Goal: Task Accomplishment & Management: Manage account settings

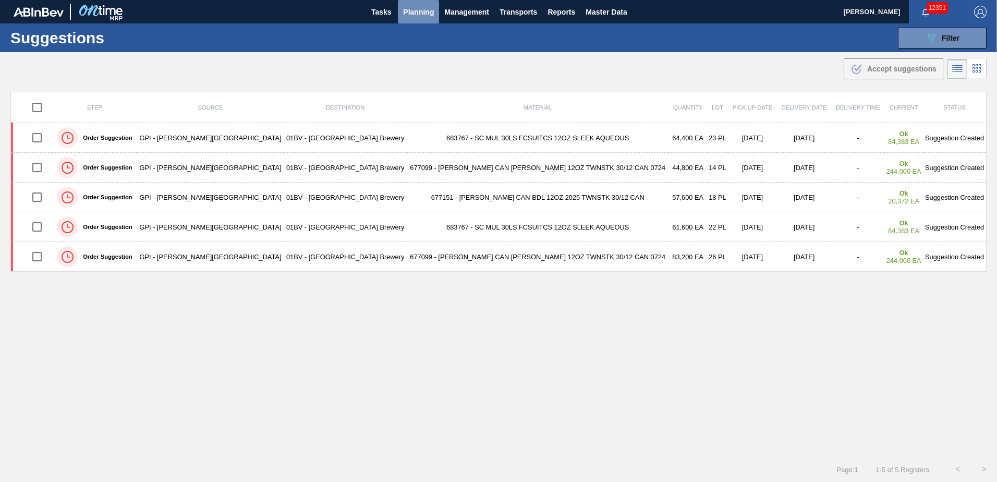
click at [413, 10] on span "Planning" at bounding box center [418, 12] width 31 height 13
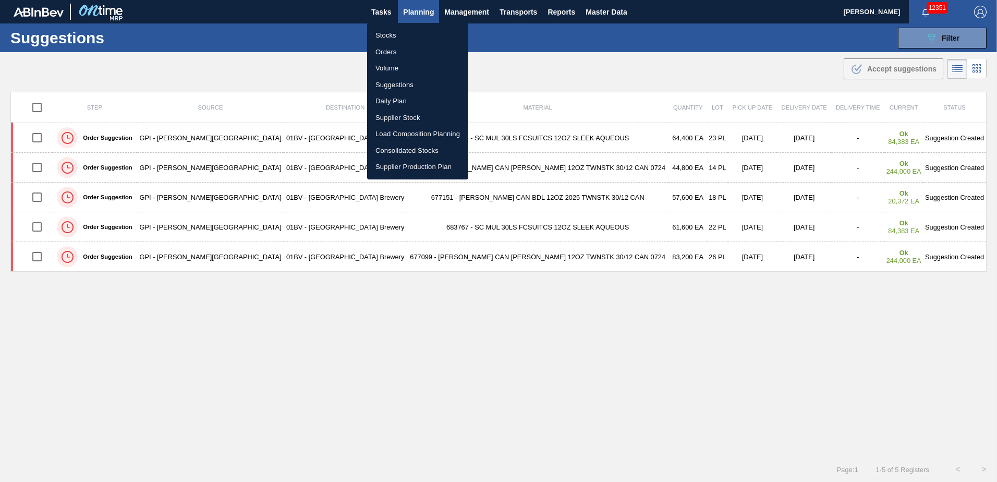
click at [382, 33] on li "Stocks" at bounding box center [417, 35] width 101 height 17
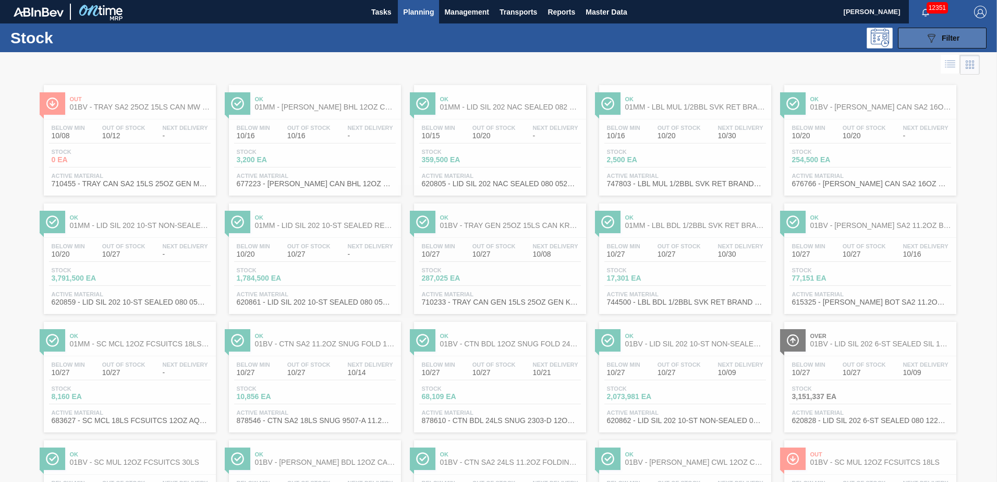
click at [949, 36] on span "Filter" at bounding box center [951, 38] width 18 height 8
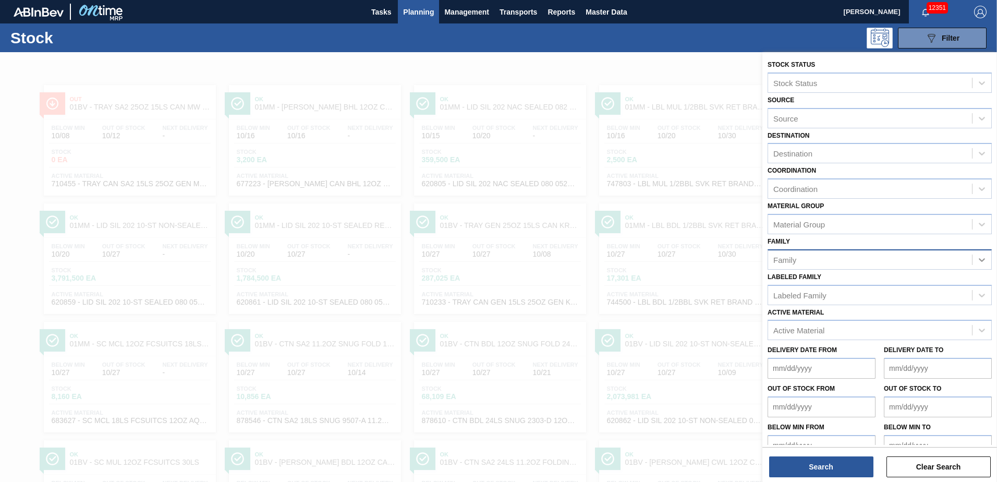
click at [979, 257] on icon at bounding box center [982, 259] width 10 height 10
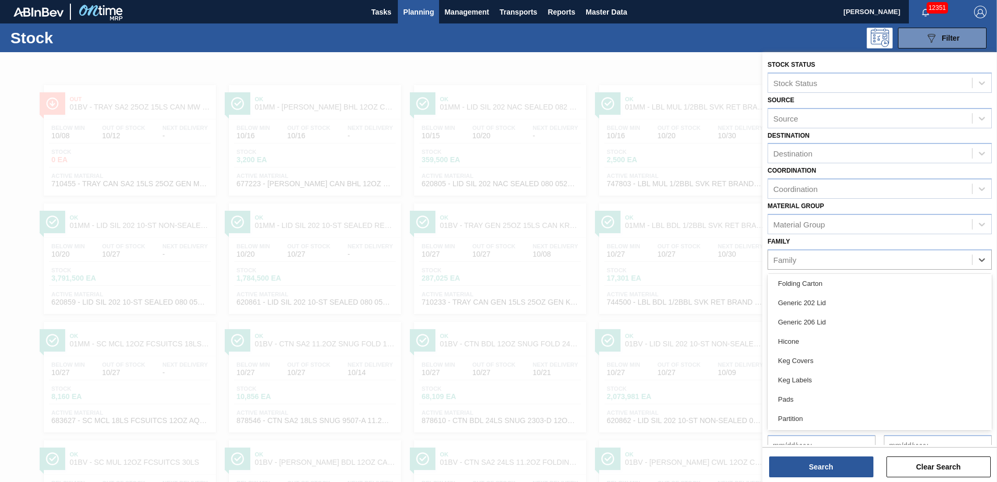
scroll to position [102, 0]
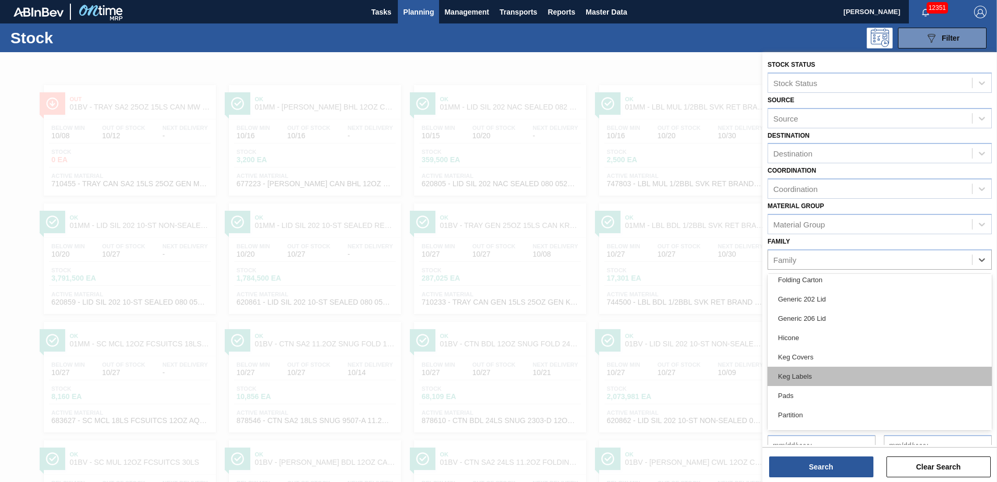
click at [801, 380] on div "Keg Labels" at bounding box center [880, 376] width 224 height 19
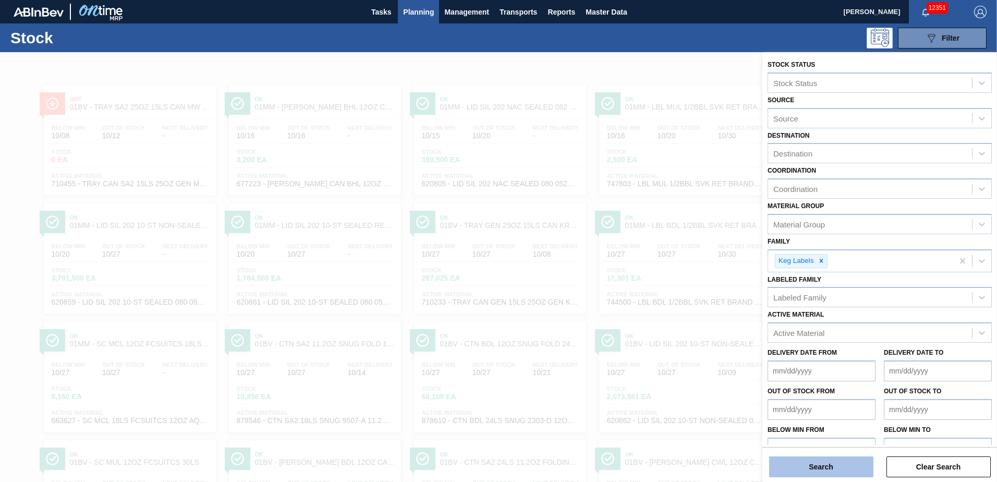
click at [811, 472] on button "Search" at bounding box center [821, 466] width 104 height 21
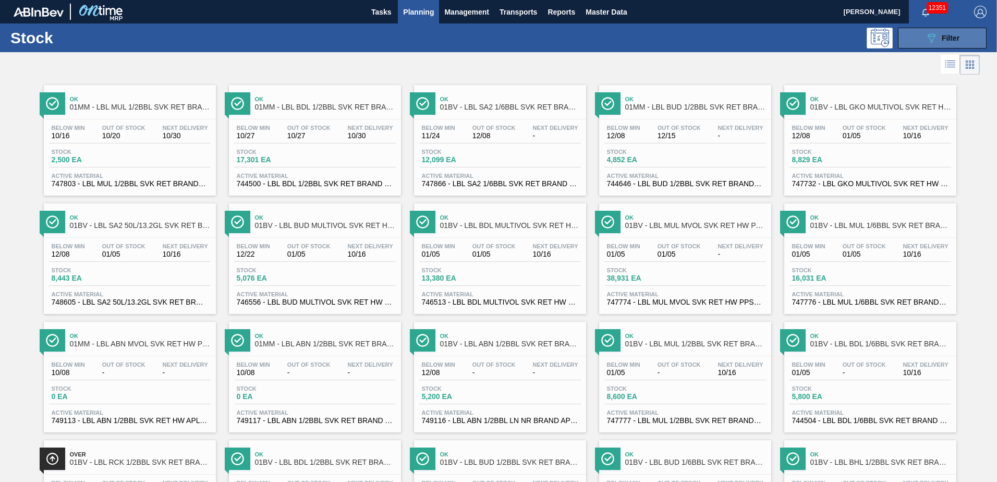
click at [946, 33] on div "089F7B8B-B2A5-4AFE-B5C0-19BA573D28AC Filter" at bounding box center [942, 38] width 34 height 13
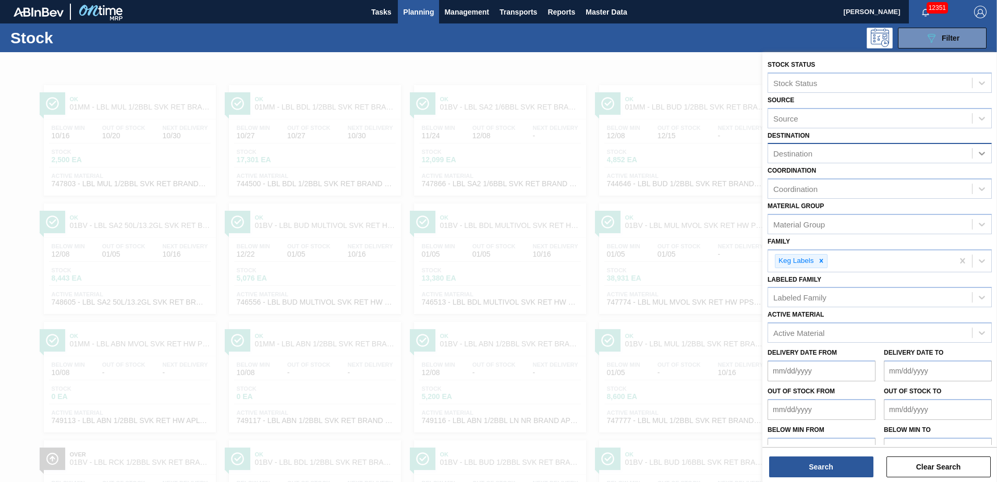
click at [979, 152] on icon at bounding box center [982, 153] width 10 height 10
drag, startPoint x: 840, startPoint y: 177, endPoint x: 845, endPoint y: 179, distance: 5.8
click at [840, 178] on div "01BV - [GEOGRAPHIC_DATA] Brewery" at bounding box center [880, 178] width 224 height 19
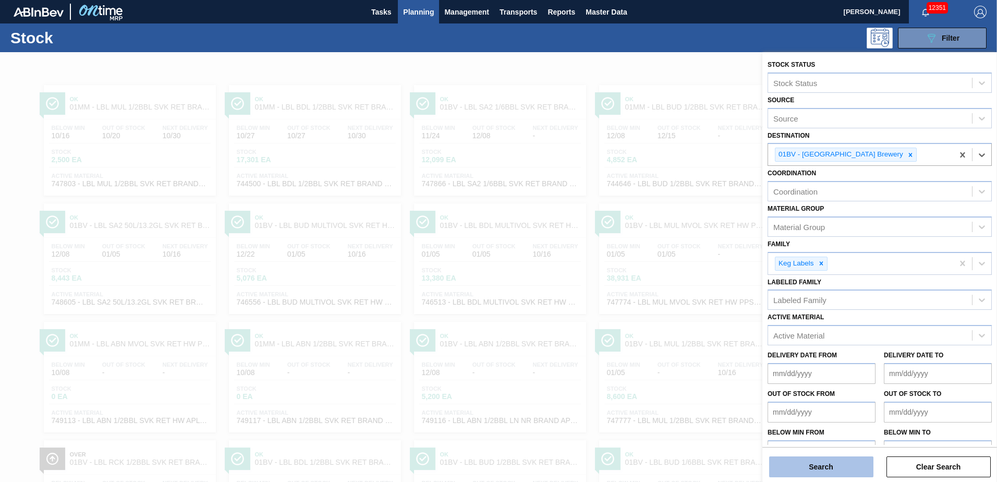
click at [810, 466] on button "Search" at bounding box center [821, 466] width 104 height 21
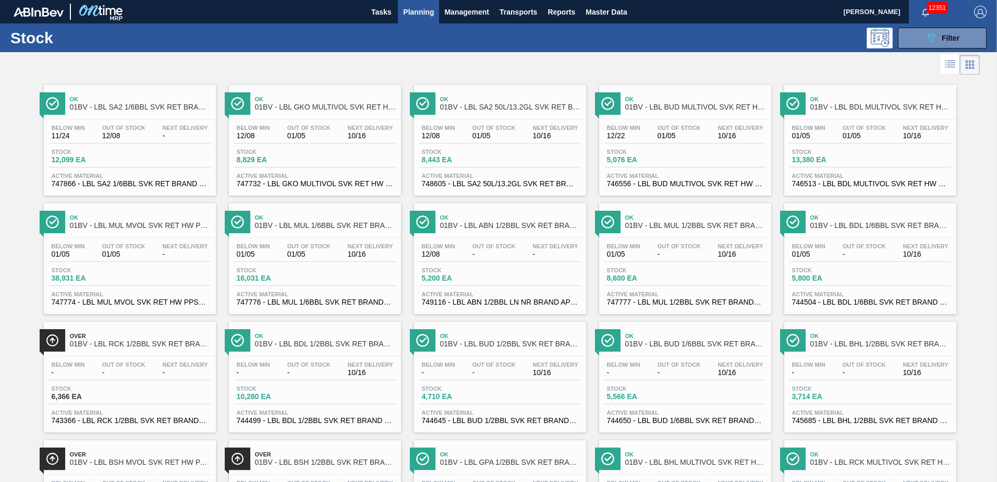
click at [330, 104] on span "01BV - LBL GKO MULTIVOL SVK RET HW PPS #4" at bounding box center [325, 107] width 141 height 8
click at [91, 100] on span "Ok" at bounding box center [140, 99] width 141 height 6
click at [417, 13] on span "Planning" at bounding box center [418, 12] width 31 height 13
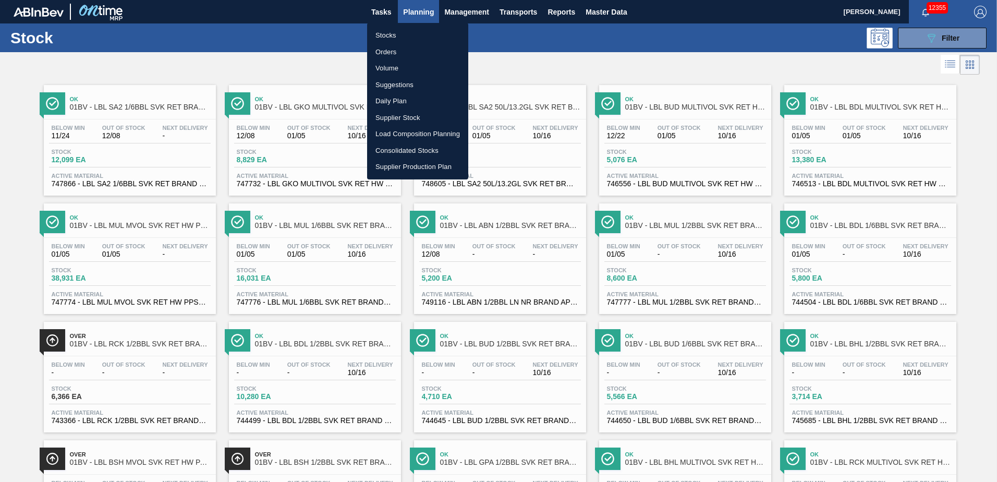
click at [400, 88] on li "Suggestions" at bounding box center [417, 85] width 101 height 17
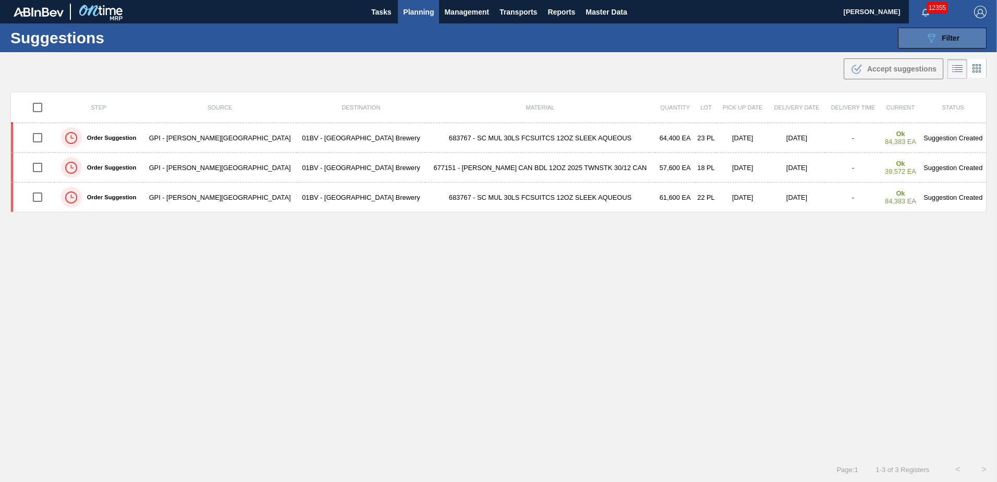
click at [945, 34] on span "Filter" at bounding box center [951, 38] width 18 height 8
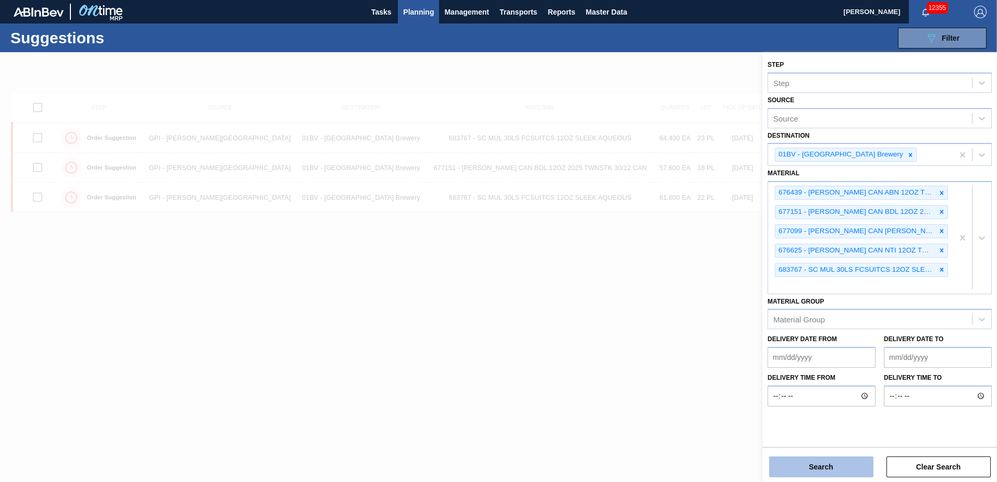
click at [826, 470] on button "Search" at bounding box center [821, 466] width 104 height 21
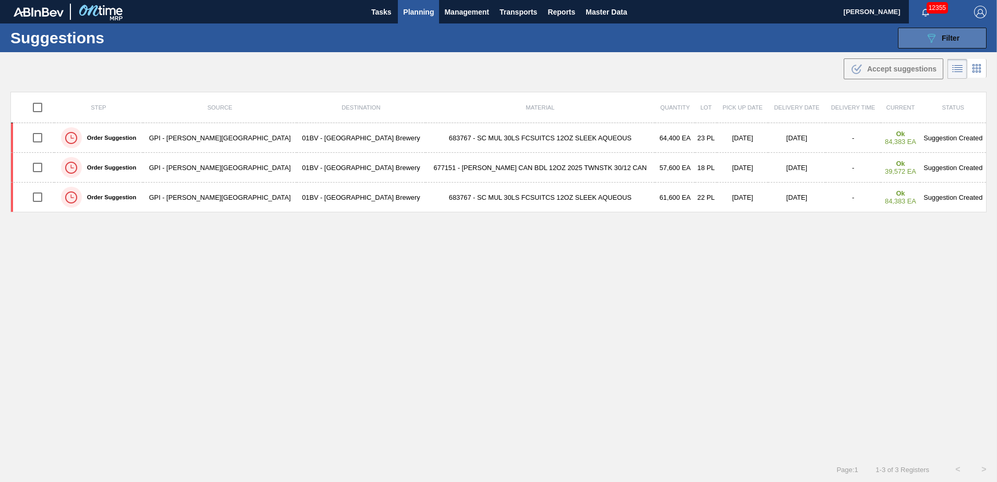
click at [925, 38] on icon "089F7B8B-B2A5-4AFE-B5C0-19BA573D28AC" at bounding box center [931, 38] width 13 height 13
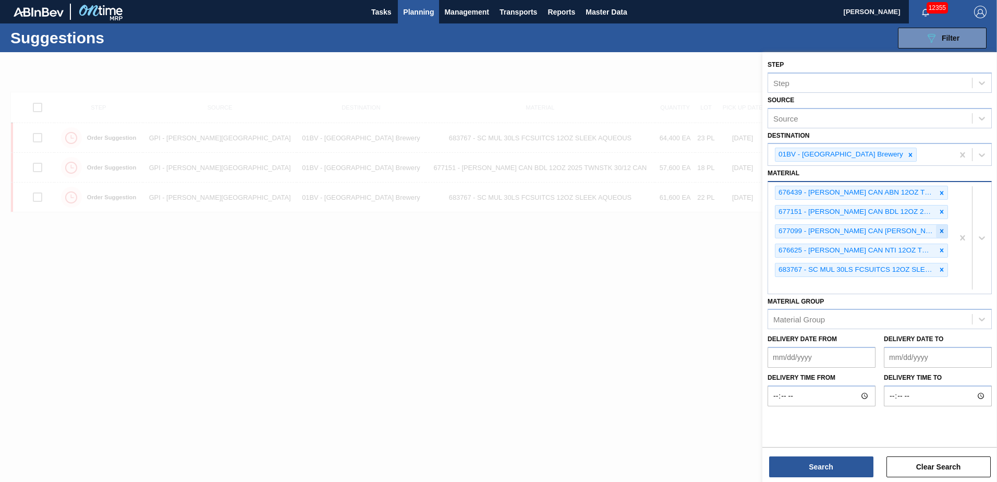
click at [941, 233] on icon at bounding box center [941, 230] width 7 height 7
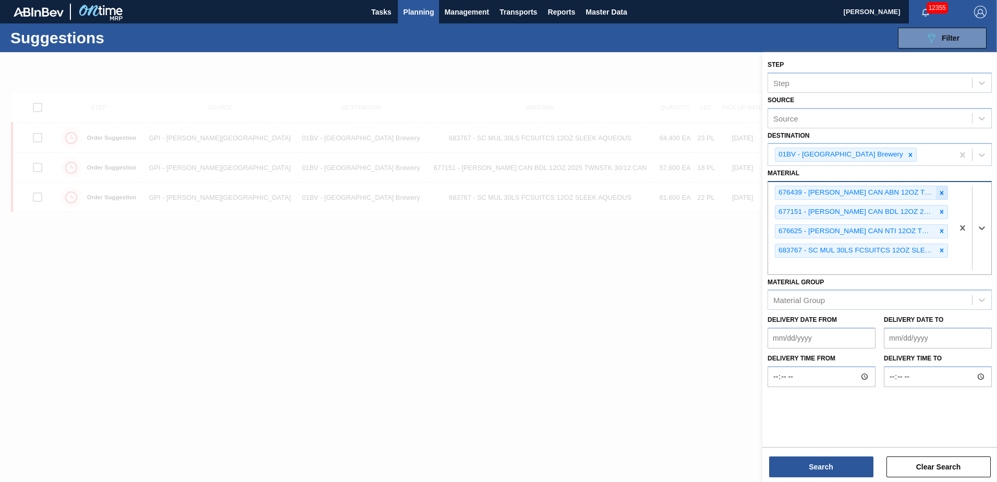
click at [940, 196] on icon at bounding box center [941, 192] width 7 height 7
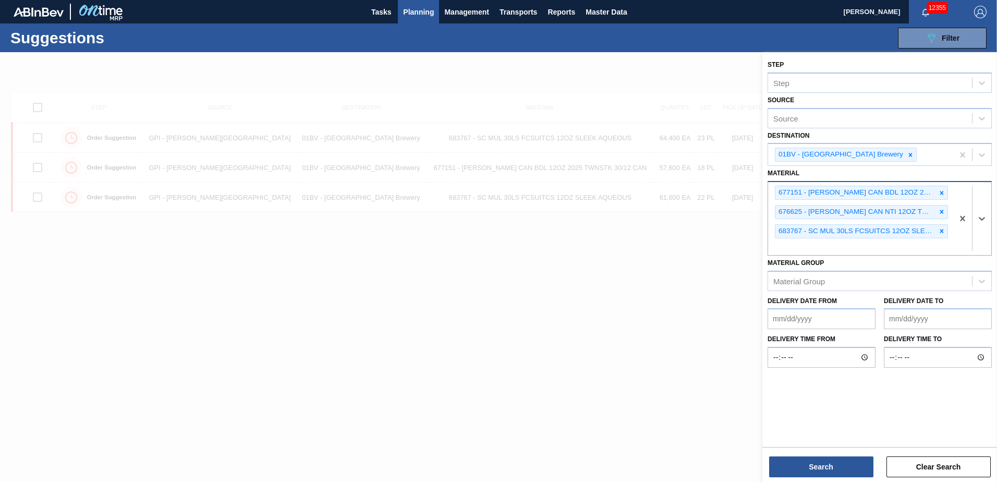
click at [940, 196] on icon at bounding box center [941, 192] width 7 height 7
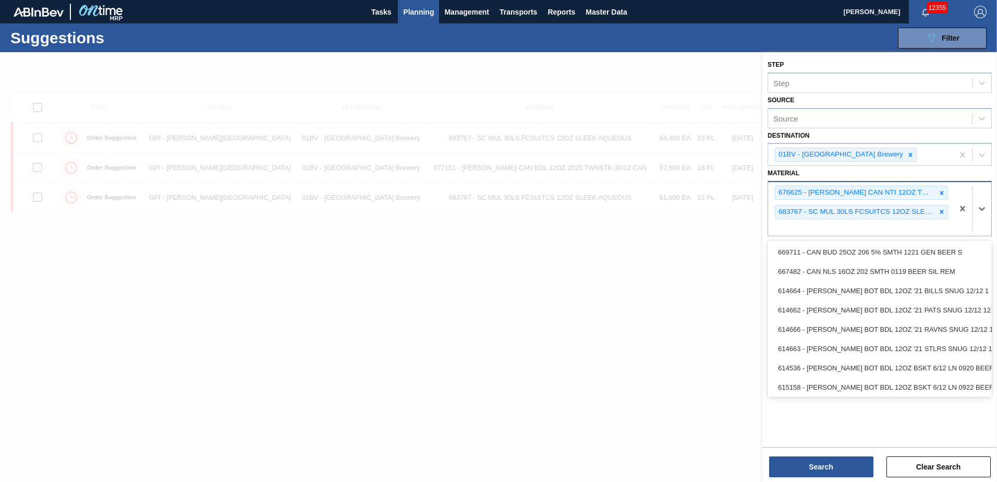
click at [784, 230] on div "676625 - [PERSON_NAME] CAN NTI 12OZ TWNSTK 30/12 CAN 0123 683767 - SC MUL 30LS …" at bounding box center [860, 209] width 185 height 54
type input "677099"
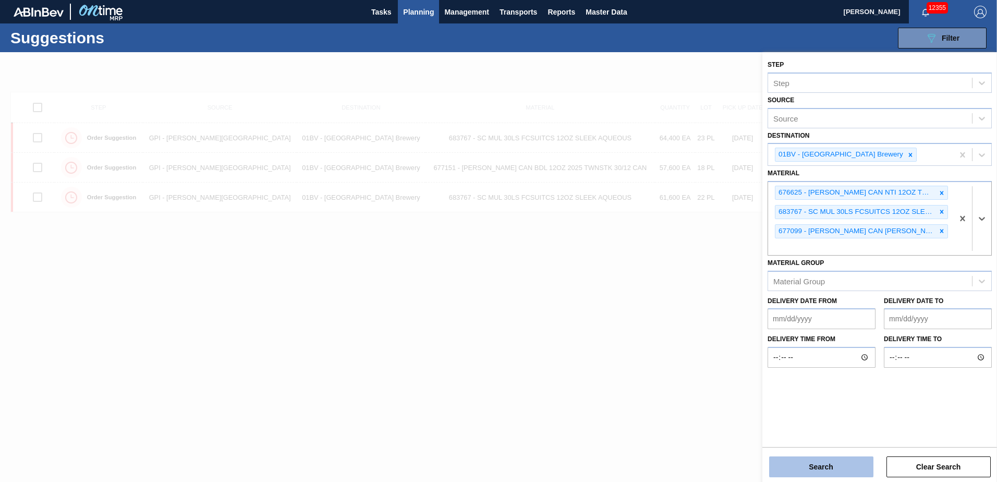
click at [803, 470] on button "Search" at bounding box center [821, 466] width 104 height 21
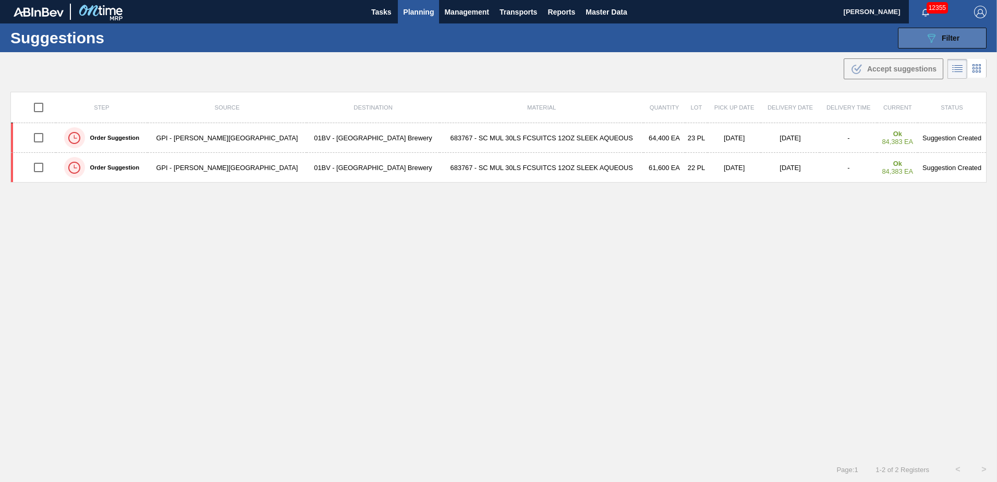
click at [935, 36] on icon "089F7B8B-B2A5-4AFE-B5C0-19BA573D28AC" at bounding box center [931, 38] width 13 height 13
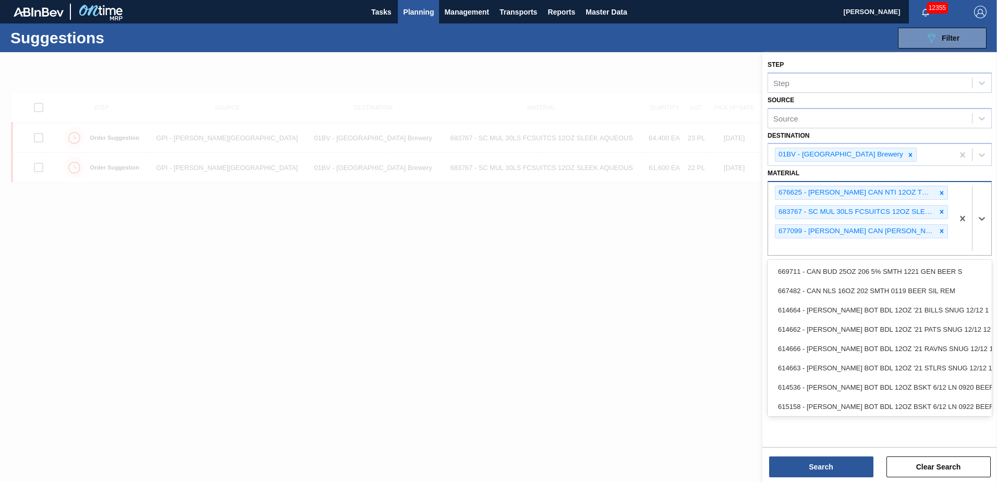
click at [800, 242] on div "676625 - [PERSON_NAME] CAN NTI 12OZ TWNSTK 30/12 CAN 0123 683767 - SC MUL 30LS …" at bounding box center [860, 218] width 185 height 73
type input "677151"
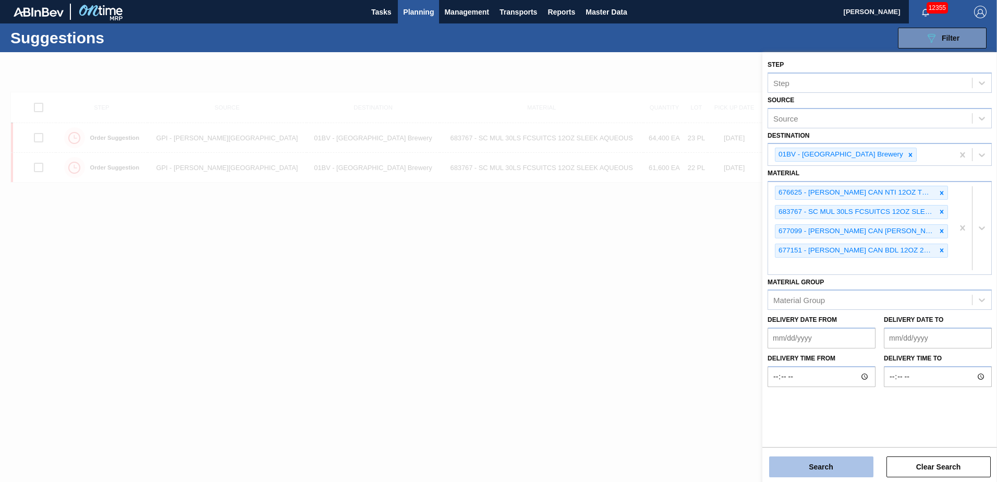
click at [798, 468] on button "Search" at bounding box center [821, 466] width 104 height 21
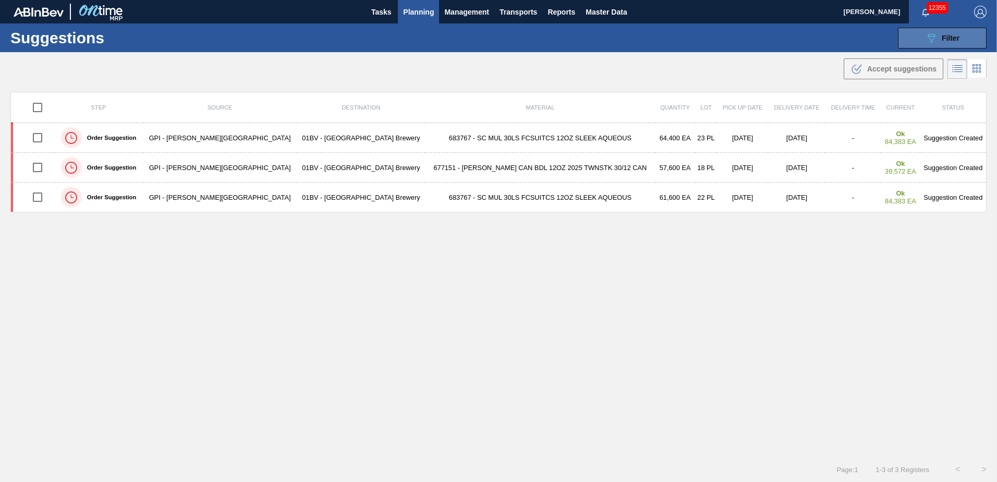
click at [931, 40] on icon at bounding box center [932, 38] width 8 height 9
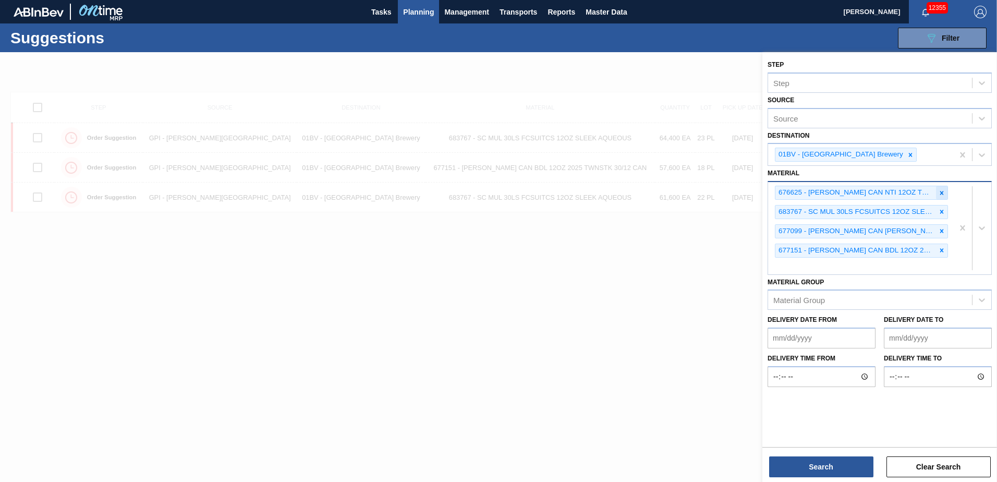
click at [940, 190] on icon at bounding box center [941, 192] width 7 height 7
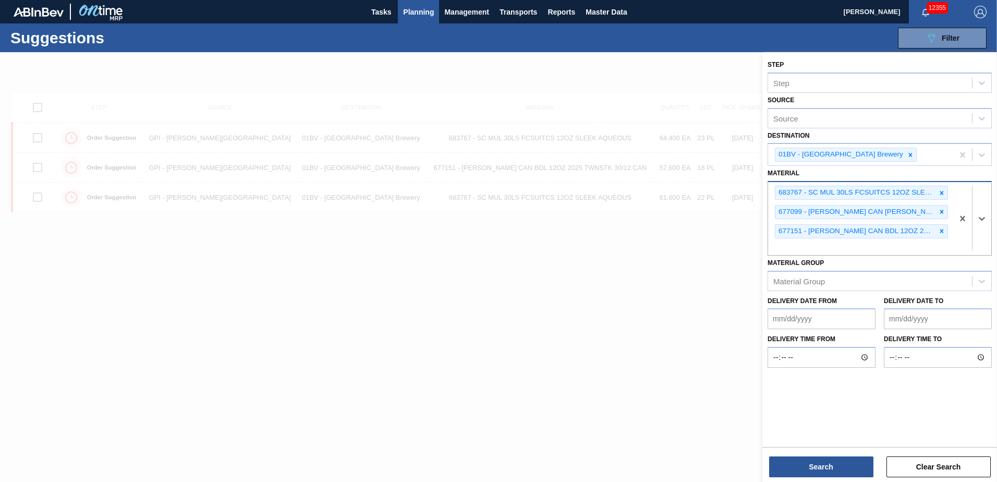
click at [940, 190] on icon at bounding box center [941, 192] width 7 height 7
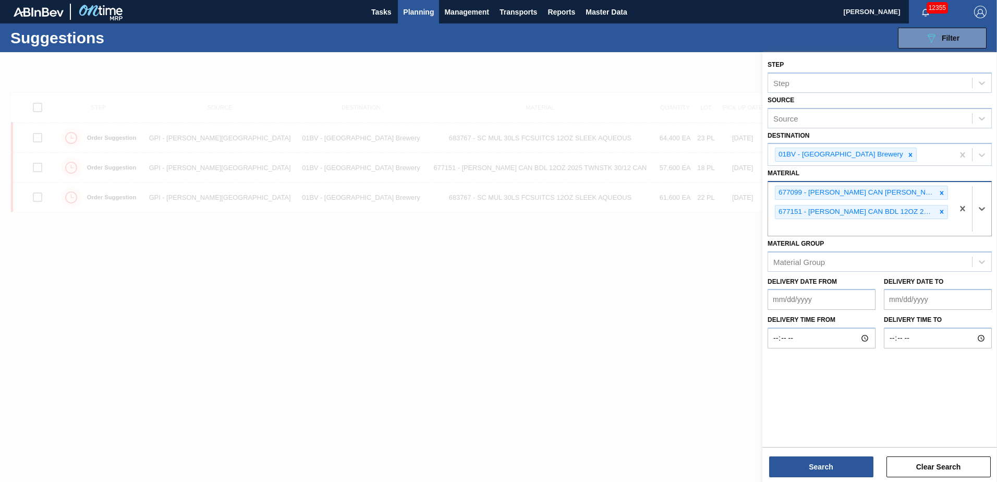
click at [940, 190] on icon at bounding box center [941, 192] width 7 height 7
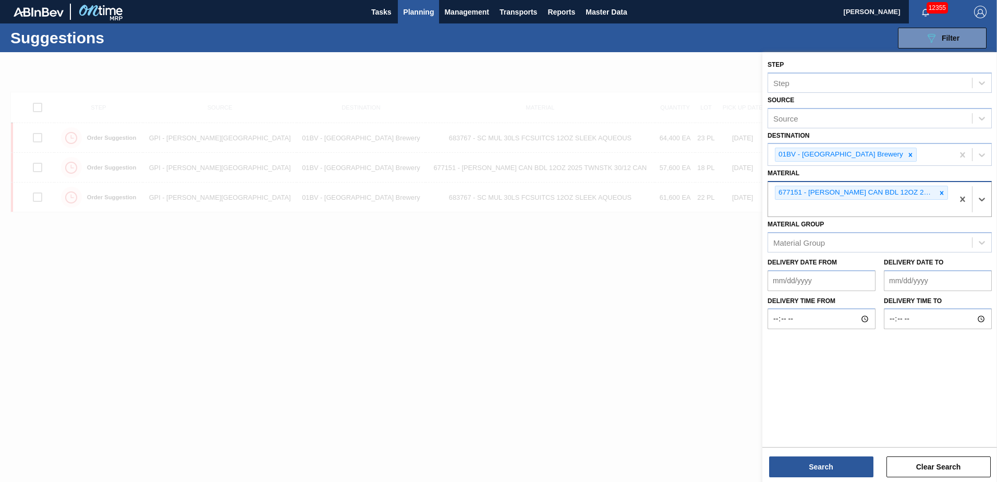
click at [940, 190] on icon at bounding box center [941, 192] width 7 height 7
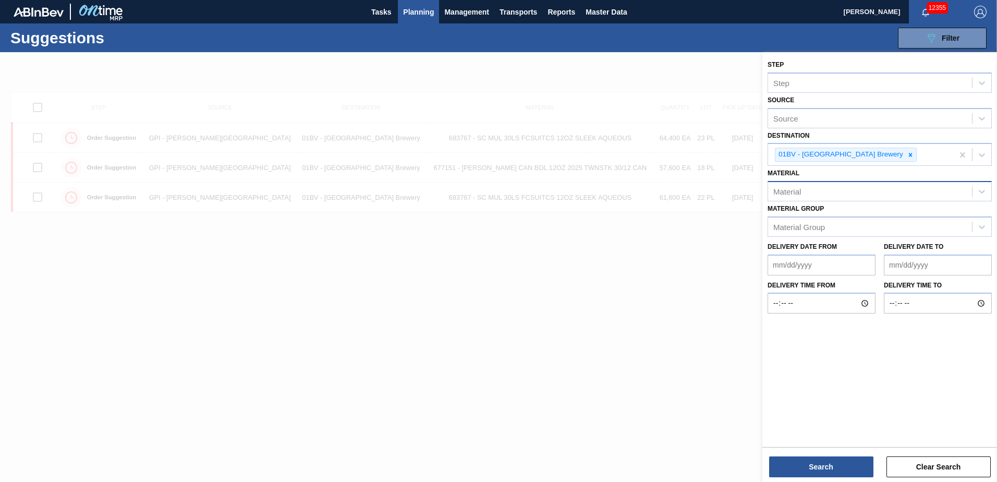
click at [815, 191] on div "Material" at bounding box center [870, 191] width 204 height 15
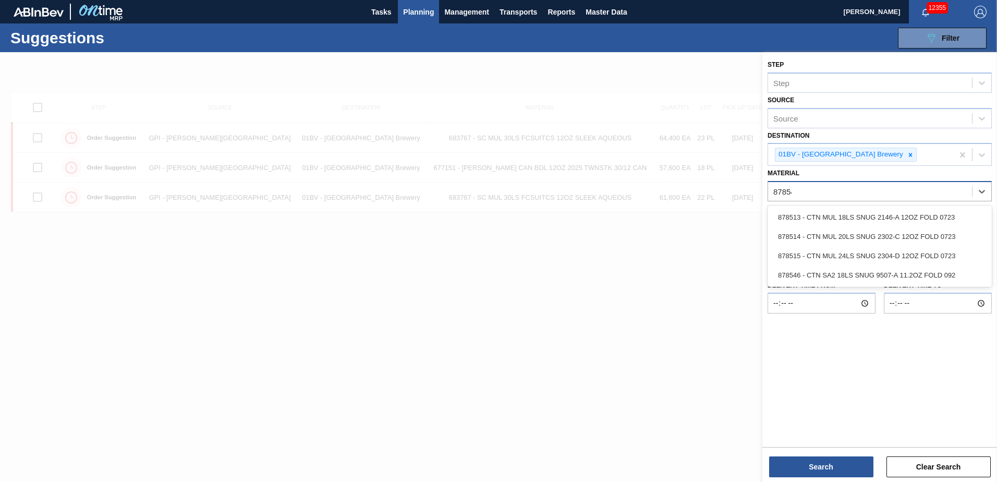
type input "878546"
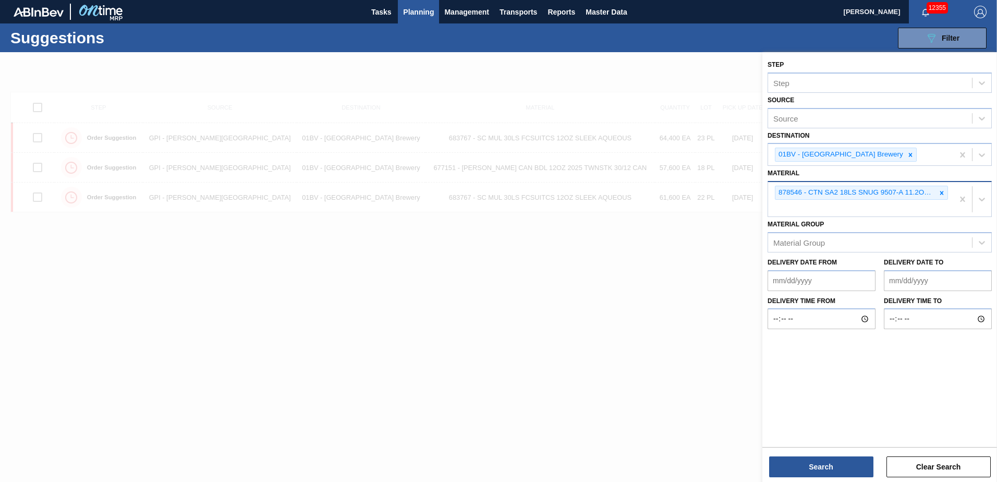
click at [788, 206] on div "878546 - CTN SA2 18LS SNUG 9507-A 11.2OZ FOLD 092" at bounding box center [860, 199] width 185 height 34
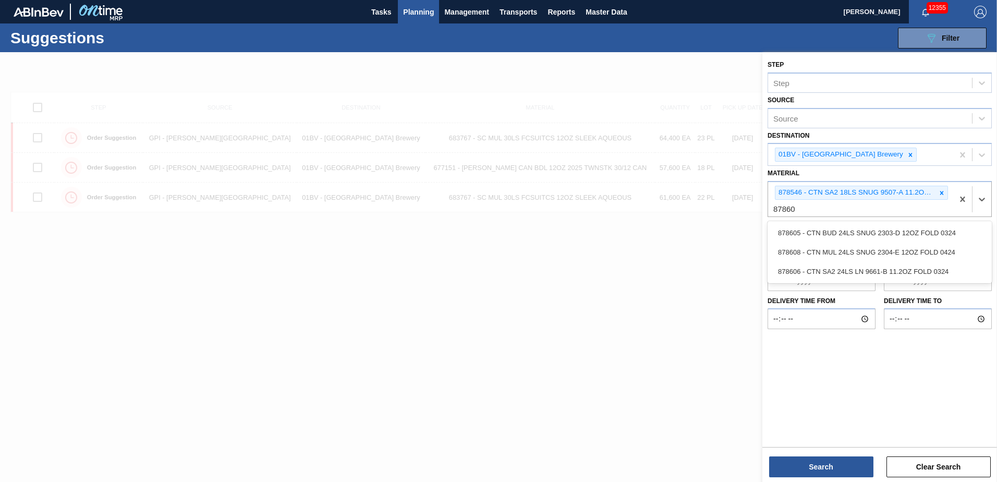
type input "878605"
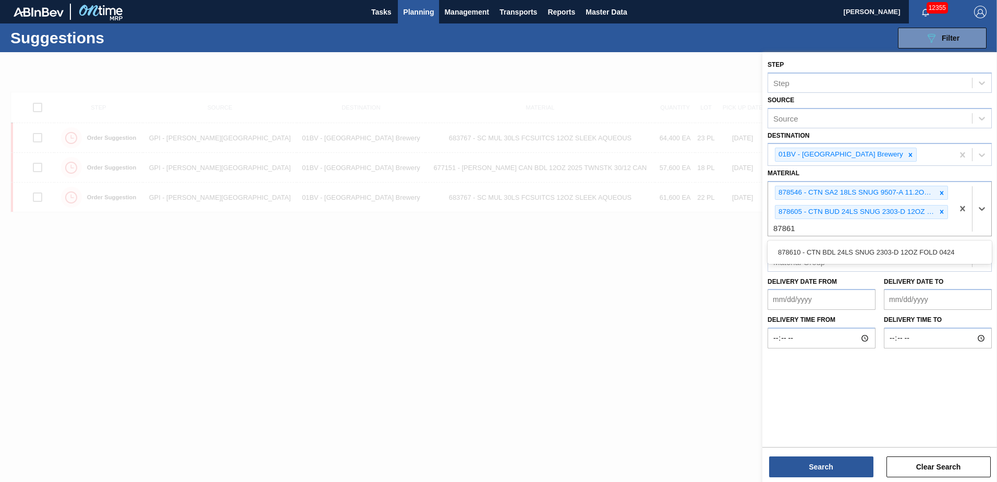
type input "878610"
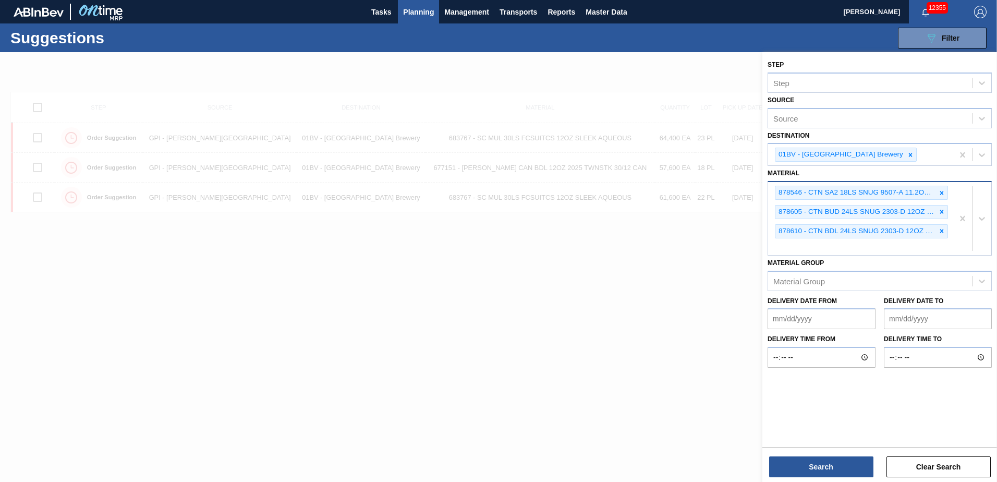
click at [798, 246] on div "878546 - CTN SA2 18LS SNUG 9507-A 11.2OZ FOLD 092 878605 - CTN BUD 24LS SNUG 23…" at bounding box center [860, 218] width 185 height 73
type input "878742"
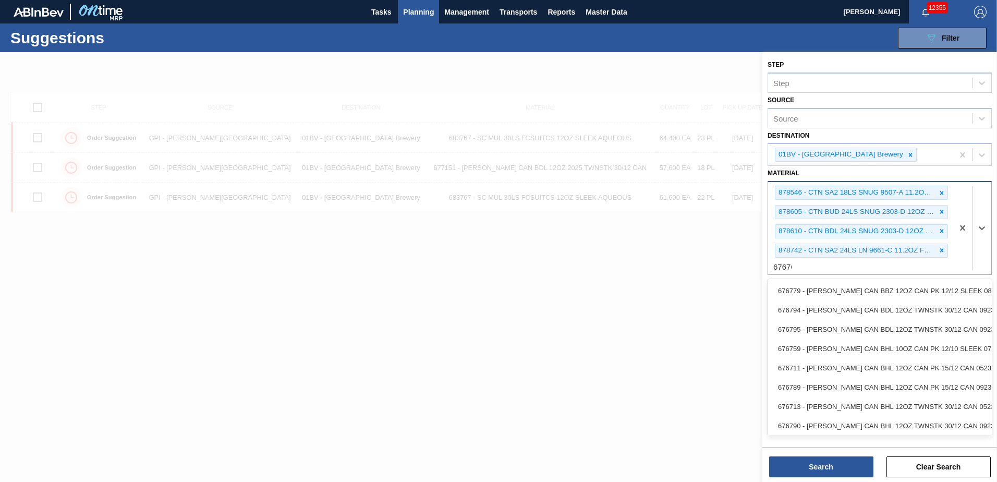
type input "676766"
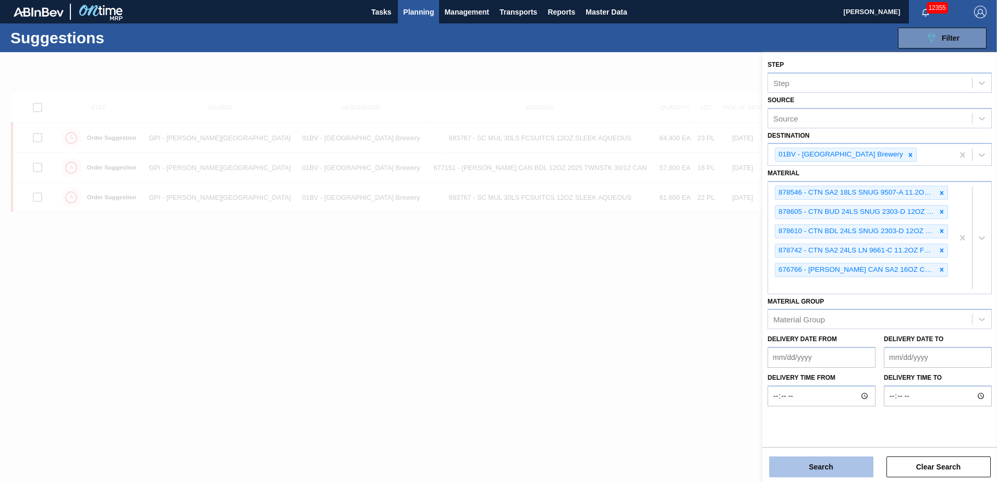
click at [828, 473] on button "Search" at bounding box center [821, 466] width 104 height 21
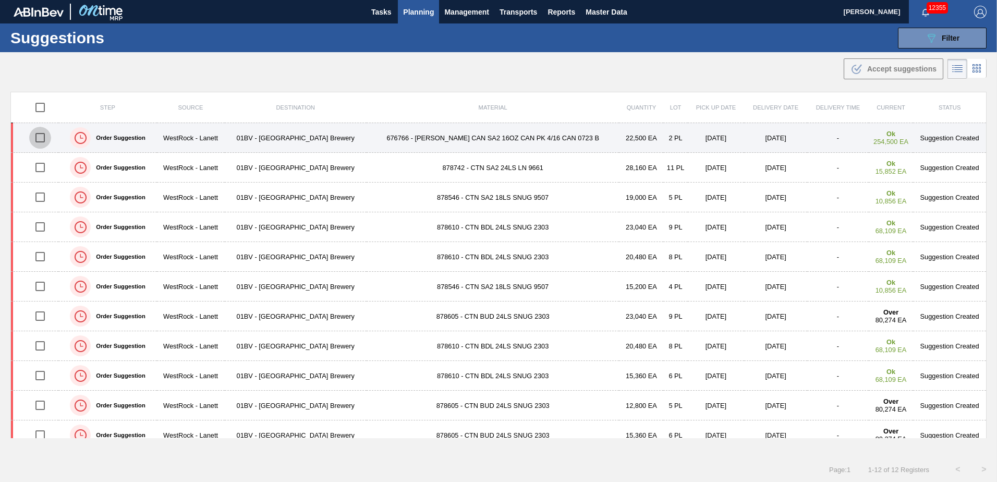
click at [42, 139] on input "checkbox" at bounding box center [40, 138] width 22 height 22
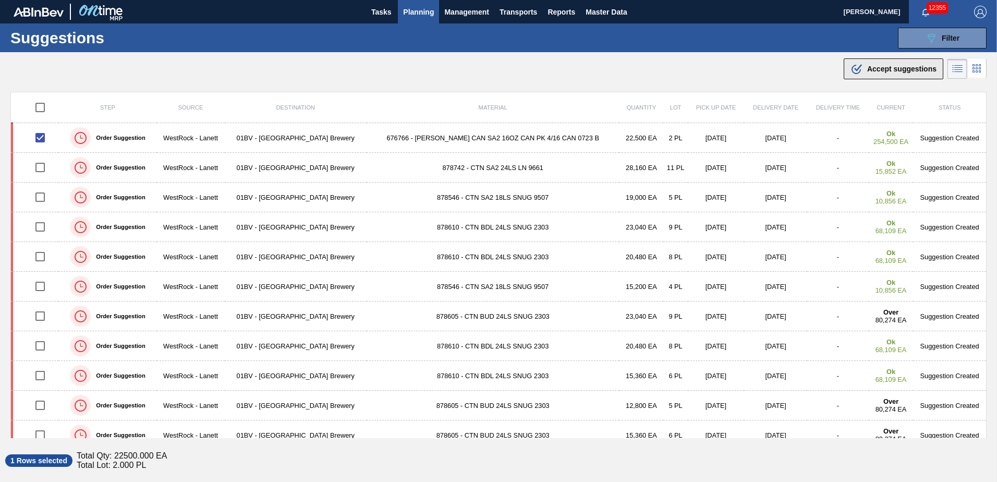
click at [896, 63] on div ".b{fill:var(--color-action-default)} Accept suggestions" at bounding box center [893, 69] width 86 height 13
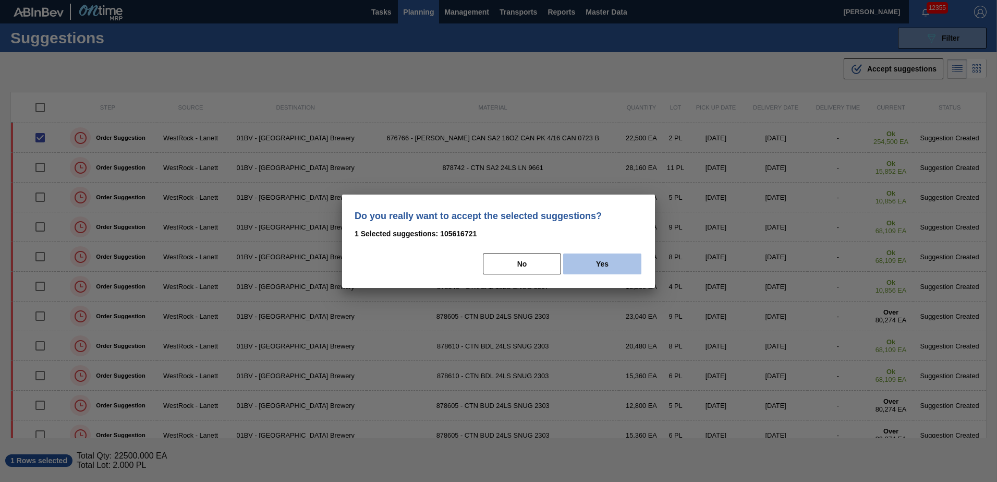
click at [608, 264] on button "Yes" at bounding box center [602, 263] width 78 height 21
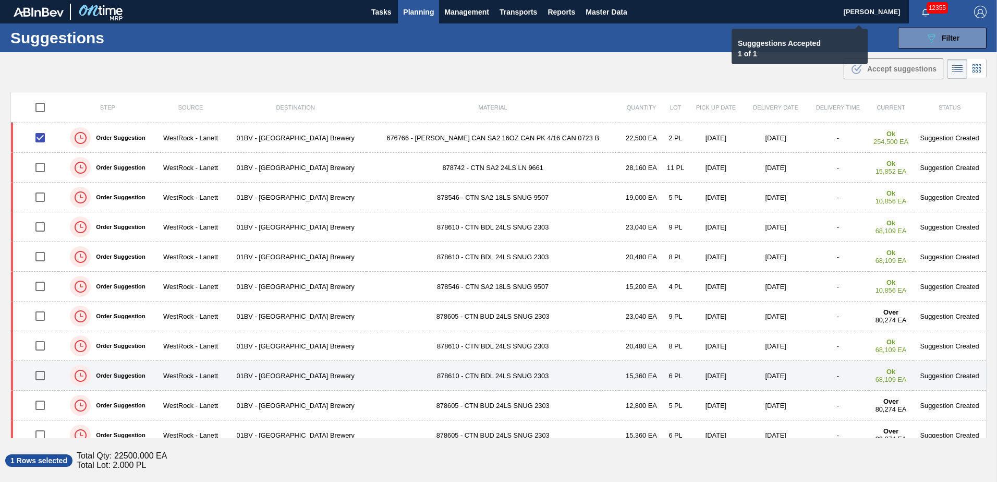
checkbox input "false"
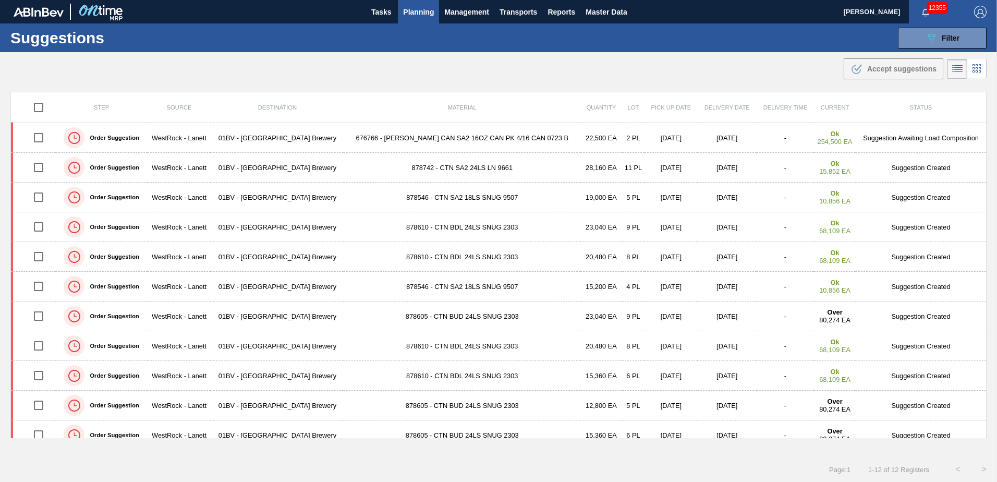
click at [424, 15] on span "Planning" at bounding box center [418, 12] width 31 height 13
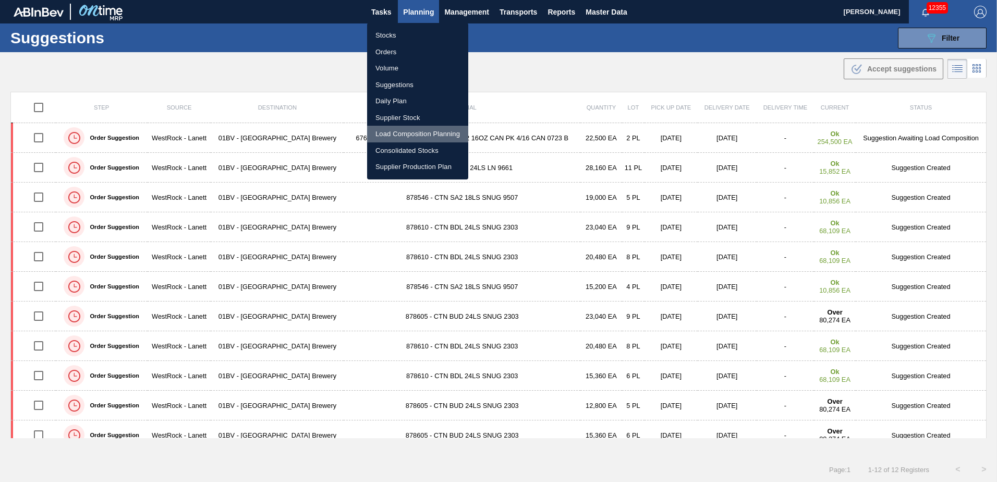
click at [406, 132] on li "Load Composition Planning" at bounding box center [417, 134] width 101 height 17
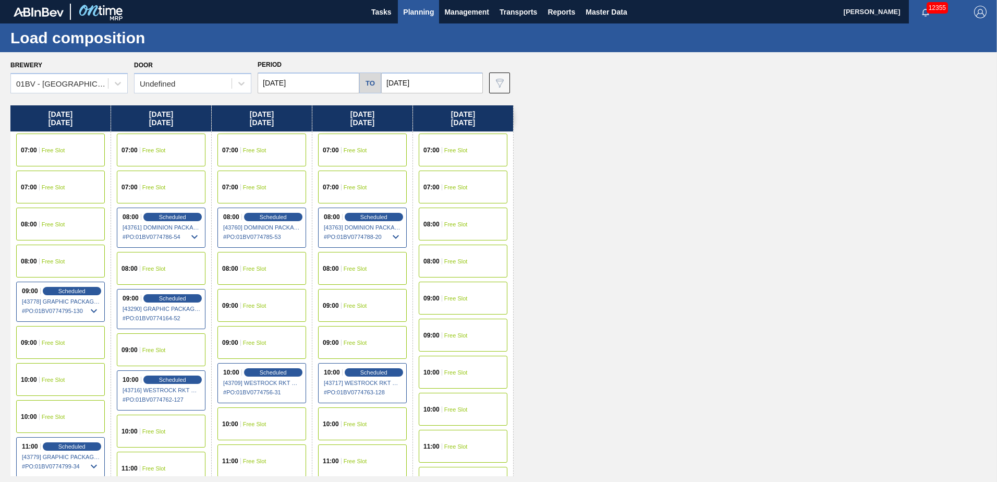
click at [323, 80] on input "[DATE]" at bounding box center [309, 82] width 102 height 21
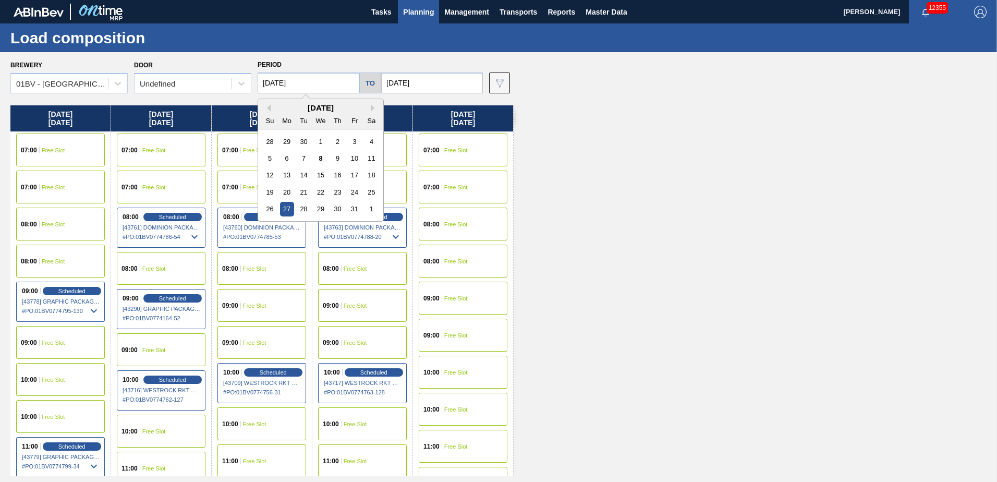
click at [287, 171] on div "13" at bounding box center [287, 175] width 14 height 14
type input "[DATE]"
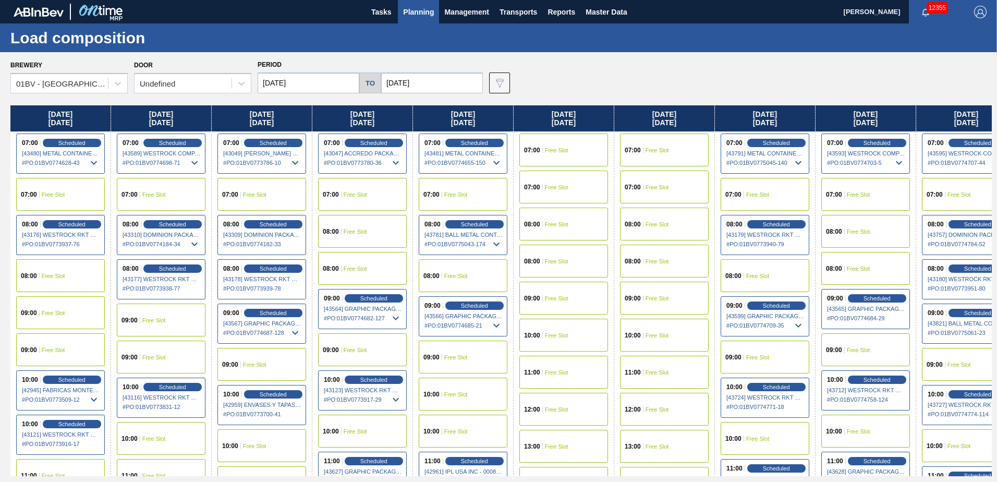
click at [430, 81] on input "[DATE]" at bounding box center [432, 82] width 102 height 21
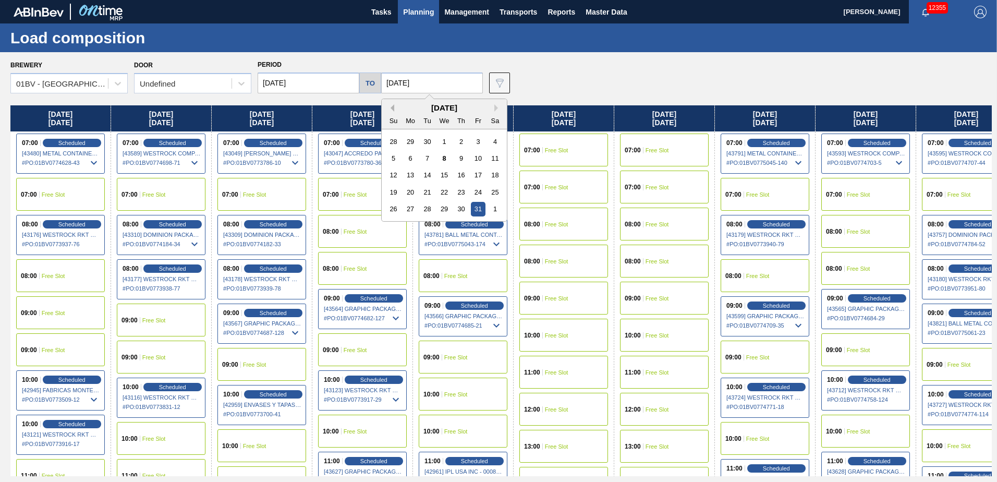
click at [391, 111] on button "Previous Month" at bounding box center [390, 107] width 7 height 7
click at [494, 108] on button "Next Month" at bounding box center [497, 107] width 7 height 7
click at [480, 176] on div "17" at bounding box center [478, 175] width 14 height 14
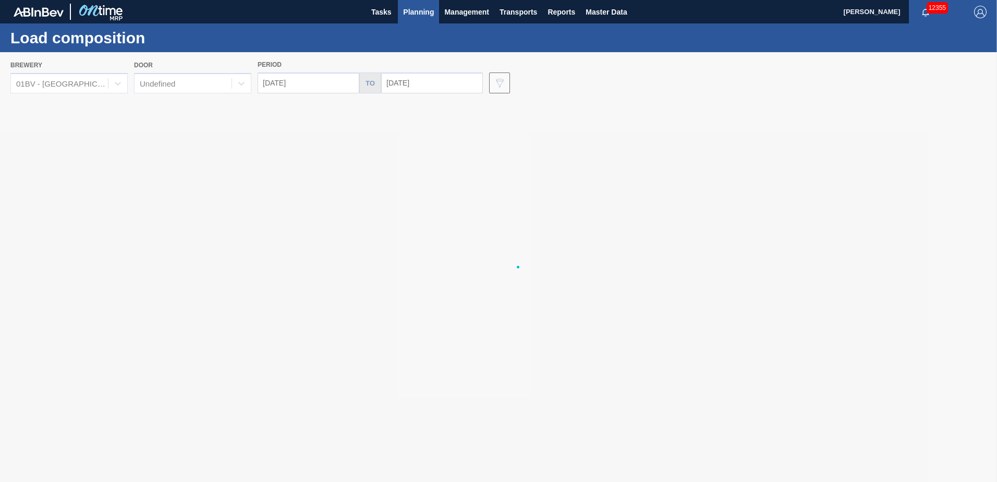
type input "[DATE]"
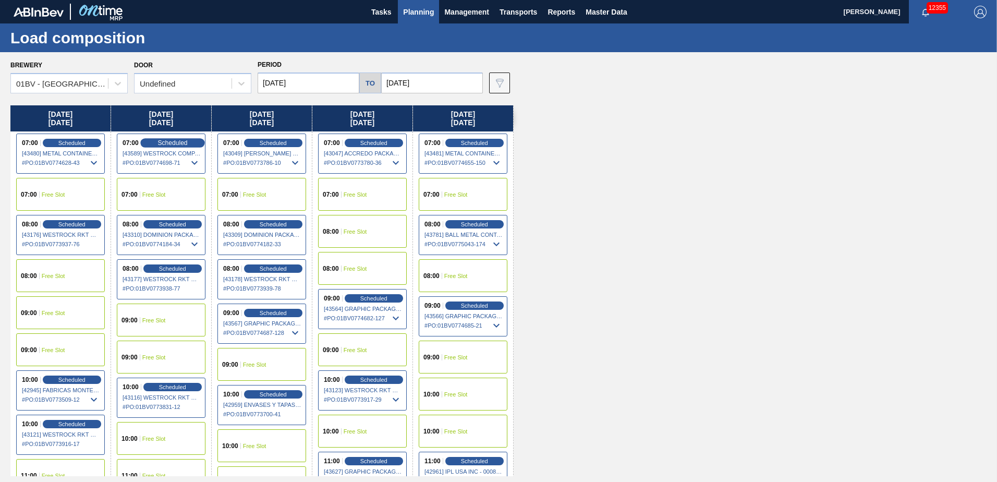
click at [168, 144] on span "Scheduled" at bounding box center [172, 142] width 30 height 7
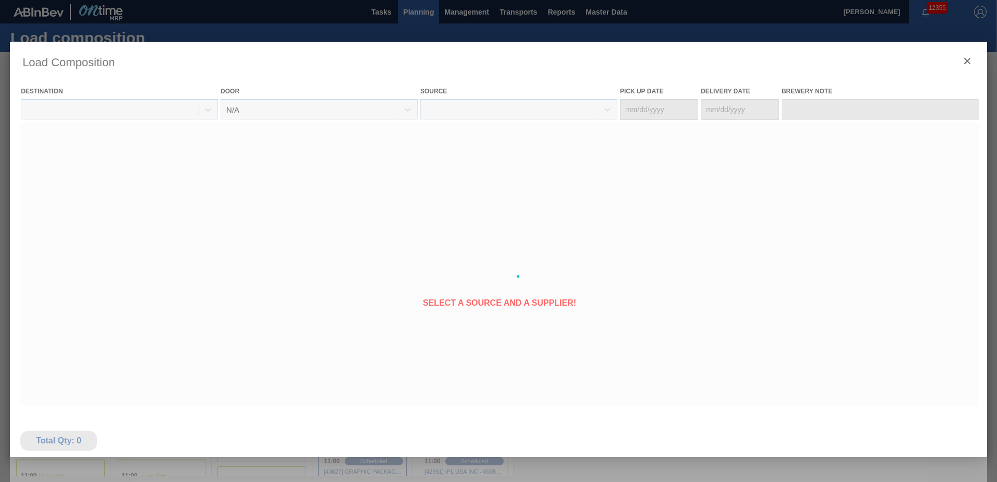
type Date "[DATE]"
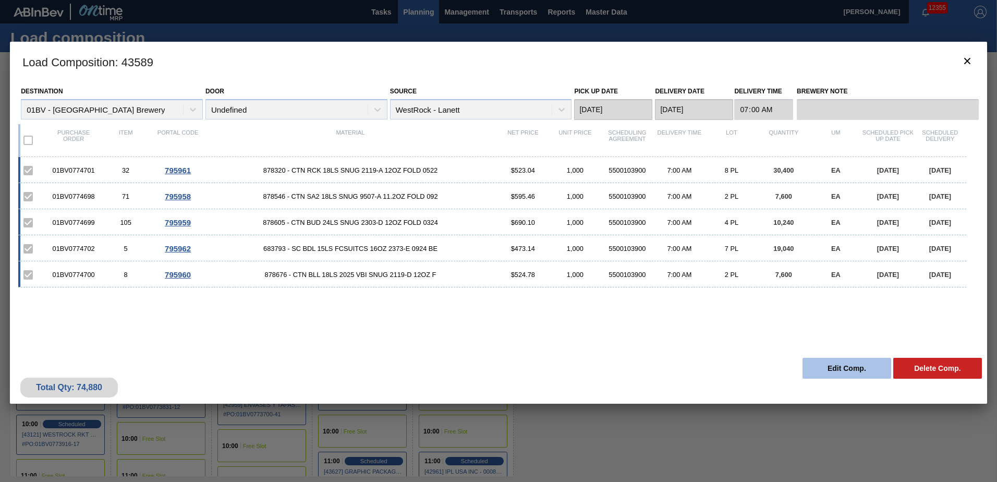
click at [835, 364] on button "Edit Comp." at bounding box center [847, 368] width 89 height 21
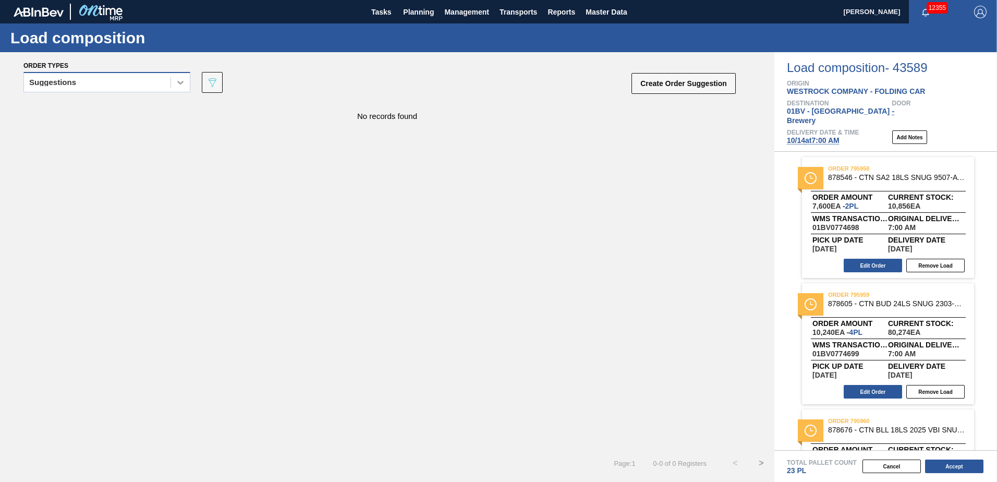
click at [177, 87] on icon at bounding box center [180, 82] width 10 height 10
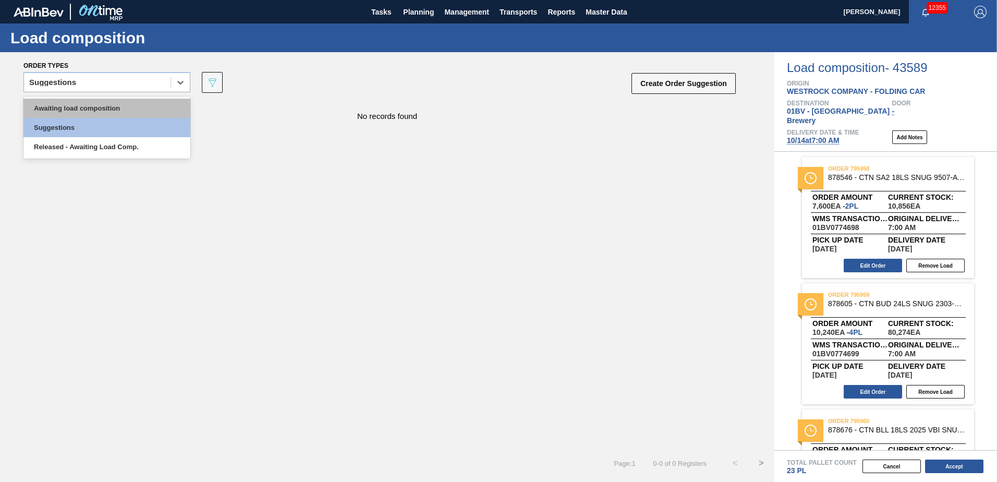
click at [111, 107] on div "Awaiting load composition" at bounding box center [106, 108] width 167 height 19
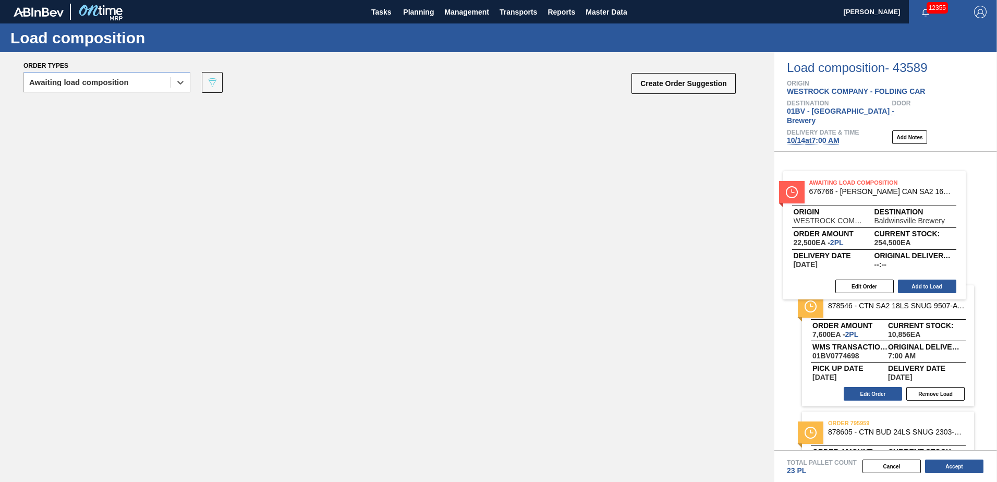
drag, startPoint x: 191, startPoint y: 119, endPoint x: 876, endPoint y: 190, distance: 688.8
click at [876, 190] on div "Order types option Awaiting load composition, selected. Select is focused ,type…" at bounding box center [498, 267] width 997 height 430
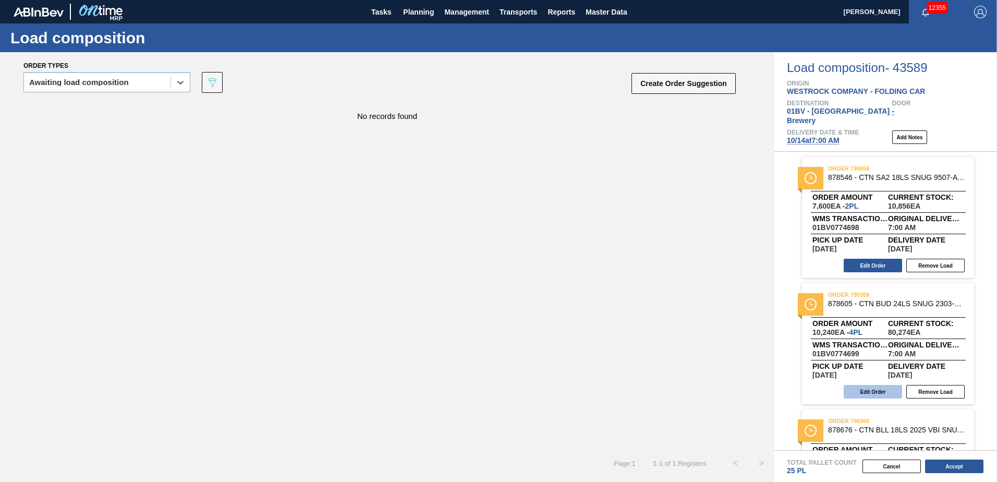
click at [872, 385] on button "Edit Order" at bounding box center [873, 392] width 58 height 14
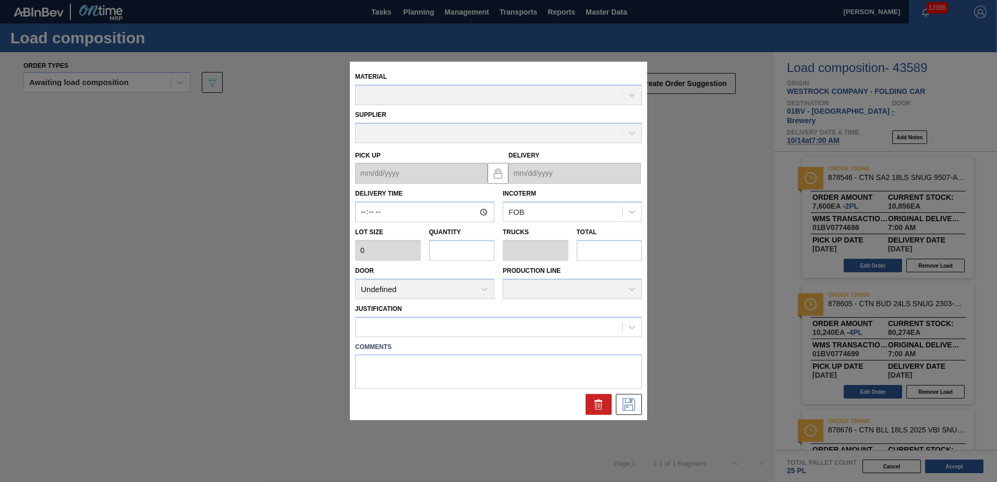
type input "07:00:00"
type input "2,560"
type input "4"
type input "0.154"
type input "10,240"
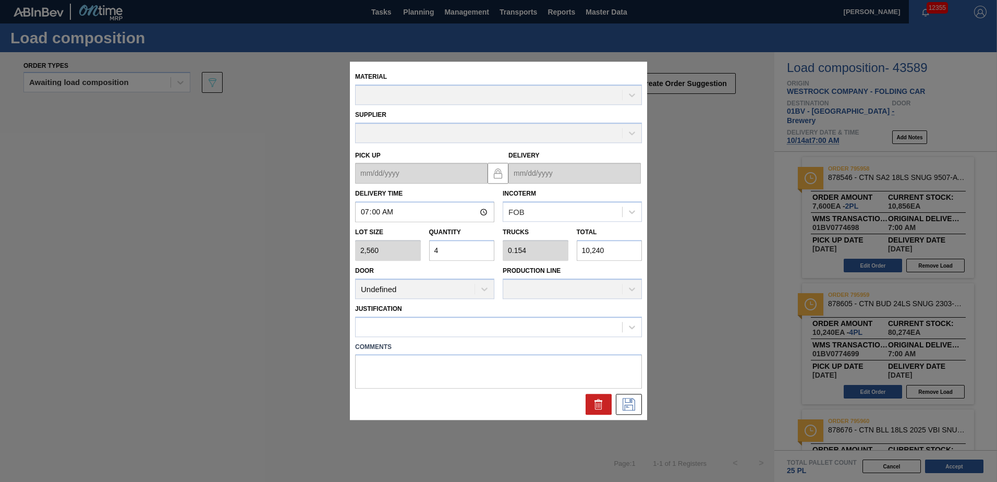
type up "[DATE]"
type input "[DATE]"
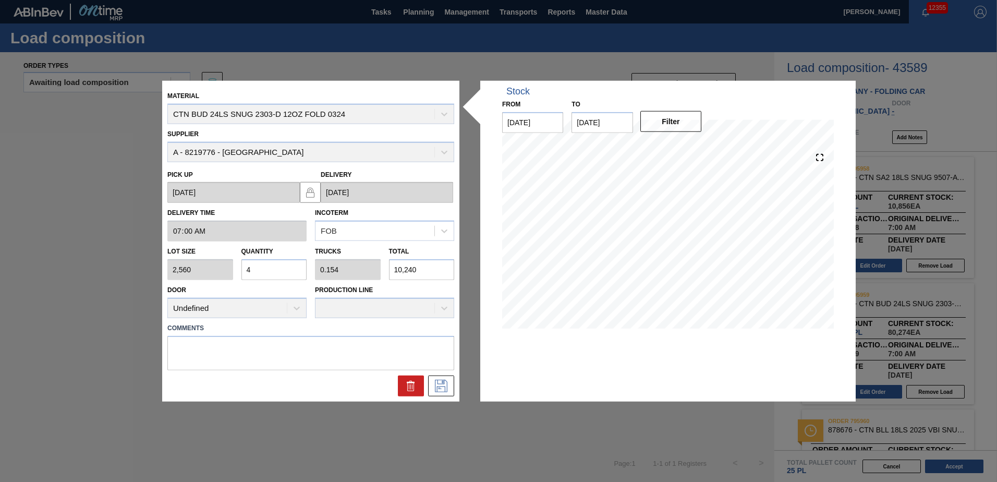
click at [198, 265] on div "Lot size 2,560 Quantity 4 Trucks 0.154 Total 10,240" at bounding box center [310, 260] width 295 height 39
type input "2"
type input "0.077"
type input "5,120"
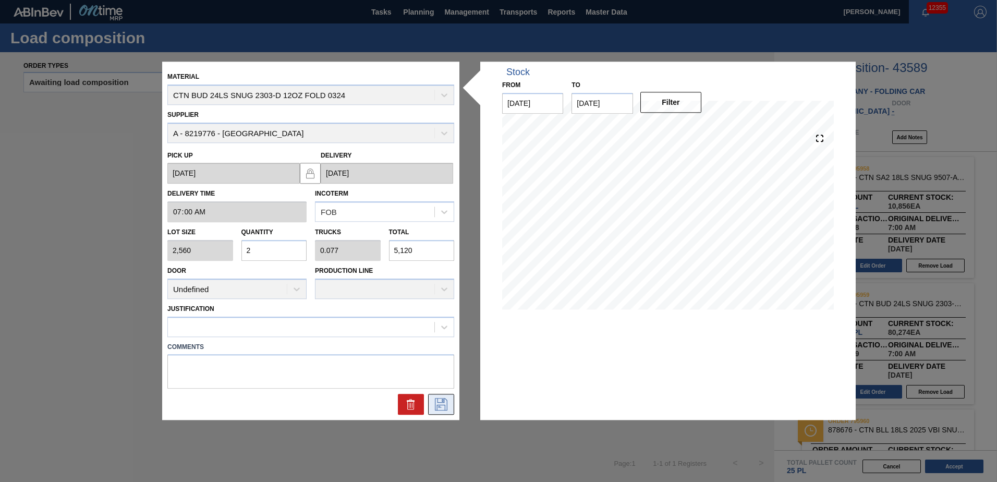
type input "2"
click at [440, 401] on icon at bounding box center [441, 404] width 17 height 13
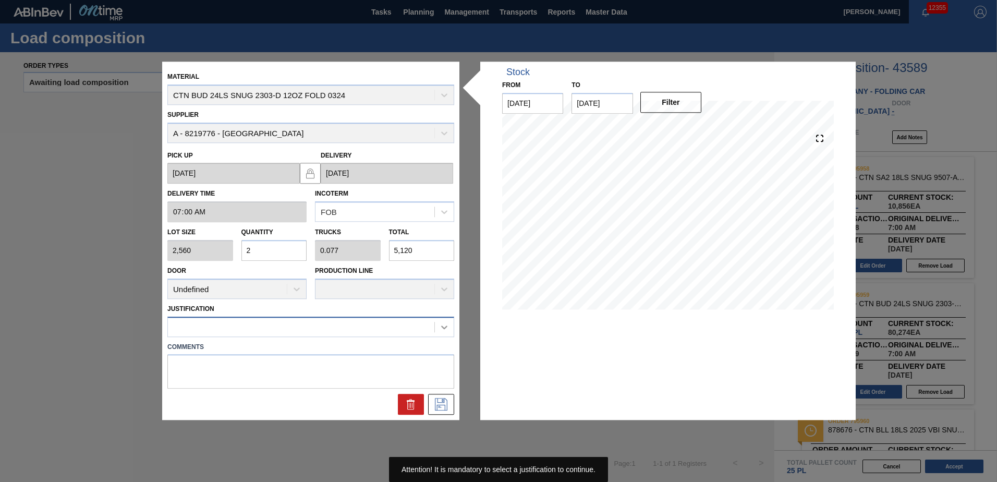
click at [444, 326] on icon at bounding box center [444, 327] width 10 height 10
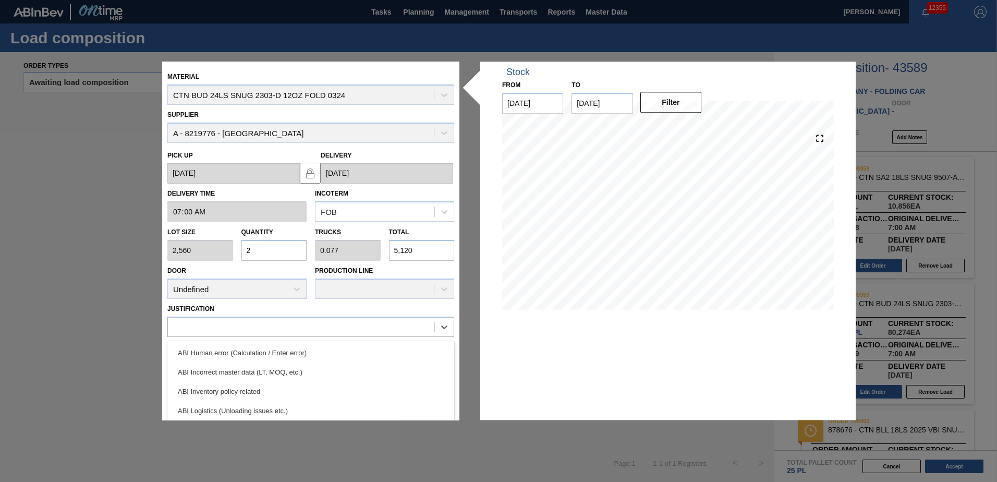
drag, startPoint x: 450, startPoint y: 356, endPoint x: 454, endPoint y: 390, distance: 34.1
click at [454, 390] on div "Material CTN BUD 24LS SNUG 2303-D 12OZ FOLD 0324 Supplier A - 8219776 - WestRoc…" at bounding box center [310, 241] width 287 height 348
click at [268, 416] on div "ABI Planning - Production plan" at bounding box center [310, 416] width 287 height 19
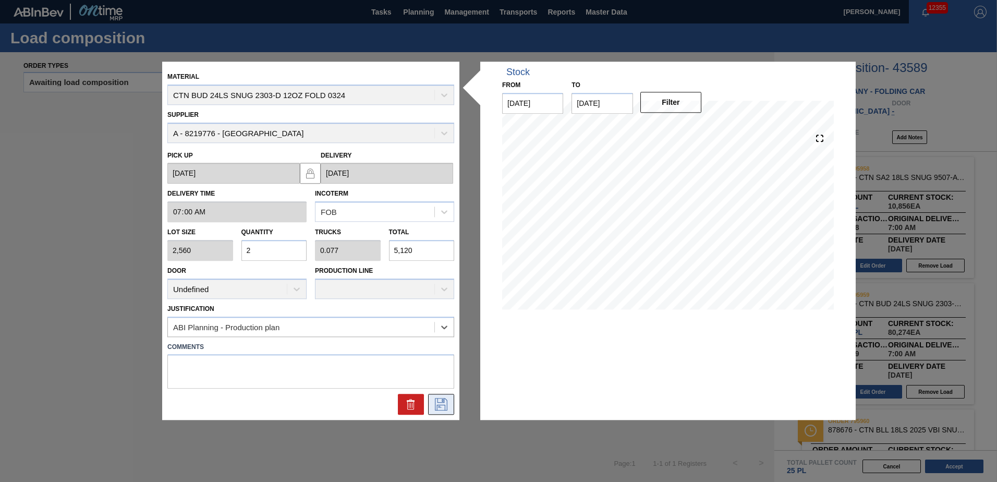
click at [445, 398] on icon at bounding box center [441, 404] width 17 height 13
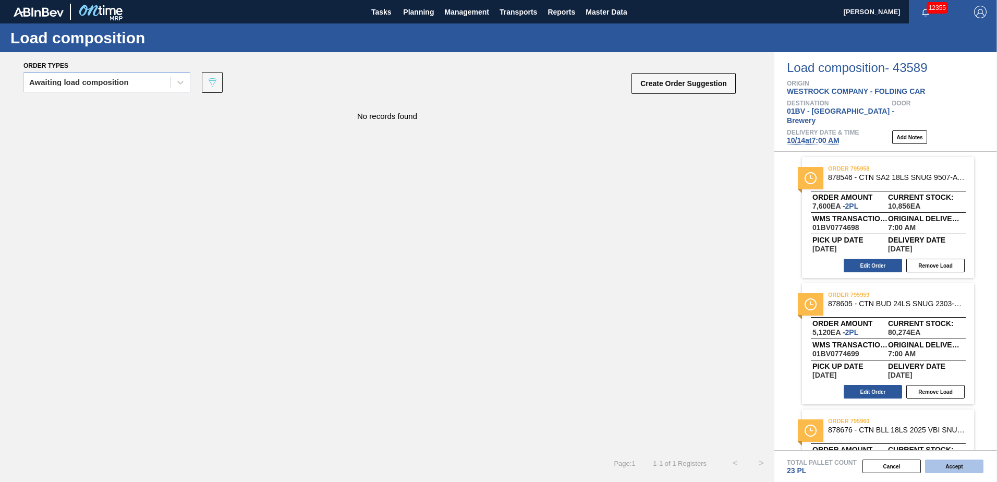
click at [955, 468] on button "Accept" at bounding box center [954, 466] width 58 height 14
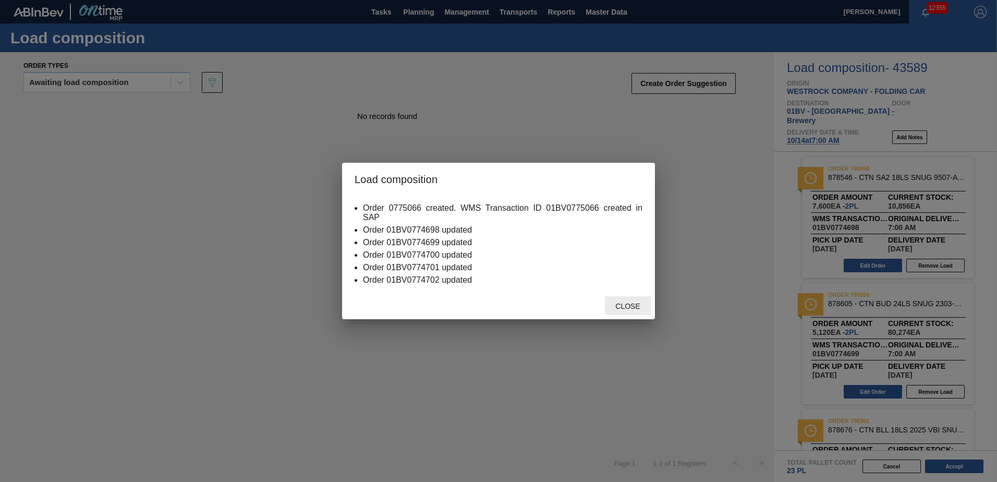
click at [630, 305] on span "Close" at bounding box center [627, 306] width 41 height 8
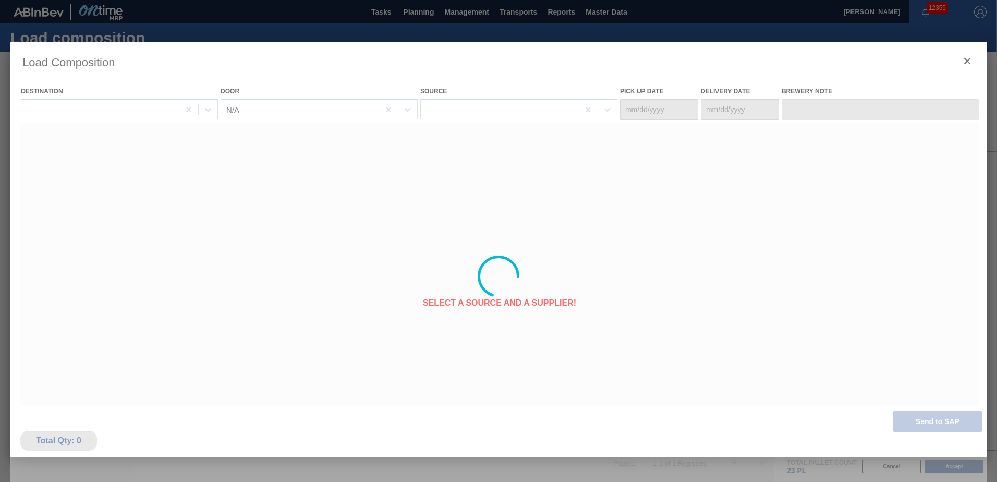
type Date "[DATE]"
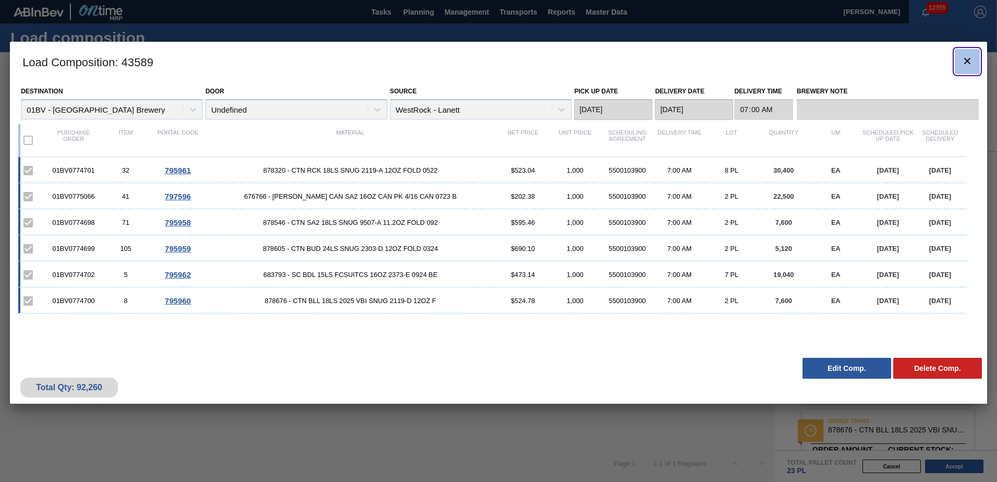
click at [966, 62] on icon "botão de ícone" at bounding box center [967, 61] width 6 height 6
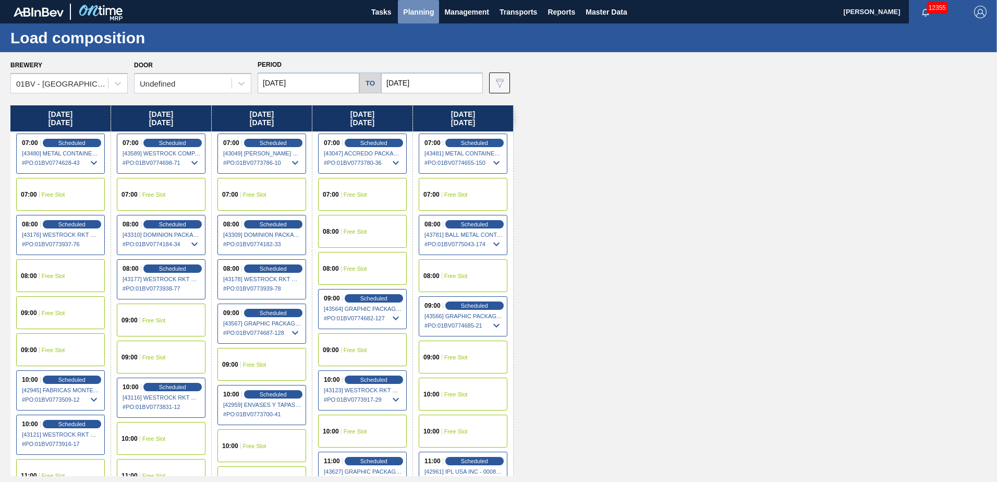
click at [410, 13] on span "Planning" at bounding box center [418, 12] width 31 height 13
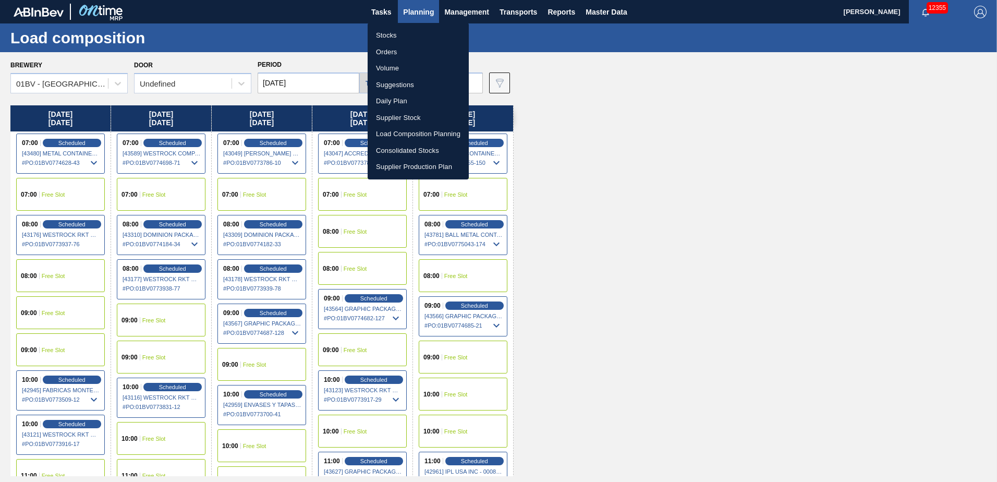
click at [392, 84] on li "Suggestions" at bounding box center [418, 85] width 101 height 17
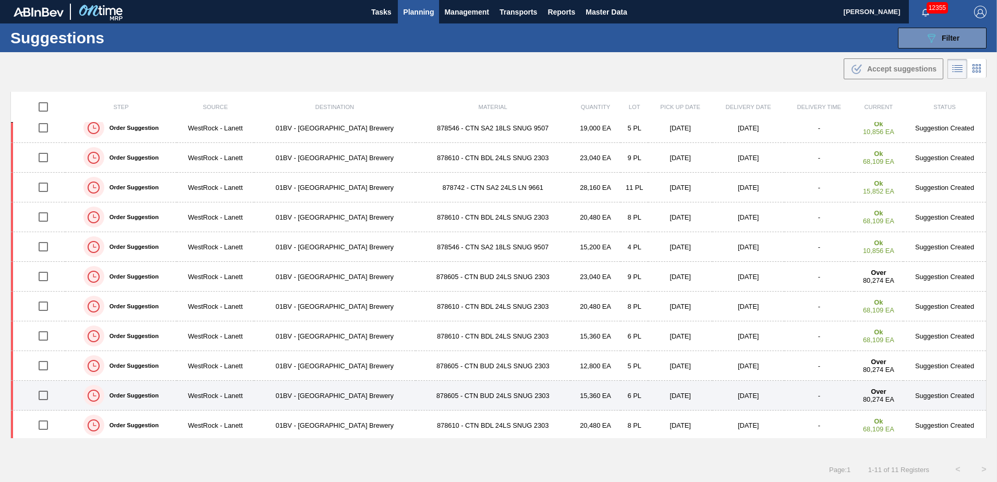
scroll to position [12, 0]
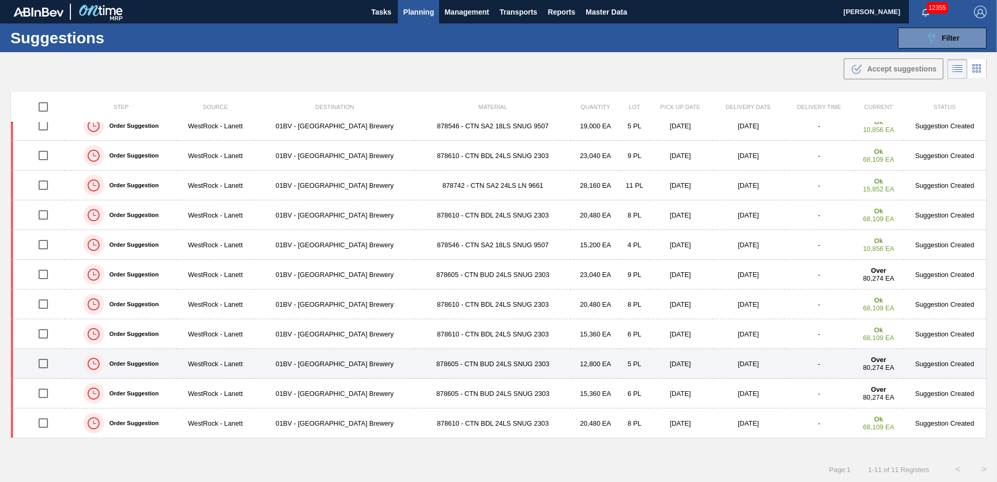
click at [41, 367] on input "checkbox" at bounding box center [43, 364] width 22 height 22
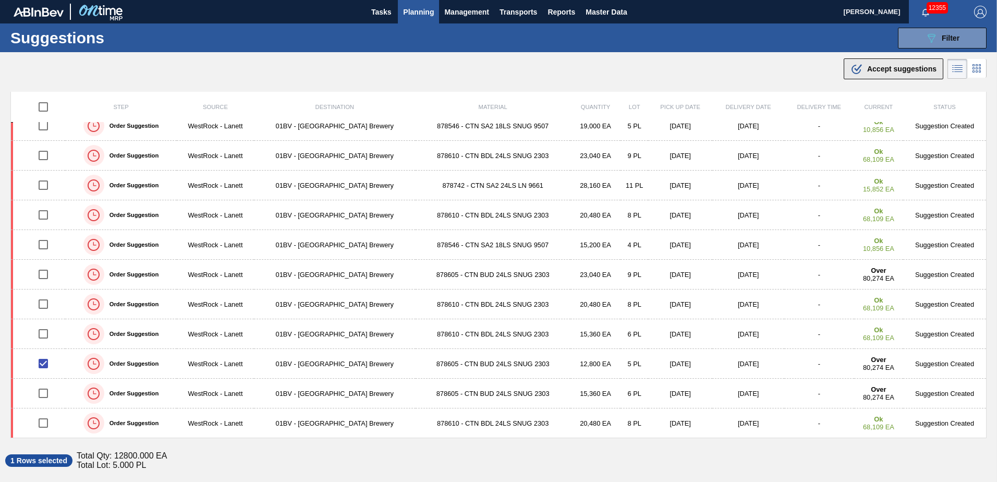
click at [873, 69] on span "Accept suggestions" at bounding box center [901, 69] width 69 height 8
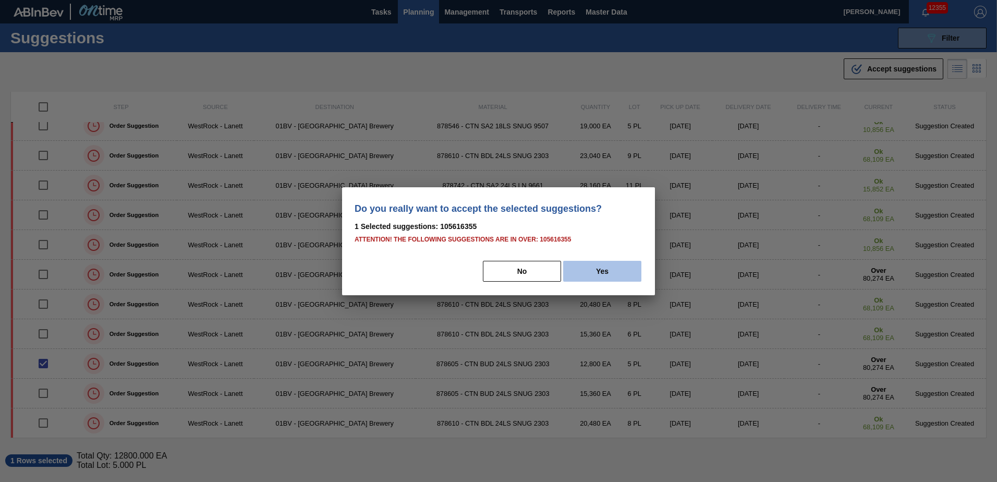
click at [617, 273] on button "Yes" at bounding box center [602, 271] width 78 height 21
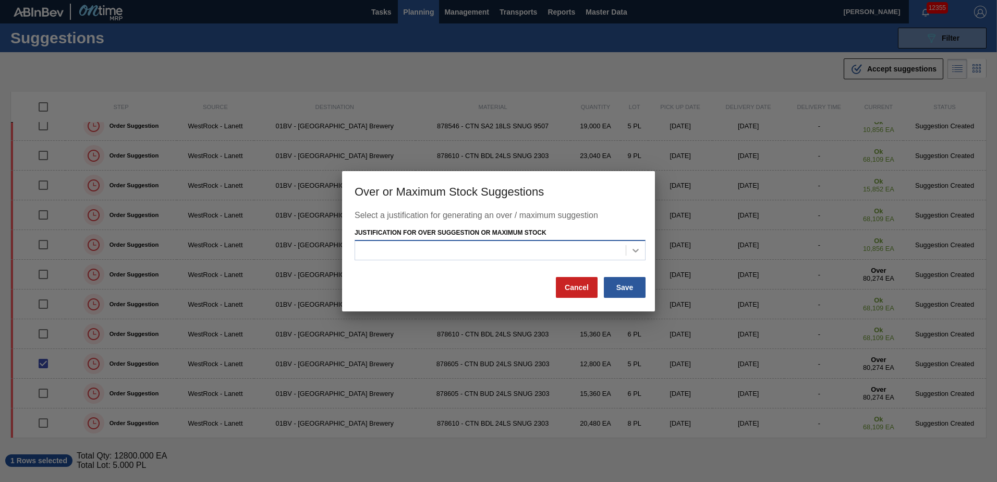
click at [636, 249] on icon at bounding box center [635, 250] width 10 height 10
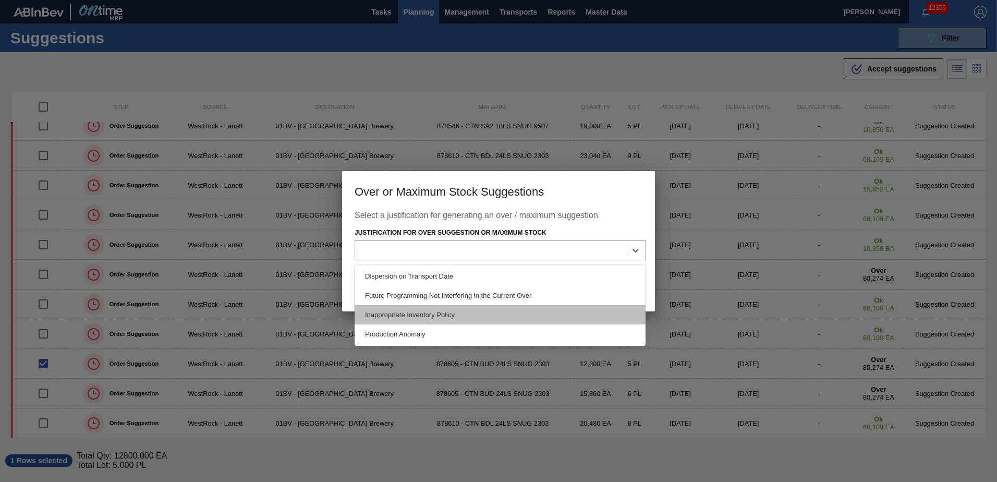
click at [392, 312] on div "Inappropriate Inventory Policy" at bounding box center [500, 314] width 291 height 19
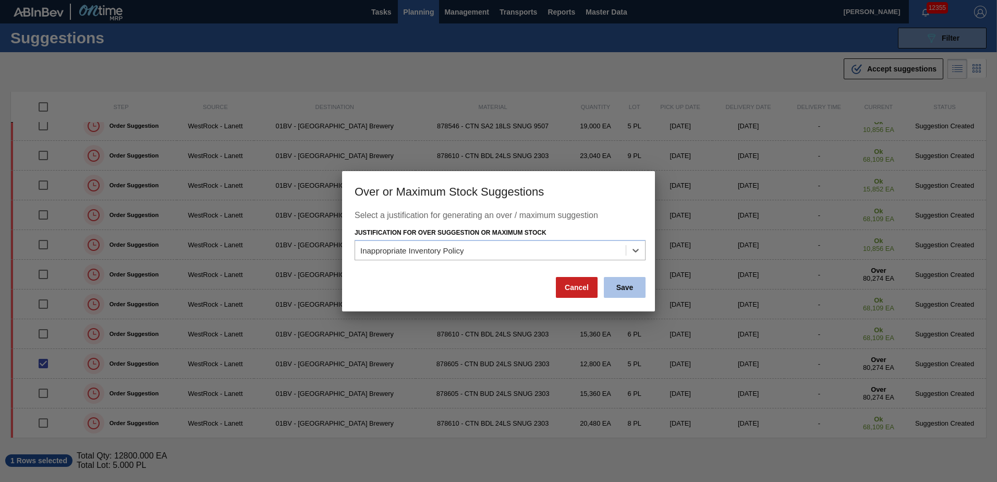
click at [612, 286] on button "Save" at bounding box center [625, 287] width 42 height 21
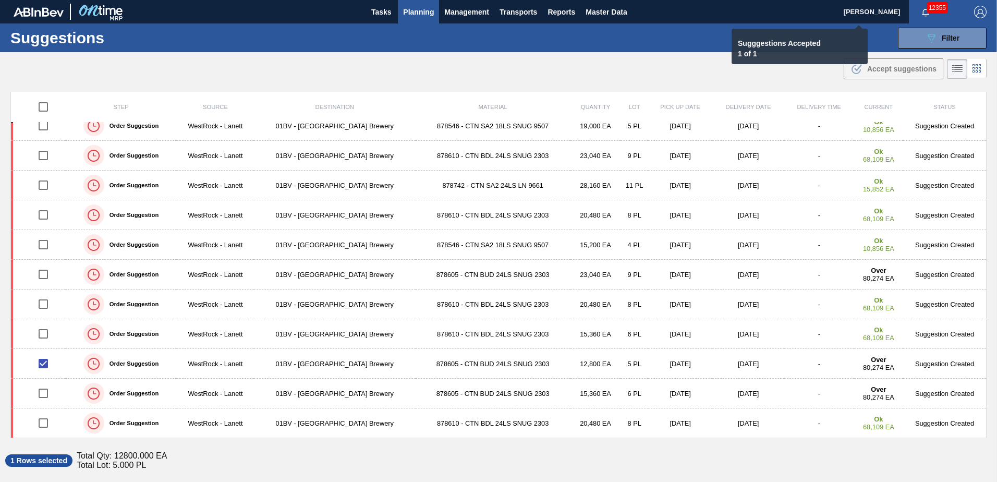
checkbox input "false"
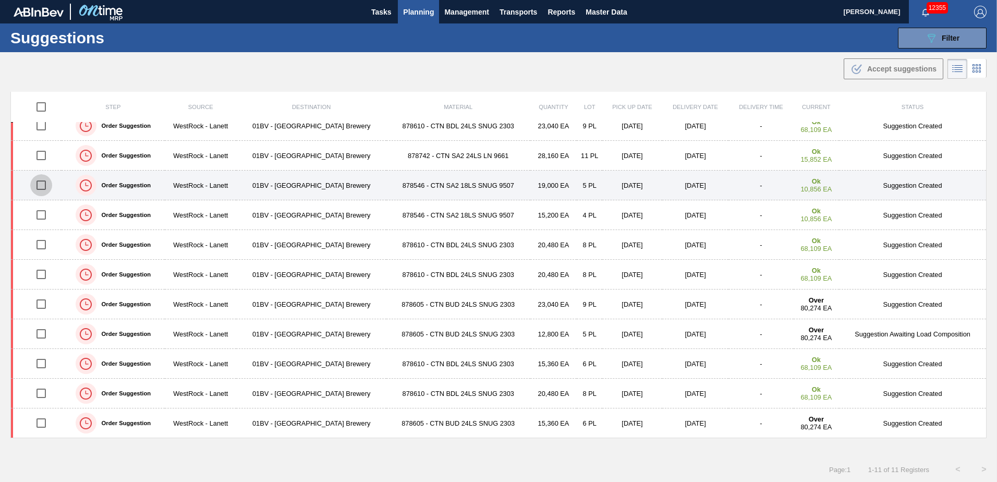
click at [41, 186] on input "checkbox" at bounding box center [41, 185] width 22 height 22
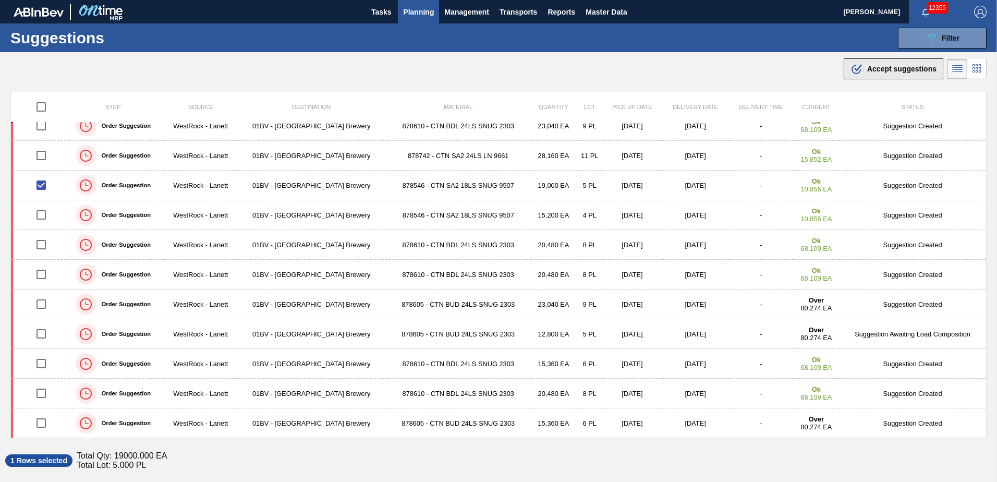
click at [883, 69] on span "Accept suggestions" at bounding box center [901, 69] width 69 height 8
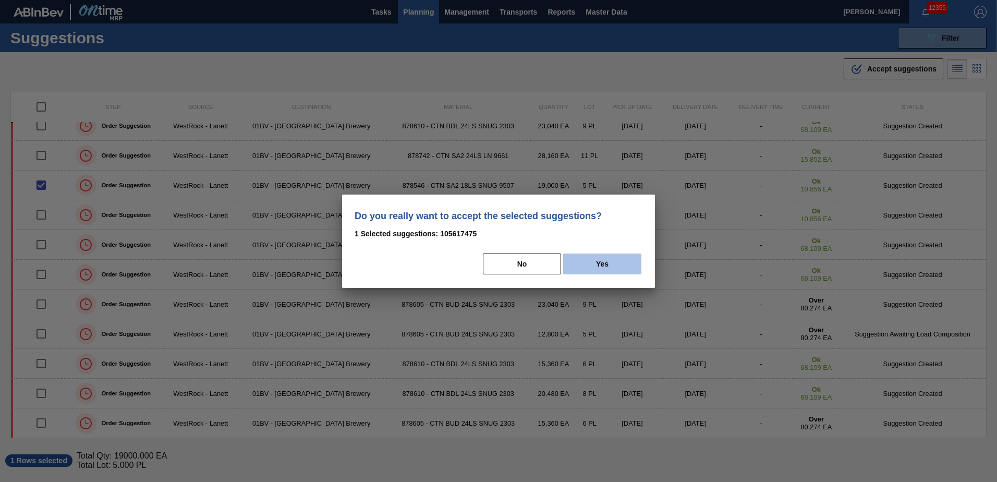
click at [611, 262] on button "Yes" at bounding box center [602, 263] width 78 height 21
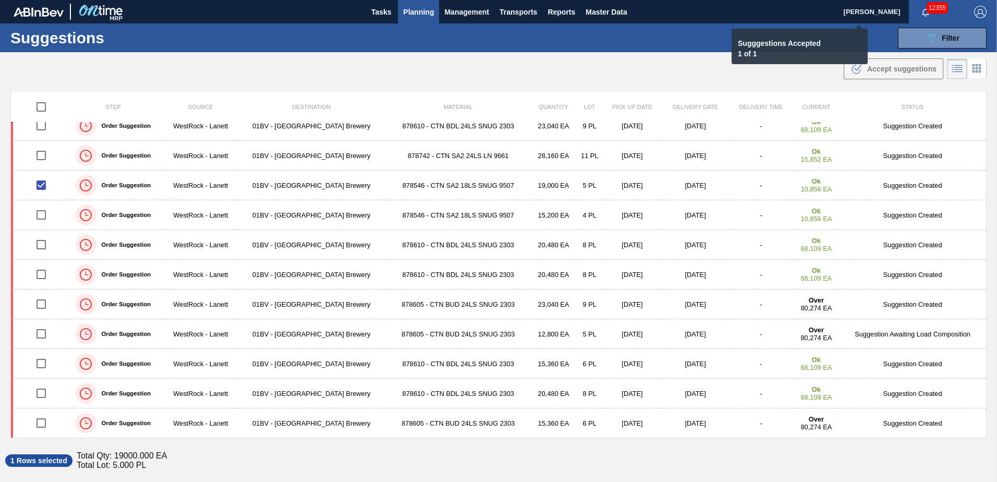
checkbox input "false"
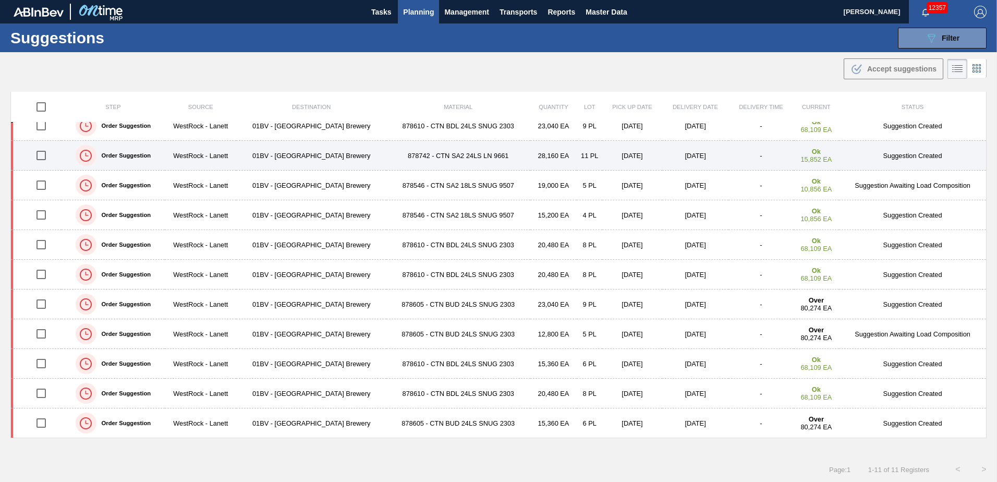
click at [422, 156] on td "878742 - CTN SA2 24LS LN 9661" at bounding box center [458, 156] width 144 height 30
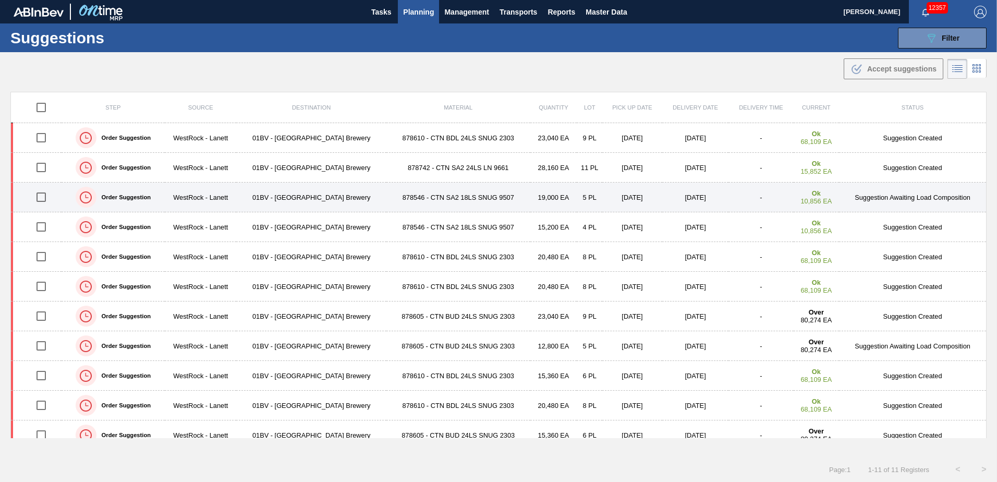
click at [427, 197] on td "878546 - CTN SA2 18LS SNUG 9507" at bounding box center [458, 198] width 144 height 30
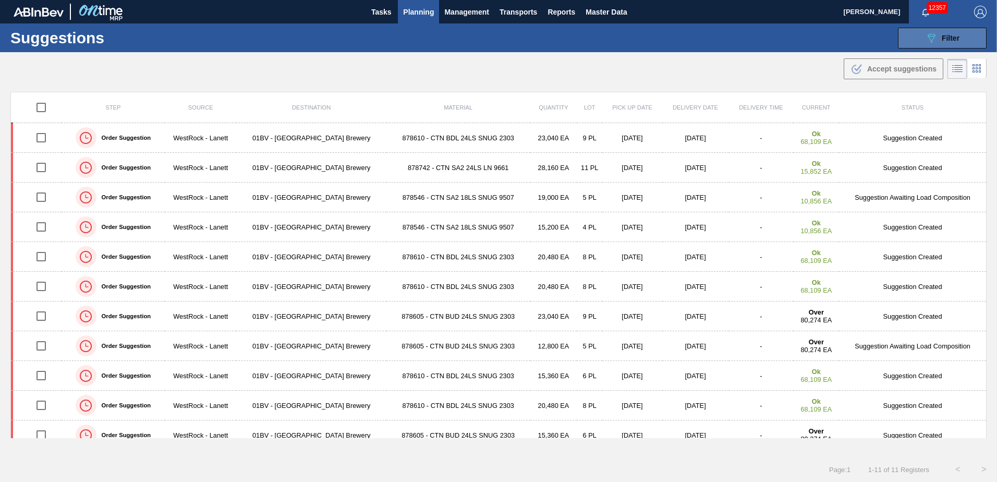
click at [922, 38] on button "089F7B8B-B2A5-4AFE-B5C0-19BA573D28AC Filter" at bounding box center [942, 38] width 89 height 21
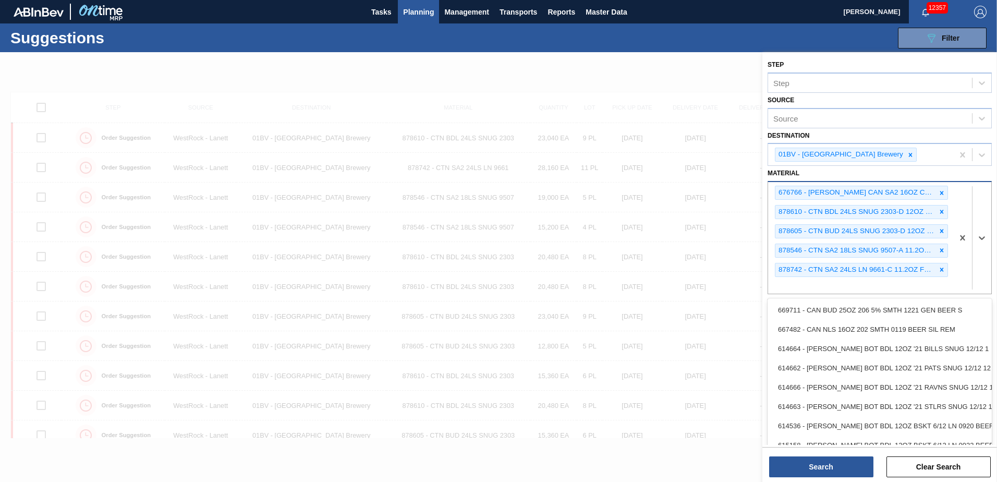
click at [793, 288] on div "676766 - [PERSON_NAME] CAN SA2 16OZ CAN PK 4/16 CAN 0723 B 878610 - CTN BDL 24L…" at bounding box center [860, 237] width 185 height 111
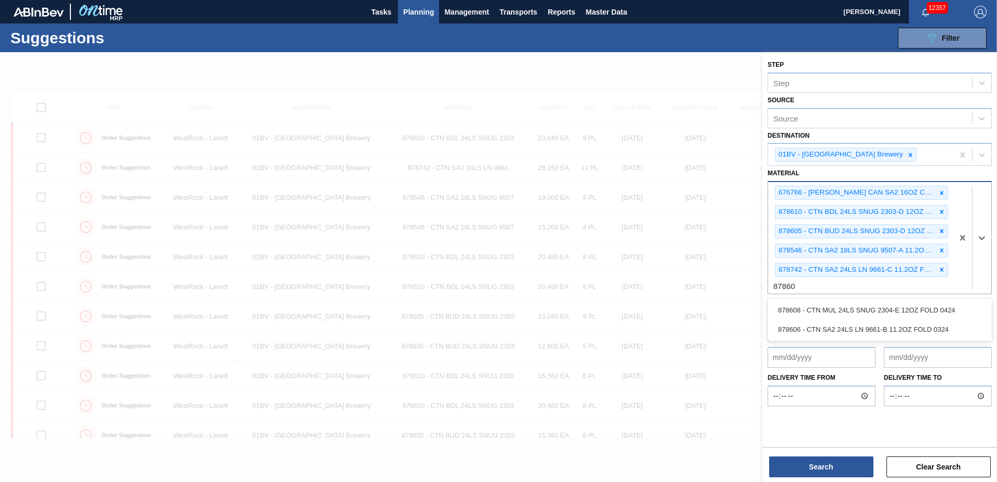
type input "878608"
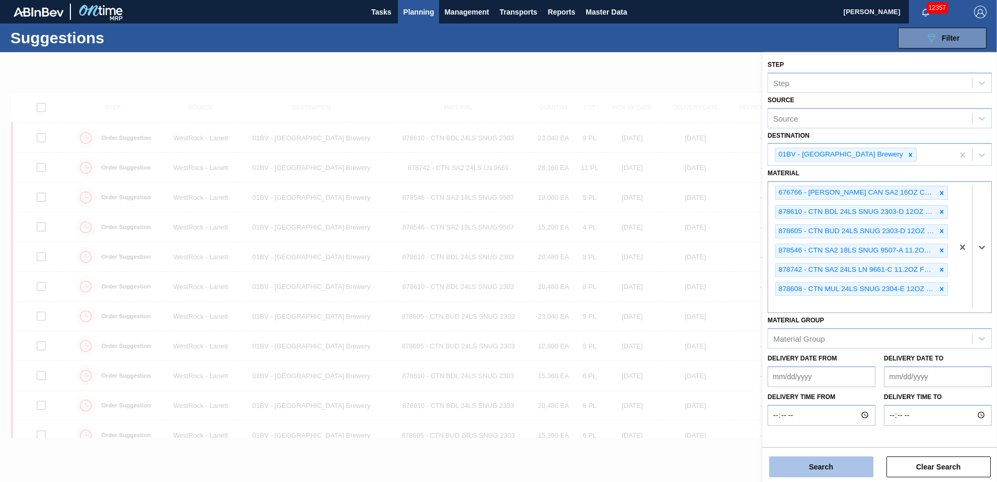
click at [819, 464] on button "Search" at bounding box center [821, 466] width 104 height 21
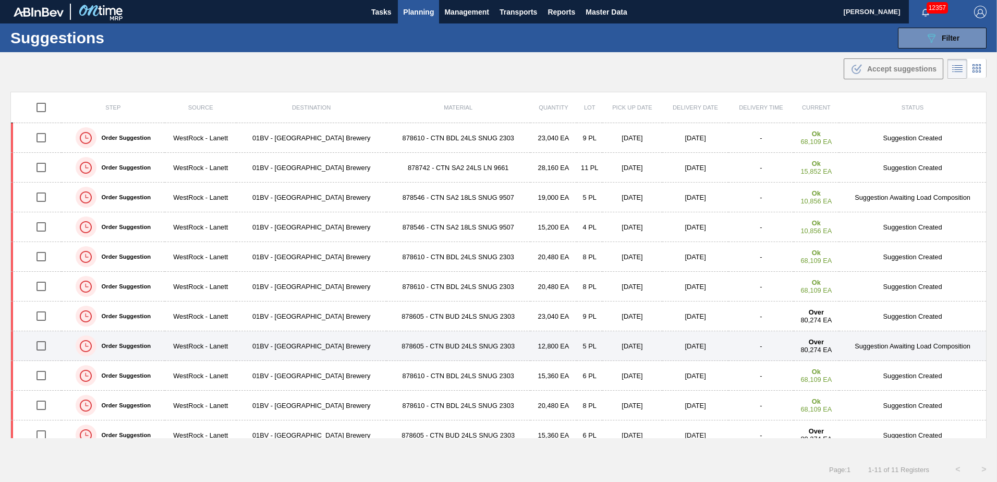
scroll to position [12, 0]
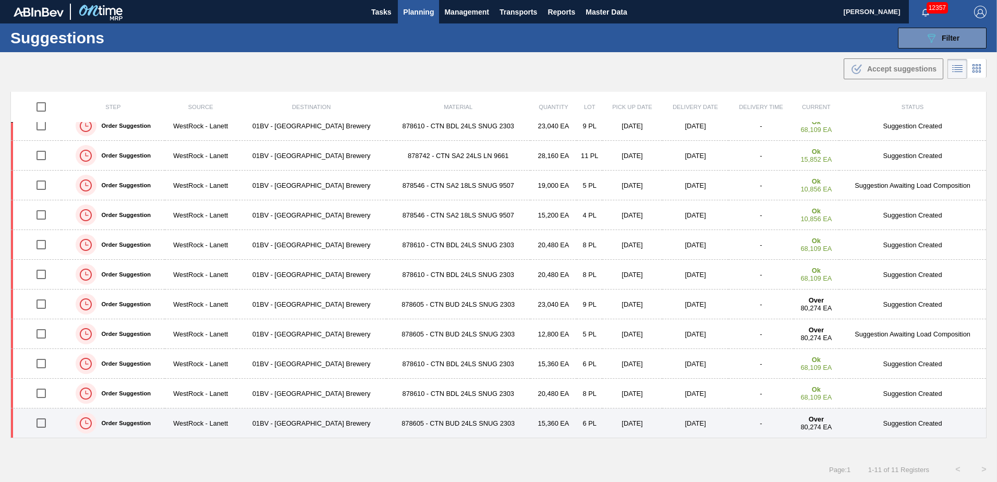
click at [417, 428] on td "878605 - CTN BUD 24LS SNUG 2303" at bounding box center [458, 423] width 144 height 30
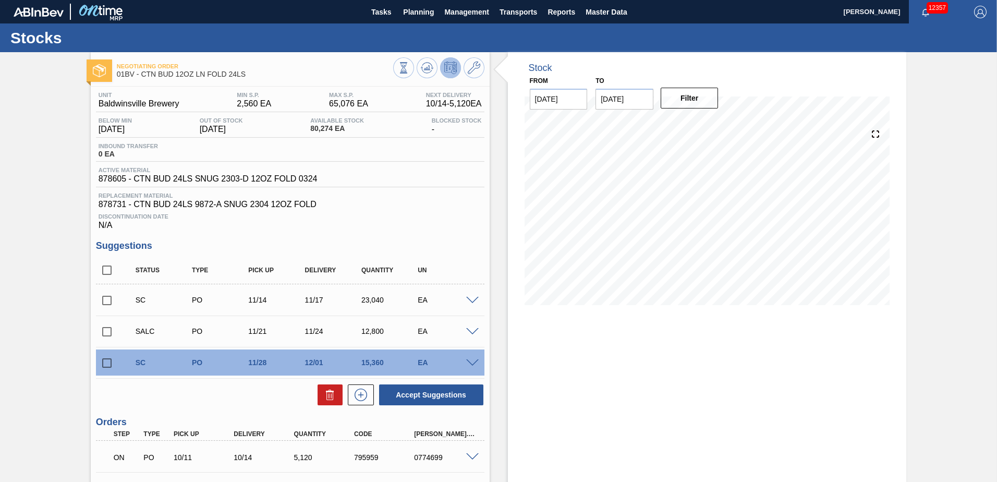
click at [330, 129] on span "80,274 EA" at bounding box center [337, 129] width 54 height 8
click at [330, 127] on span "80,274 EA" at bounding box center [337, 129] width 54 height 8
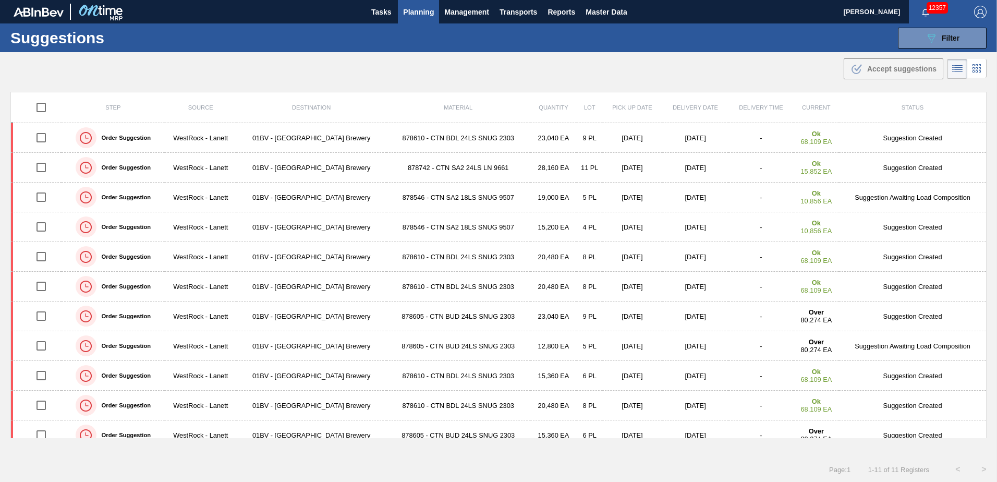
click at [412, 8] on span "Planning" at bounding box center [418, 12] width 31 height 13
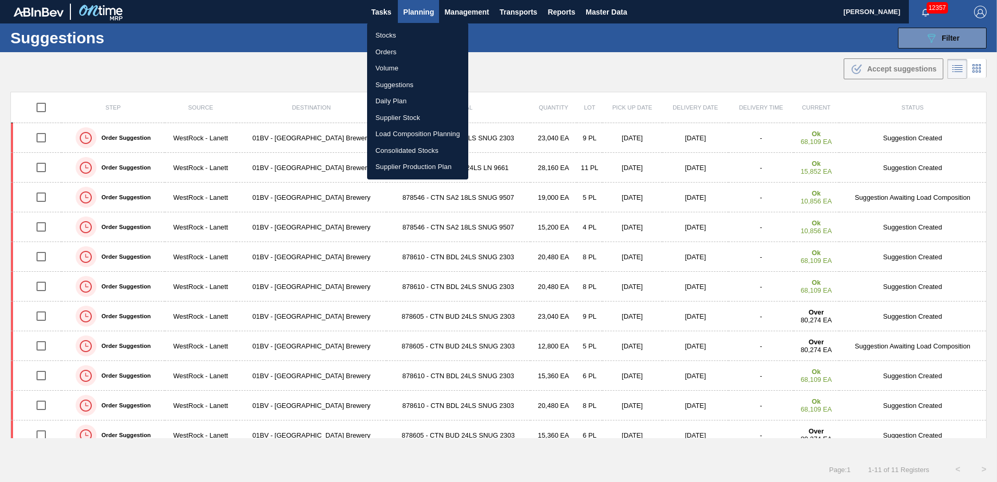
click at [382, 35] on li "Stocks" at bounding box center [417, 35] width 101 height 17
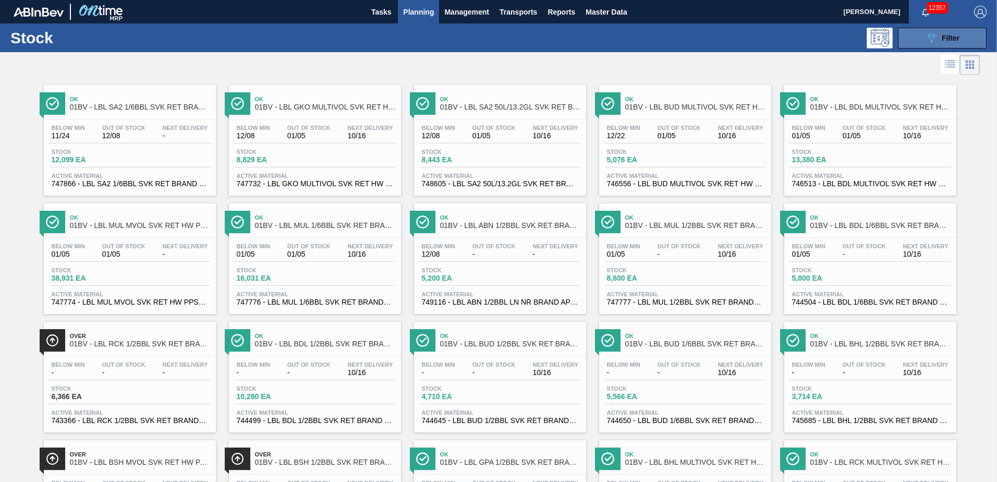
click at [946, 37] on span "Filter" at bounding box center [951, 38] width 18 height 8
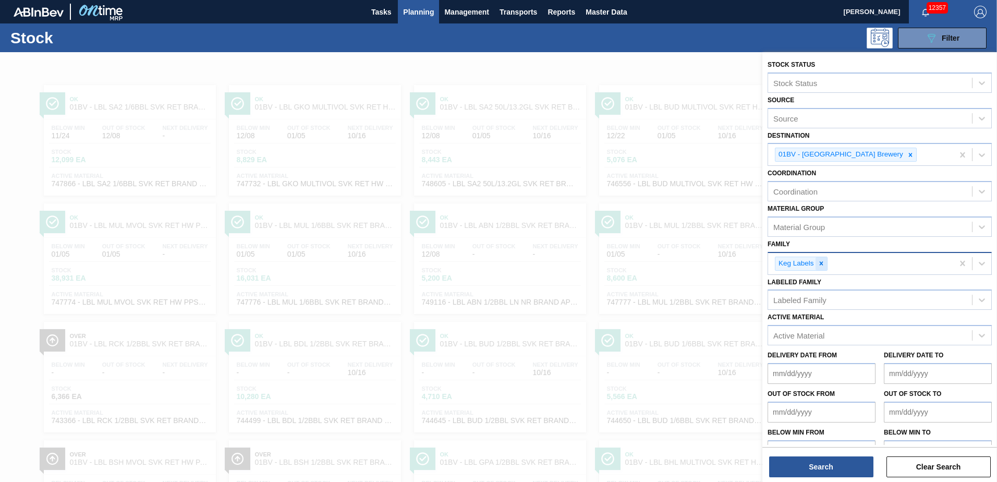
click at [822, 262] on icon at bounding box center [821, 263] width 4 height 4
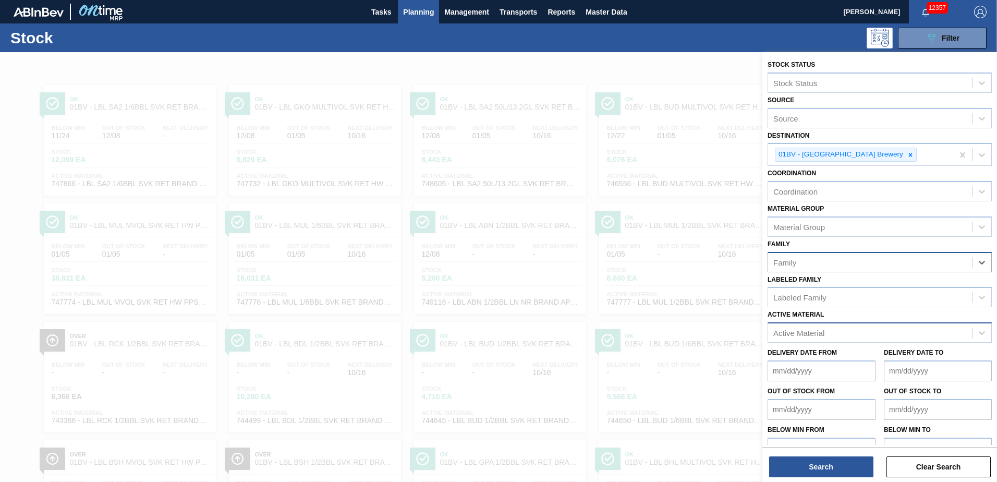
click at [791, 335] on div "Active Material" at bounding box center [798, 333] width 51 height 9
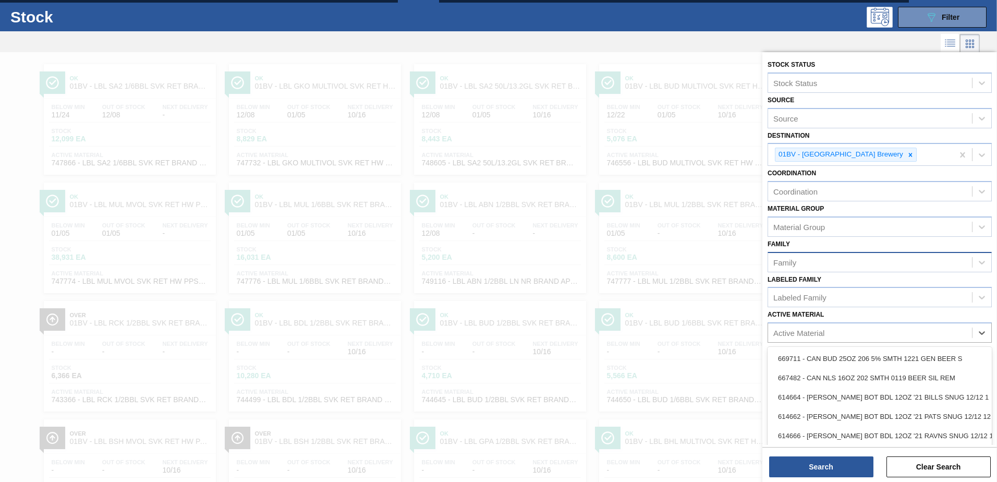
scroll to position [26, 0]
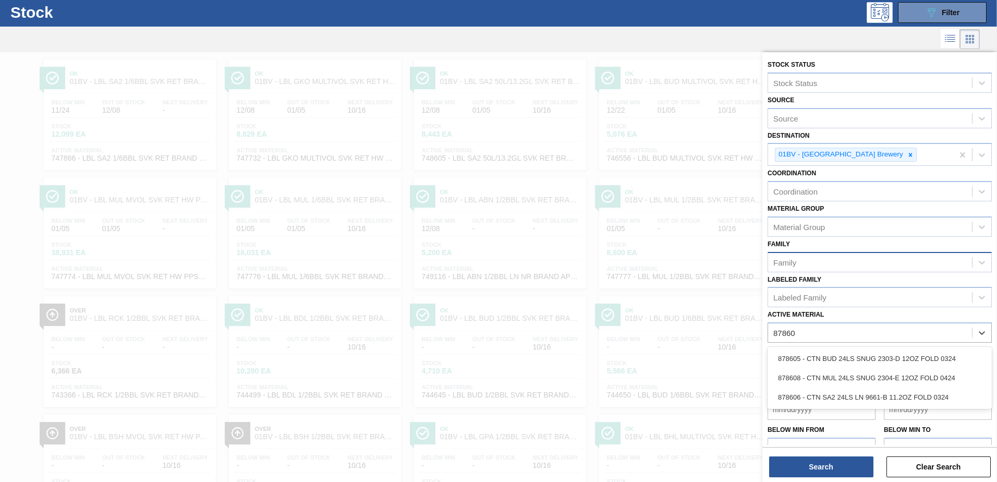
type Material "878608"
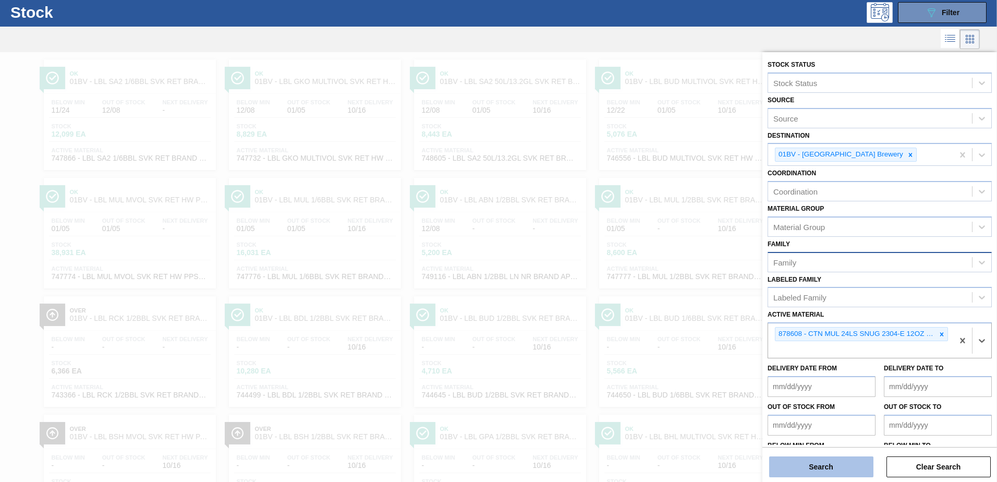
click at [803, 464] on button "Search" at bounding box center [821, 466] width 104 height 21
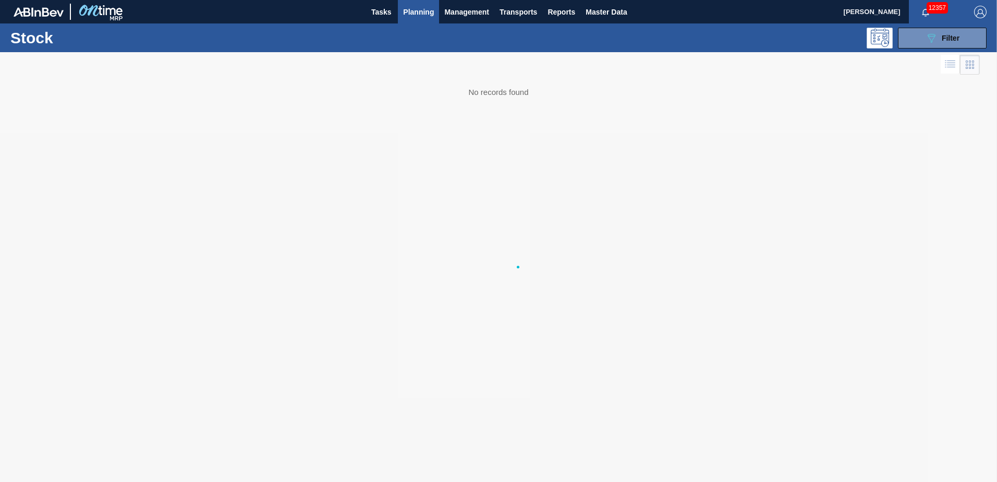
scroll to position [0, 0]
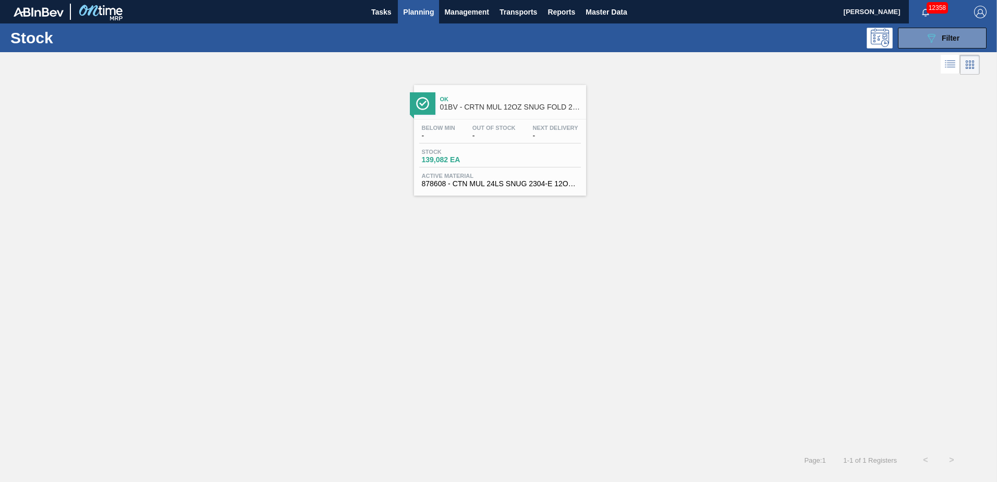
click at [495, 116] on div "Ok 01BV - CRTN MUL 12OZ SNUG FOLD 24LS FOLDING Below Min - Out Of Stock - Next …" at bounding box center [500, 140] width 172 height 111
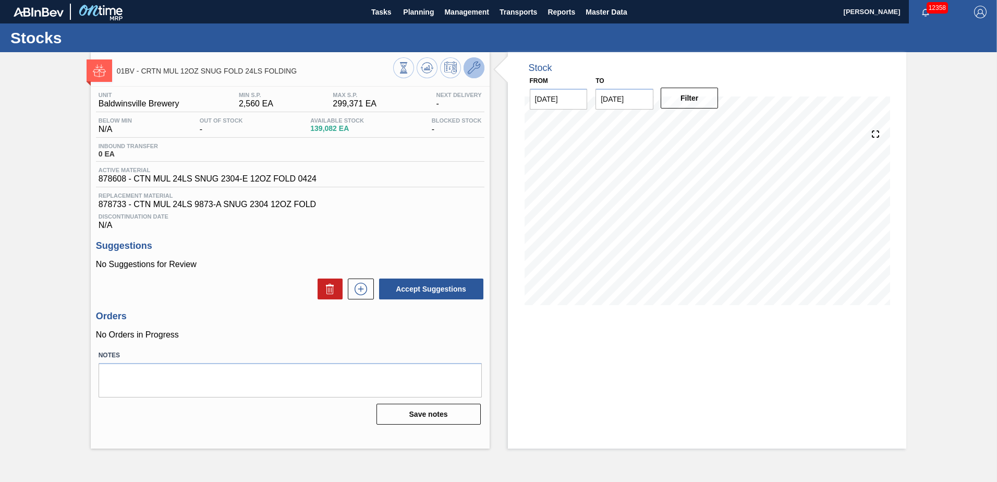
click at [481, 66] on button at bounding box center [474, 67] width 21 height 21
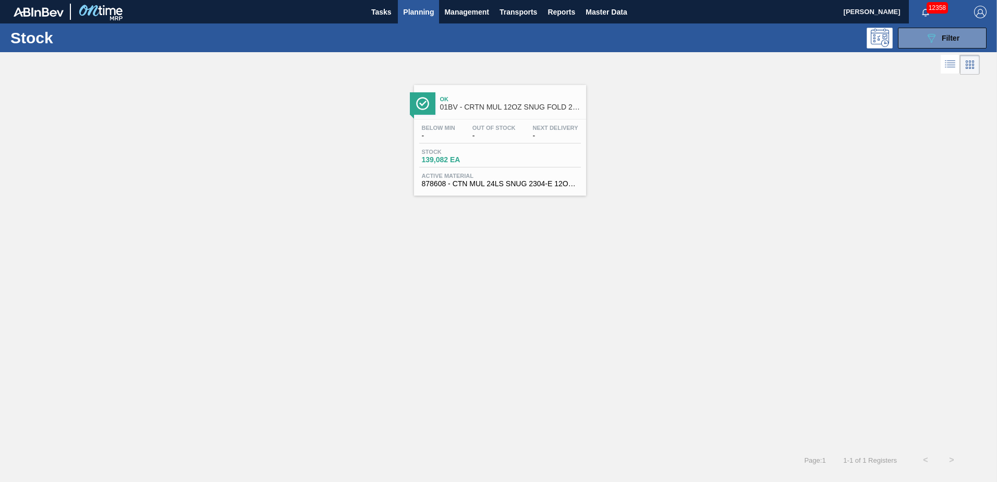
click at [407, 13] on span "Planning" at bounding box center [418, 12] width 31 height 13
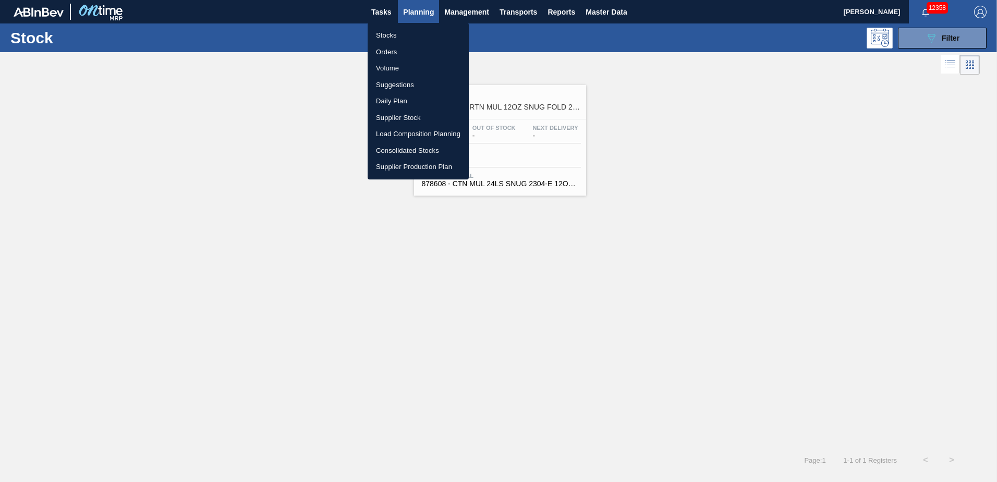
click at [406, 82] on li "Suggestions" at bounding box center [418, 85] width 101 height 17
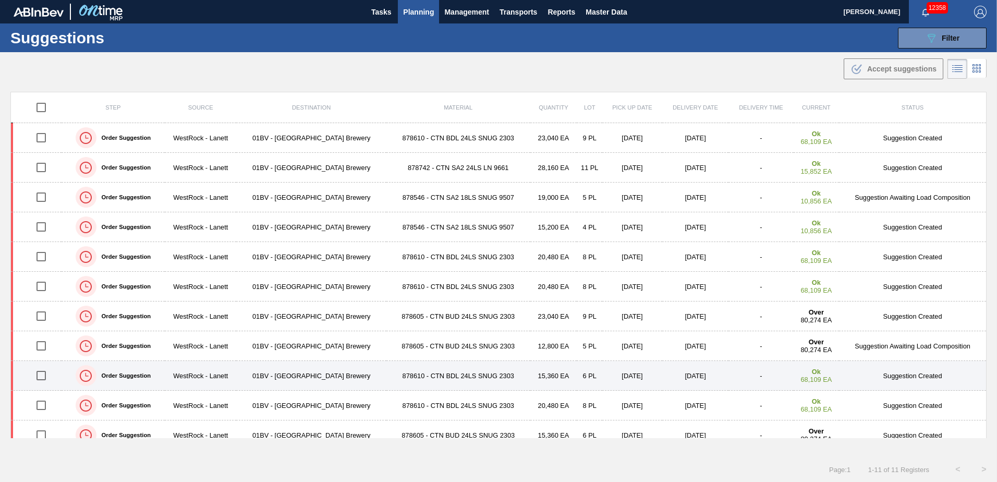
drag, startPoint x: 41, startPoint y: 374, endPoint x: 41, endPoint y: 380, distance: 5.8
click at [41, 374] on input "checkbox" at bounding box center [41, 375] width 22 height 22
checkbox input "true"
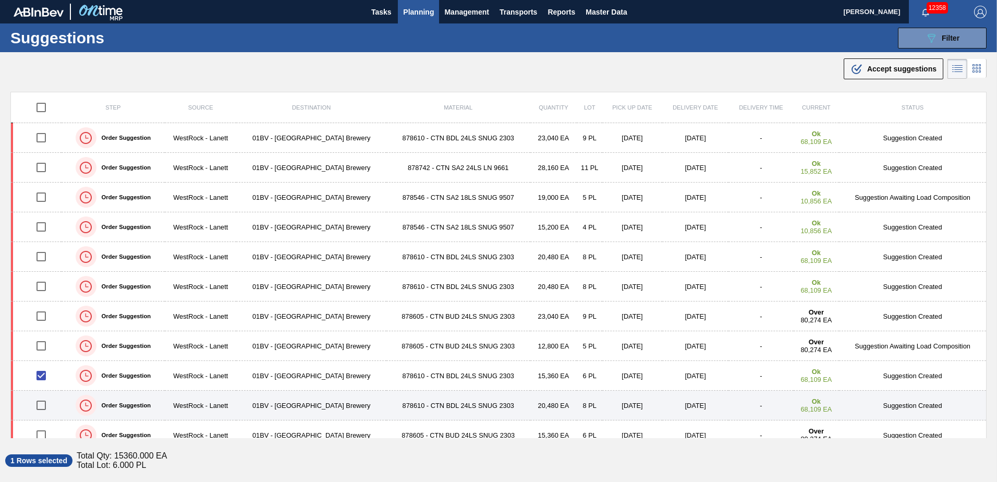
click at [42, 402] on input "checkbox" at bounding box center [41, 405] width 22 height 22
checkbox input "true"
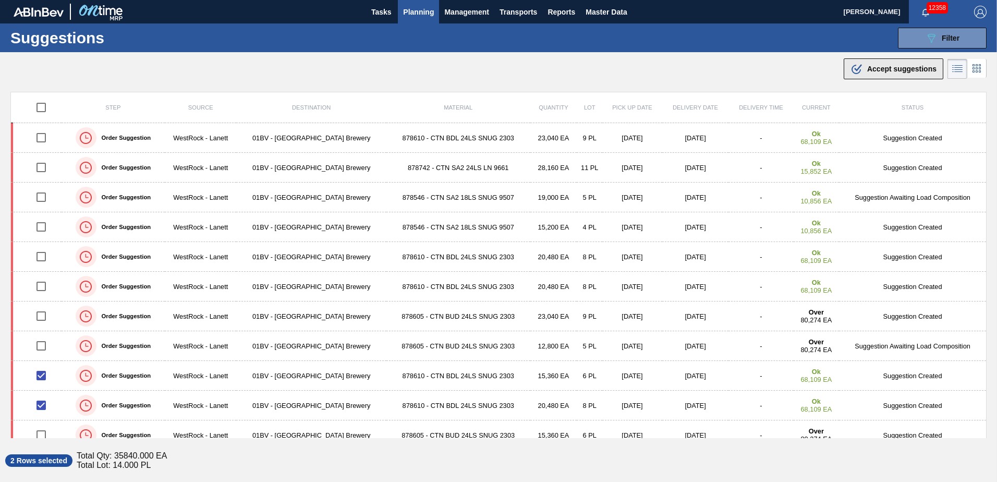
click at [880, 70] on span "Accept suggestions" at bounding box center [901, 69] width 69 height 8
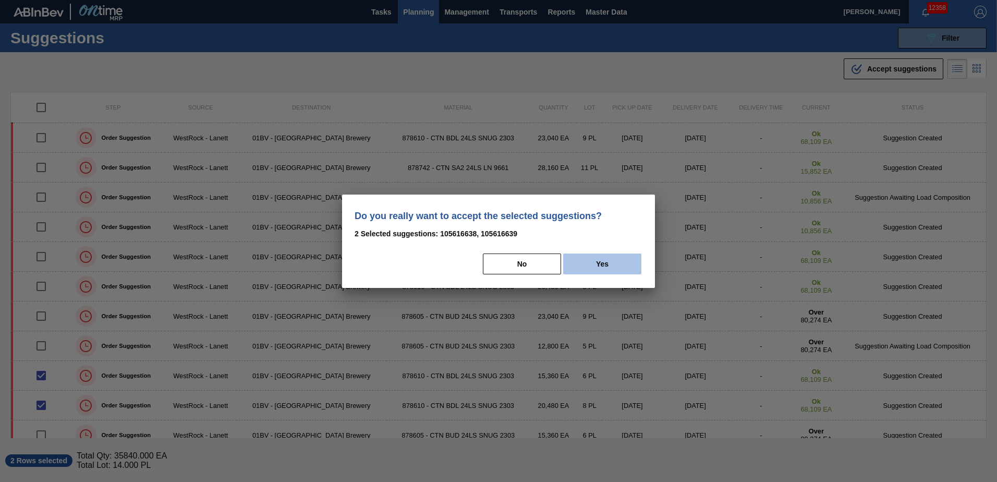
click at [633, 262] on button "Yes" at bounding box center [602, 263] width 78 height 21
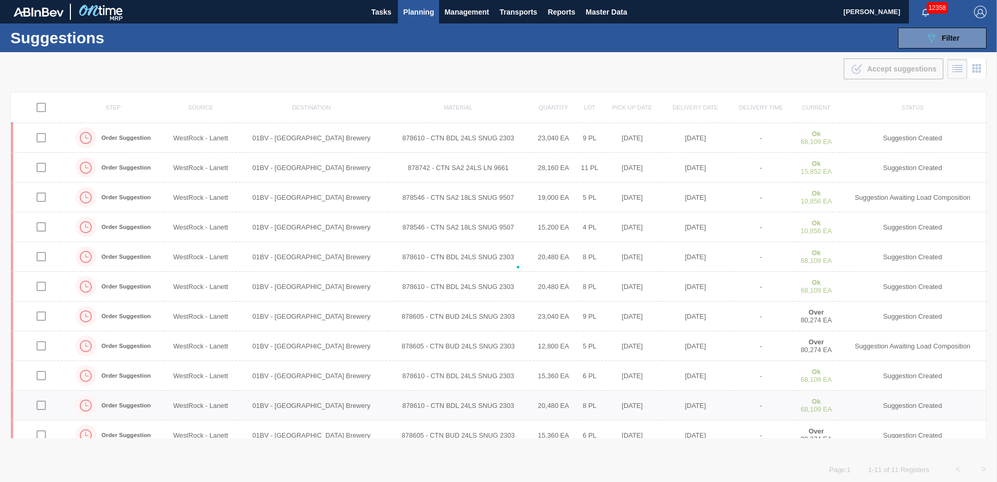
checkbox input "false"
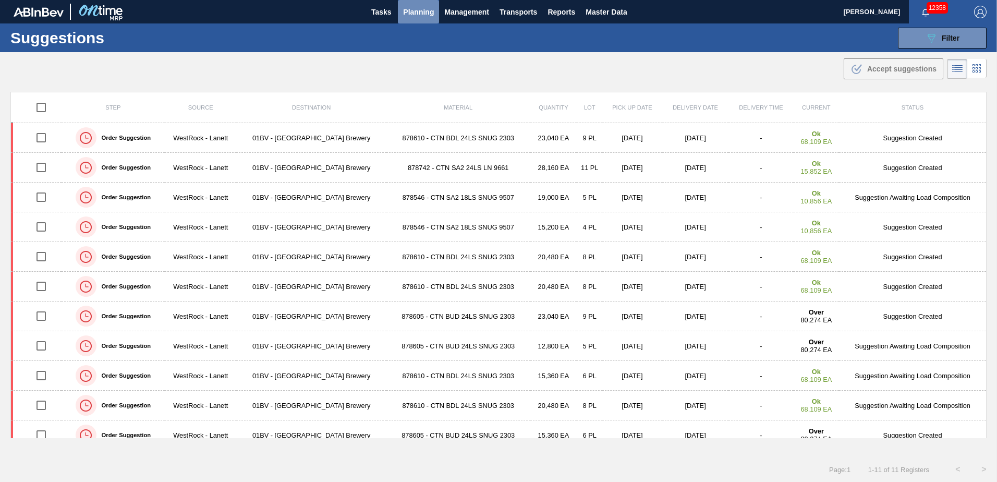
click at [416, 12] on span "Planning" at bounding box center [418, 12] width 31 height 13
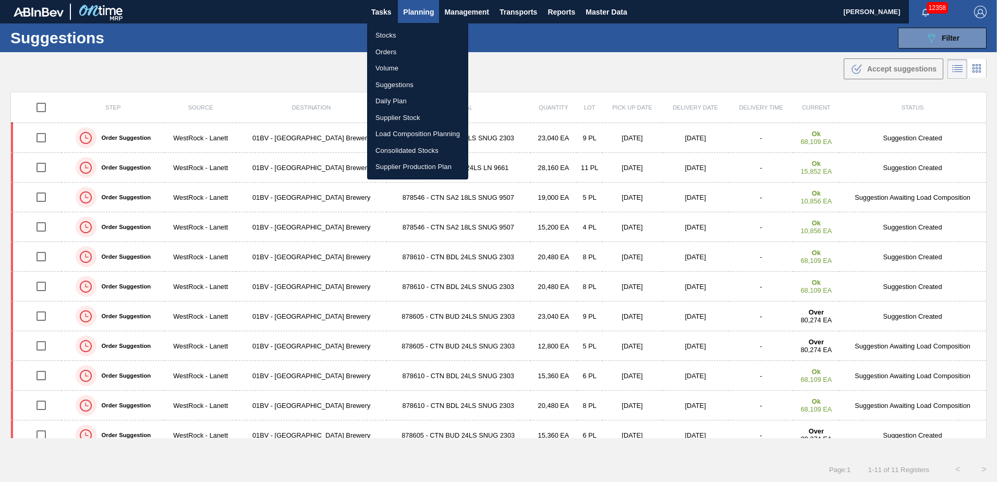
click at [408, 133] on li "Load Composition Planning" at bounding box center [417, 134] width 101 height 17
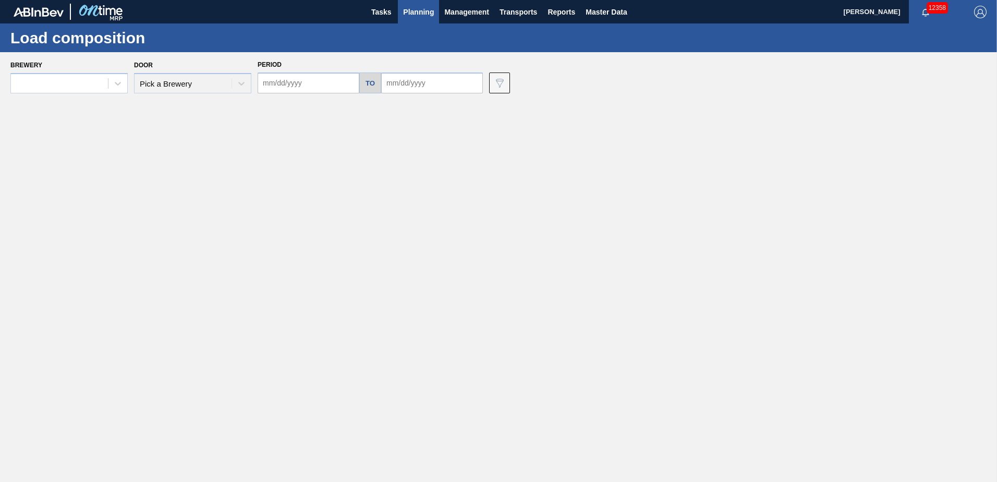
type input "[DATE]"
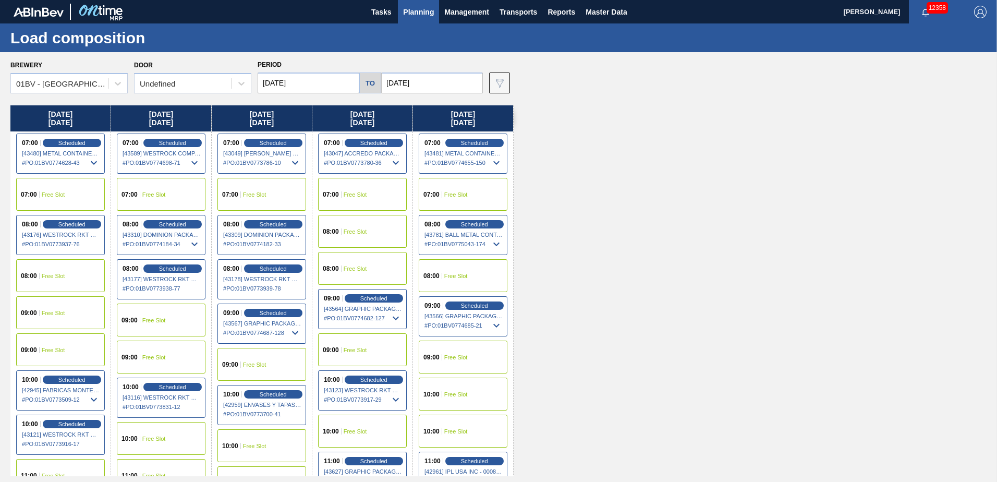
click at [340, 194] on div "07:00" at bounding box center [332, 194] width 19 height 6
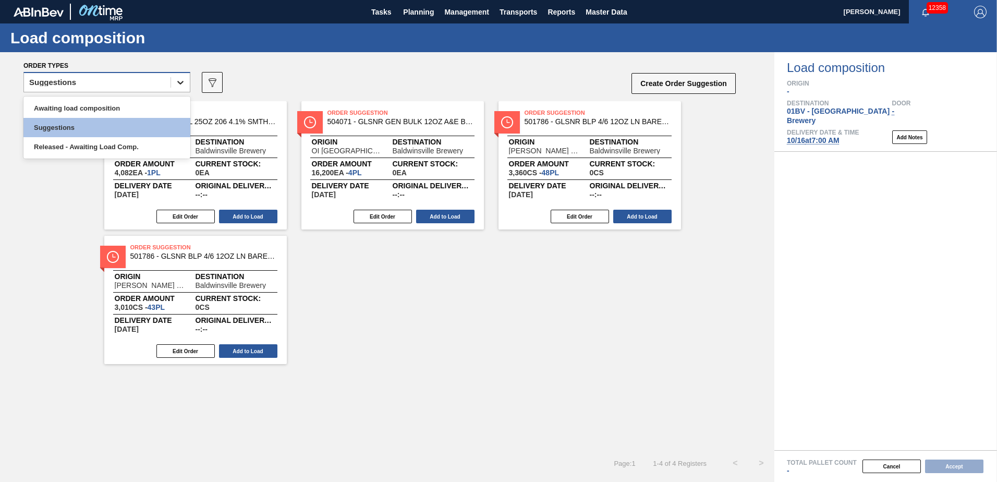
click at [177, 77] on div at bounding box center [180, 82] width 19 height 19
click at [126, 106] on div "Awaiting load composition" at bounding box center [106, 108] width 167 height 19
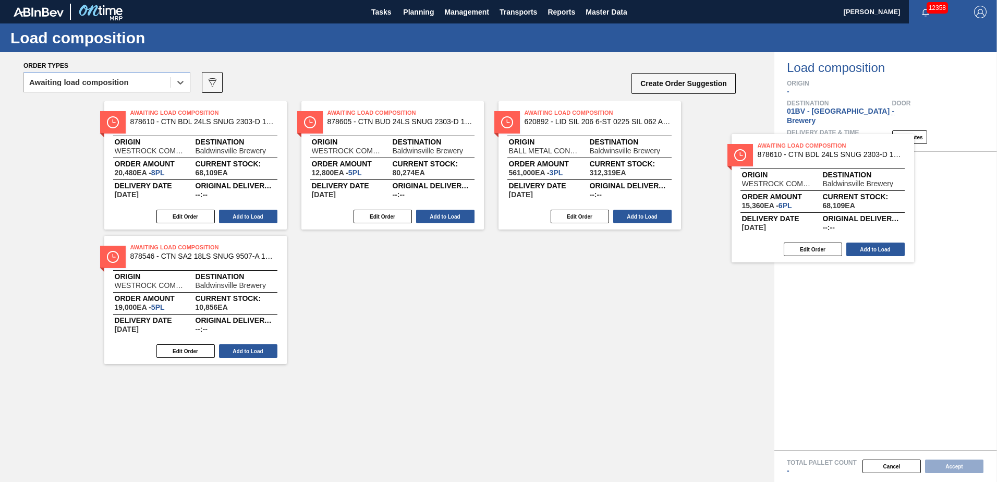
drag, startPoint x: 553, startPoint y: 124, endPoint x: 809, endPoint y: 161, distance: 259.3
click at [809, 161] on div "Order types option Awaiting load composition, selected. Select is focused ,type…" at bounding box center [498, 267] width 997 height 430
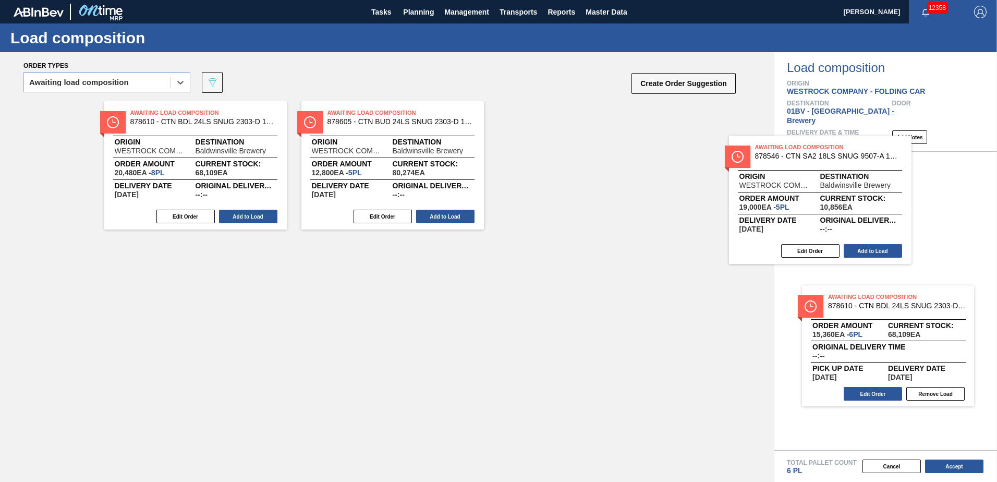
drag, startPoint x: 562, startPoint y: 123, endPoint x: 826, endPoint y: 163, distance: 267.4
click at [826, 163] on div "Order types option Awaiting load composition, selected. Select is focused ,type…" at bounding box center [498, 267] width 997 height 430
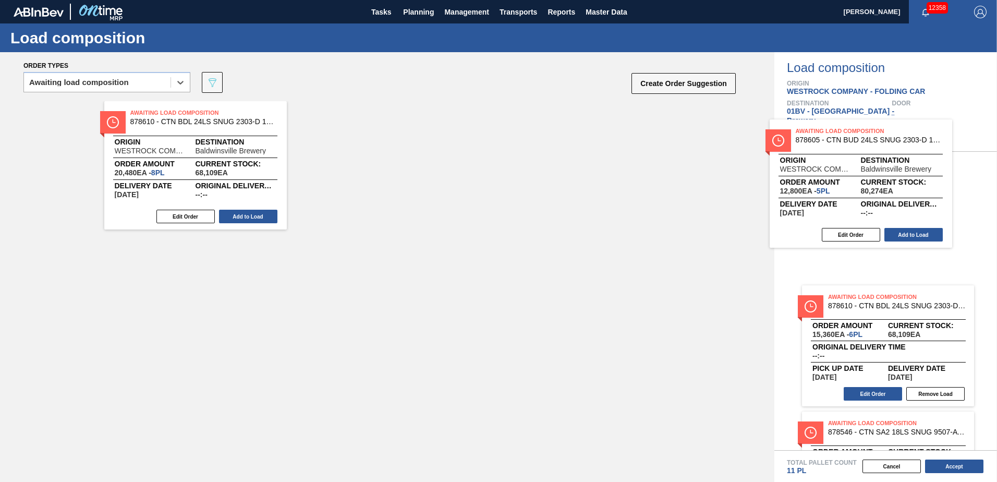
drag, startPoint x: 401, startPoint y: 117, endPoint x: 614, endPoint y: 107, distance: 213.5
click at [878, 137] on div "Order types option Awaiting load composition, selected. Select is focused ,type…" at bounding box center [498, 267] width 997 height 430
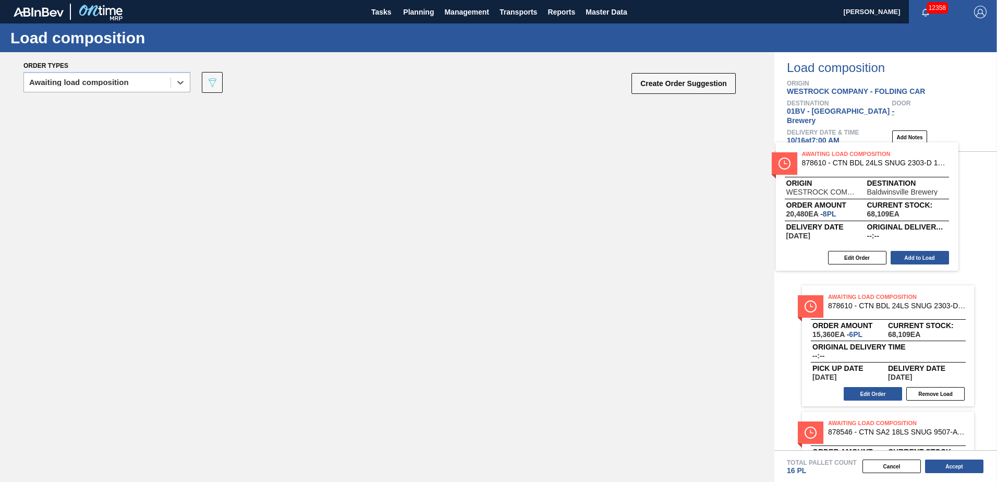
drag, startPoint x: 250, startPoint y: 127, endPoint x: 911, endPoint y: 159, distance: 662.0
click at [911, 159] on div "Order types option Awaiting load composition, selected. Select is focused ,type…" at bounding box center [498, 267] width 997 height 430
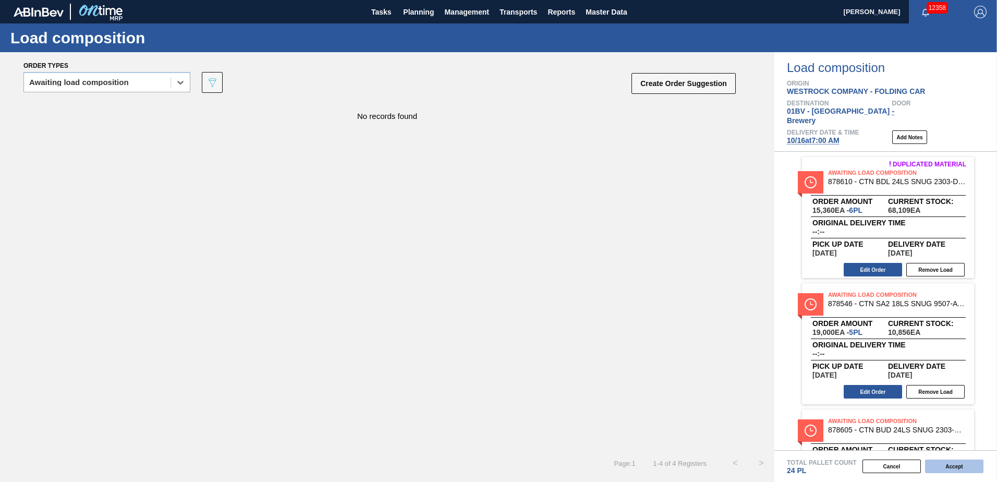
click at [951, 468] on button "Accept" at bounding box center [954, 466] width 58 height 14
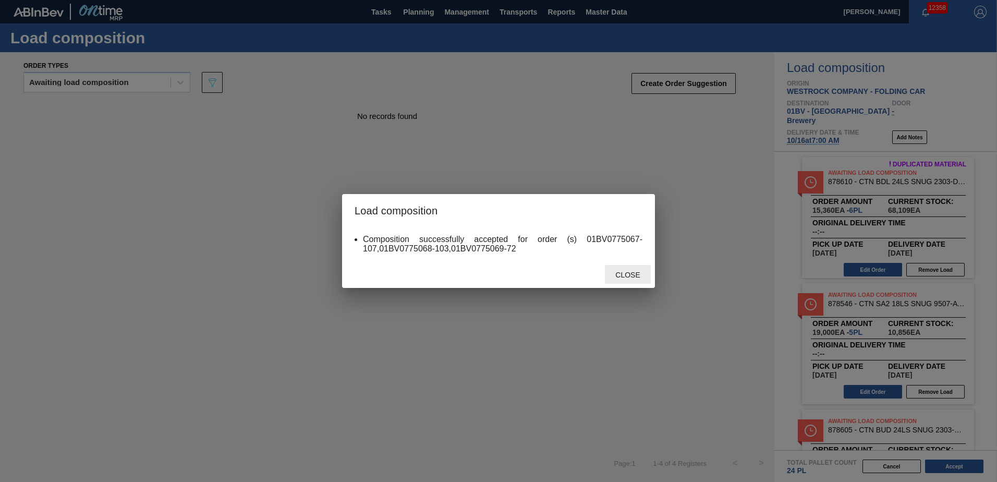
click at [631, 272] on span "Close" at bounding box center [627, 275] width 41 height 8
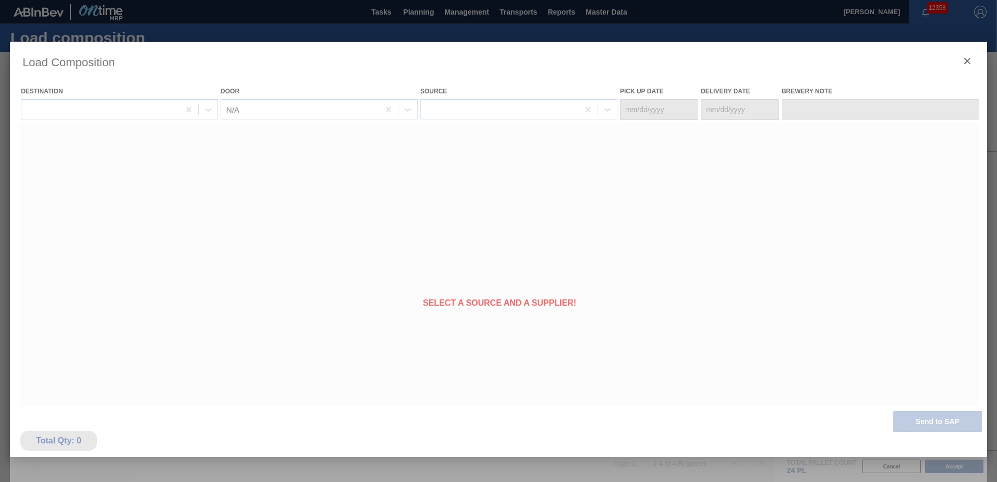
type Date "[DATE]"
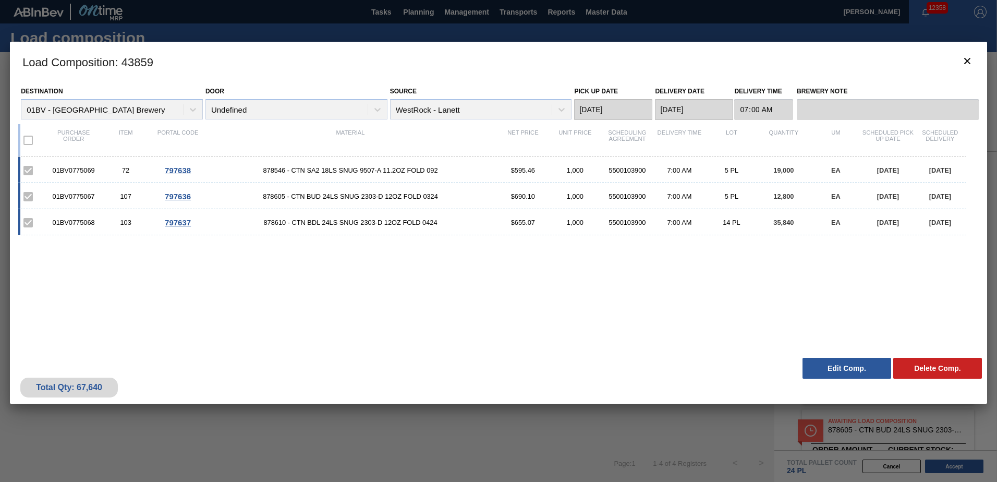
click at [823, 369] on button "Edit Comp." at bounding box center [847, 368] width 89 height 21
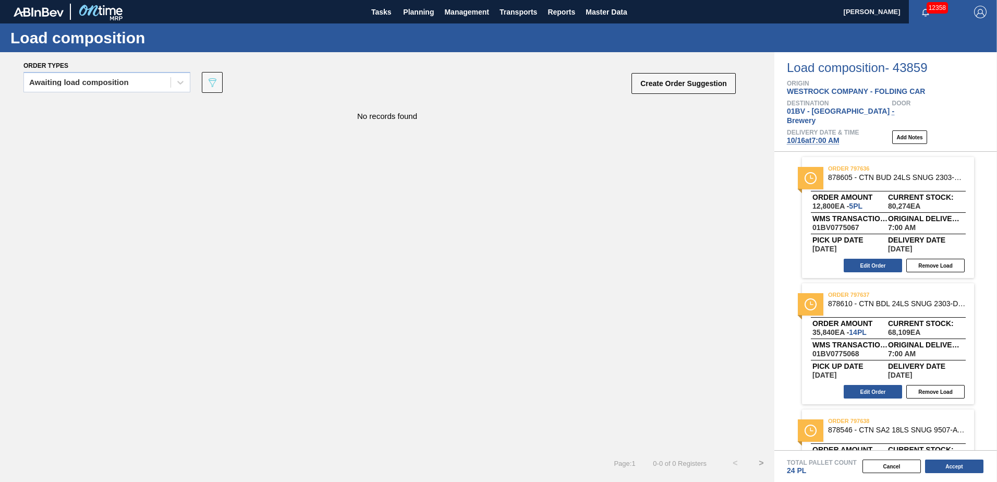
click at [811, 136] on span "[DATE] 7:00 AM" at bounding box center [813, 140] width 53 height 8
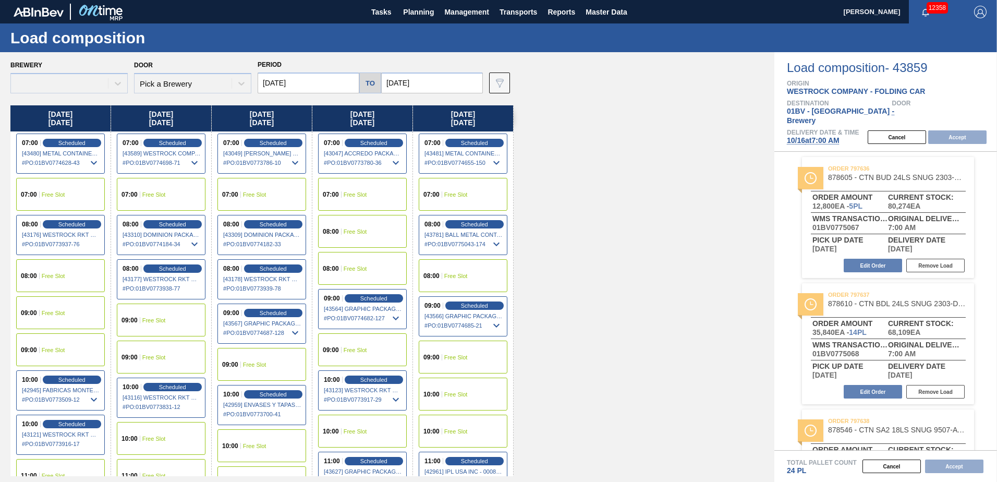
type input "[DATE]"
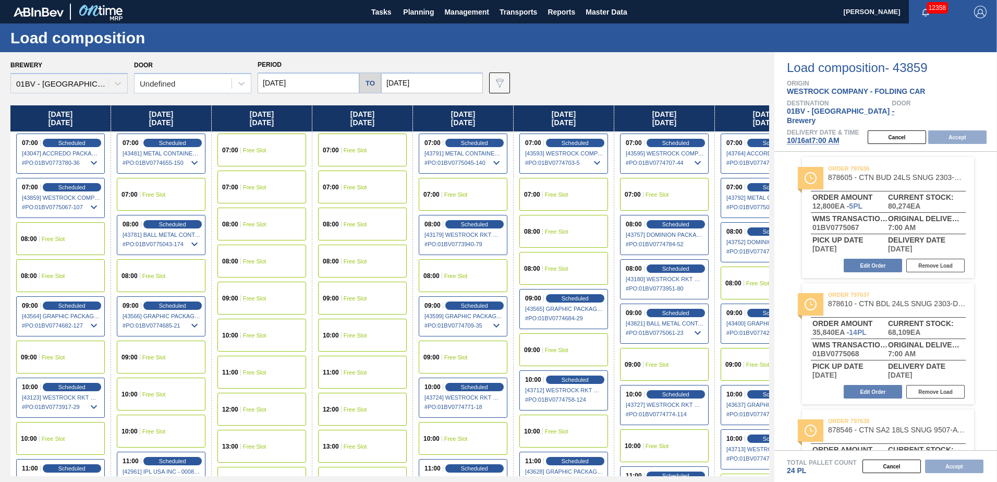
click at [427, 80] on input "[DATE]" at bounding box center [432, 82] width 102 height 21
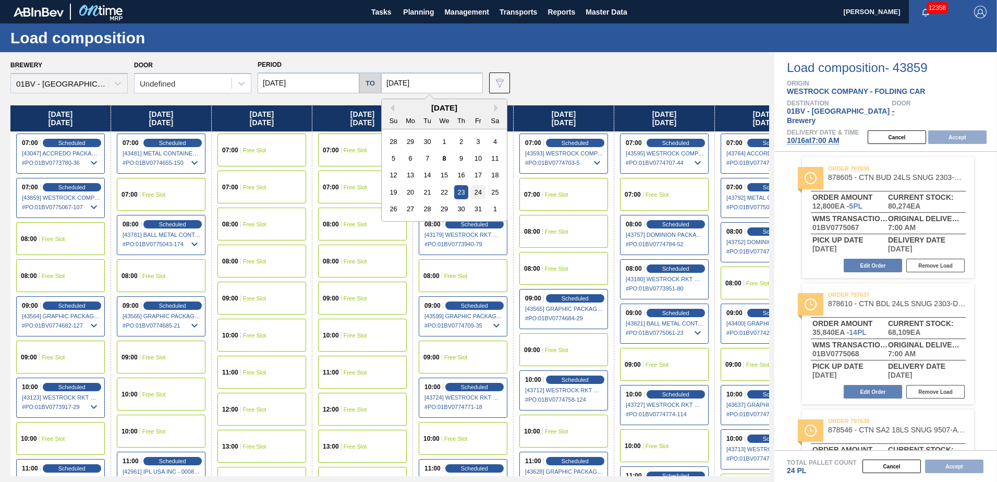
click at [478, 188] on div "24" at bounding box center [478, 192] width 14 height 14
type input "[DATE]"
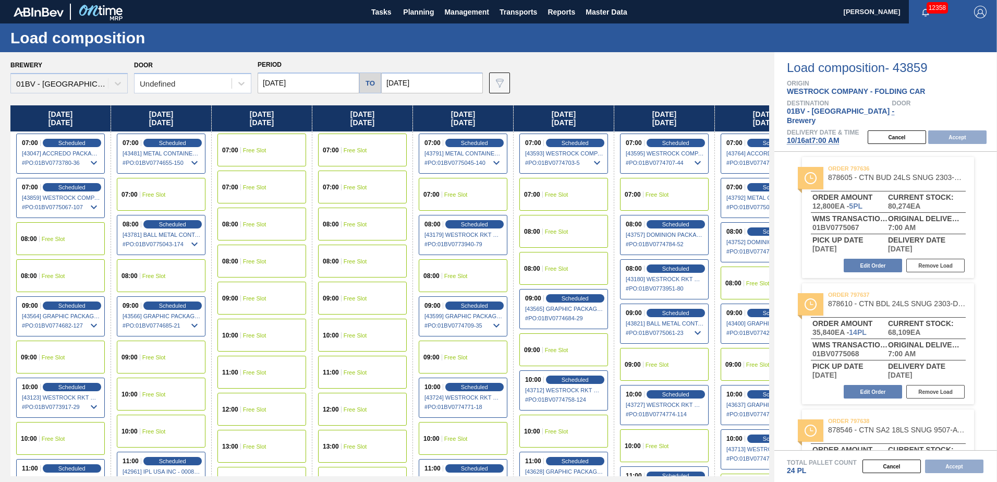
click at [327, 84] on input "[DATE]" at bounding box center [309, 82] width 102 height 21
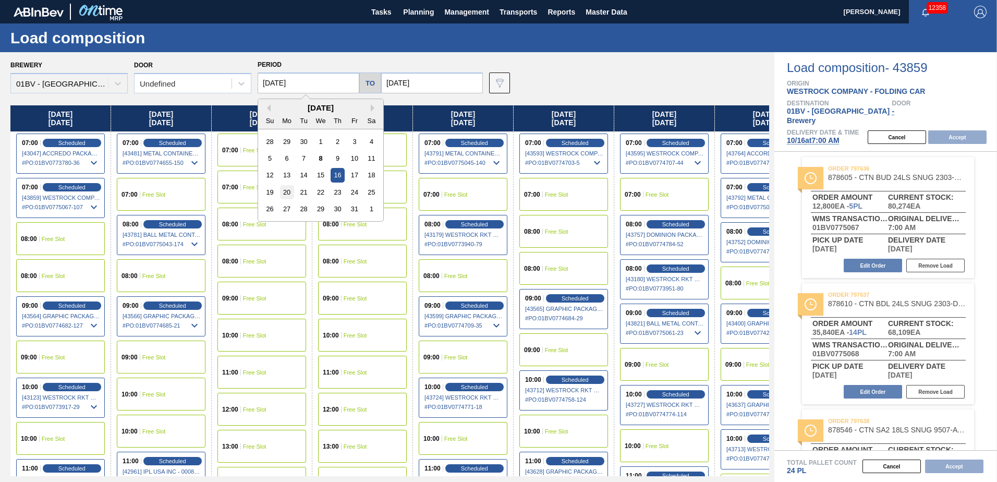
click at [282, 191] on div "20" at bounding box center [287, 192] width 14 height 14
type input "[DATE]"
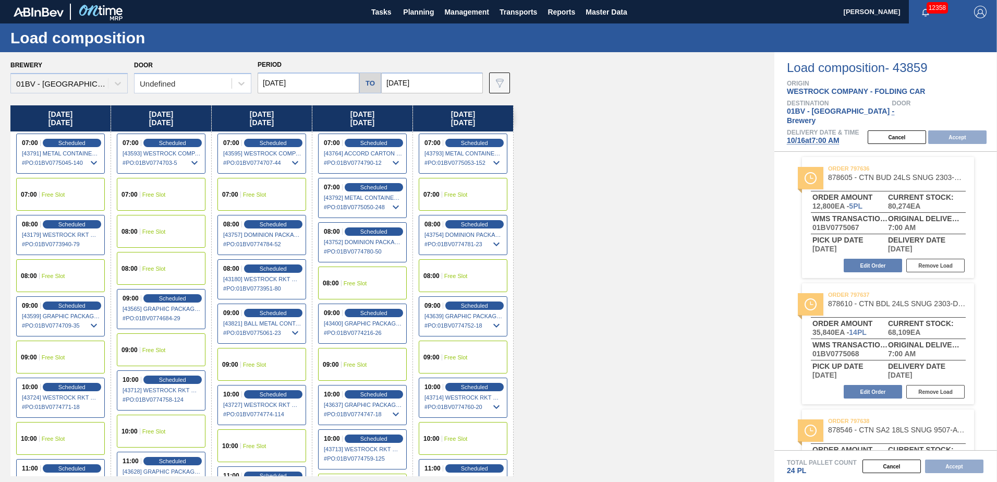
click at [349, 284] on span "Free Slot" at bounding box center [355, 283] width 23 height 6
click at [967, 130] on button "Accept" at bounding box center [957, 137] width 58 height 14
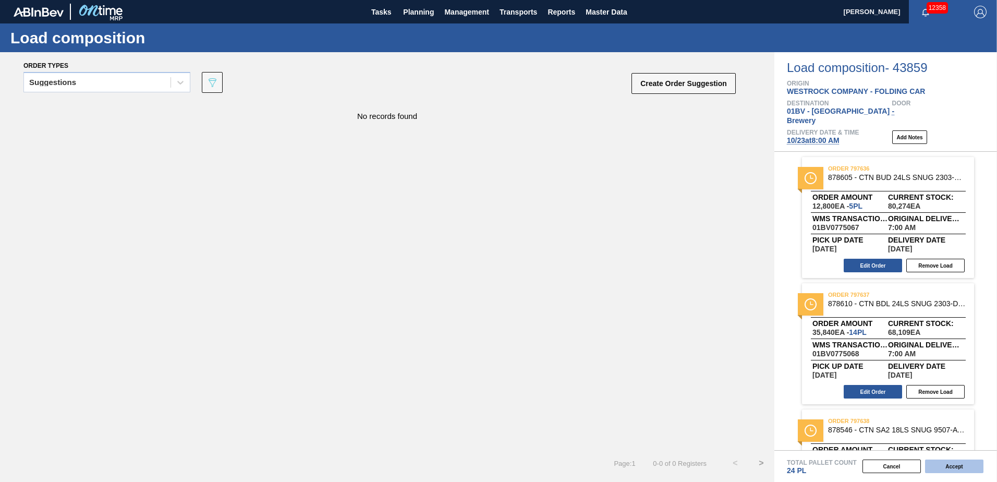
click at [941, 465] on button "Accept" at bounding box center [954, 466] width 58 height 14
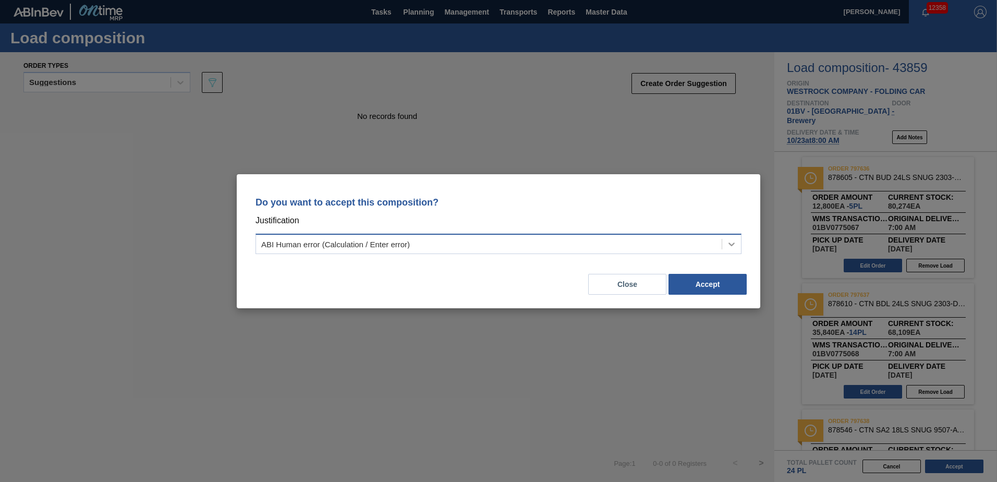
click at [731, 240] on icon at bounding box center [731, 244] width 10 height 10
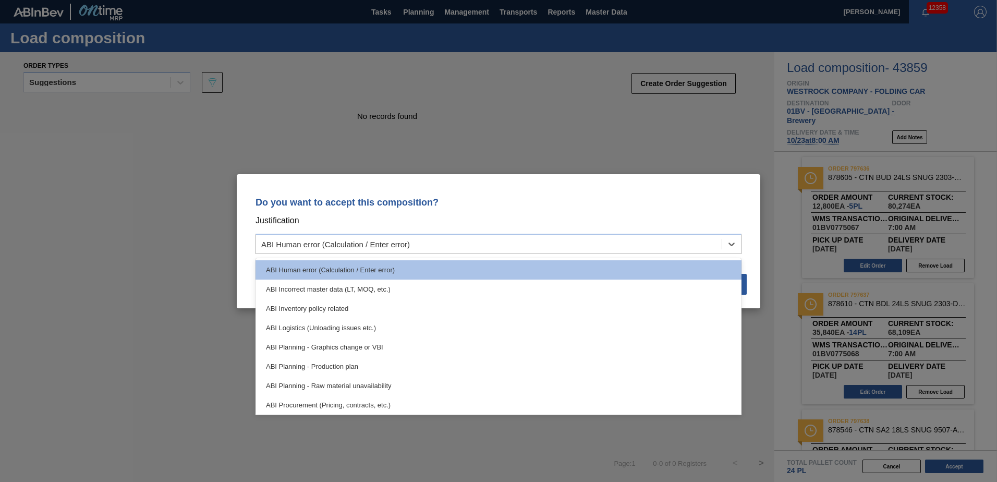
click at [346, 359] on div "ABI Planning - Production plan" at bounding box center [499, 366] width 486 height 19
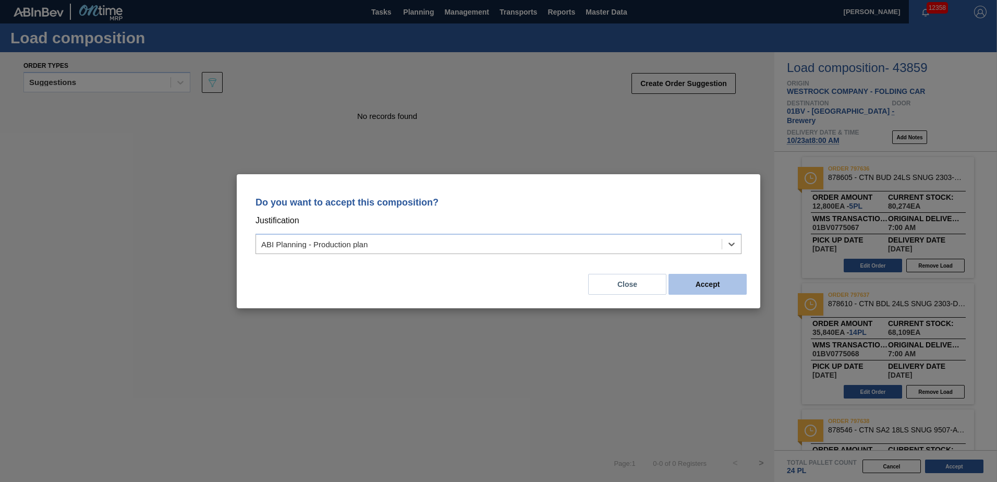
click at [715, 282] on button "Accept" at bounding box center [707, 284] width 78 height 21
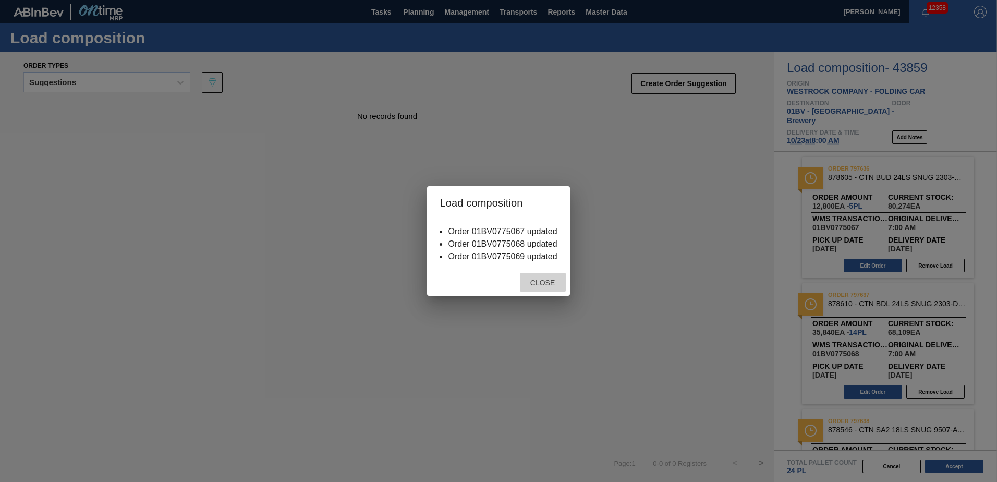
click at [540, 285] on span "Close" at bounding box center [542, 282] width 41 height 8
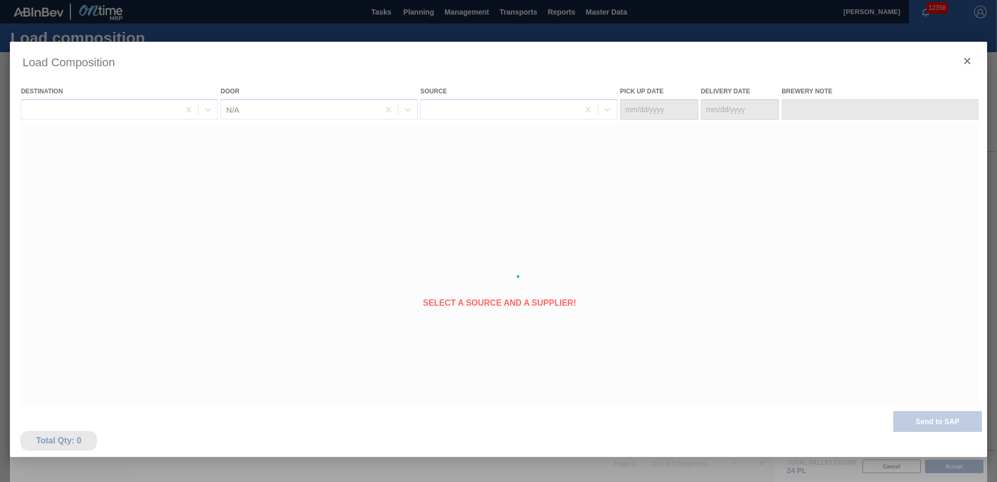
type Date "[DATE]"
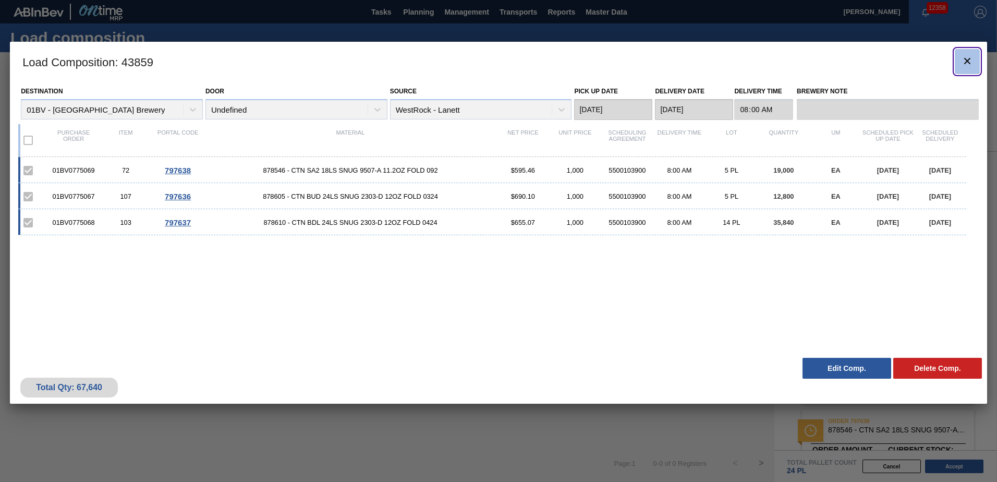
click at [967, 59] on icon "botão de ícone" at bounding box center [967, 61] width 13 height 13
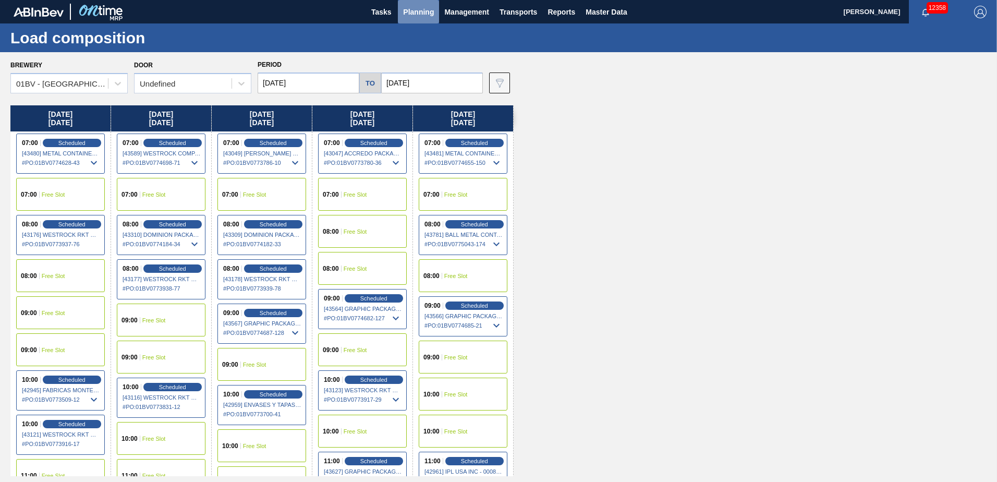
click at [408, 13] on span "Planning" at bounding box center [418, 12] width 31 height 13
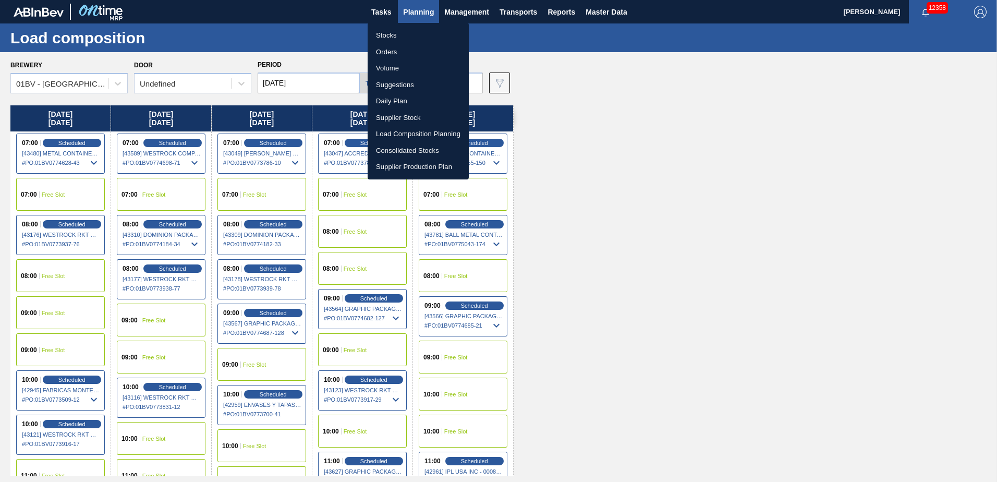
click at [390, 83] on li "Suggestions" at bounding box center [418, 85] width 101 height 17
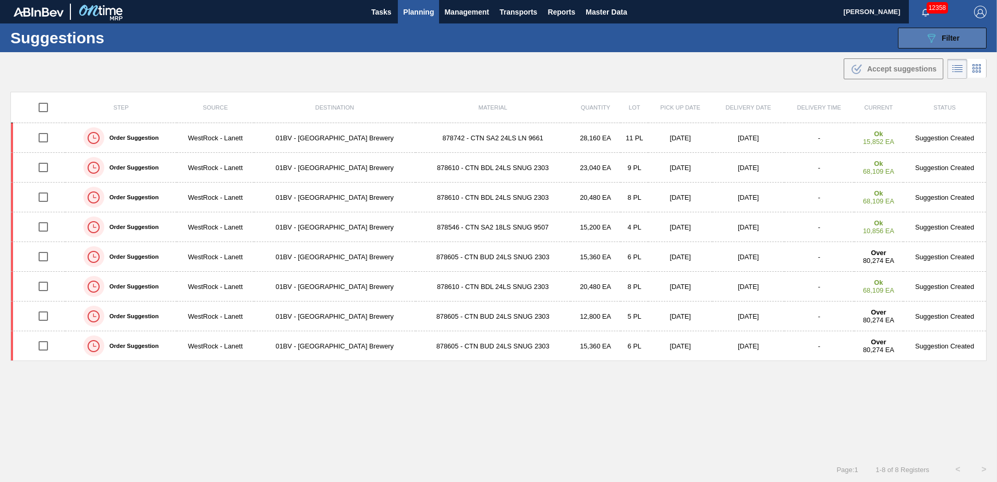
click at [945, 38] on span "Filter" at bounding box center [951, 38] width 18 height 8
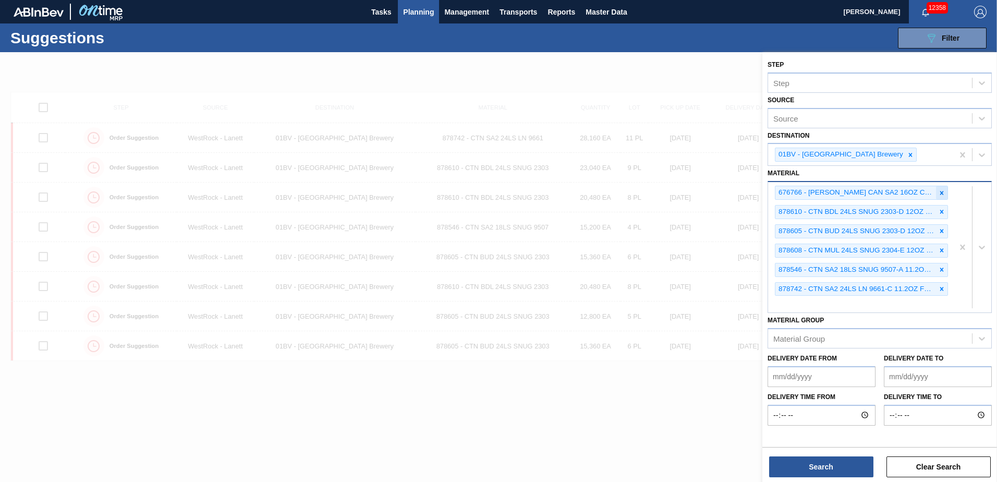
click at [938, 193] on icon at bounding box center [941, 192] width 7 height 7
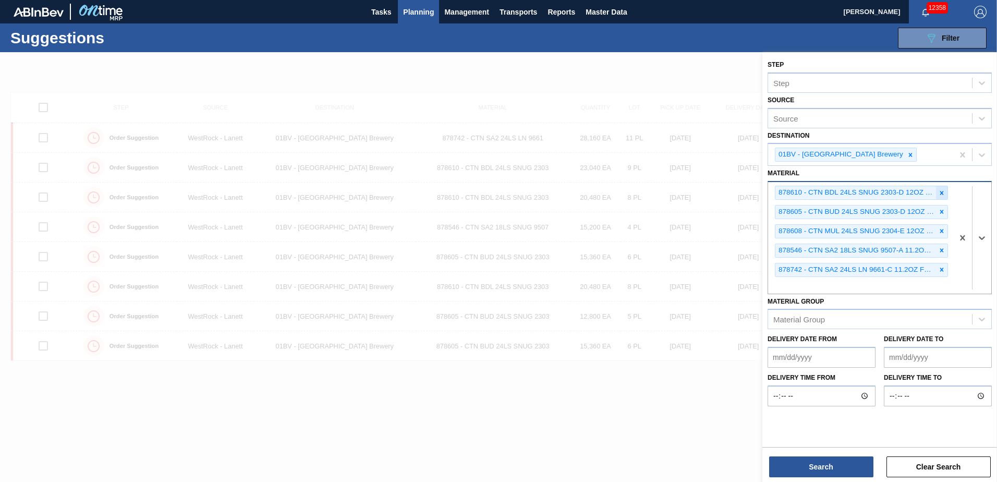
click at [939, 191] on icon at bounding box center [941, 192] width 7 height 7
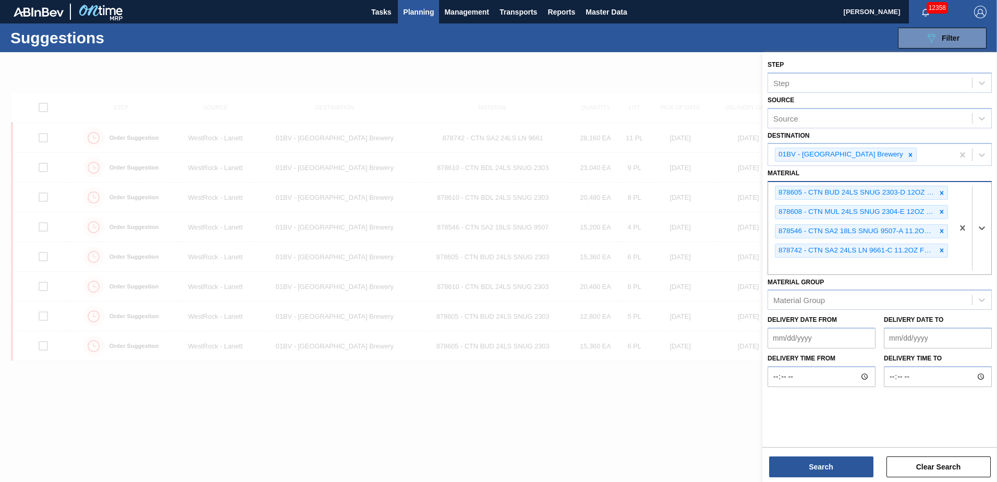
click at [940, 191] on icon at bounding box center [941, 192] width 7 height 7
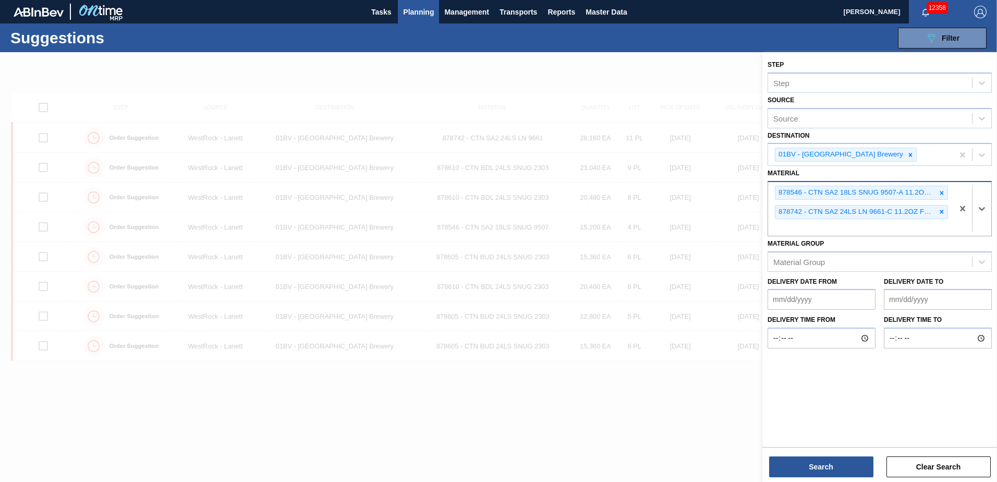
click at [940, 190] on icon at bounding box center [941, 192] width 7 height 7
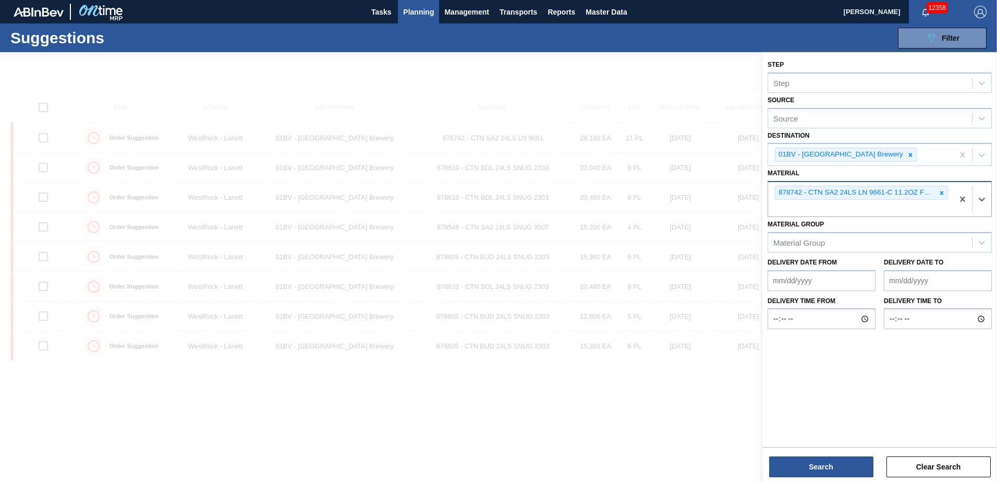
click at [940, 190] on icon at bounding box center [941, 192] width 7 height 7
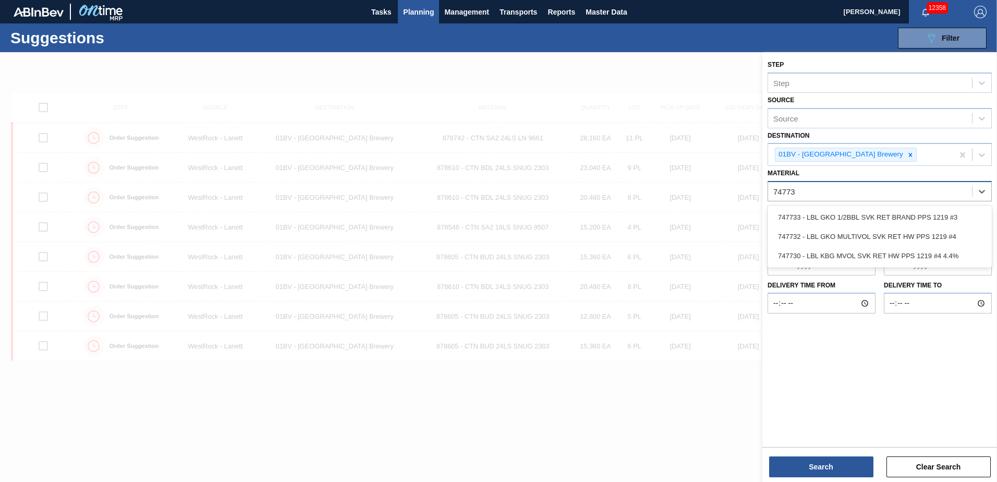
type input "747732"
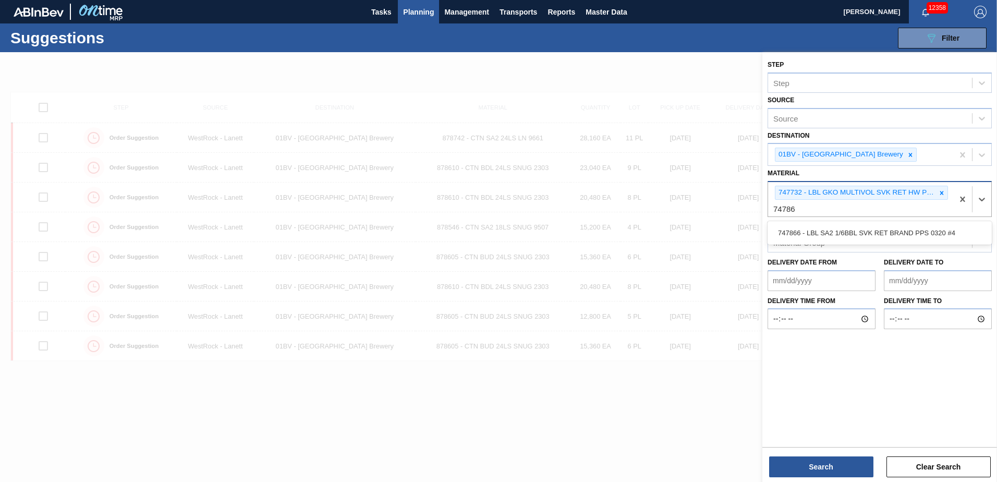
type input "747866"
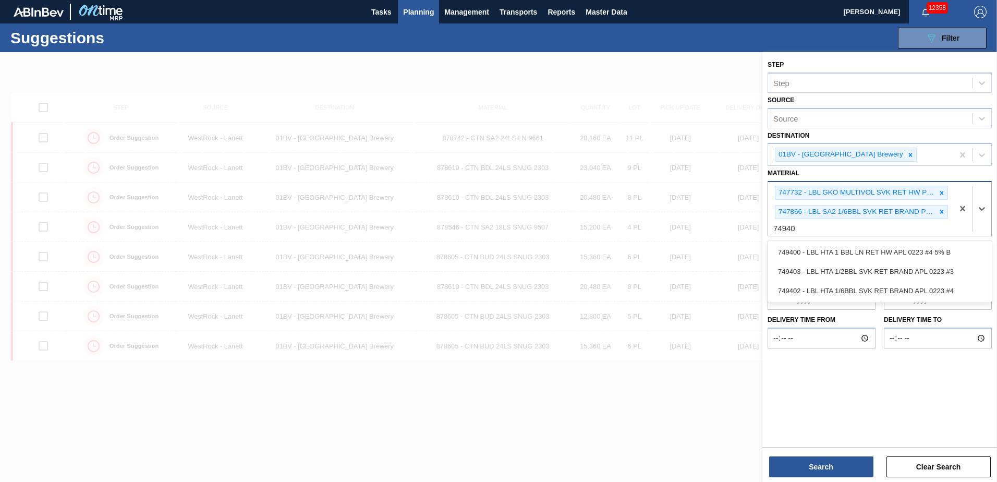
type input "749403"
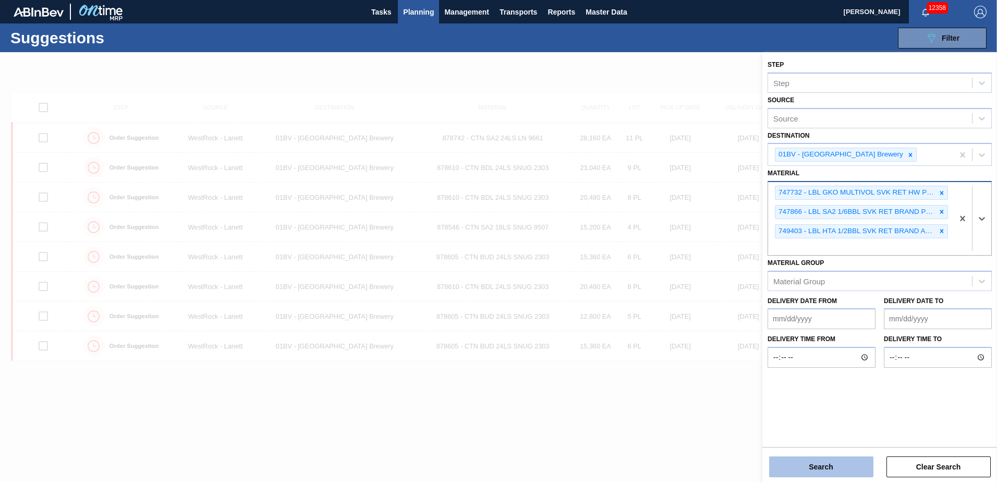
click at [797, 470] on button "Search" at bounding box center [821, 466] width 104 height 21
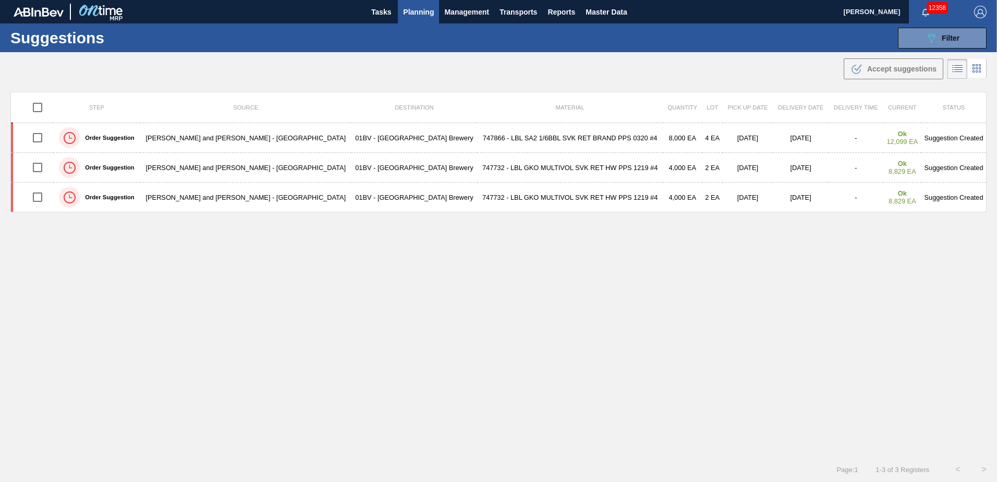
click at [421, 10] on span "Planning" at bounding box center [418, 12] width 31 height 13
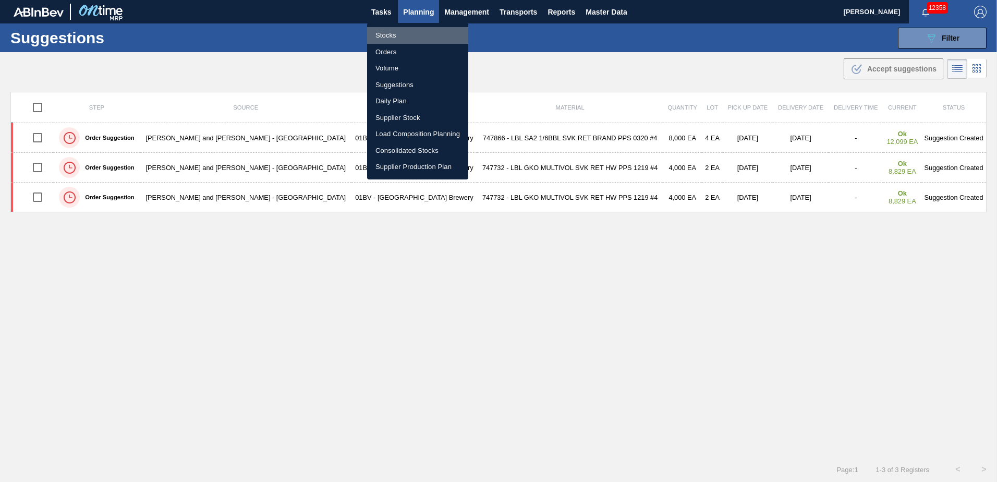
click at [385, 35] on li "Stocks" at bounding box center [417, 35] width 101 height 17
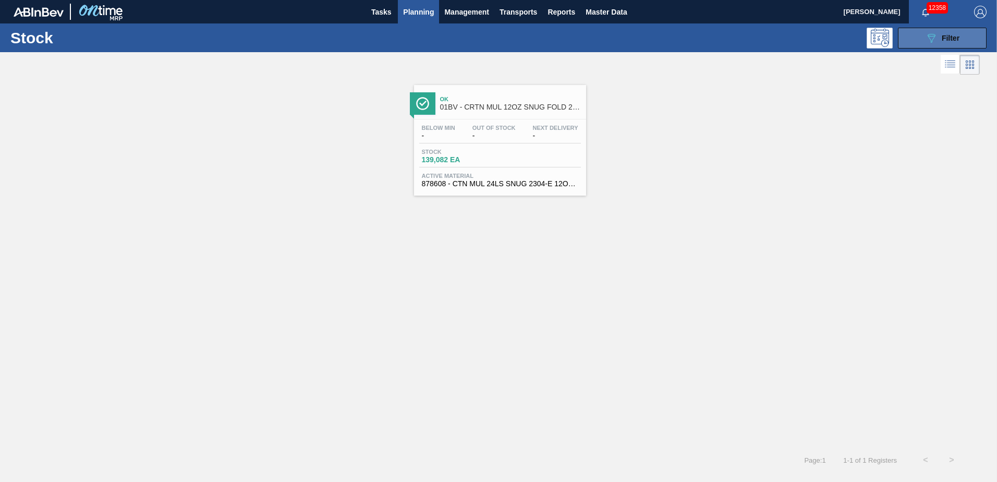
click at [944, 35] on span "Filter" at bounding box center [951, 38] width 18 height 8
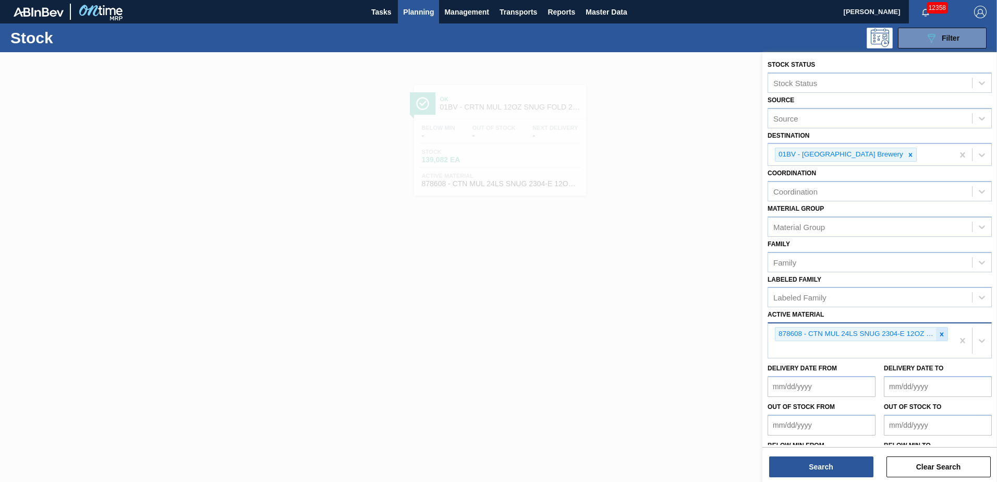
click at [941, 333] on icon at bounding box center [942, 334] width 4 height 4
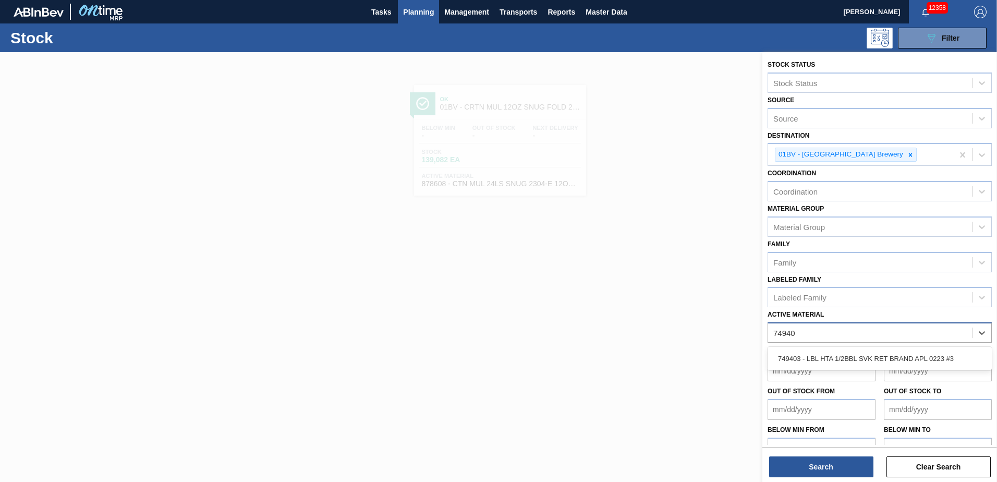
type Material "749403"
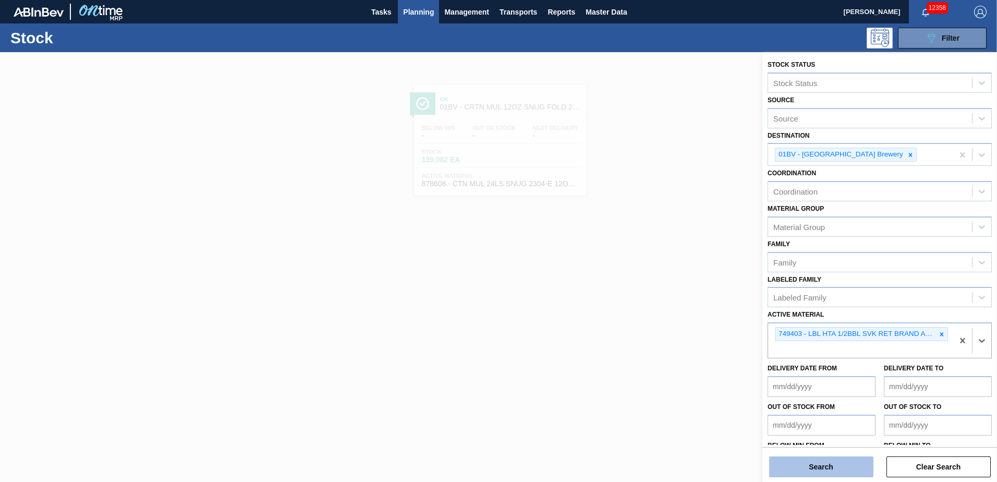
click at [839, 467] on button "Search" at bounding box center [821, 466] width 104 height 21
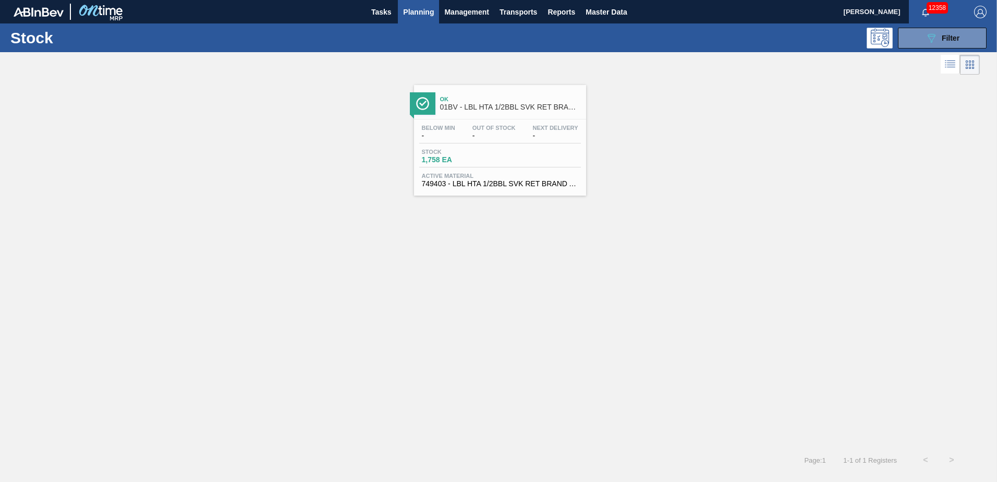
click at [475, 111] on span "01BV - LBL HTA 1/2BBL SVK RET BRAND APL #3" at bounding box center [510, 107] width 141 height 8
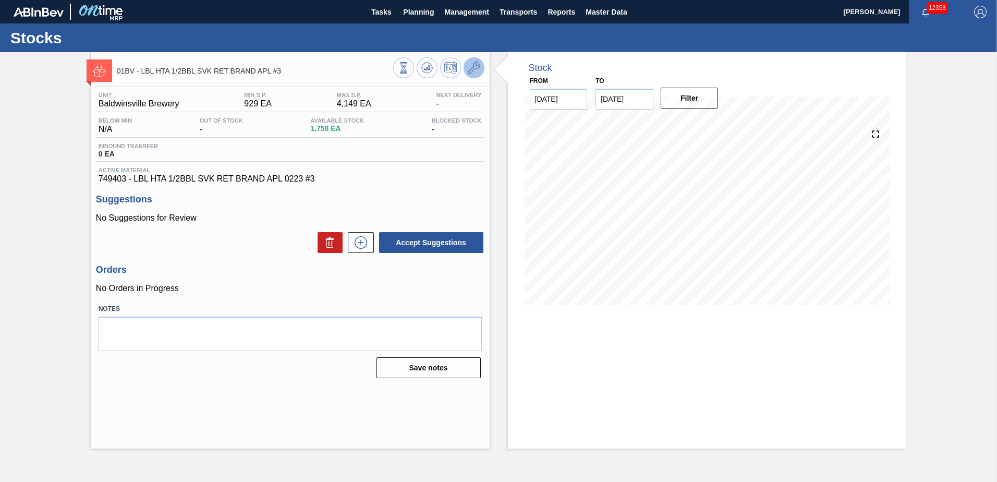
click at [476, 68] on icon at bounding box center [474, 68] width 13 height 13
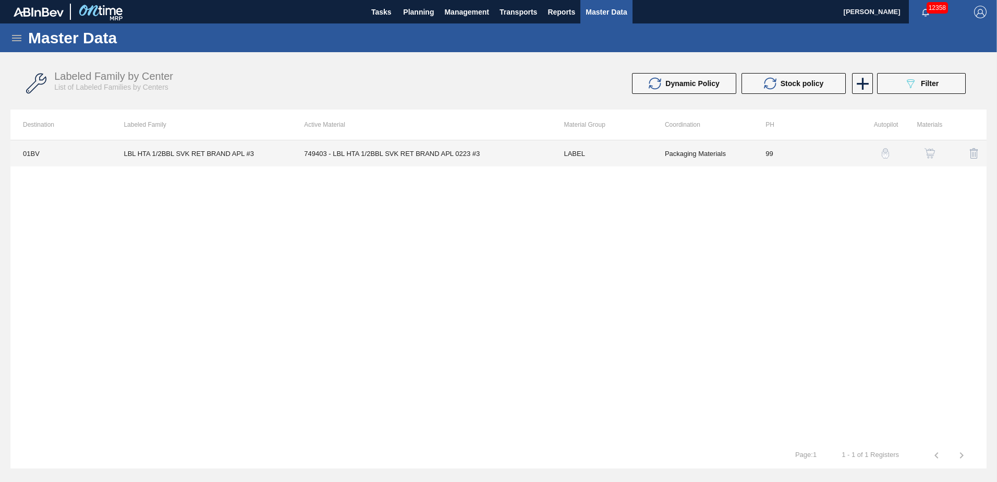
click at [366, 148] on td "749403 - LBL HTA 1/2BBL SVK RET BRAND APL 0223 #3" at bounding box center [421, 153] width 260 height 26
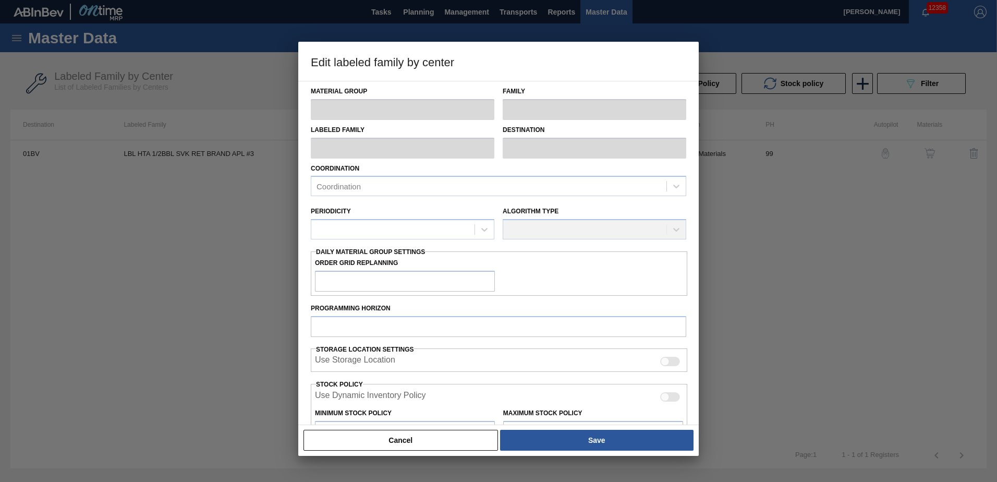
type input "LABEL"
type input "Keg Labels"
type input "LBL HTA 1/2BBL SVK RET BRAND APL #3"
type input "01BV - [GEOGRAPHIC_DATA] Brewery"
type input "99"
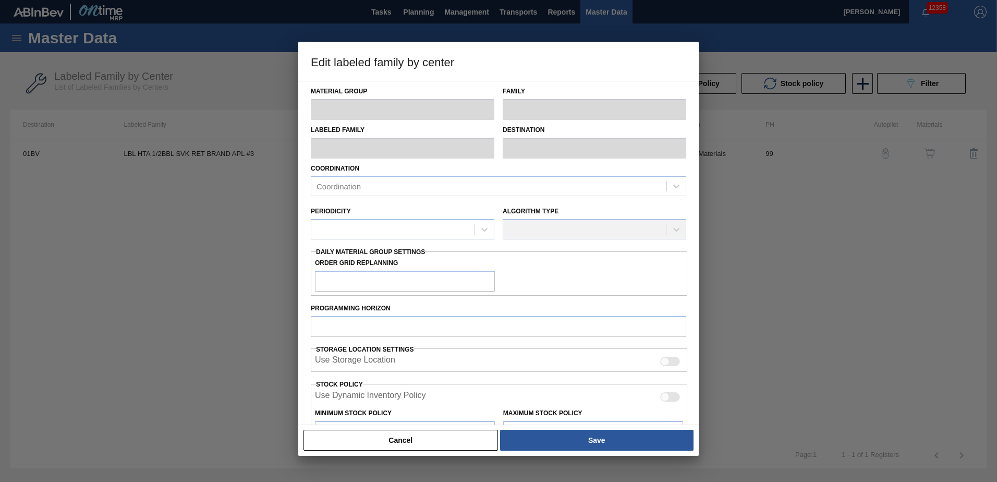
type input "929"
type input "4,149"
type input "50"
type input "2,539"
checkbox input "true"
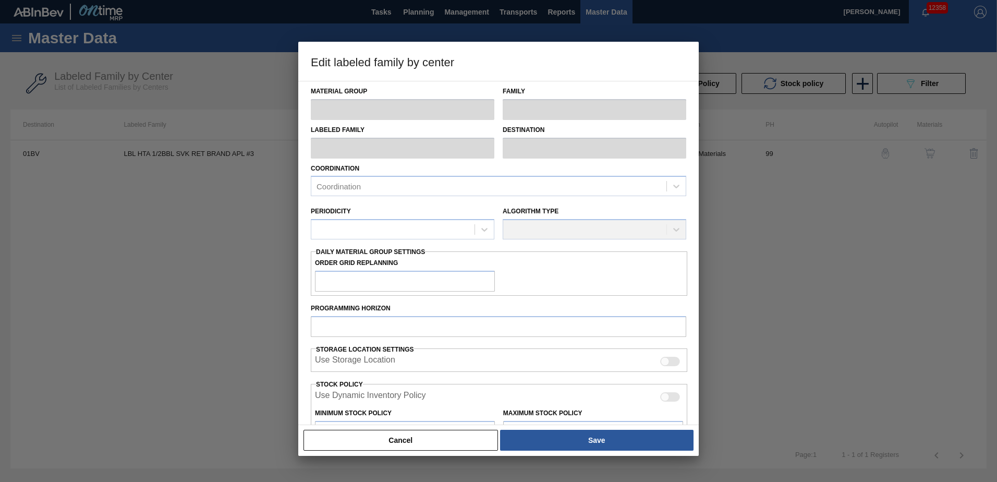
checkbox input "true"
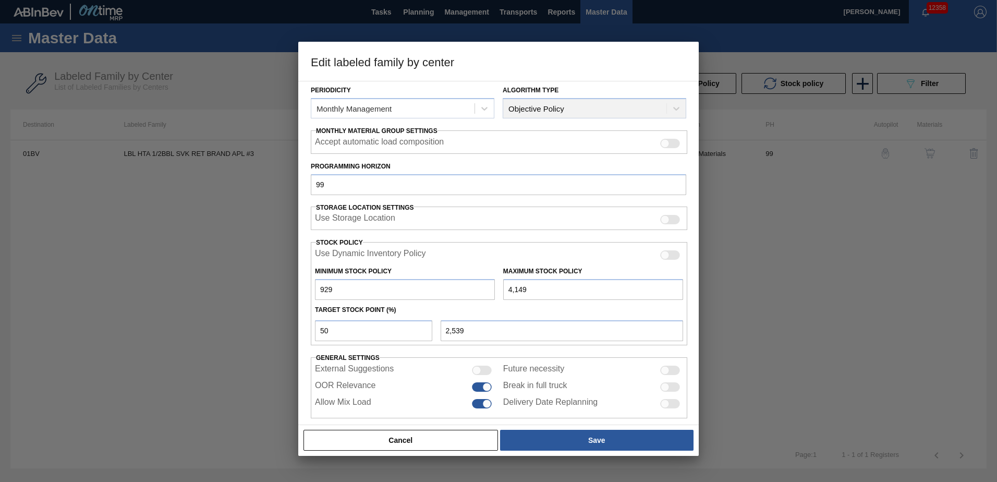
scroll to position [134, 0]
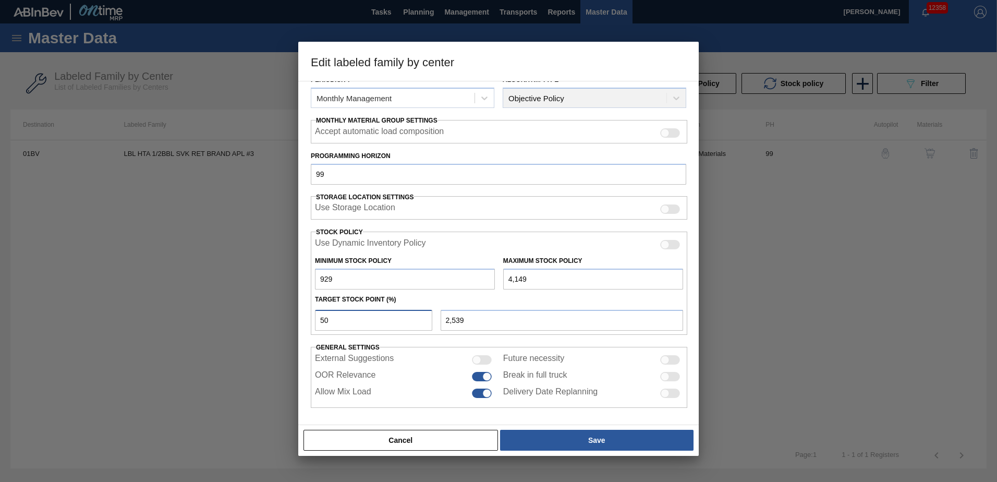
drag, startPoint x: 309, startPoint y: 320, endPoint x: 205, endPoint y: 320, distance: 103.8
click at [205, 320] on div "Edit labeled family by center Material Group LABEL Family Keg Labels Labeled Fa…" at bounding box center [498, 241] width 997 height 482
type input "5"
type input "1,090"
type input "51"
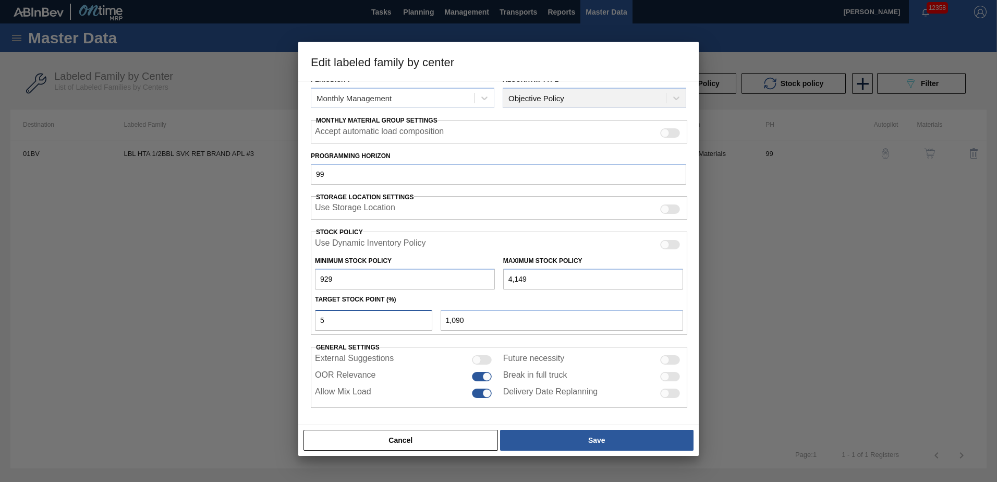
type input "2,571"
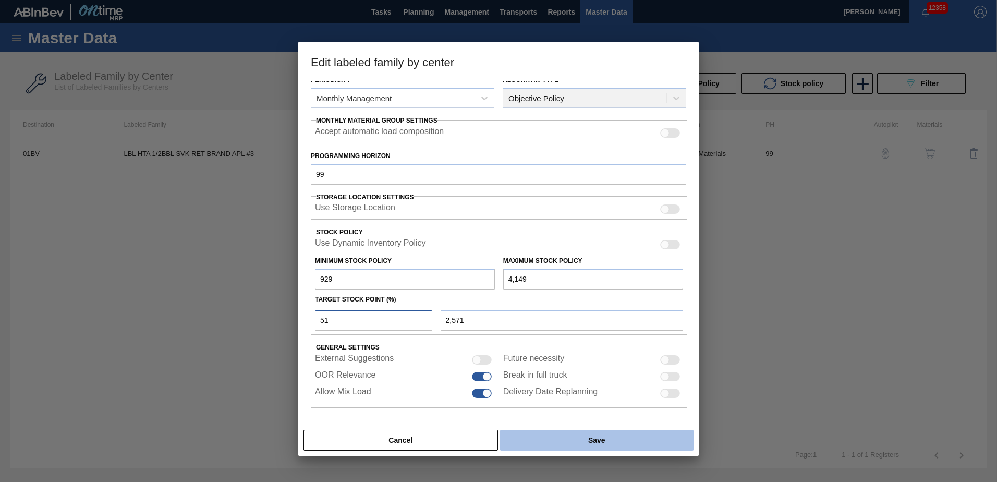
type input "51"
click at [595, 441] on button "Save" at bounding box center [596, 440] width 193 height 21
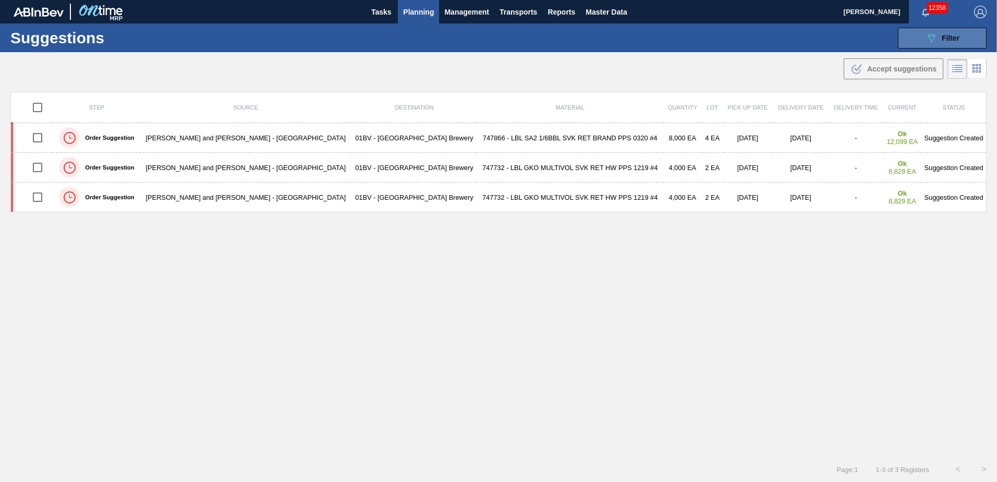
click at [942, 35] on span "Filter" at bounding box center [951, 38] width 18 height 8
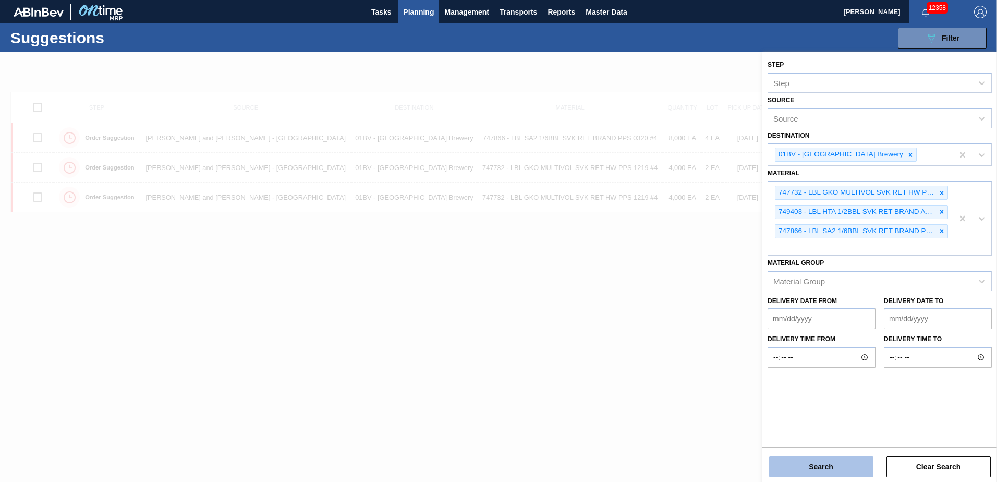
click at [809, 471] on button "Search" at bounding box center [821, 466] width 104 height 21
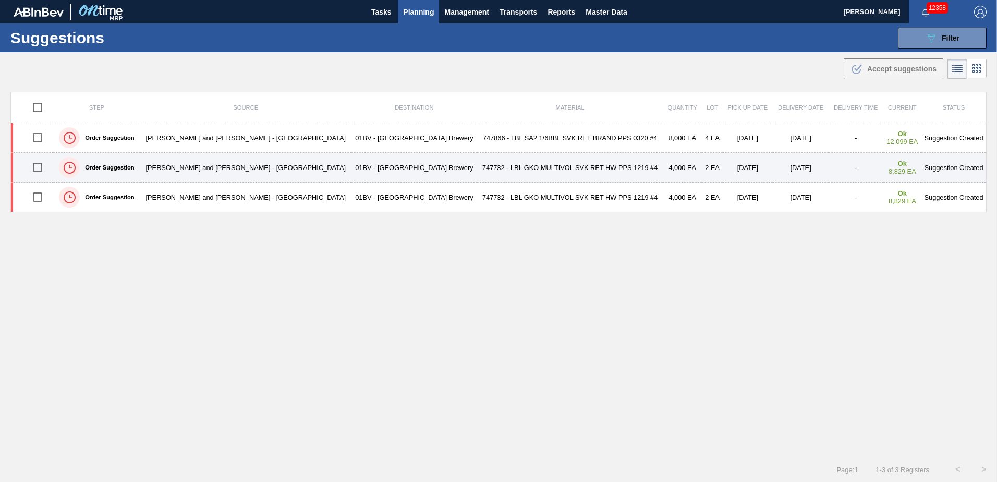
drag, startPoint x: 38, startPoint y: 170, endPoint x: 75, endPoint y: 169, distance: 36.5
click at [38, 170] on input "checkbox" at bounding box center [38, 167] width 22 height 22
checkbox input "true"
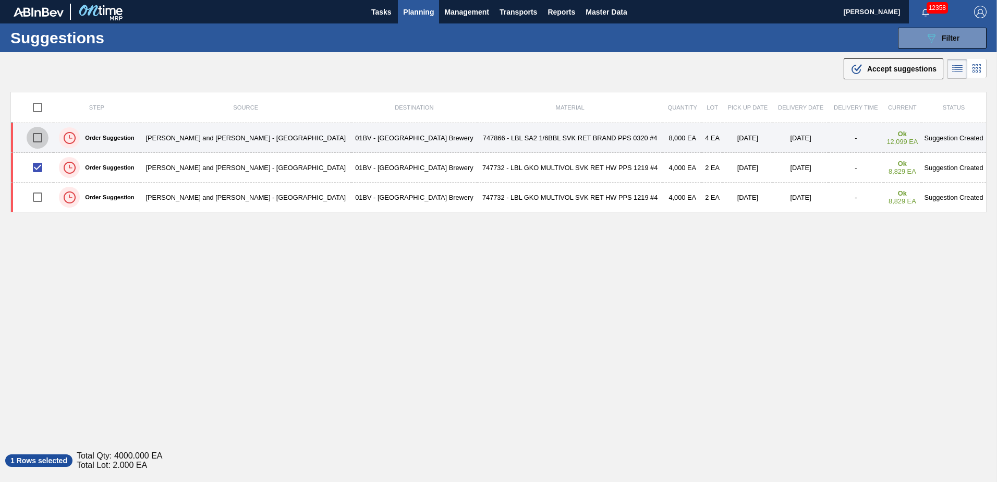
click at [39, 137] on input "checkbox" at bounding box center [38, 138] width 22 height 22
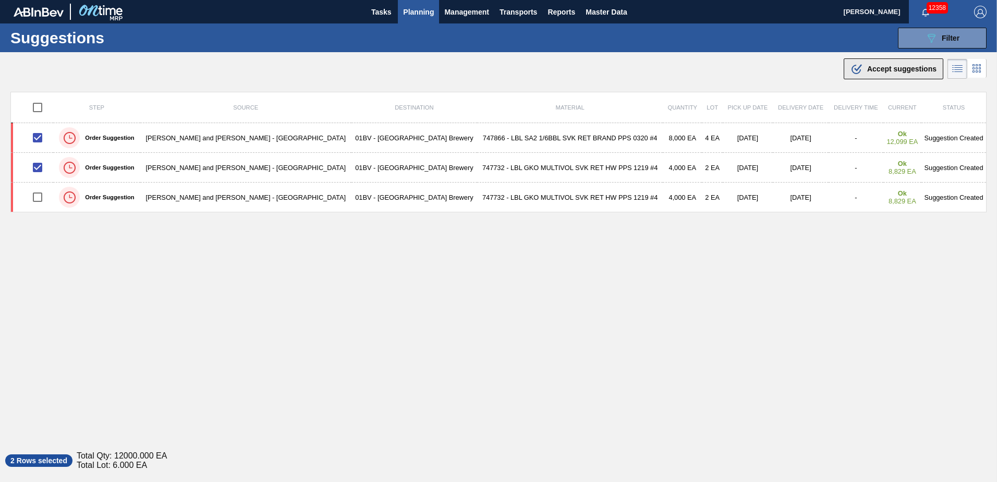
click at [879, 71] on span "Accept suggestions" at bounding box center [901, 69] width 69 height 8
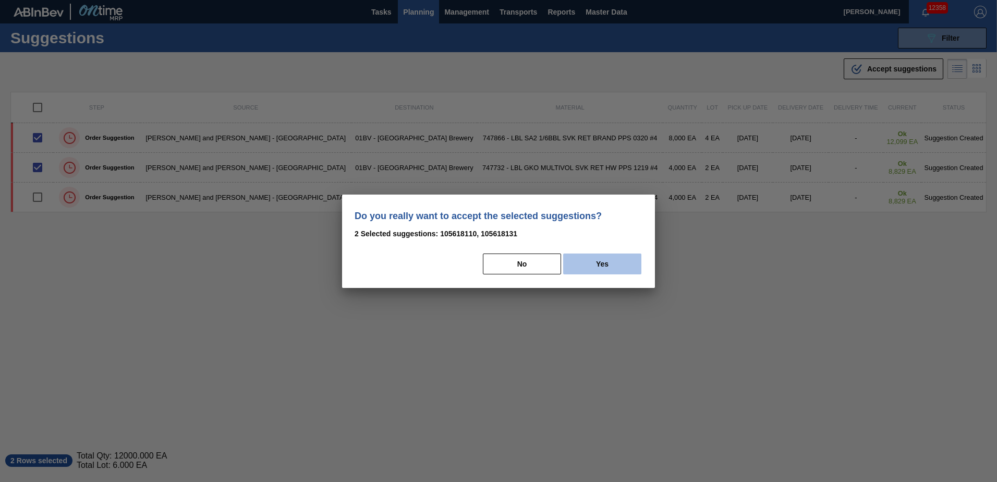
click at [623, 273] on button "Yes" at bounding box center [602, 263] width 78 height 21
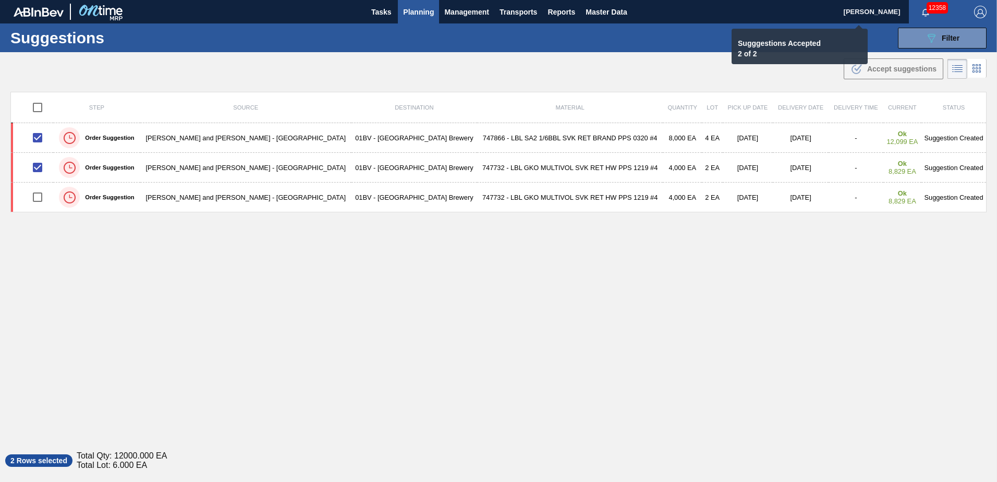
checkbox input "false"
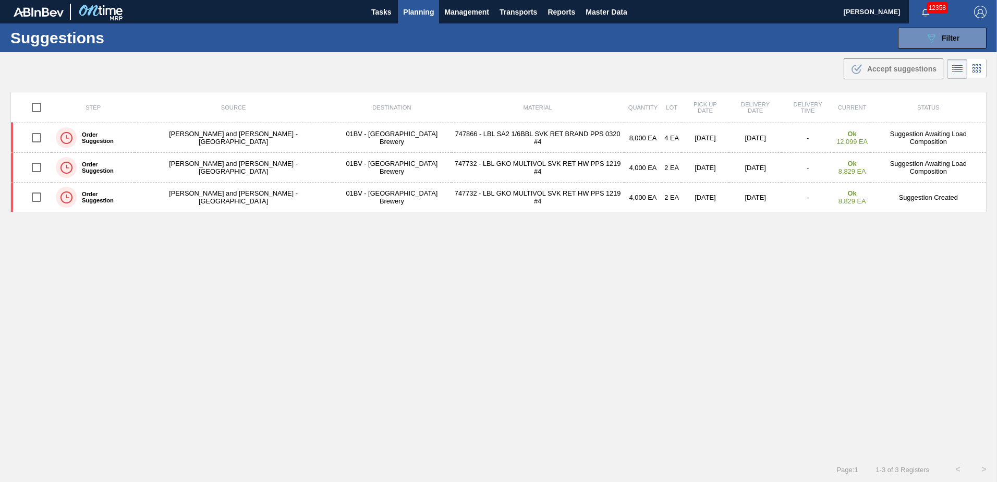
click at [410, 11] on span "Planning" at bounding box center [418, 12] width 31 height 13
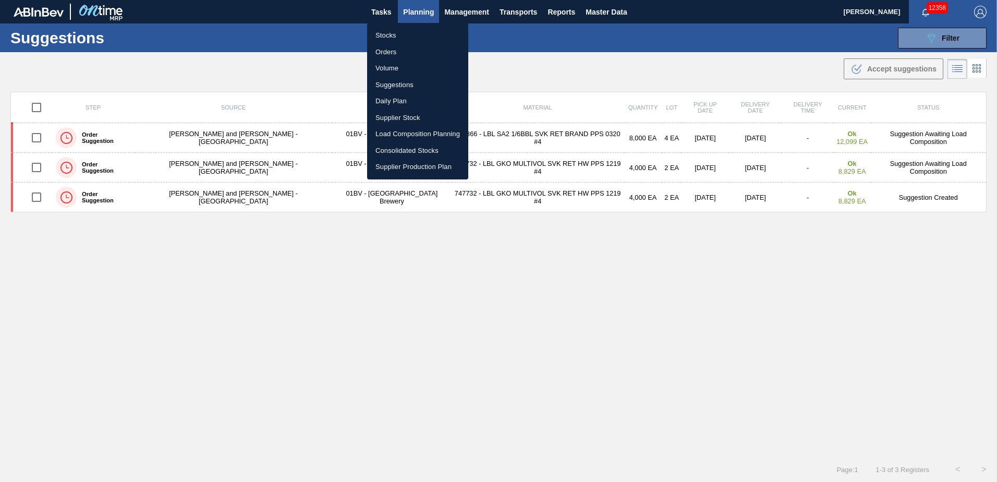
click at [385, 34] on li "Stocks" at bounding box center [417, 35] width 101 height 17
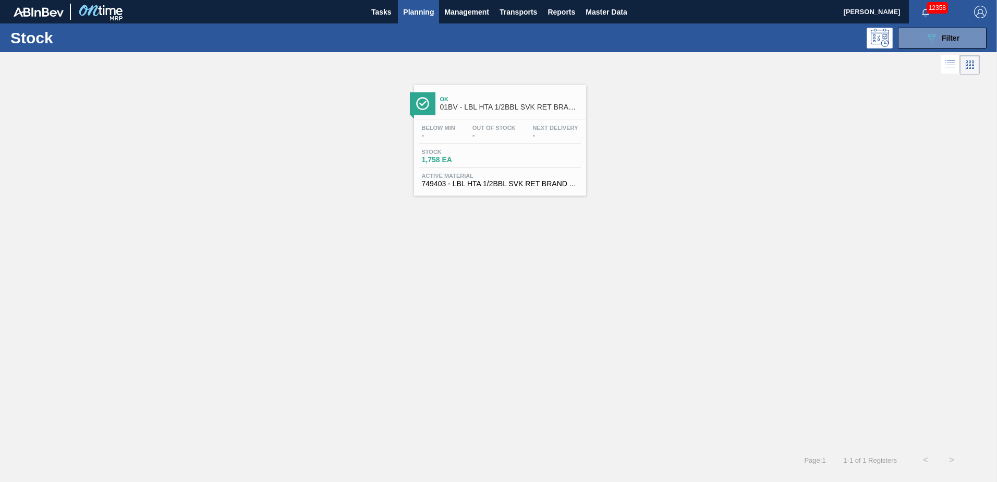
click at [501, 104] on span "01BV - LBL HTA 1/2BBL SVK RET BRAND APL #3" at bounding box center [510, 107] width 141 height 8
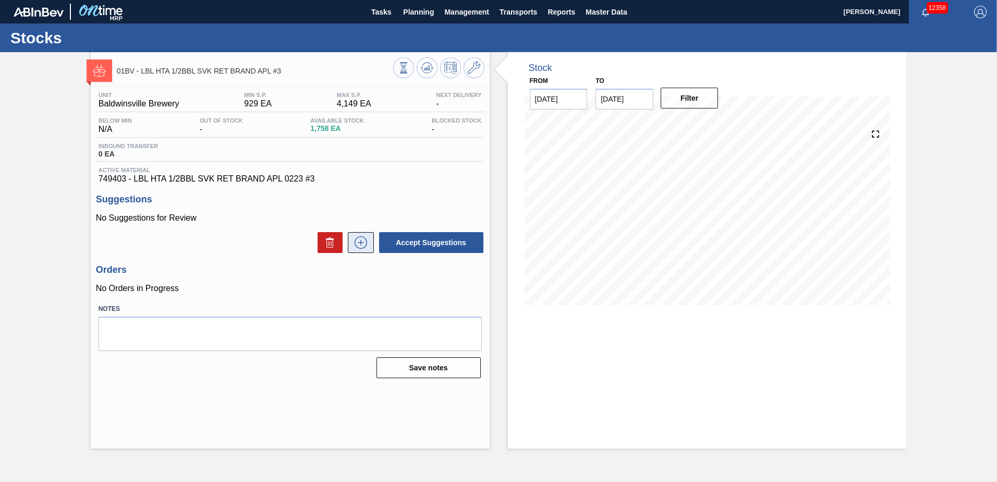
click at [357, 247] on icon at bounding box center [361, 242] width 13 height 13
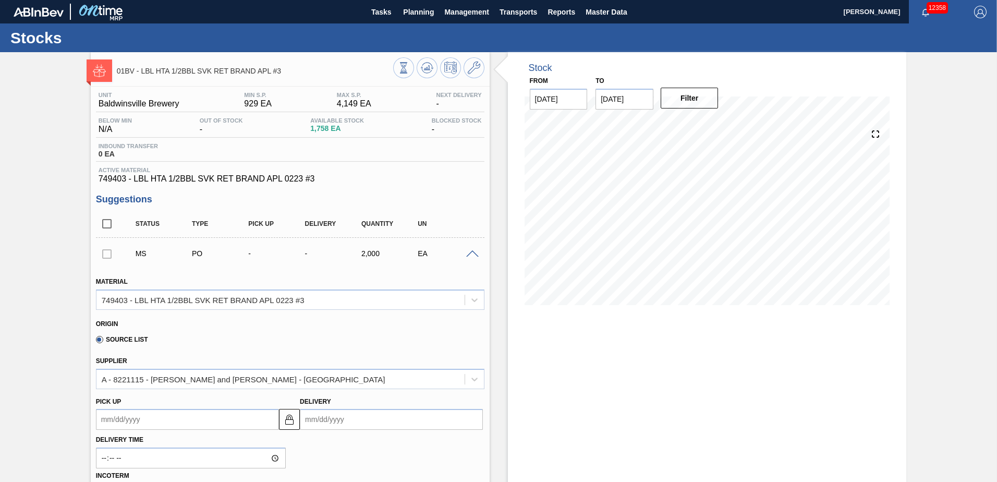
click at [378, 422] on input "Delivery" at bounding box center [391, 419] width 183 height 21
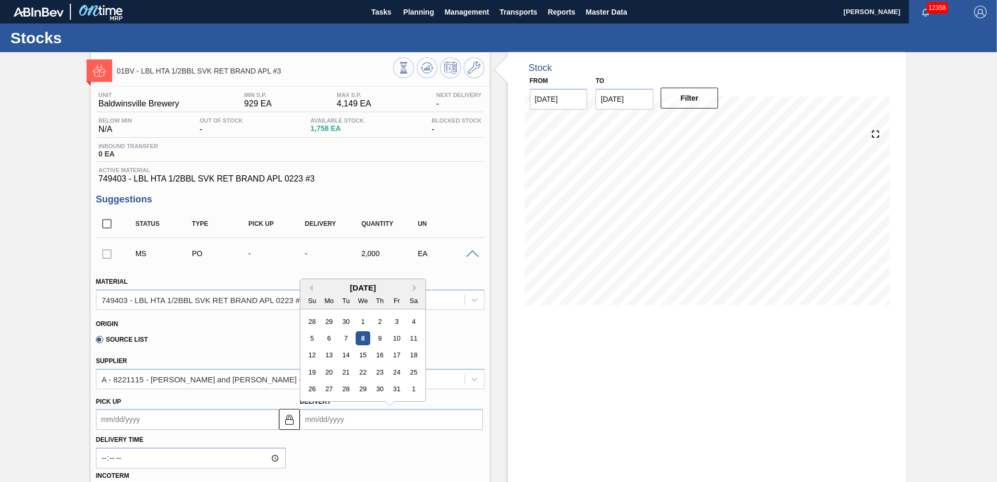
type input "1"
type up105619794 "[DATE]"
type input "10"
type up105619794 "[DATE]"
type input "10/16"
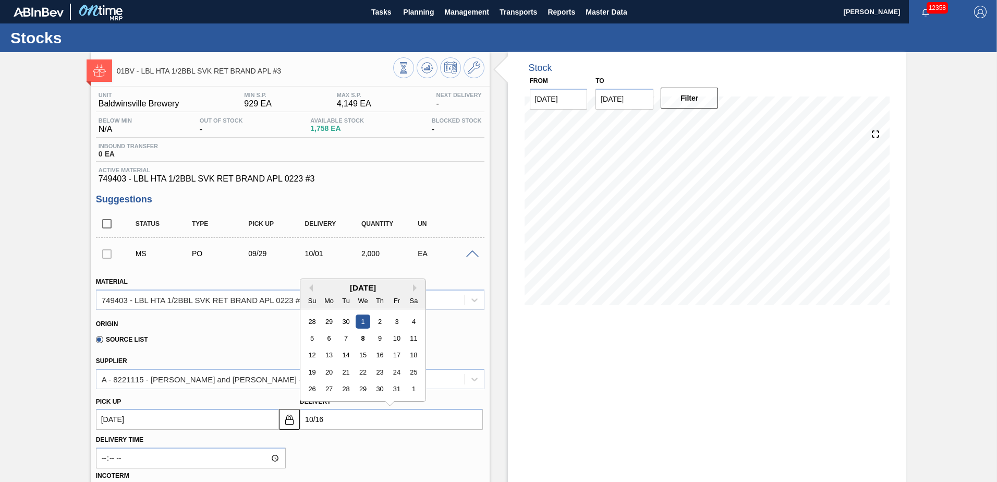
type up105619794 "[DATE]"
type input "10/16/2"
type up105619794 "[DATE]"
type input "[DATE]"
type up105619794 "[DATE]"
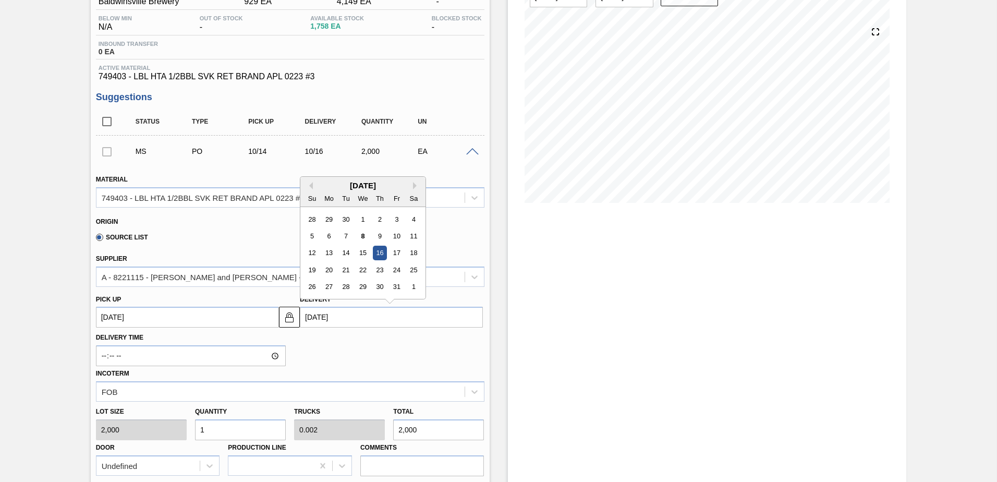
scroll to position [104, 0]
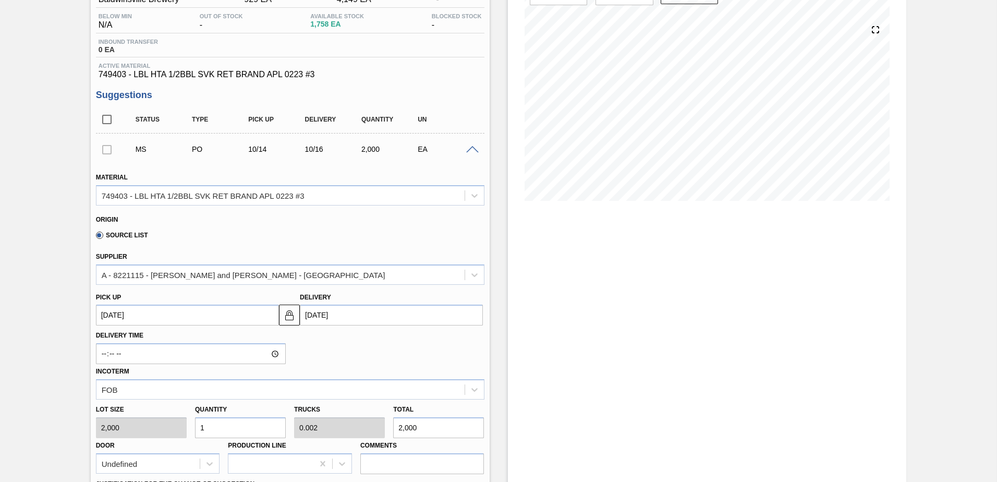
type input "[DATE]"
drag, startPoint x: 216, startPoint y: 430, endPoint x: 54, endPoint y: 430, distance: 162.7
click at [54, 430] on div "01BV - LBL HTA 1/2BBL SVK RET BRAND APL #3 Unit Baldwinsville Brewery MIN S.P. …" at bounding box center [498, 351] width 997 height 806
type input "2"
type input "0.004"
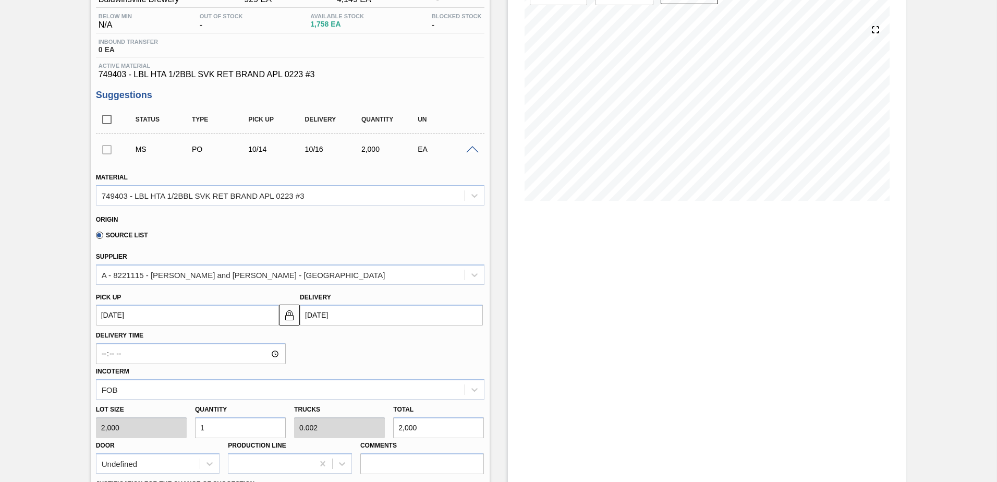
type input "4,000"
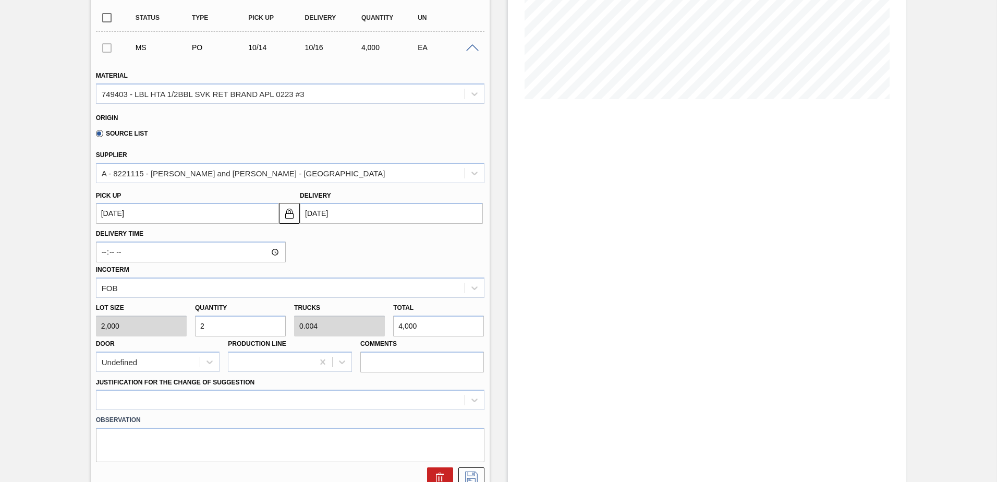
scroll to position [209, 0]
type input "2"
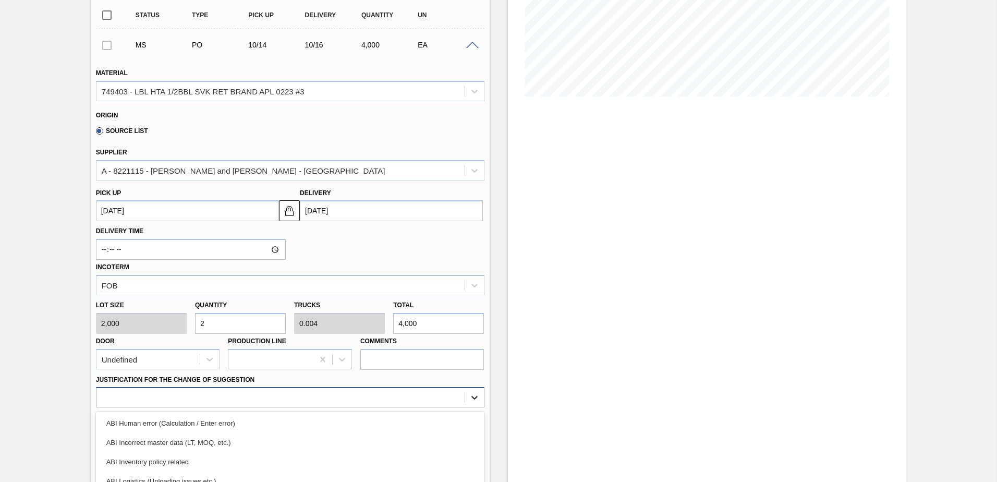
click at [477, 399] on div "option ABI Logistics (Unloading issues etc.) focused, 4 of 18. 18 results avail…" at bounding box center [290, 397] width 388 height 20
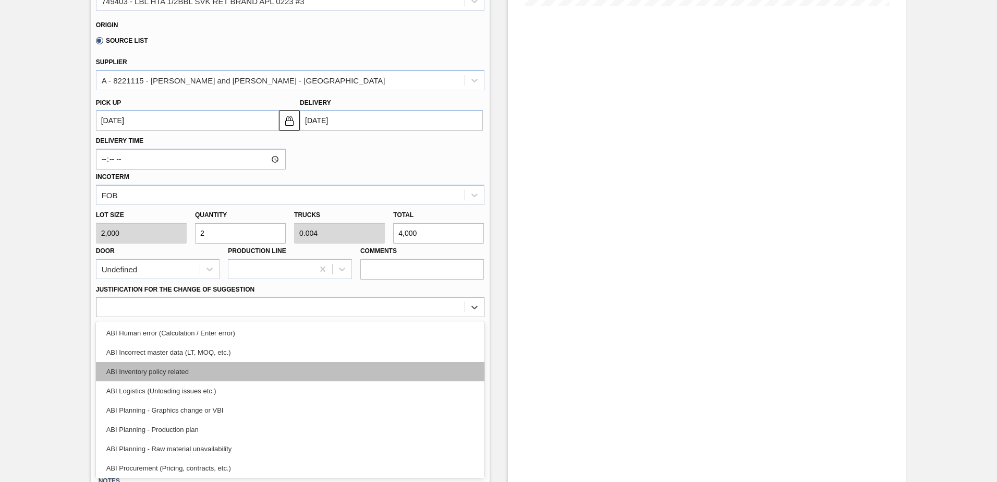
click at [165, 370] on div "ABI Inventory policy related" at bounding box center [290, 371] width 388 height 19
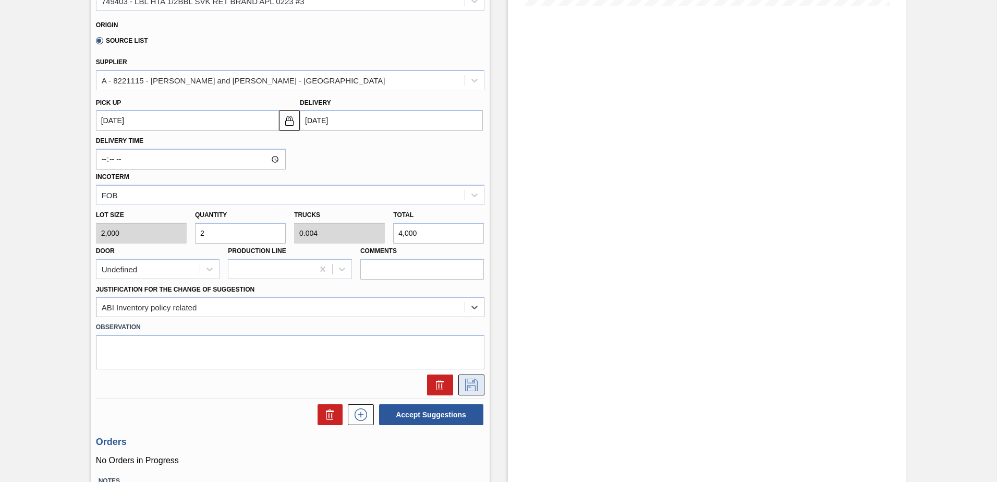
click at [471, 383] on icon at bounding box center [471, 385] width 13 height 13
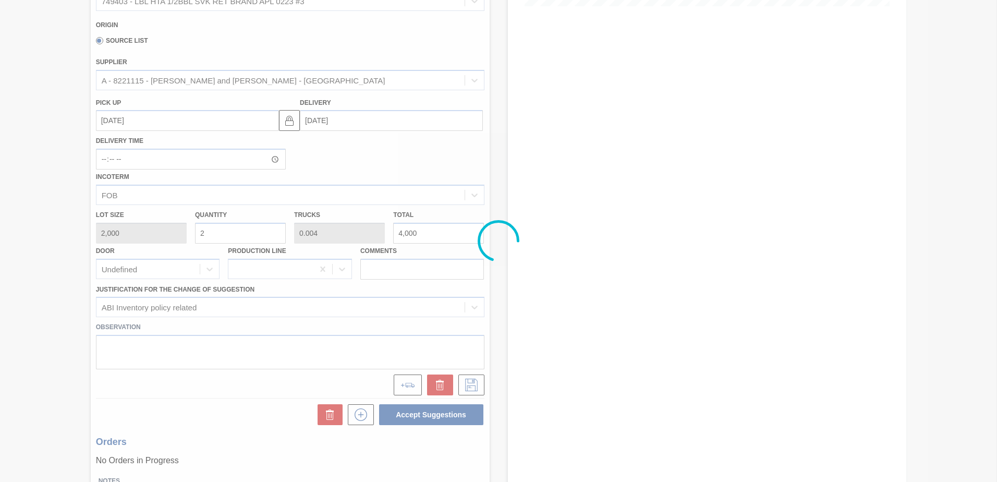
scroll to position [0, 0]
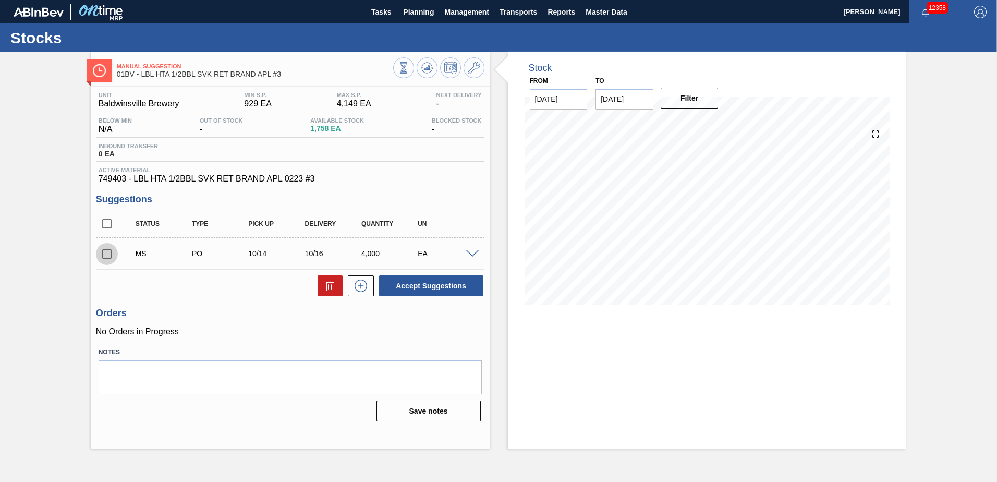
click at [107, 252] on input "checkbox" at bounding box center [107, 254] width 22 height 22
click at [397, 286] on button "Accept Suggestions" at bounding box center [431, 285] width 104 height 21
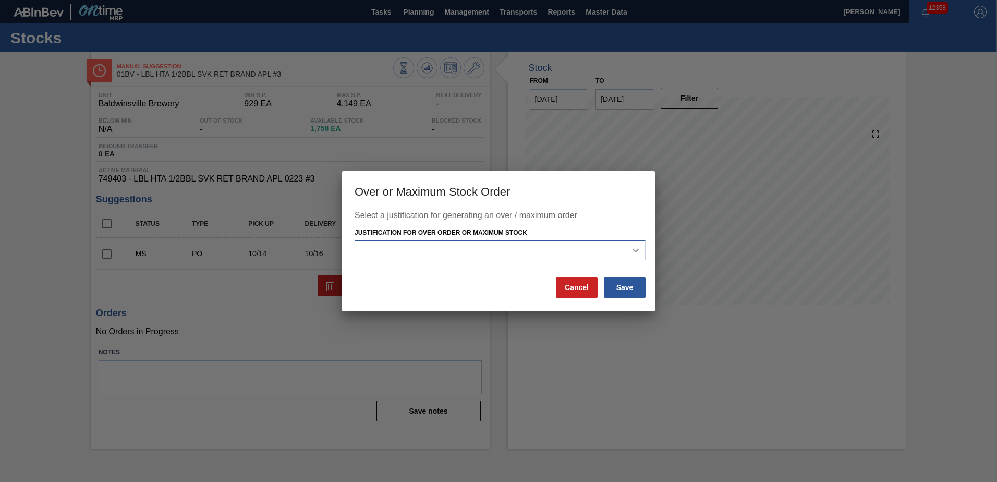
click at [633, 251] on icon at bounding box center [635, 250] width 10 height 10
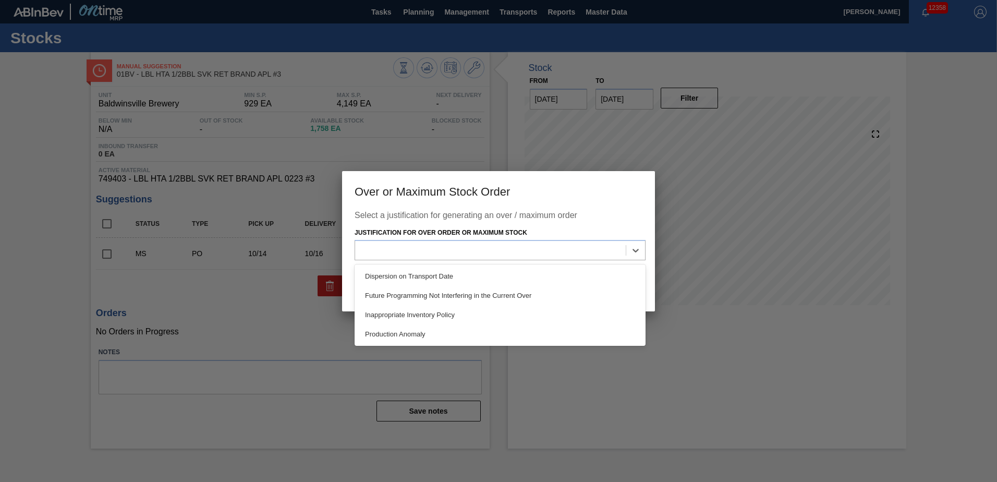
click at [447, 312] on div "Inappropriate Inventory Policy" at bounding box center [500, 314] width 291 height 19
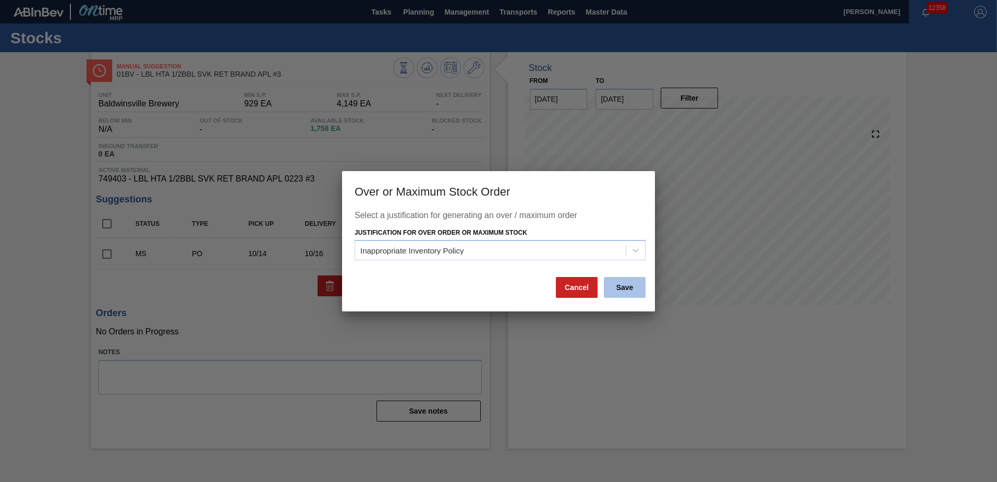
click at [627, 286] on button "Save" at bounding box center [625, 287] width 42 height 21
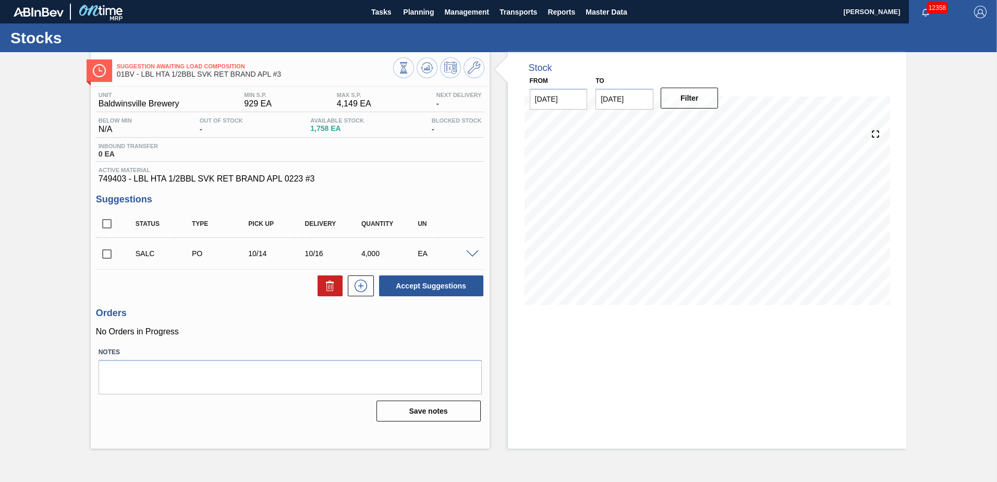
click at [104, 256] on input "checkbox" at bounding box center [107, 254] width 22 height 22
checkbox input "true"
click at [469, 252] on span at bounding box center [472, 254] width 13 height 8
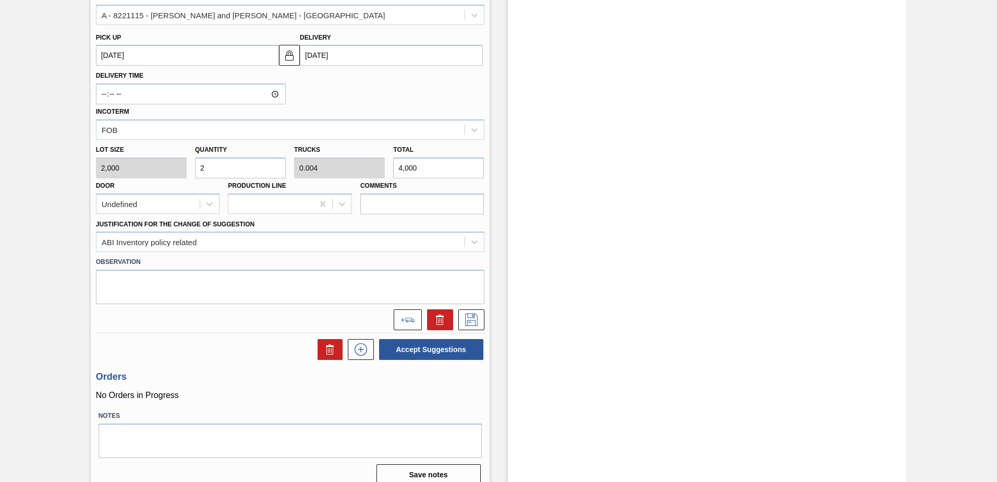
scroll to position [365, 0]
click at [405, 317] on icon at bounding box center [409, 319] width 9 height 5
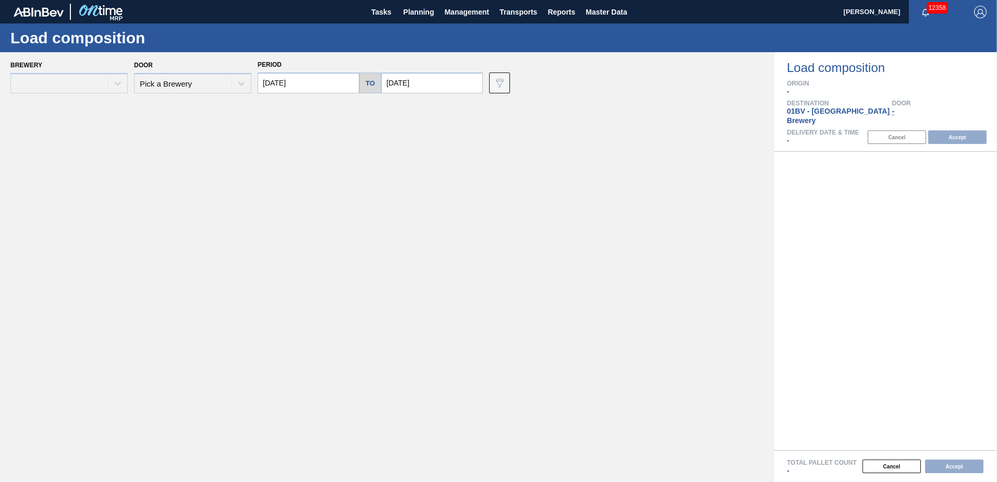
type input "[DATE]"
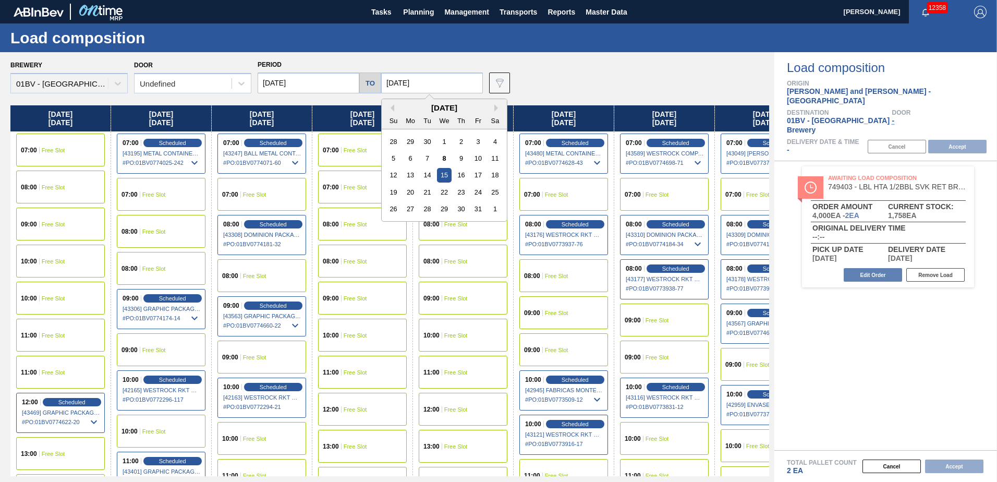
click at [431, 82] on input "[DATE]" at bounding box center [432, 82] width 102 height 21
click at [479, 172] on div "17" at bounding box center [478, 175] width 14 height 14
type input "[DATE]"
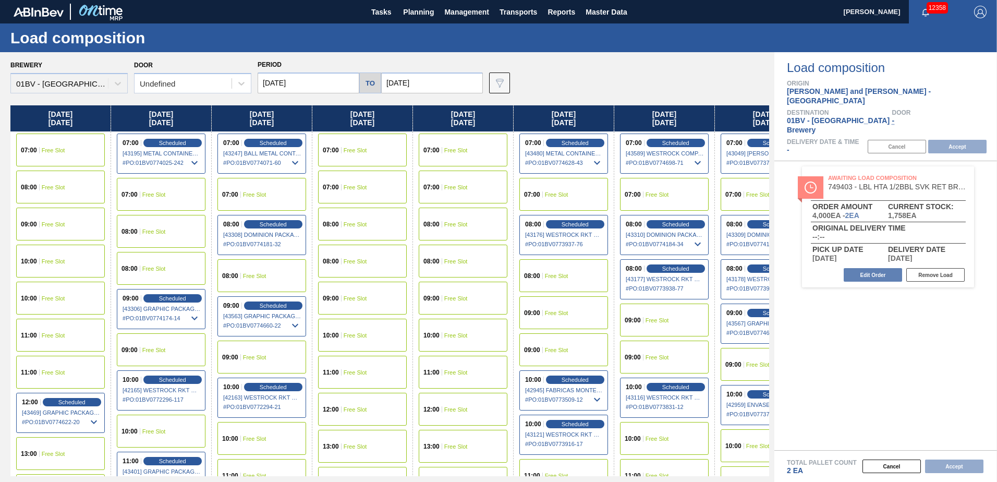
click at [320, 80] on input "[DATE]" at bounding box center [309, 82] width 102 height 21
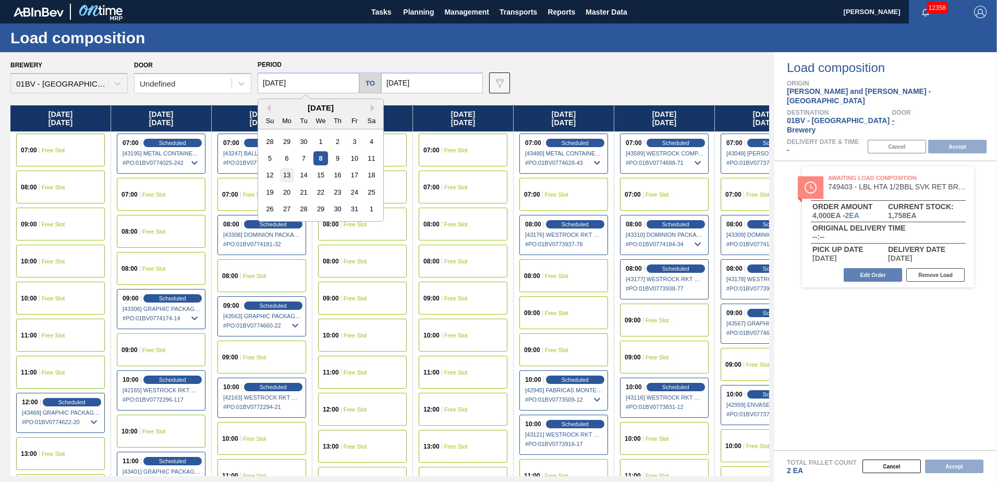
click at [285, 172] on div "13" at bounding box center [287, 175] width 14 height 14
type input "[DATE]"
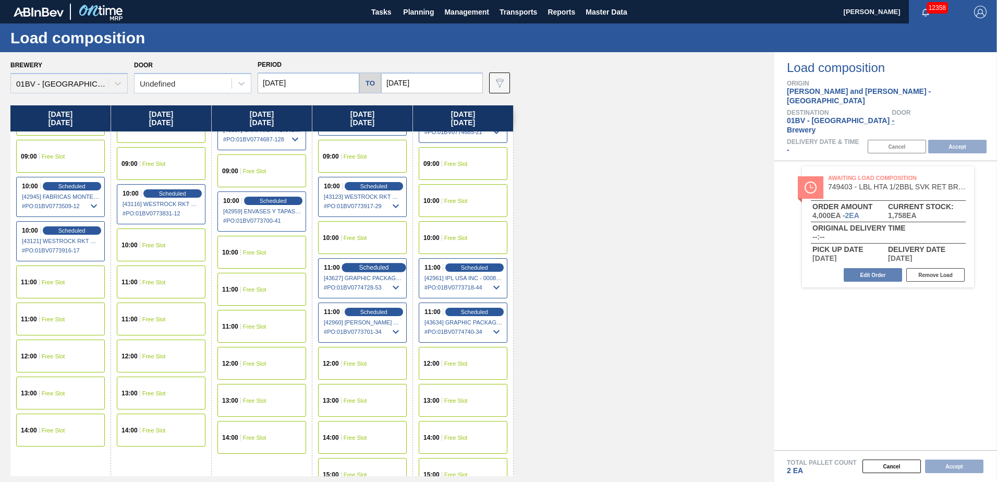
scroll to position [210, 0]
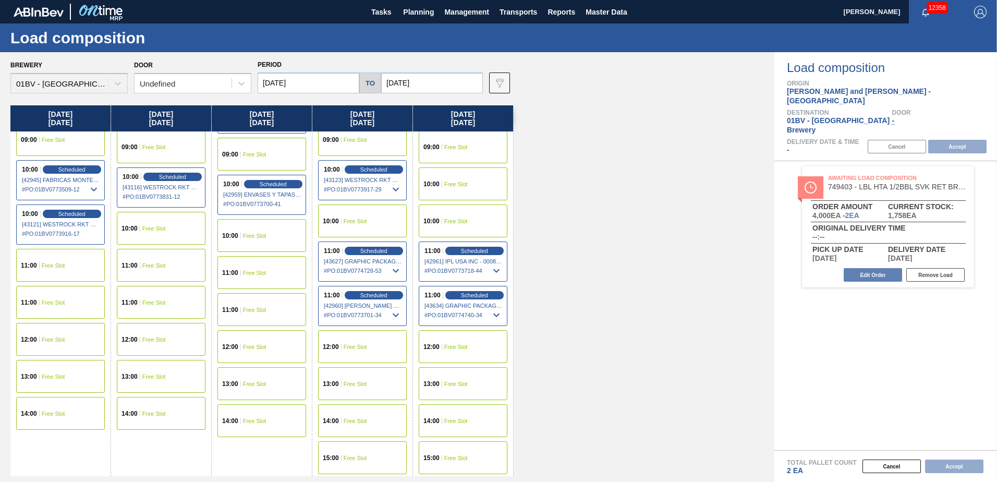
click at [369, 343] on div "12:00 Free Slot" at bounding box center [362, 346] width 89 height 33
click at [954, 140] on button "Accept" at bounding box center [957, 147] width 58 height 14
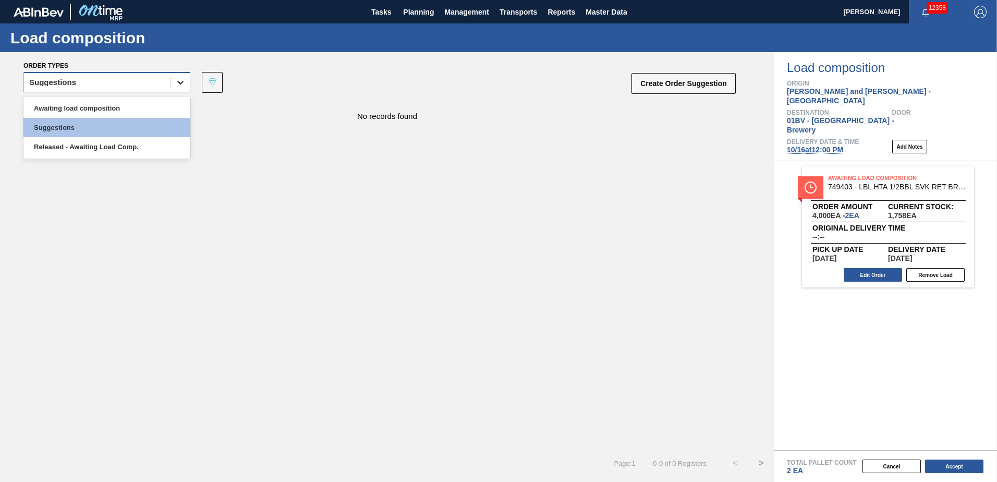
click at [182, 83] on icon at bounding box center [180, 82] width 10 height 10
click at [136, 106] on div "Awaiting load composition" at bounding box center [106, 108] width 167 height 19
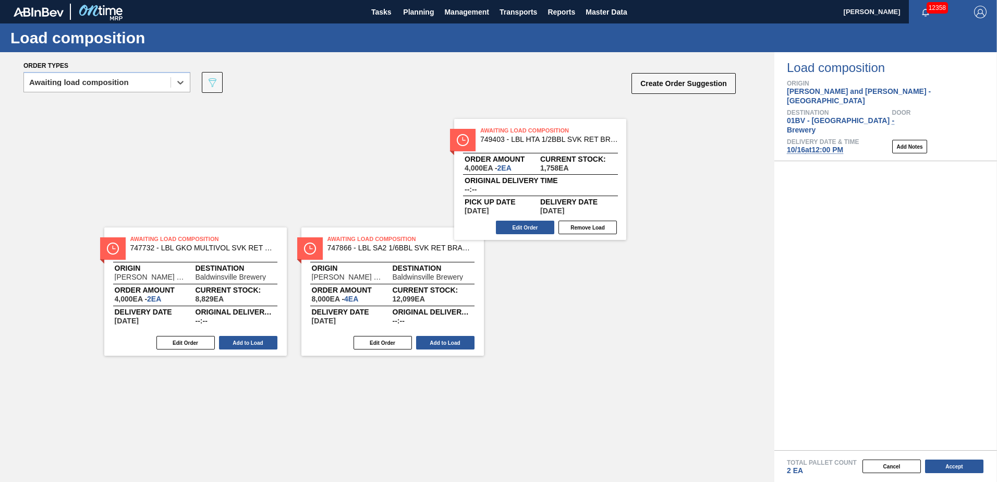
drag, startPoint x: 920, startPoint y: 189, endPoint x: 540, endPoint y: 154, distance: 381.7
click at [540, 154] on div "Order types option Awaiting load composition, selected. Select is focused ,type…" at bounding box center [498, 267] width 997 height 430
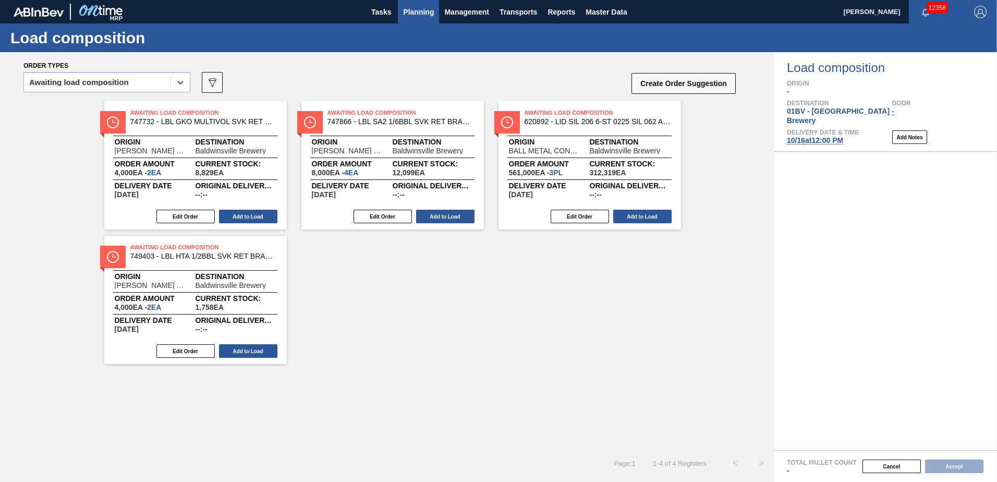
click at [411, 15] on span "Planning" at bounding box center [418, 12] width 31 height 13
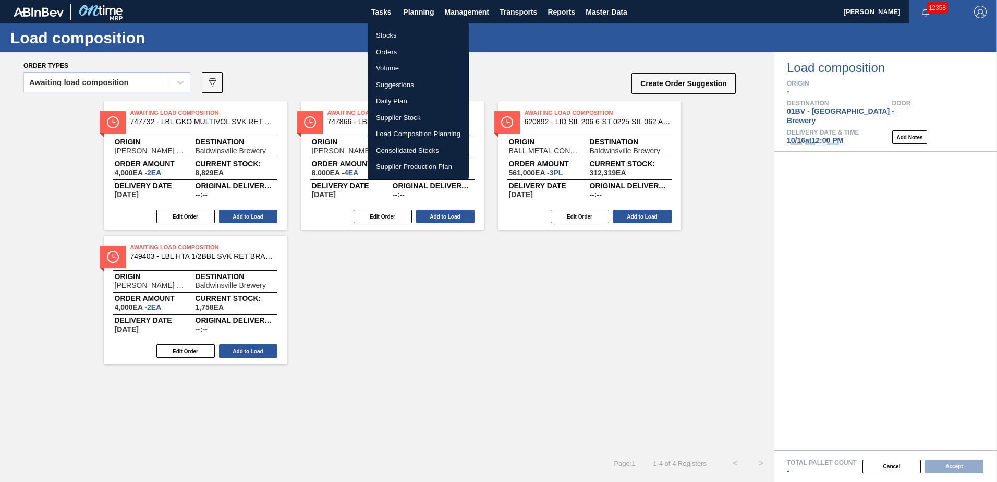
click at [400, 133] on li "Load Composition Planning" at bounding box center [418, 134] width 101 height 17
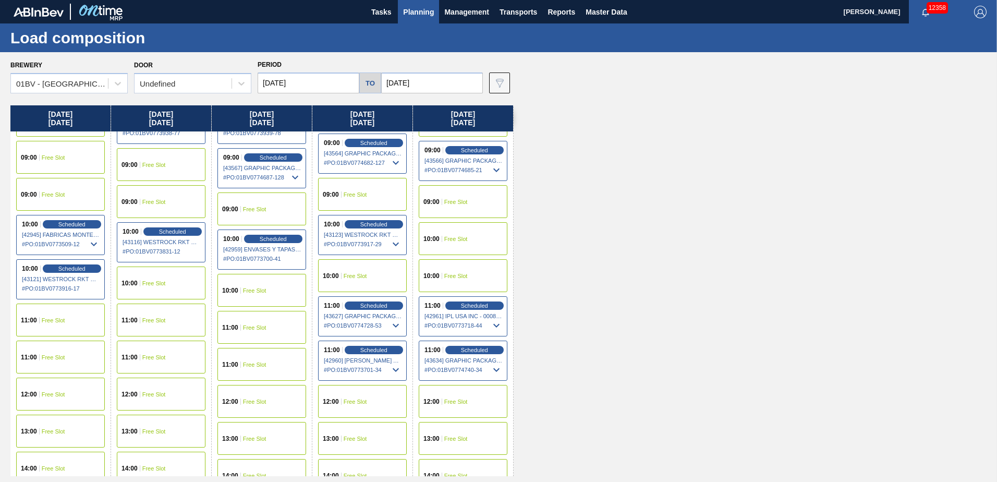
scroll to position [156, 0]
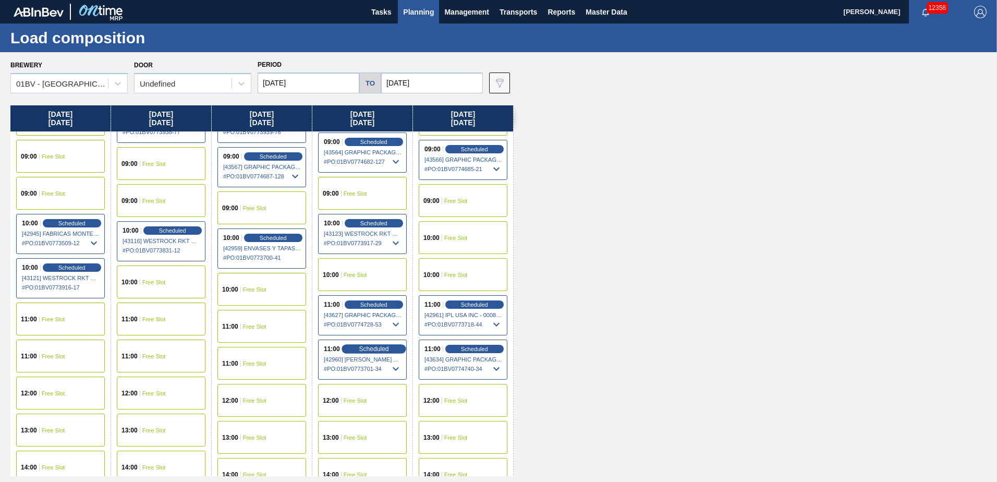
click at [364, 349] on span "Scheduled" at bounding box center [374, 348] width 30 height 7
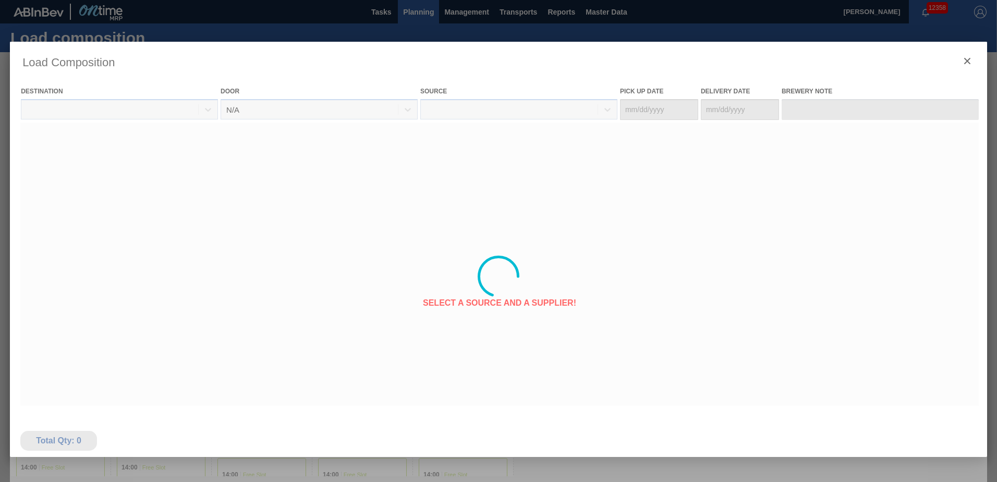
type Date "[DATE]"
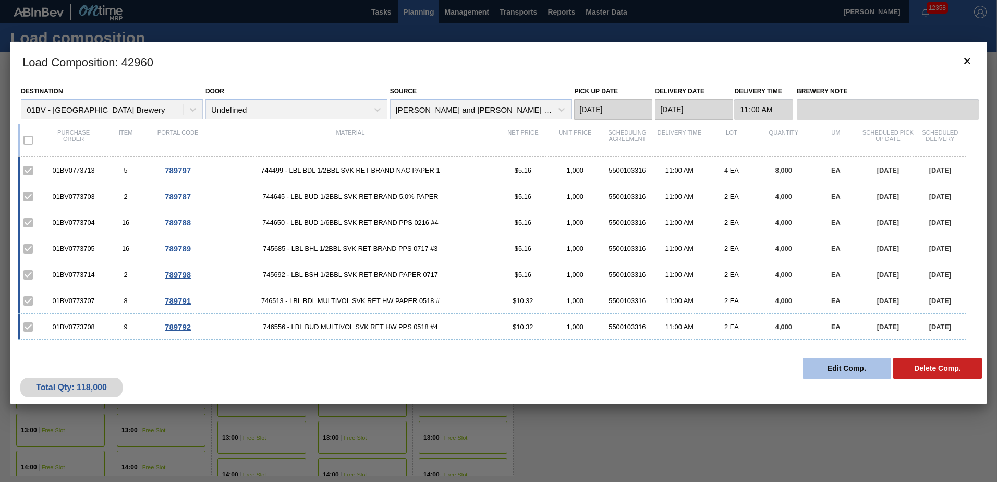
click at [848, 366] on button "Edit Comp." at bounding box center [847, 368] width 89 height 21
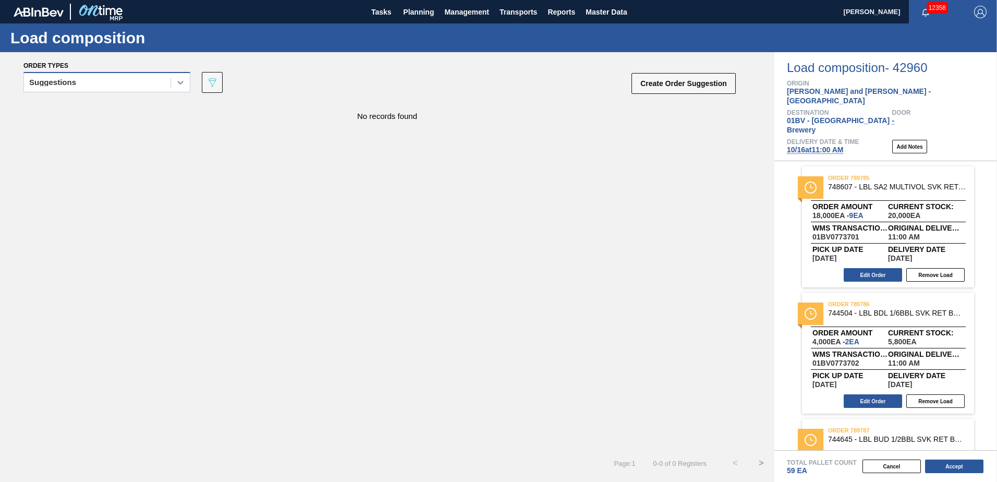
click at [173, 74] on div at bounding box center [180, 82] width 19 height 19
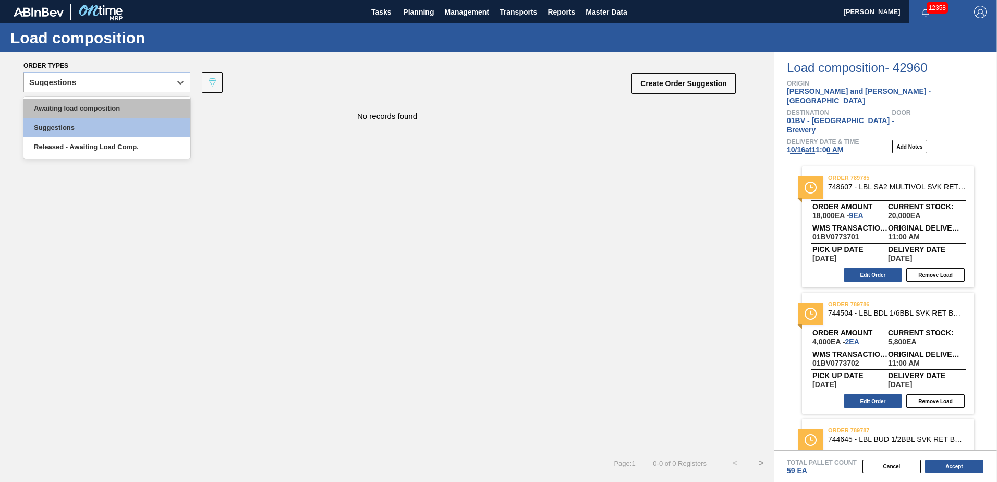
click at [138, 102] on div "Awaiting load composition" at bounding box center [106, 108] width 167 height 19
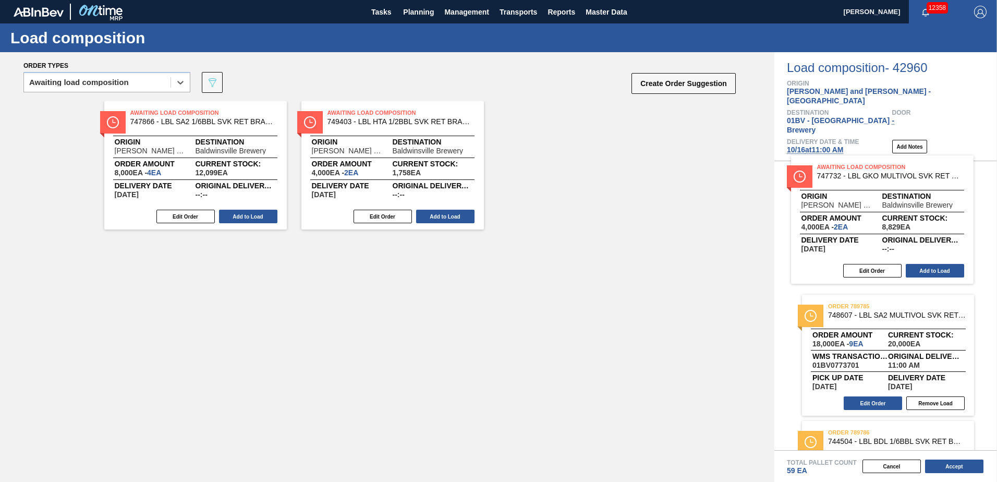
drag, startPoint x: 166, startPoint y: 120, endPoint x: 866, endPoint y: 175, distance: 701.9
click at [866, 175] on div "Order types option Awaiting load composition, selected. Select is focused ,type…" at bounding box center [498, 267] width 997 height 430
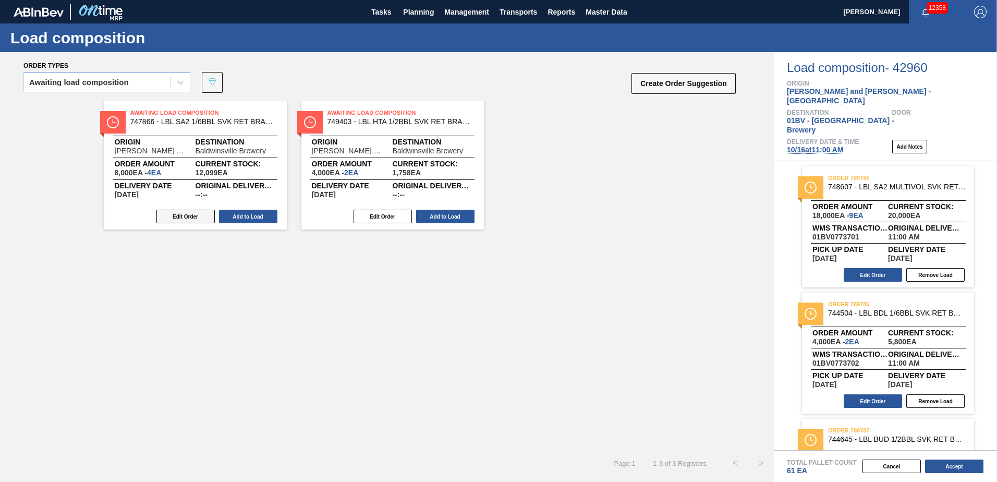
click at [180, 215] on button "Edit Order" at bounding box center [185, 217] width 58 height 14
click at [179, 215] on button "Edit Order" at bounding box center [185, 217] width 58 height 14
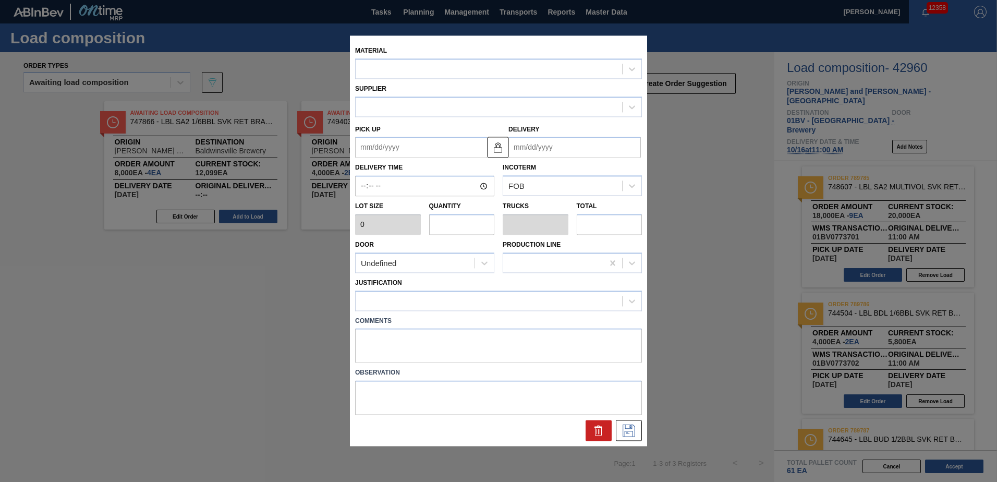
type input "2,000"
type input "4"
type input "0.008"
type input "8,000"
type up "[DATE]"
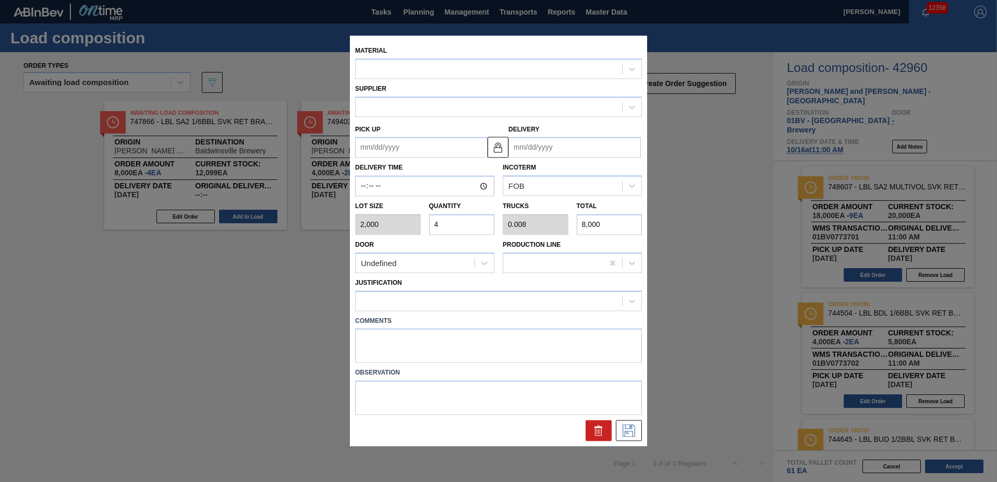
type input "[DATE]"
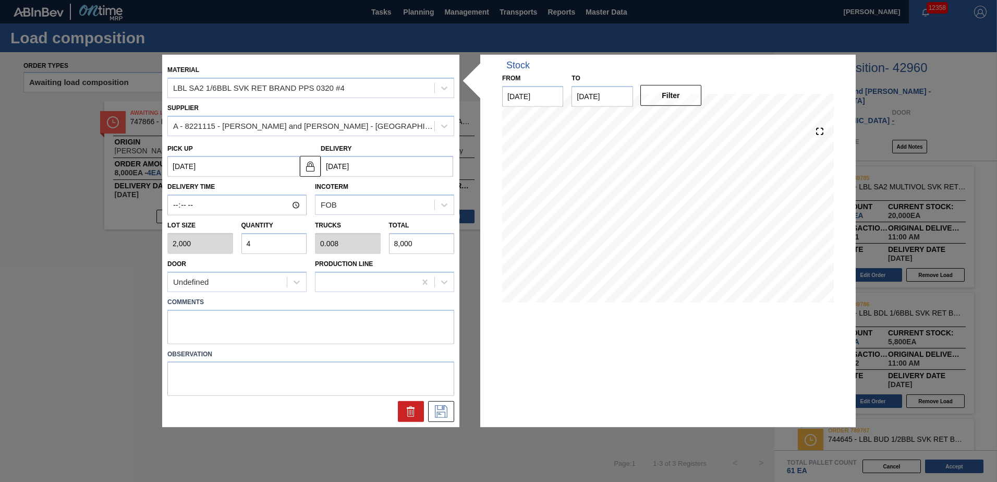
drag, startPoint x: 261, startPoint y: 245, endPoint x: 180, endPoint y: 233, distance: 82.3
click at [166, 242] on div "Lot size 2,000 Quantity 4 Trucks 0.008 Total 8,000" at bounding box center [310, 234] width 295 height 39
type input "3"
type input "0.006"
type input "6,000"
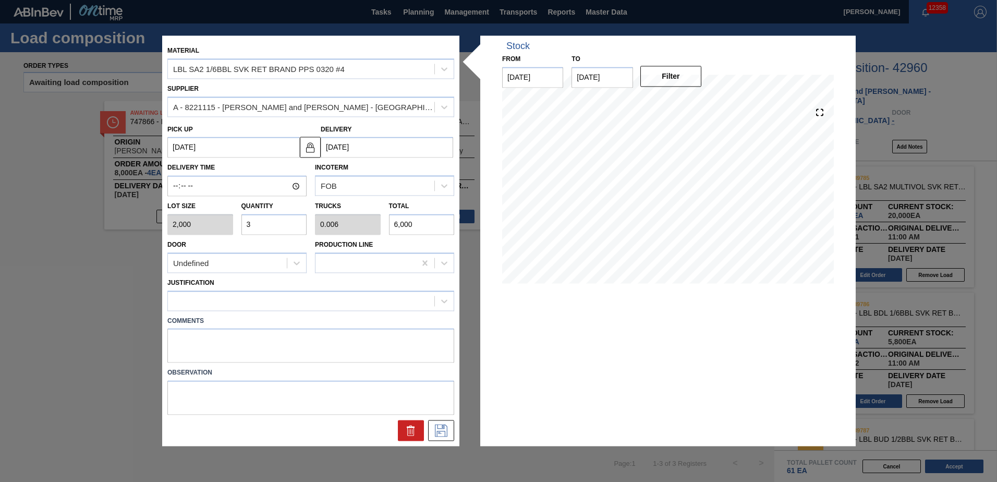
type input "3"
click at [443, 304] on icon at bounding box center [444, 301] width 10 height 10
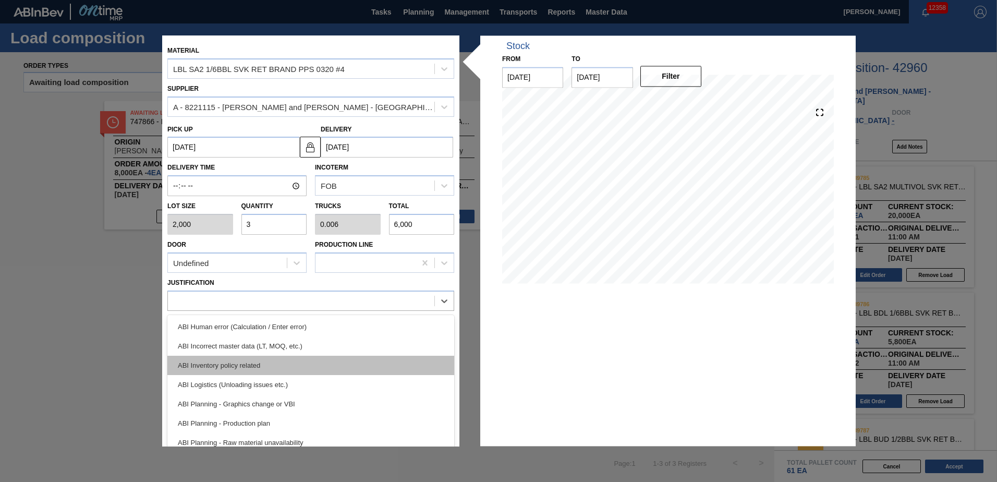
click at [253, 364] on div "ABI Inventory policy related" at bounding box center [310, 365] width 287 height 19
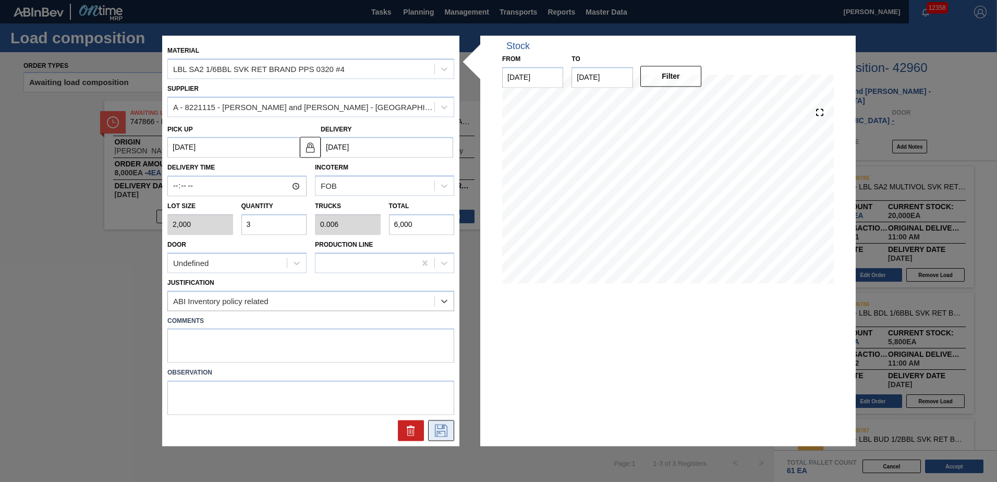
click at [444, 429] on icon at bounding box center [441, 430] width 17 height 13
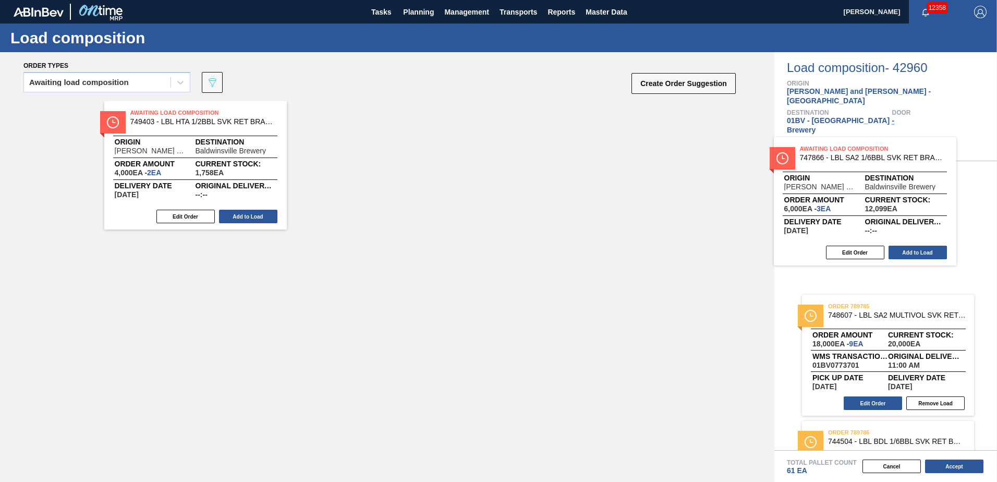
drag, startPoint x: 154, startPoint y: 127, endPoint x: 833, endPoint y: 163, distance: 680.4
click at [833, 163] on div "Order types Awaiting load composition 089F7B8B-B2A5-4AFE-B5C0-19BA573D28AC Crea…" at bounding box center [498, 267] width 997 height 430
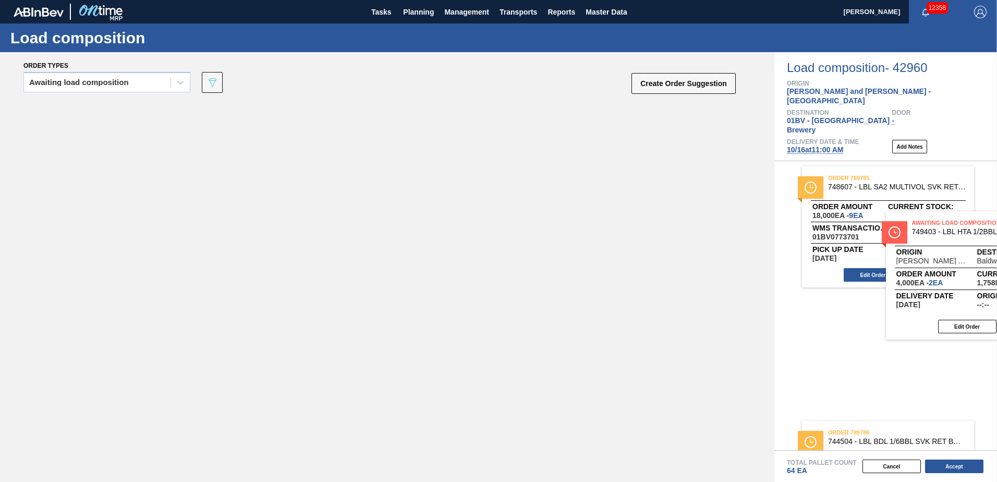
drag, startPoint x: 151, startPoint y: 117, endPoint x: 944, endPoint y: 225, distance: 800.4
click at [947, 225] on div "Order types Awaiting load composition 089F7B8B-B2A5-4AFE-B5C0-19BA573D28AC Crea…" at bounding box center [498, 267] width 997 height 430
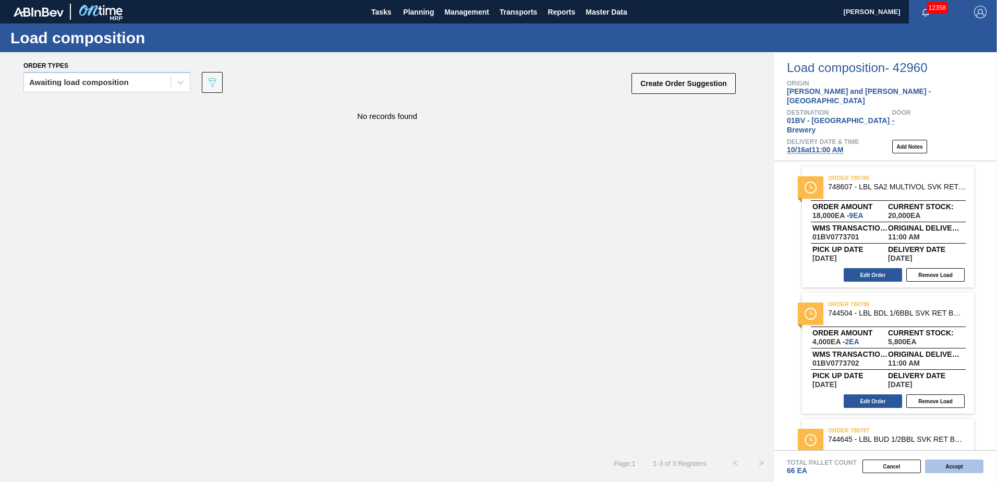
click at [952, 467] on button "Accept" at bounding box center [954, 466] width 58 height 14
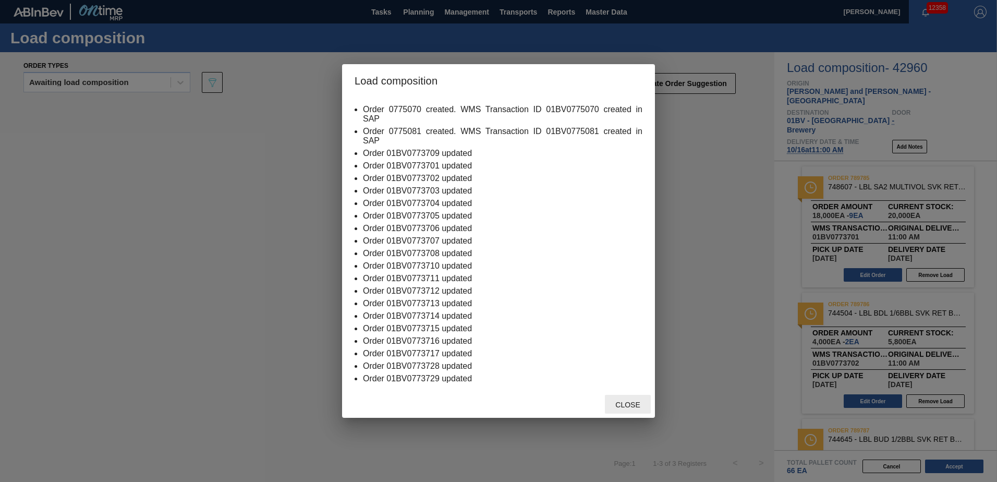
click at [637, 405] on span "Close" at bounding box center [627, 404] width 41 height 8
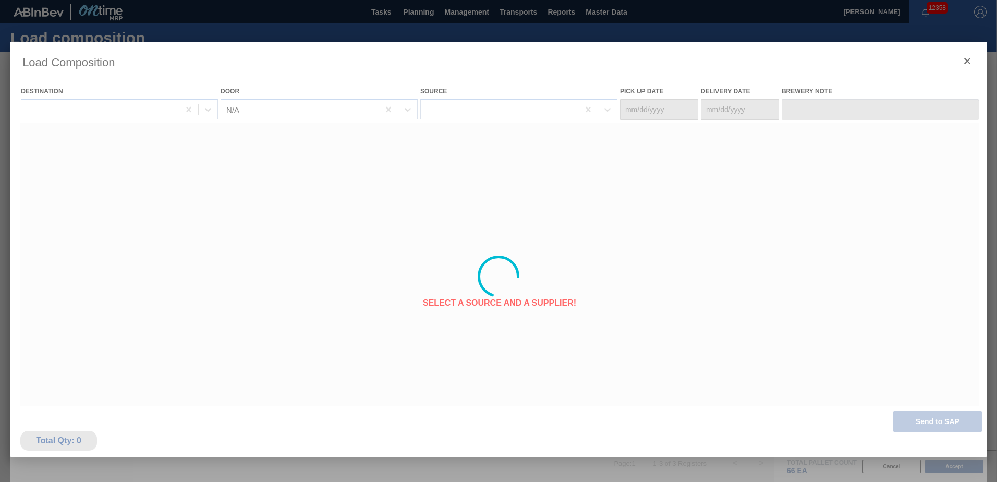
type Date "[DATE]"
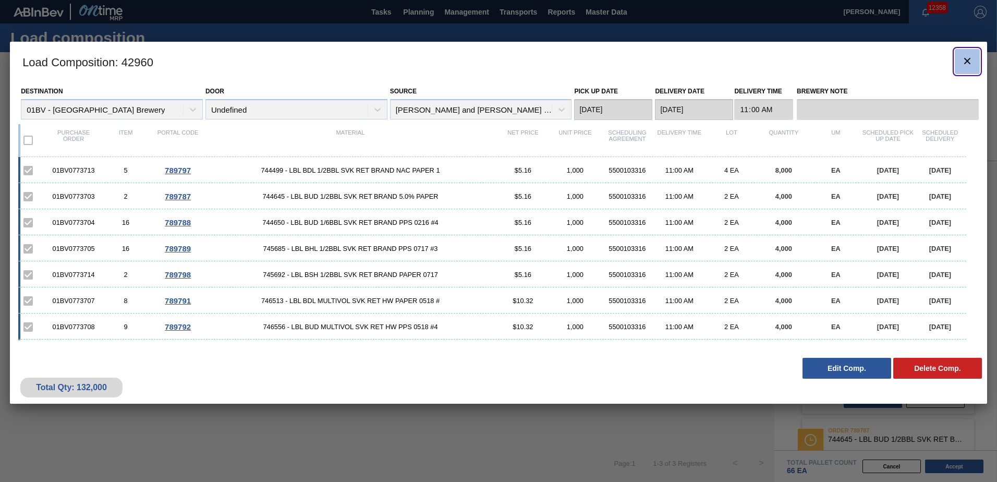
click at [969, 60] on icon "botão de ícone" at bounding box center [967, 61] width 13 height 13
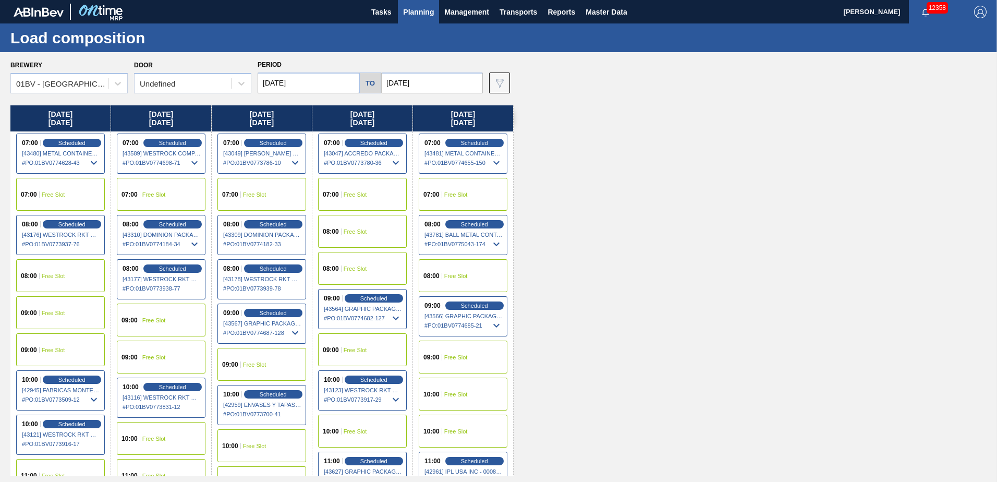
click at [422, 9] on span "Planning" at bounding box center [418, 12] width 31 height 13
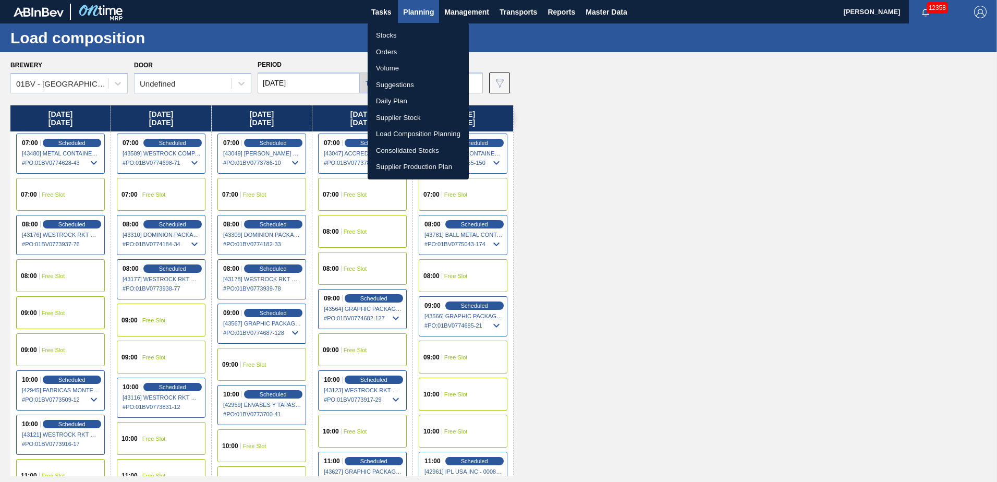
click at [399, 89] on li "Suggestions" at bounding box center [418, 85] width 101 height 17
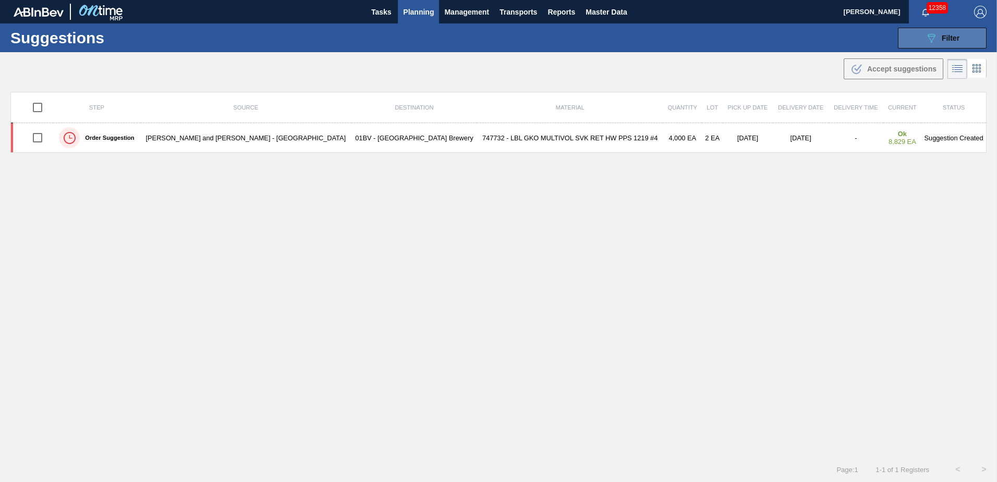
click at [949, 35] on span "Filter" at bounding box center [951, 38] width 18 height 8
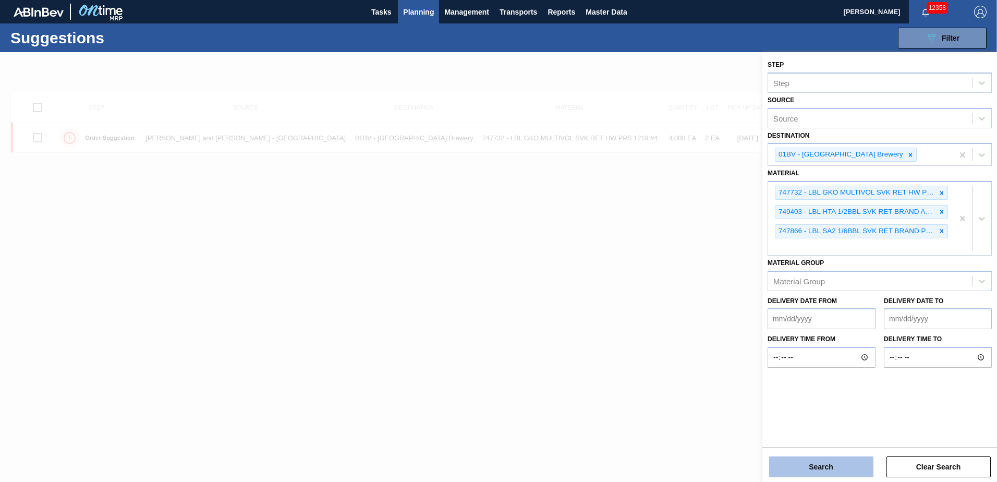
click at [823, 471] on button "Search" at bounding box center [821, 466] width 104 height 21
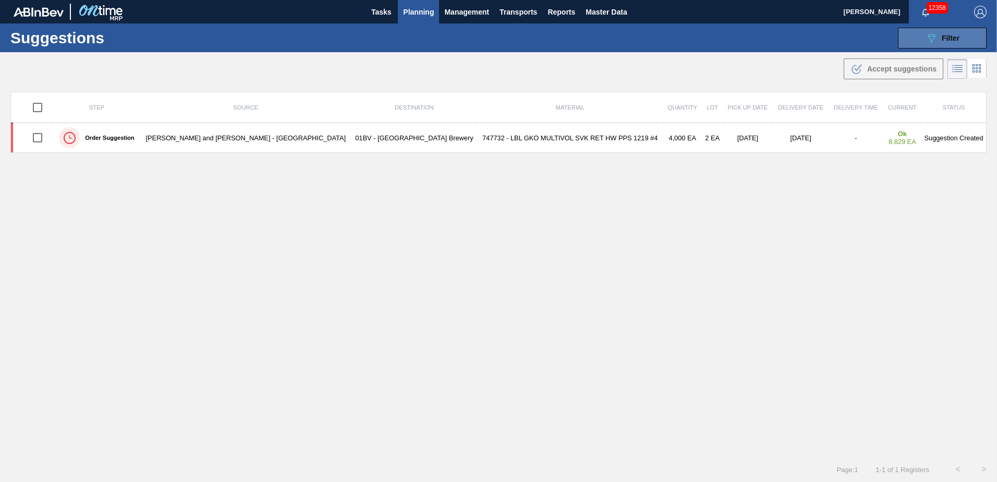
click at [953, 36] on span "Filter" at bounding box center [951, 38] width 18 height 8
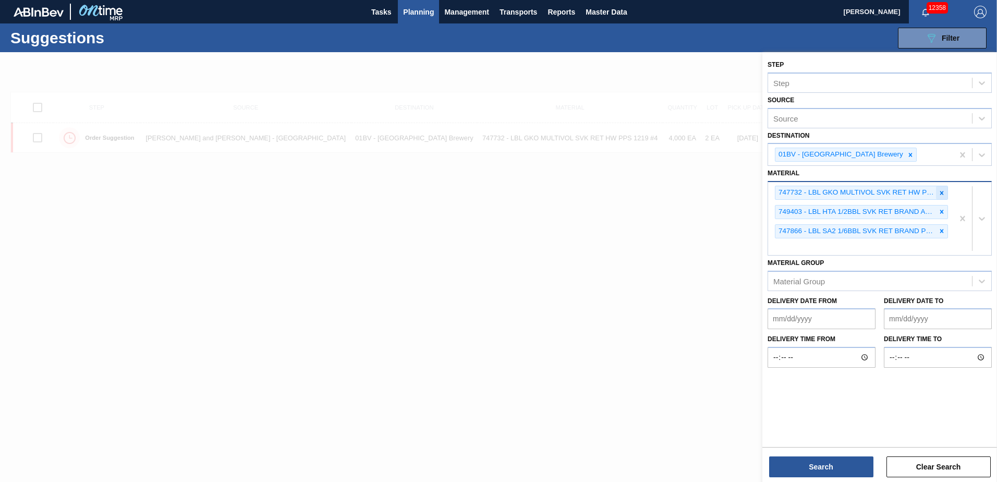
click at [940, 190] on icon at bounding box center [941, 192] width 7 height 7
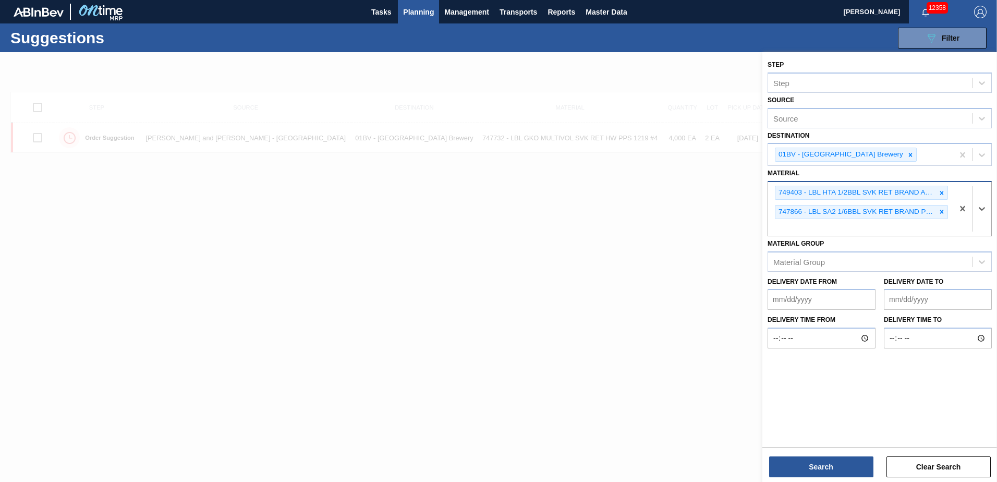
click at [940, 190] on icon at bounding box center [941, 192] width 7 height 7
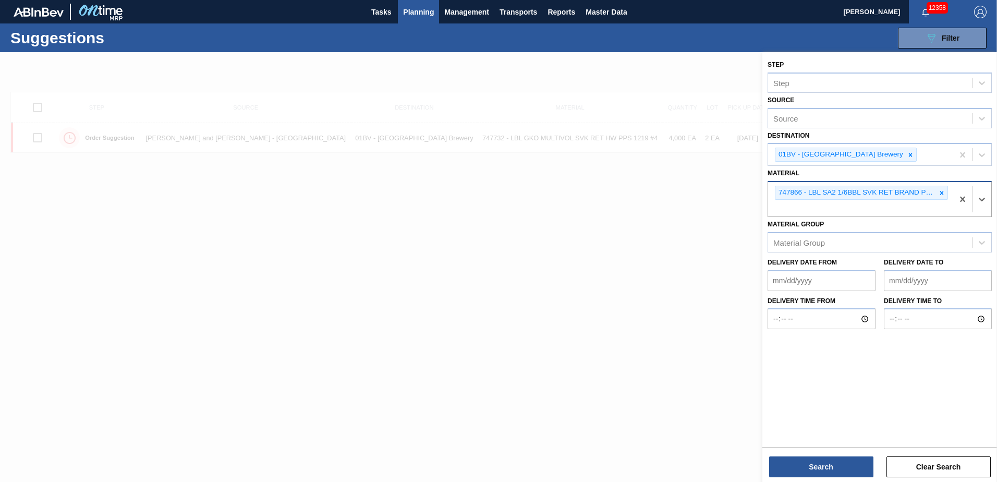
click at [939, 190] on icon at bounding box center [941, 192] width 7 height 7
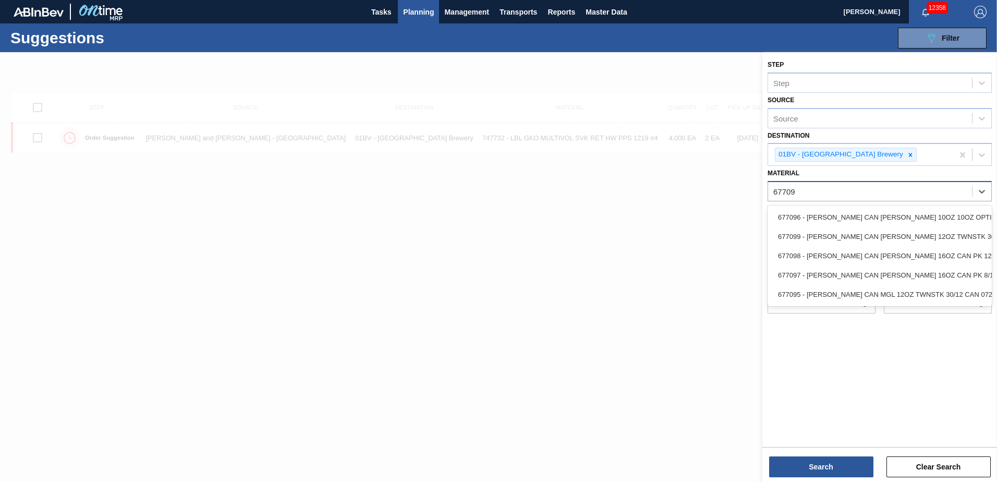
type input "677099"
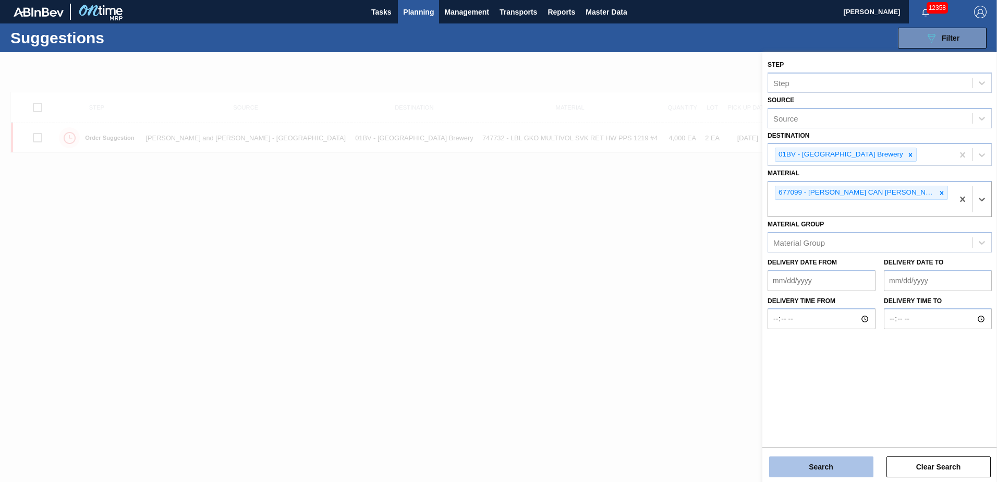
click at [805, 469] on button "Search" at bounding box center [821, 466] width 104 height 21
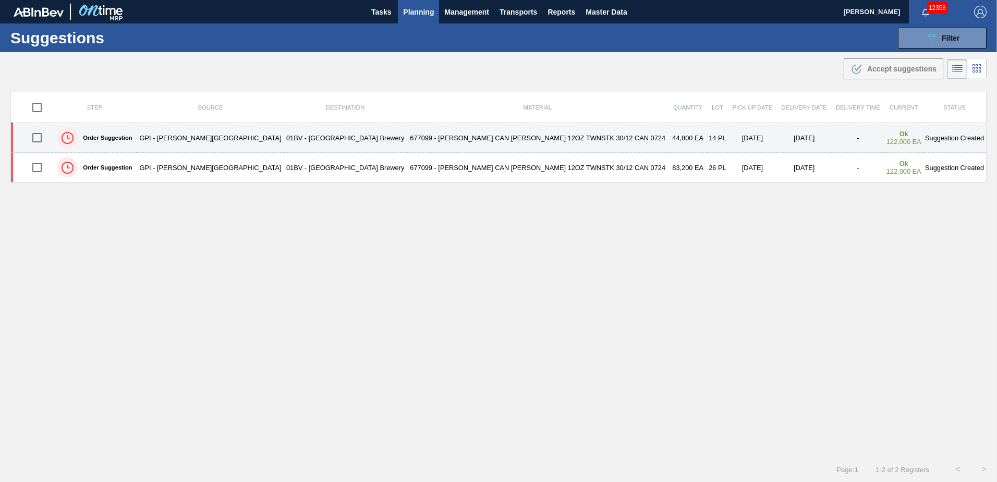
click at [423, 140] on td "677099 - [PERSON_NAME] CAN [PERSON_NAME] 12OZ TWNSTK 30/12 CAN 0724" at bounding box center [538, 138] width 262 height 30
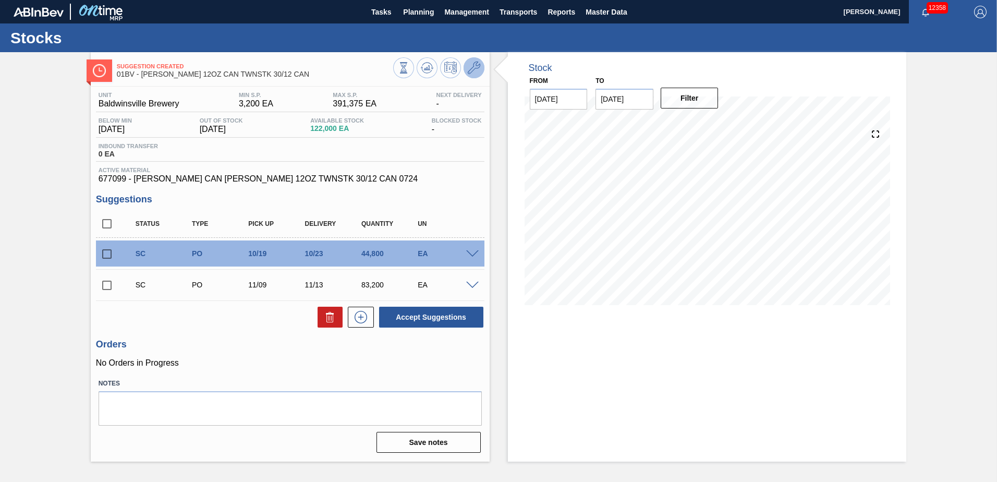
click at [479, 65] on icon at bounding box center [474, 68] width 13 height 13
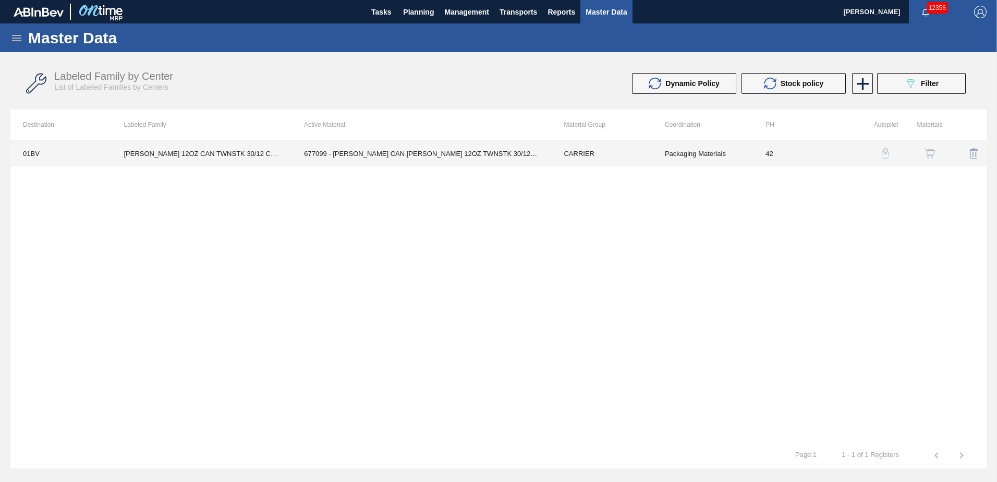
click at [394, 152] on td "677099 - [PERSON_NAME] CAN [PERSON_NAME] 12OZ TWNSTK 30/12 CAN 0724" at bounding box center [421, 153] width 260 height 26
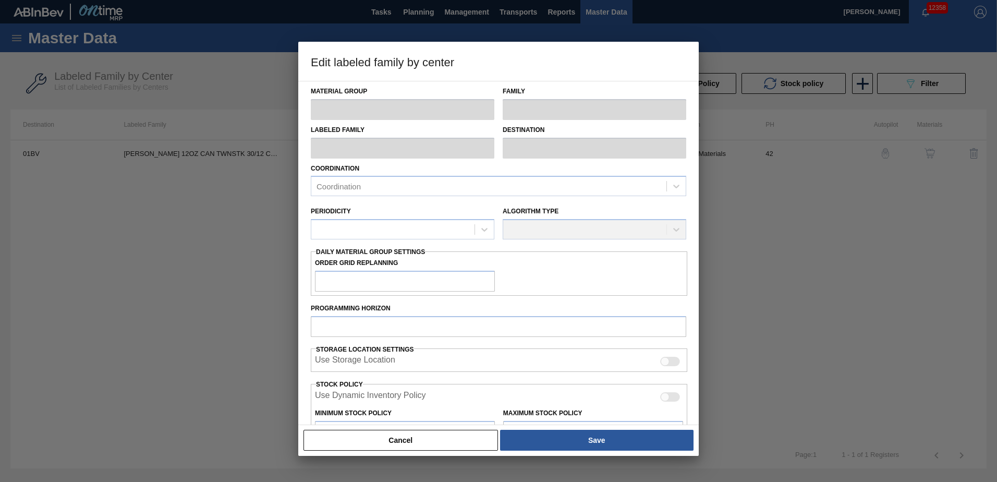
type input "CARRIER"
type input "Can Carriers"
type input "[PERSON_NAME] 12OZ CAN TWNSTK 30/12 CAN"
type input "01BV - [GEOGRAPHIC_DATA] Brewery"
type input "42"
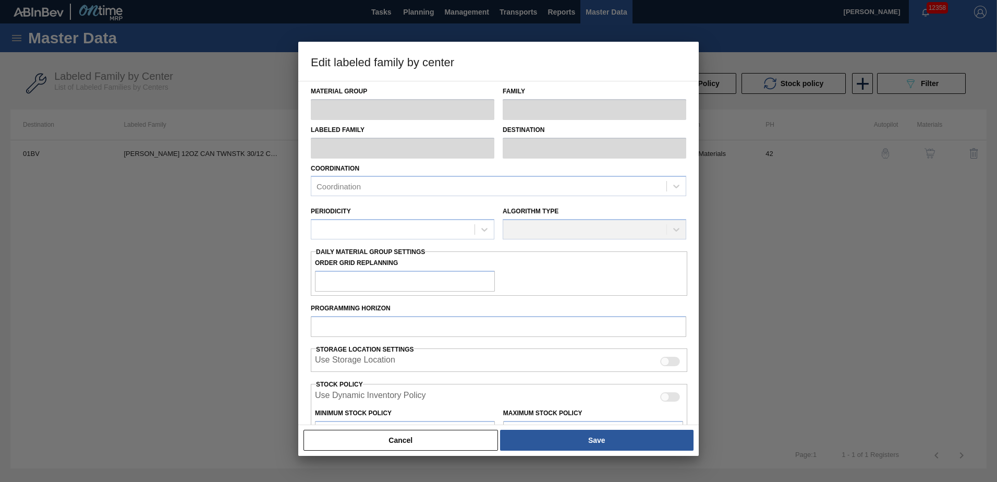
type input "3,200"
type input "391,375"
type input "2"
type input "10,964"
checkbox input "true"
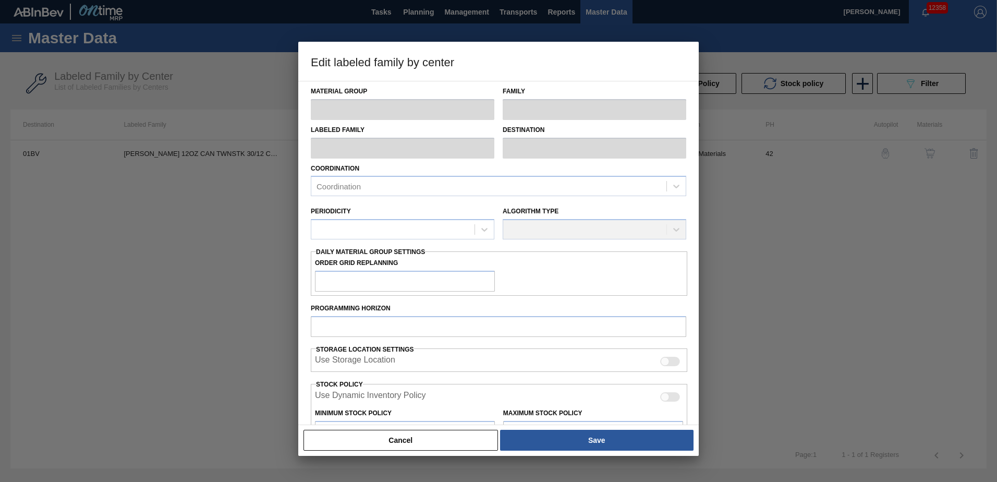
checkbox input "true"
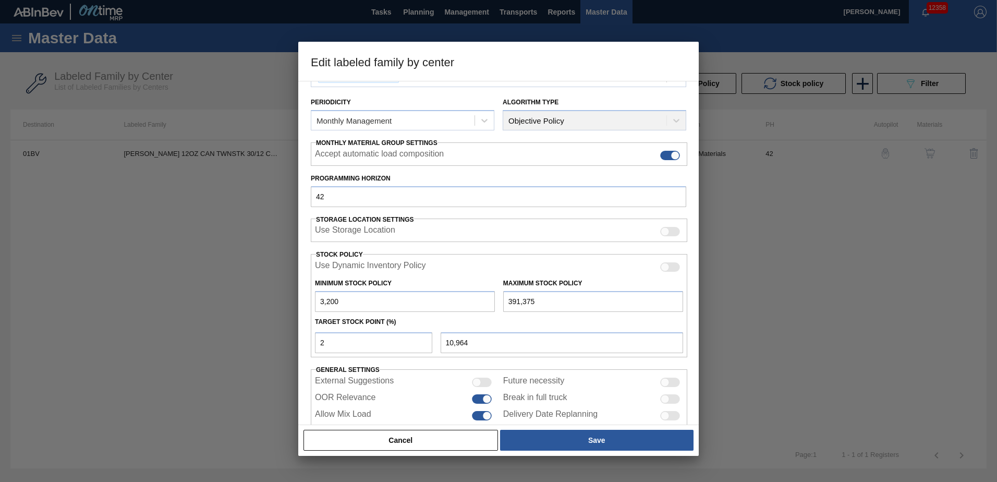
scroll to position [135, 0]
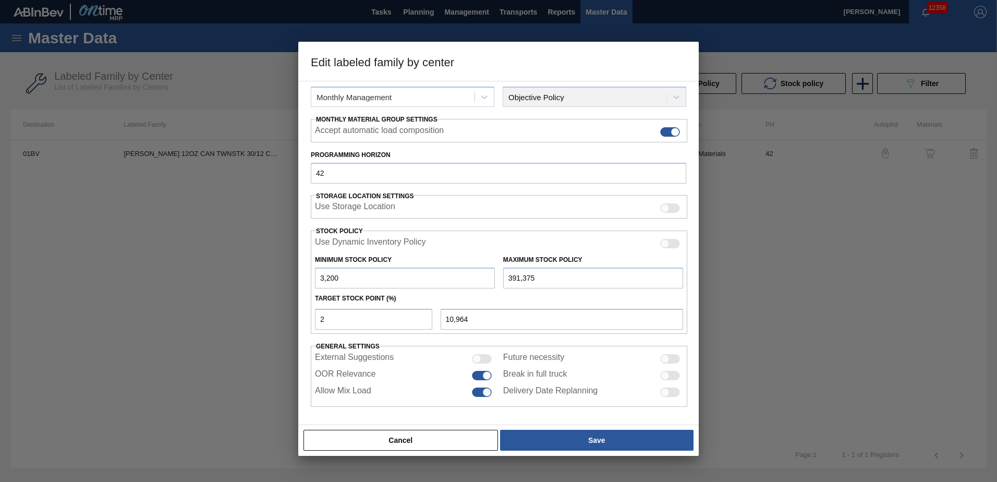
drag, startPoint x: 366, startPoint y: 307, endPoint x: 346, endPoint y: 312, distance: 20.4
click at [341, 312] on div "2 10,964" at bounding box center [499, 317] width 376 height 23
drag, startPoint x: 346, startPoint y: 318, endPoint x: 290, endPoint y: 317, distance: 55.8
click at [290, 317] on div "Edit labeled family by center Material Group CARRIER Family Can Carriers Labele…" at bounding box center [498, 241] width 997 height 482
type input "4"
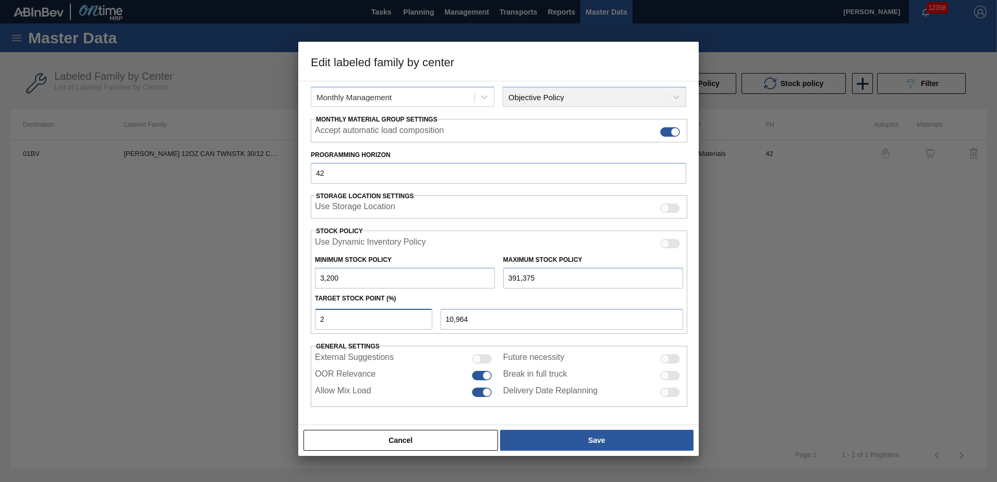
type input "18,727"
type input "3,200"
type input "3"
type input "14,845"
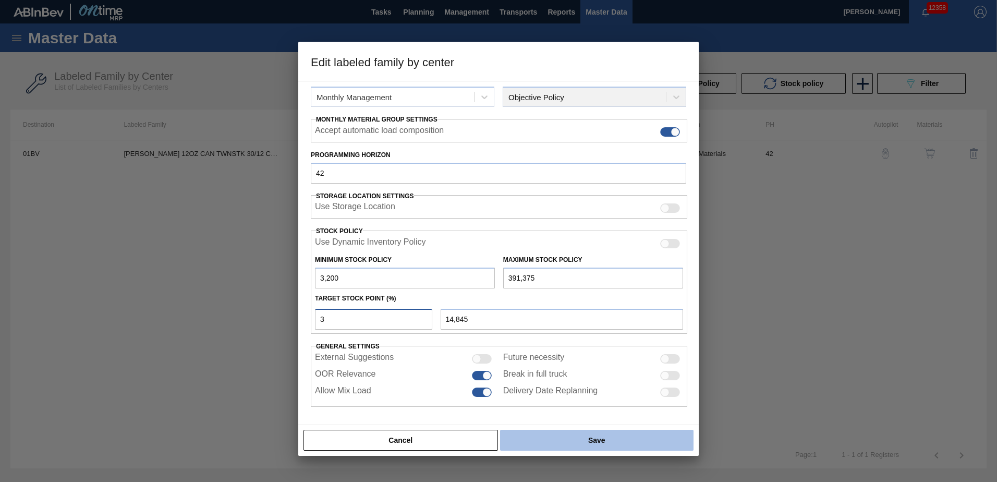
type input "3"
click at [593, 442] on button "Save" at bounding box center [596, 440] width 193 height 21
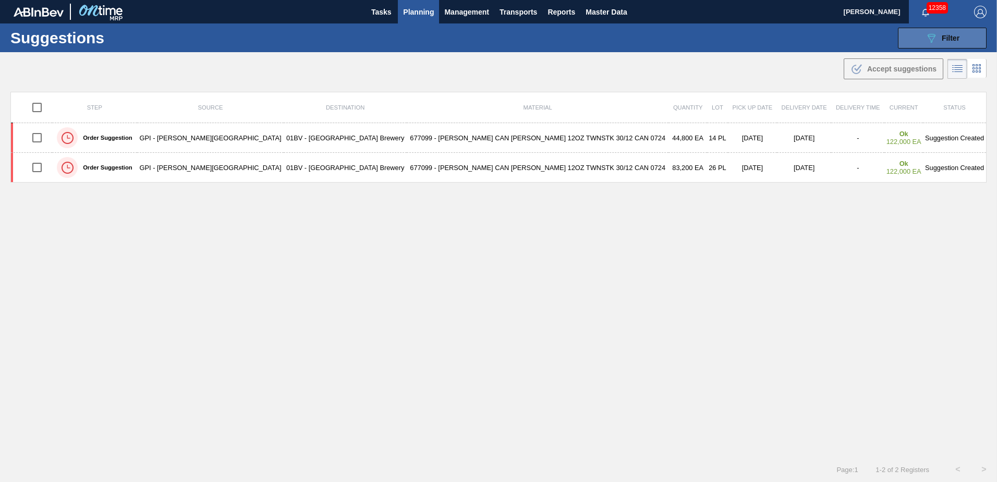
click at [943, 43] on div "089F7B8B-B2A5-4AFE-B5C0-19BA573D28AC Filter" at bounding box center [942, 38] width 34 height 13
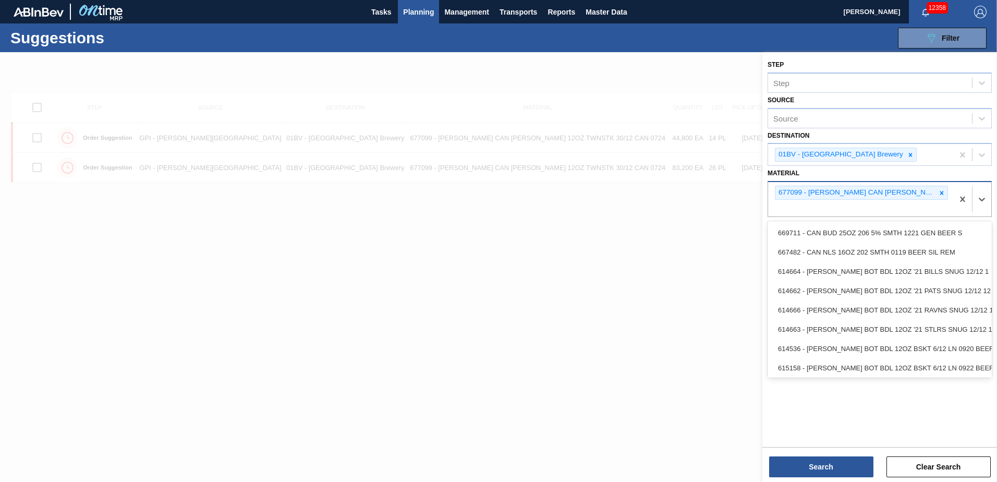
click at [816, 206] on div "677099 - [PERSON_NAME] CAN [PERSON_NAME] 12OZ TWNSTK 30/12 CAN 0724" at bounding box center [860, 199] width 185 height 34
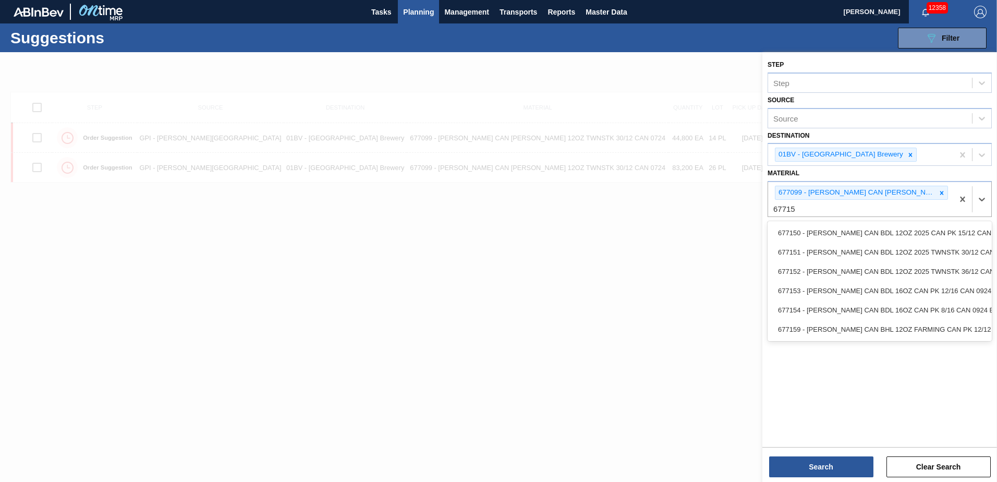
type input "677151"
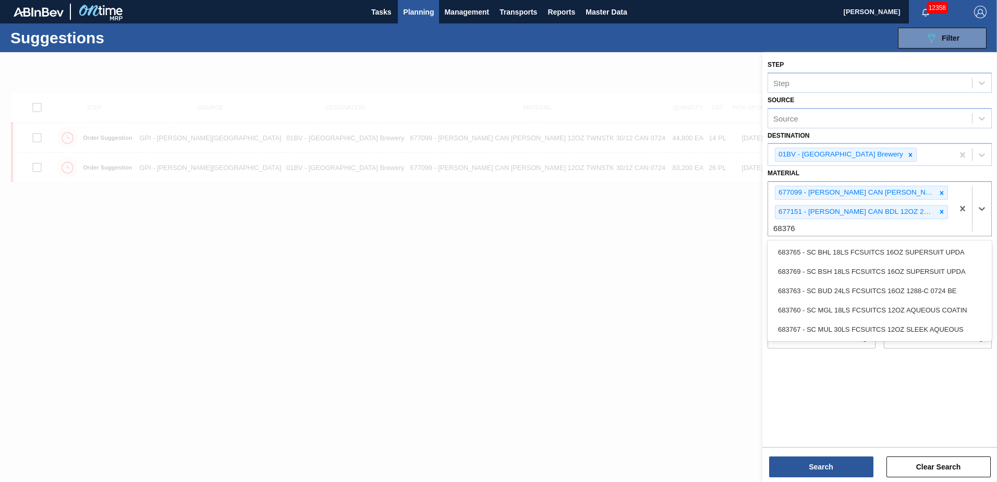
type input "683767"
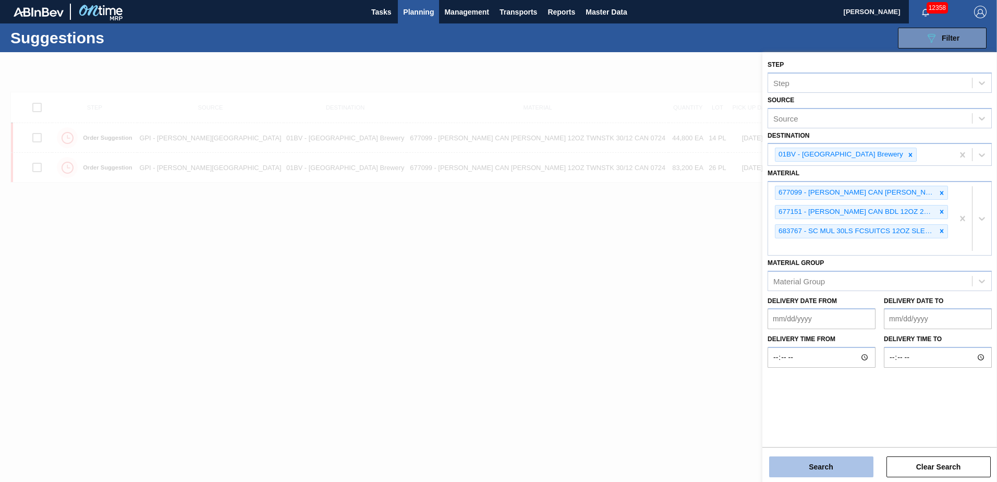
click at [826, 469] on button "Search" at bounding box center [821, 466] width 104 height 21
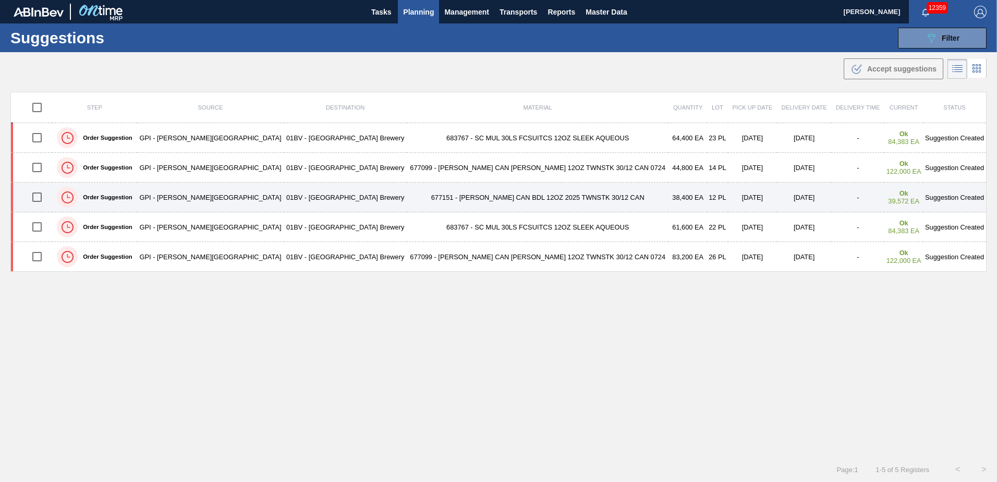
click at [483, 193] on td "677151 - [PERSON_NAME] CAN BDL 12OZ 2025 TWNSTK 30/12 CAN" at bounding box center [538, 198] width 262 height 30
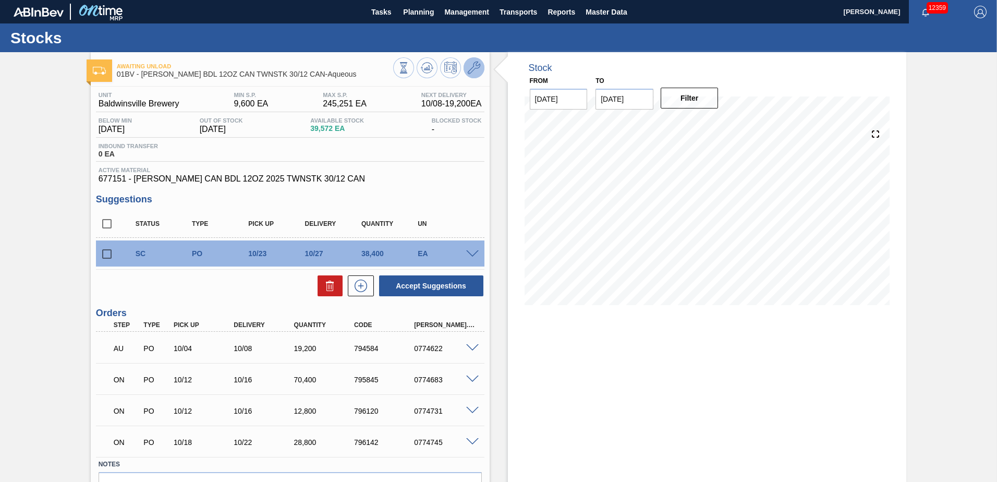
click at [473, 67] on icon at bounding box center [474, 68] width 13 height 13
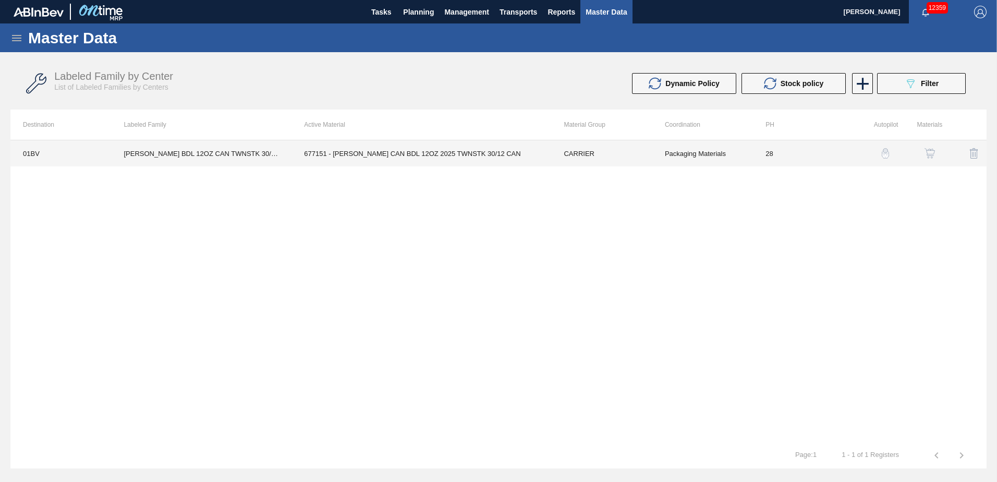
click at [363, 156] on td "677151 - [PERSON_NAME] CAN BDL 12OZ 2025 TWNSTK 30/12 CAN" at bounding box center [421, 153] width 260 height 26
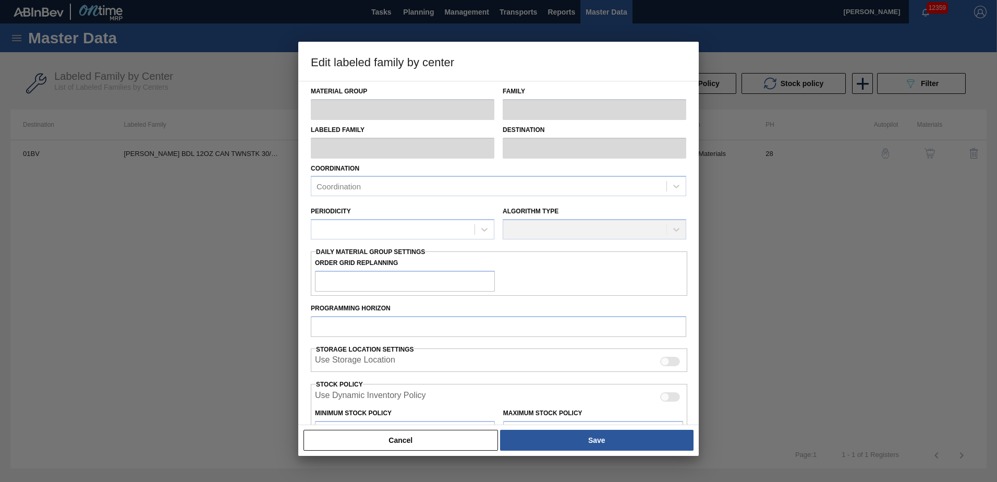
type input "CARRIER"
type input "Can Carriers"
type input "[PERSON_NAME] BDL 12OZ CAN TWNSTK 30/12 CAN-Aqueous"
type input "01BV - [GEOGRAPHIC_DATA] Brewery"
type input "28"
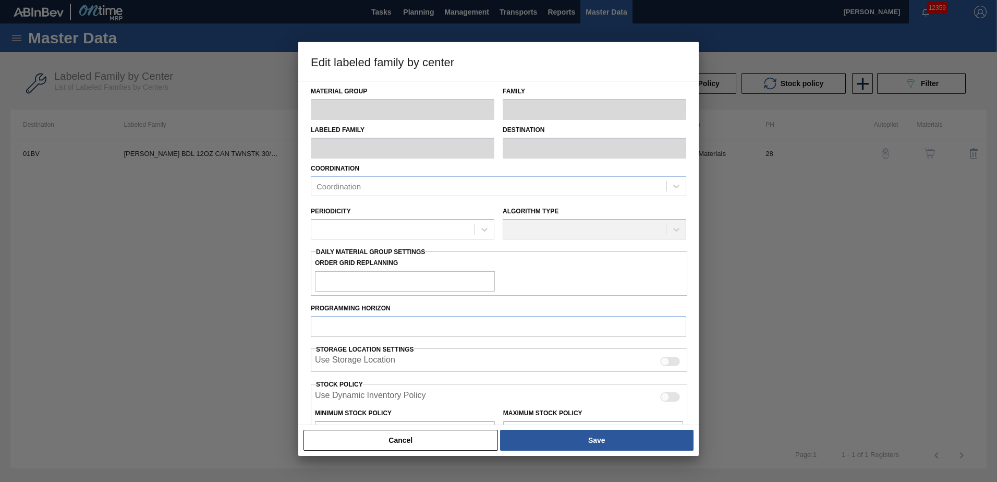
type input "9,600"
type input "245,251"
type input "4"
type input "19,026"
checkbox input "true"
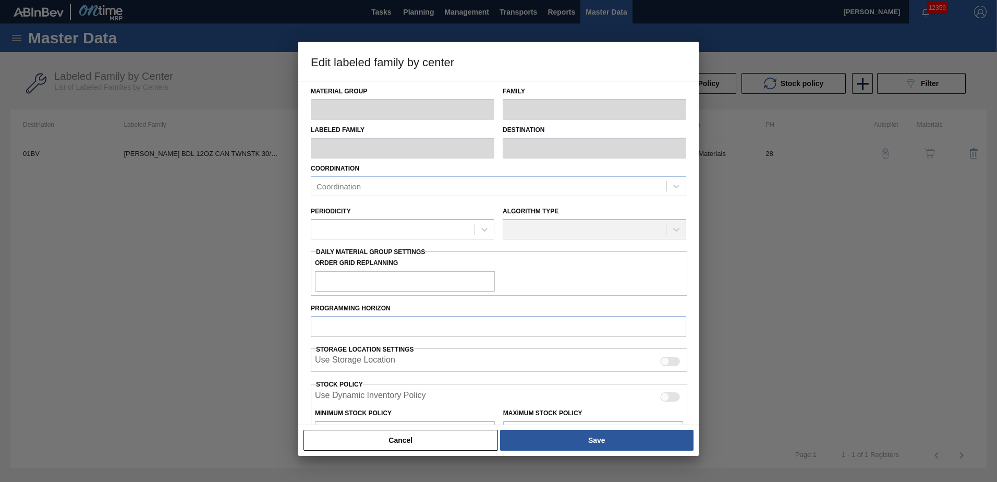
checkbox input "true"
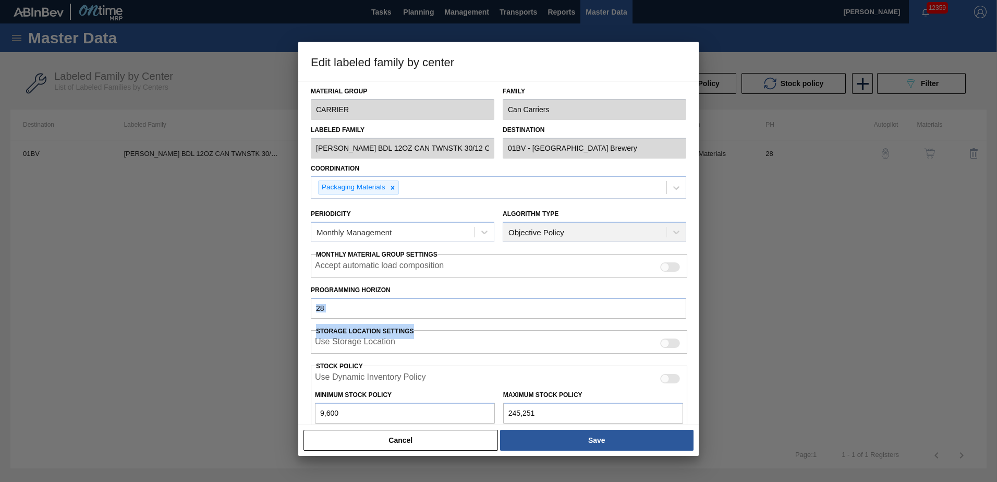
drag, startPoint x: 696, startPoint y: 294, endPoint x: 698, endPoint y: 330, distance: 36.1
click at [698, 330] on div "Material Group CARRIER Family Can Carriers Labeled Family [PERSON_NAME] BDL 12O…" at bounding box center [498, 253] width 400 height 344
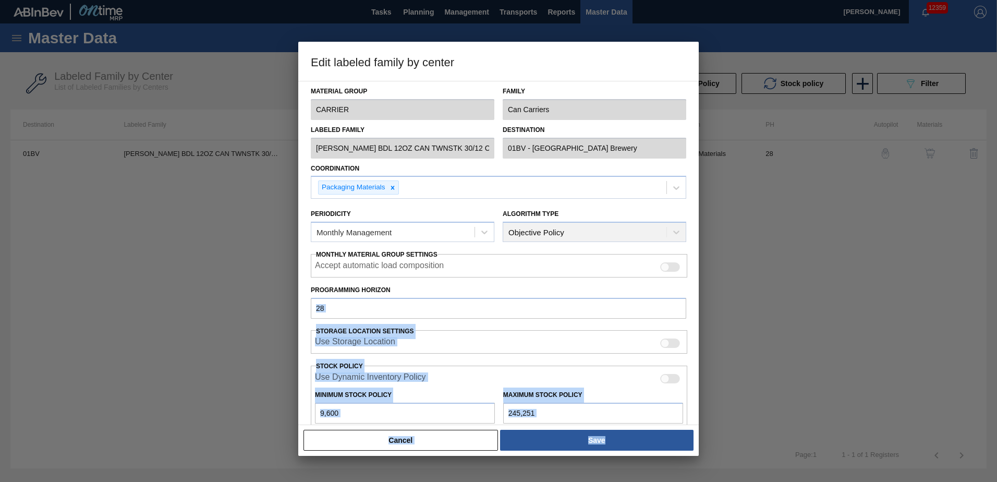
drag, startPoint x: 700, startPoint y: 299, endPoint x: 697, endPoint y: 313, distance: 13.8
click at [697, 313] on div "Edit labeled family by center Material Group CARRIER Family Can Carriers Labele…" at bounding box center [498, 241] width 997 height 482
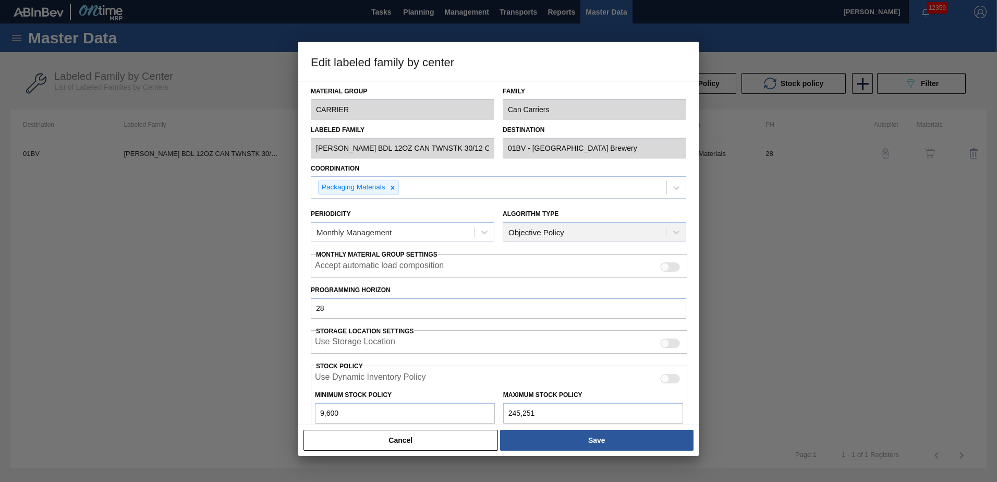
click at [647, 62] on h3 "Edit labeled family by center" at bounding box center [498, 62] width 400 height 40
click at [696, 294] on div "Material Group CARRIER Family Can Carriers Labeled Family [PERSON_NAME] BDL 12O…" at bounding box center [498, 253] width 400 height 344
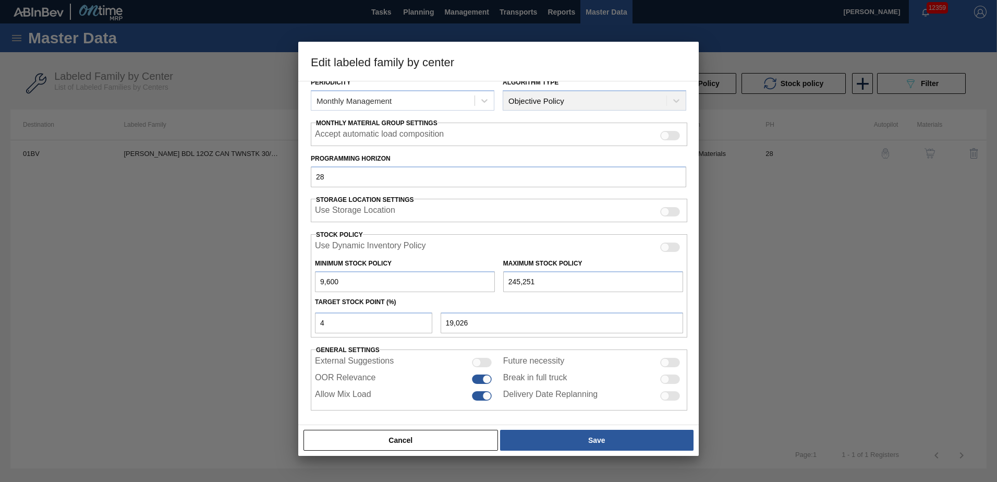
scroll to position [135, 0]
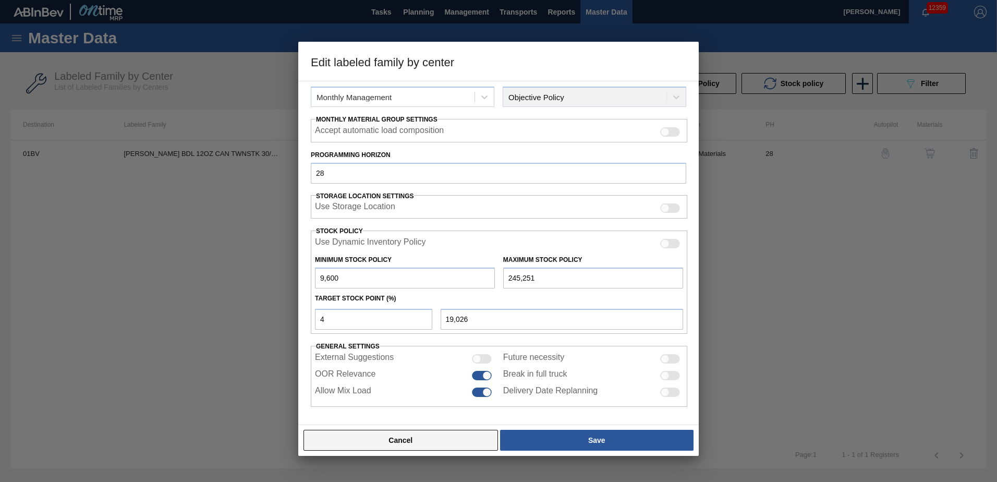
click at [386, 439] on button "Cancel" at bounding box center [400, 440] width 195 height 21
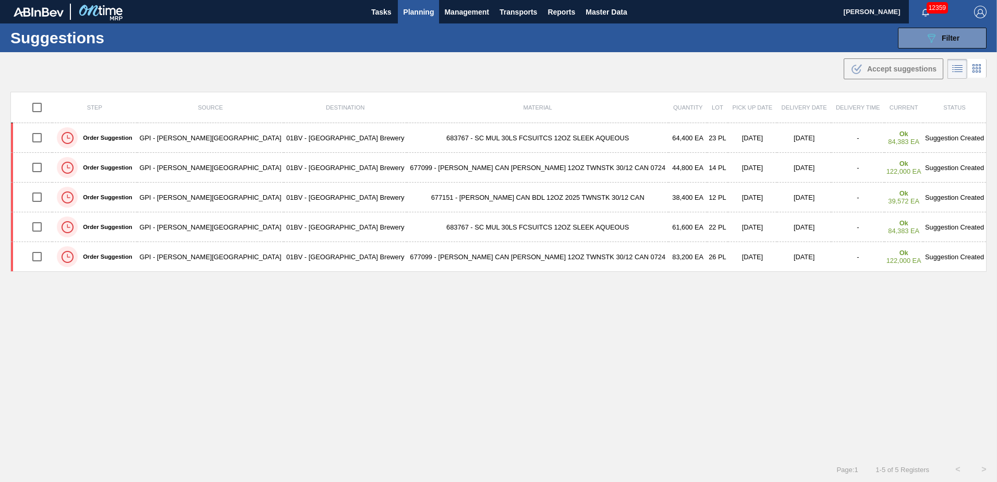
click at [416, 16] on span "Planning" at bounding box center [418, 12] width 31 height 13
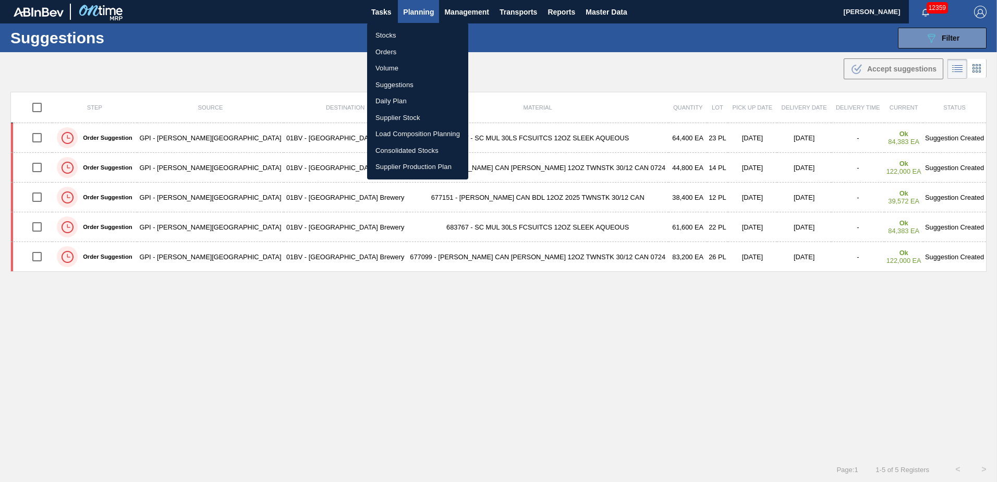
click at [548, 48] on div at bounding box center [498, 241] width 997 height 482
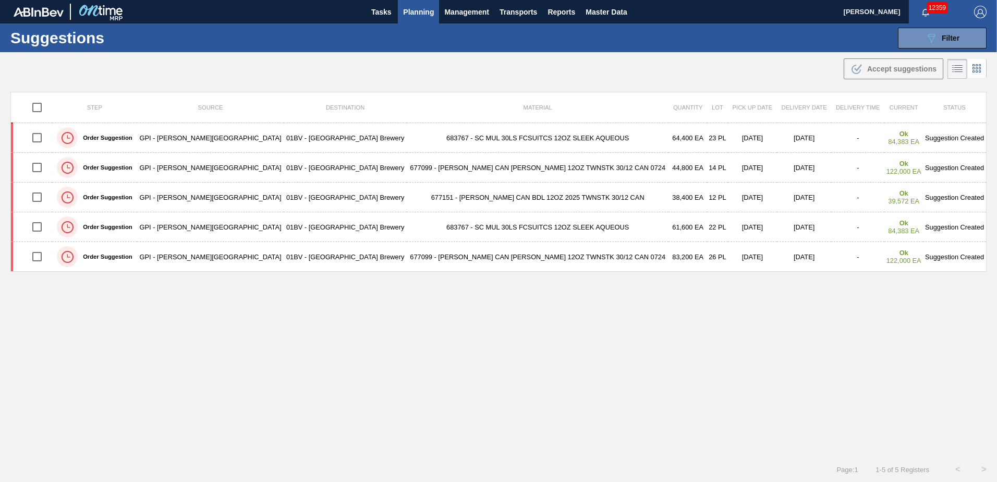
click at [545, 75] on div ".b{fill:var(--color-action-default)} Accept suggestions" at bounding box center [498, 66] width 997 height 29
click at [978, 11] on img "button" at bounding box center [980, 12] width 13 height 13
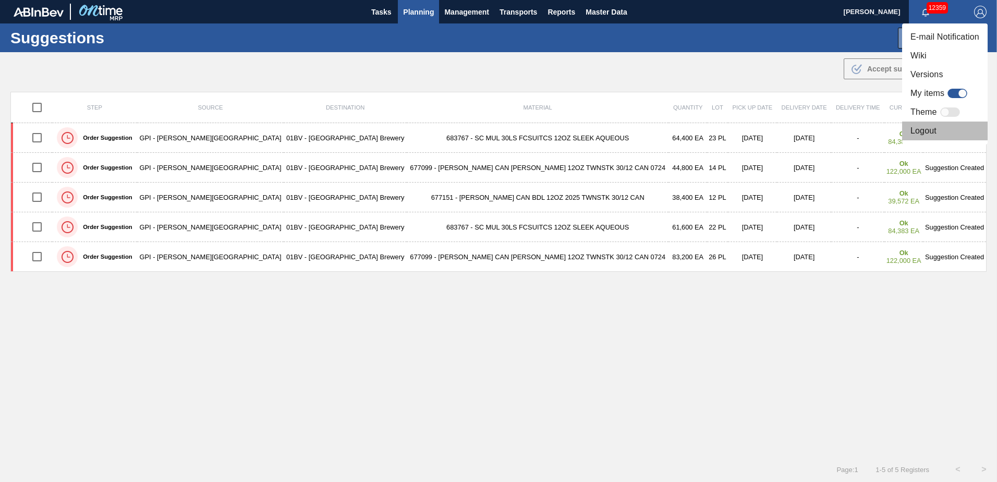
click at [921, 132] on li "Logout" at bounding box center [945, 130] width 86 height 19
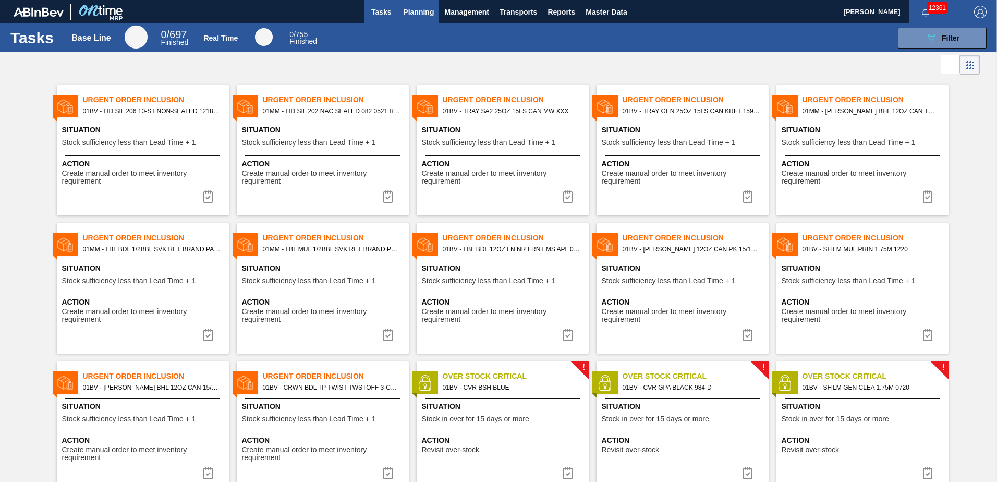
click at [421, 15] on span "Planning" at bounding box center [418, 12] width 31 height 13
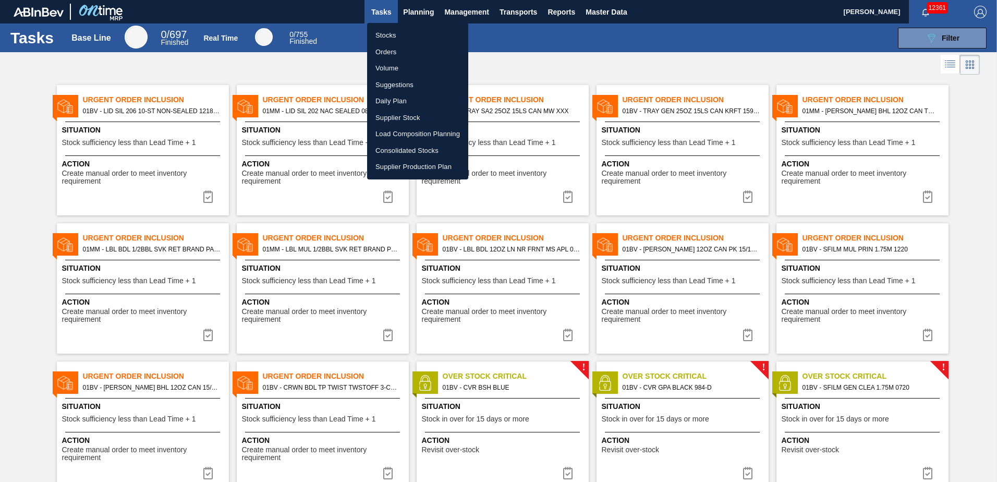
click at [412, 132] on li "Load Composition Planning" at bounding box center [417, 134] width 101 height 17
checkbox input "true"
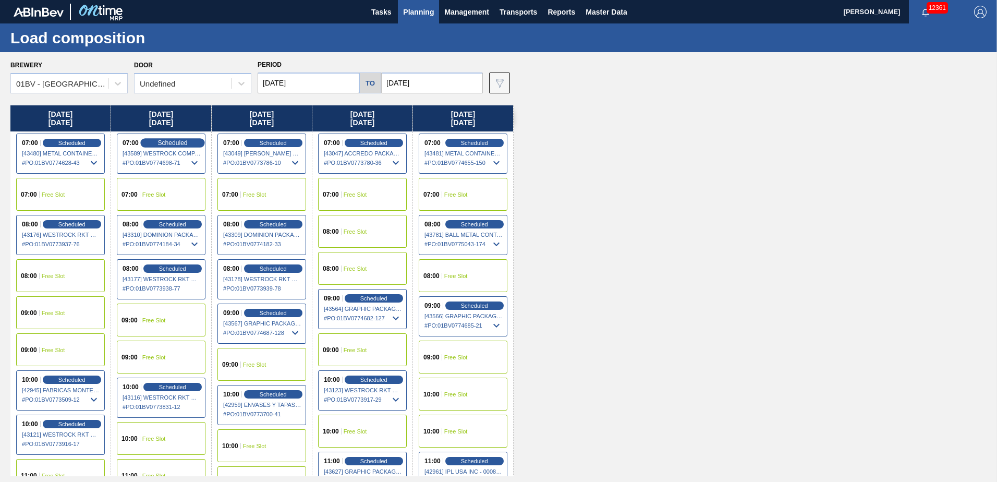
click at [168, 144] on span "Scheduled" at bounding box center [172, 142] width 30 height 7
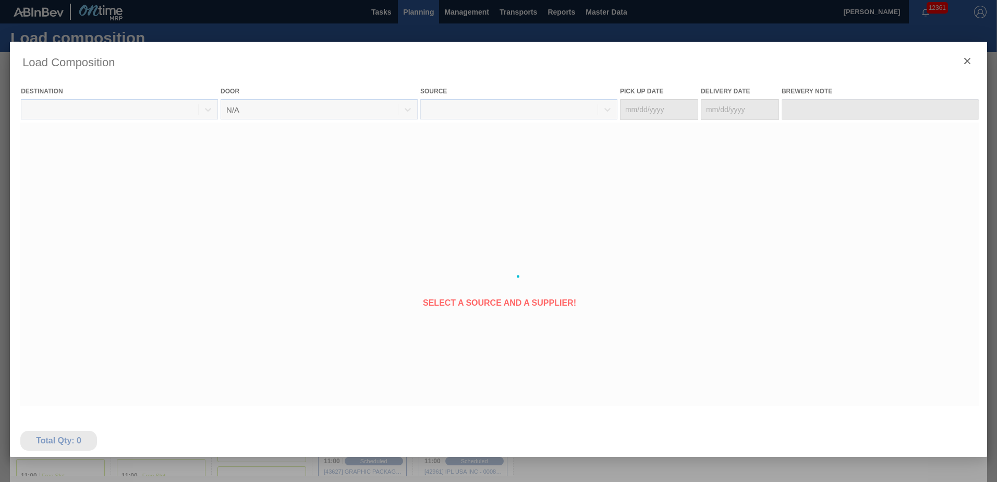
type Date "[DATE]"
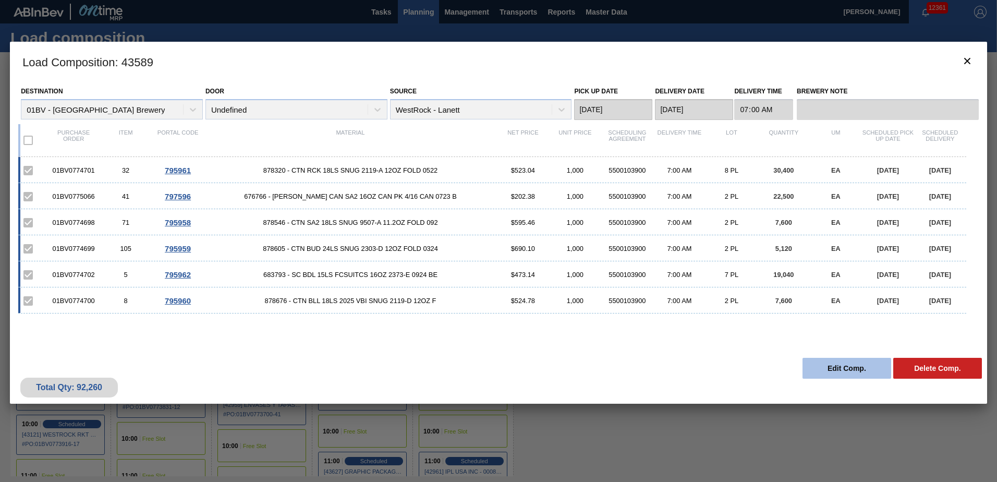
click at [838, 371] on button "Edit Comp." at bounding box center [847, 368] width 89 height 21
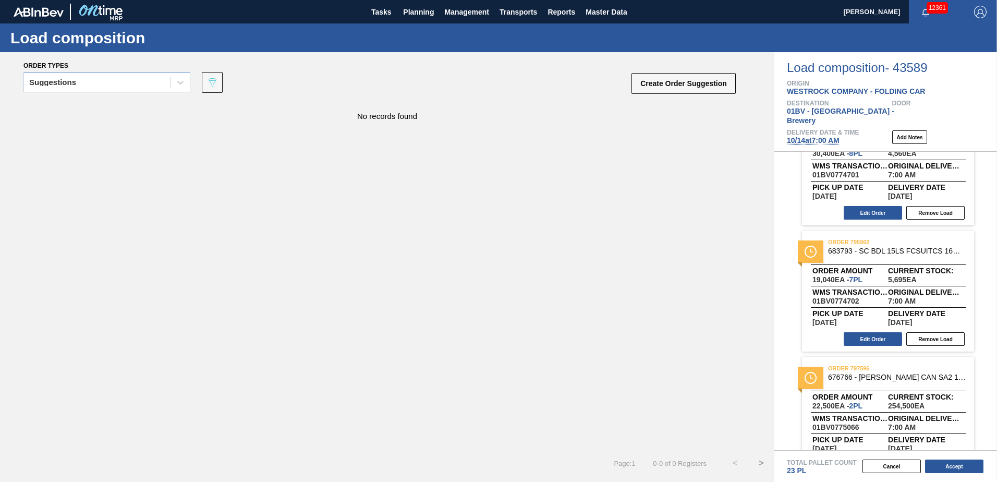
scroll to position [455, 0]
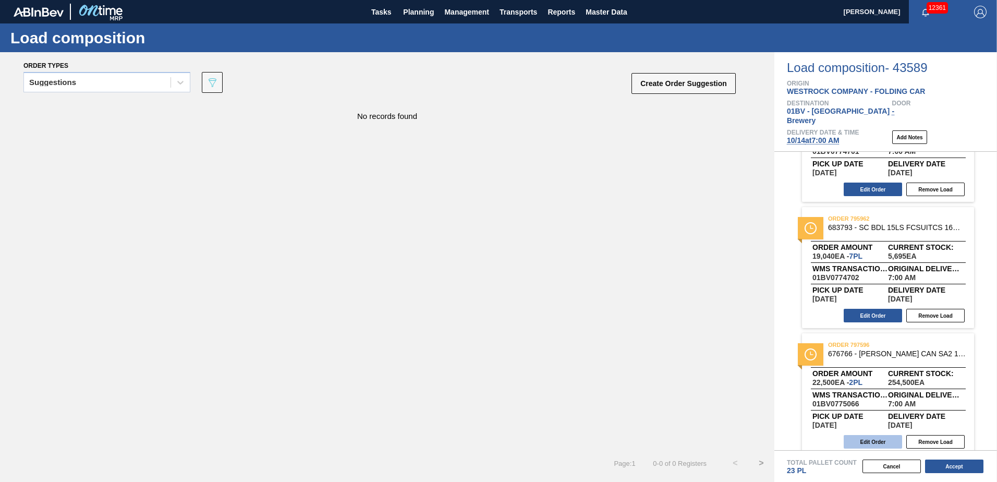
click at [871, 435] on button "Edit Order" at bounding box center [873, 442] width 58 height 14
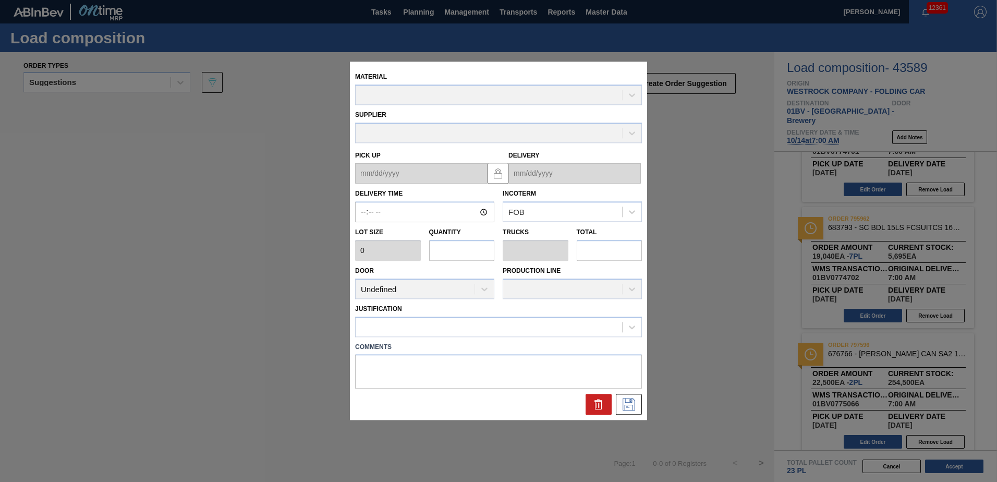
type input "07:00:00"
type input "11,250"
type input "2"
type input "0.077"
type input "22,500"
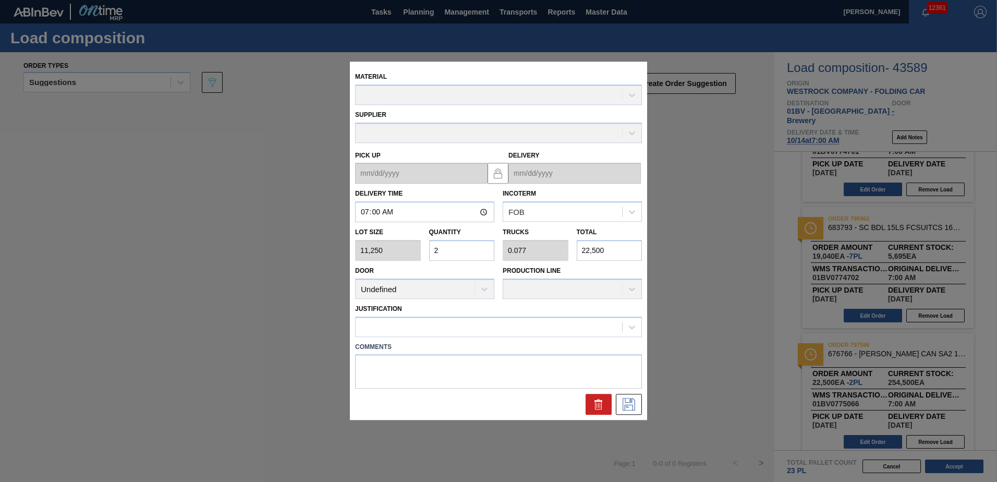
type up "[DATE]"
type input "[DATE]"
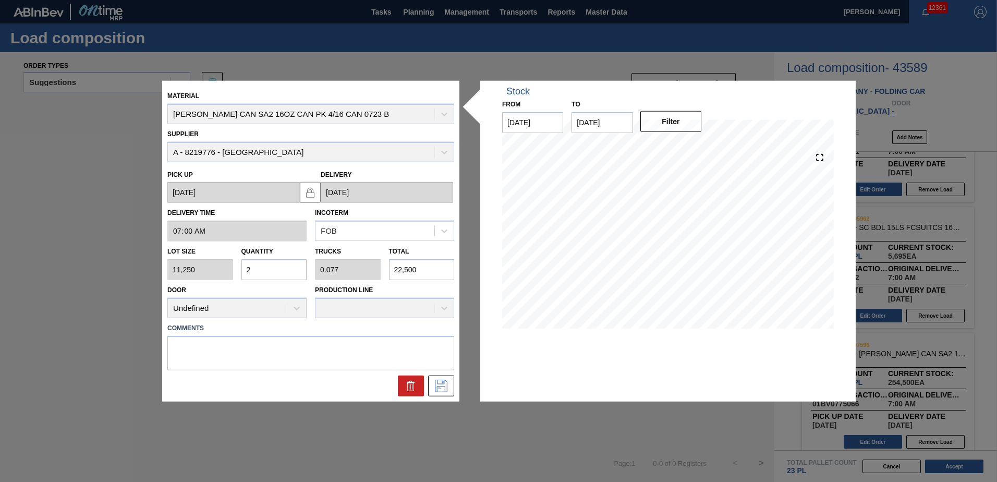
click at [227, 273] on div "Lot size 11,250 Quantity 2 Trucks 0.077 Total 22,500" at bounding box center [310, 260] width 295 height 39
type input "3"
type input "0.115"
type input "33,750"
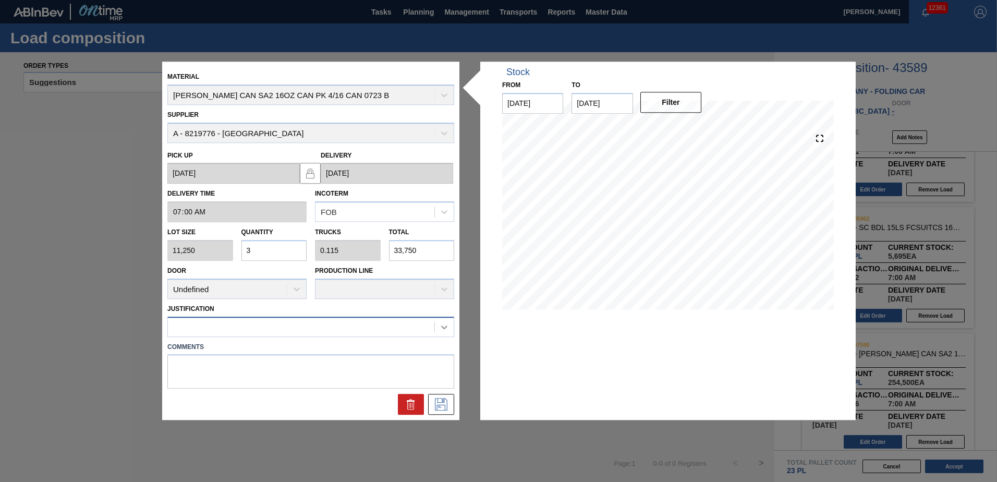
type input "3"
click at [444, 327] on icon at bounding box center [444, 327] width 10 height 10
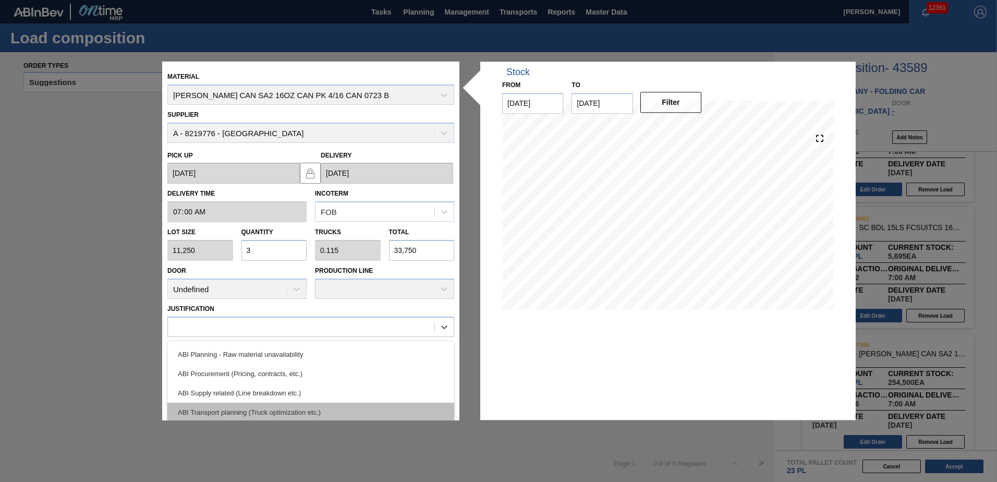
scroll to position [119, 0]
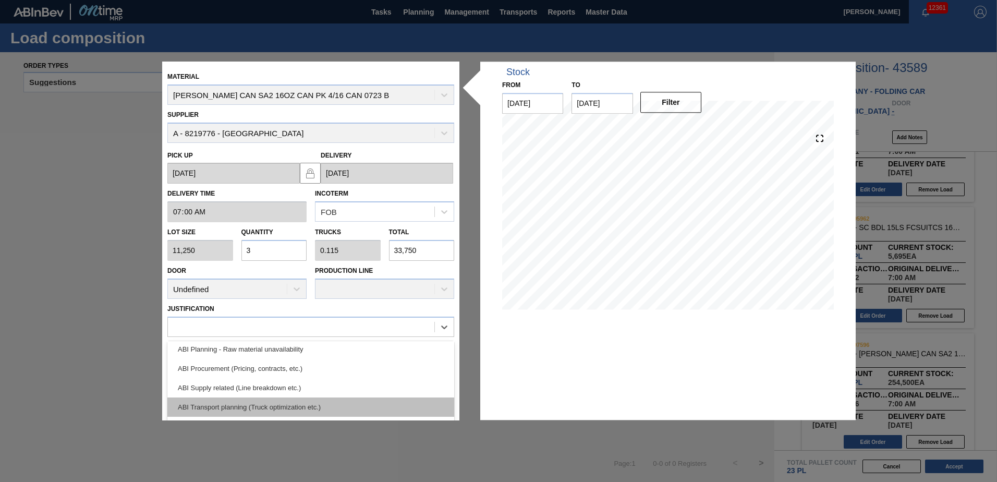
click at [241, 409] on div "ABI Transport planning (Truck optimization etc.)" at bounding box center [310, 406] width 287 height 19
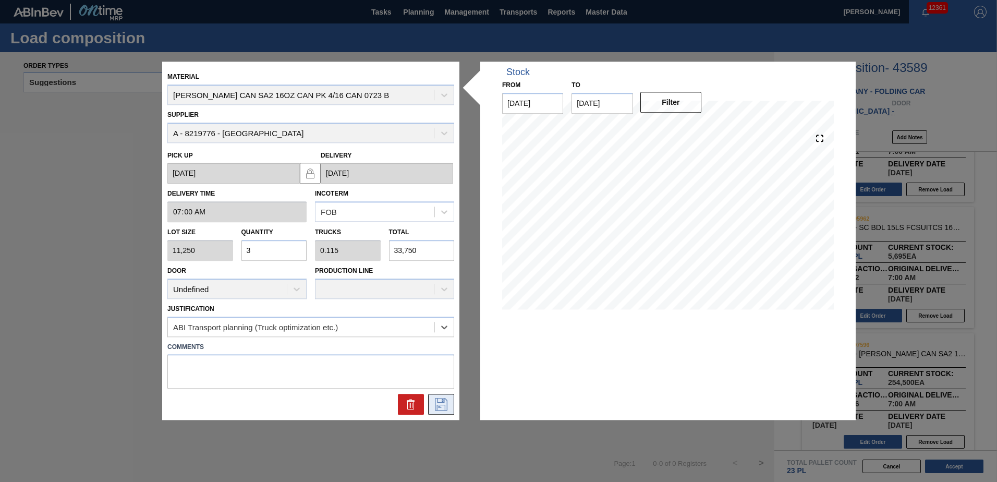
click at [445, 404] on icon at bounding box center [441, 404] width 17 height 13
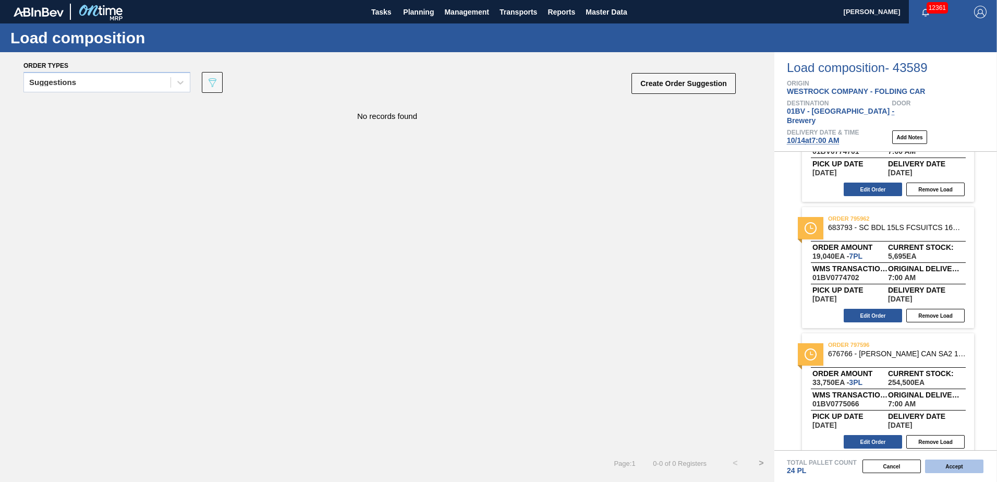
click at [948, 467] on button "Accept" at bounding box center [954, 466] width 58 height 14
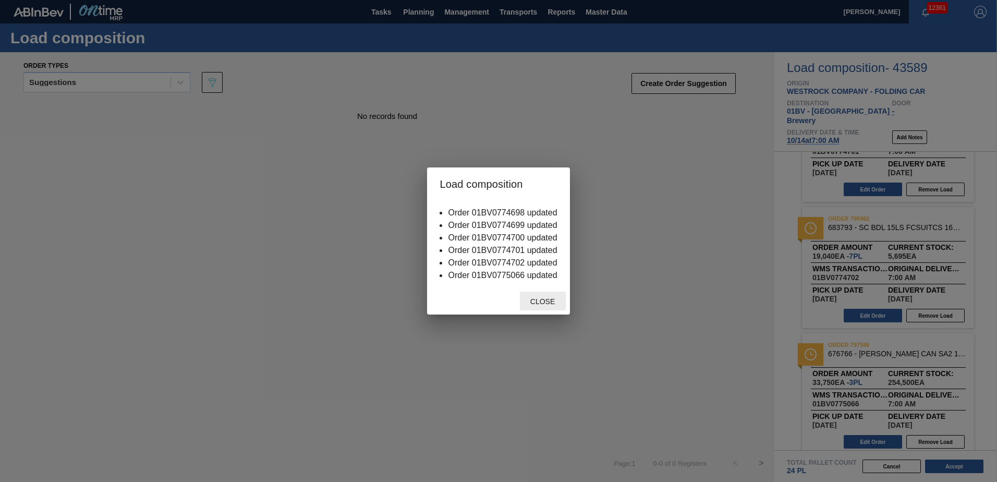
click at [550, 298] on span "Close" at bounding box center [542, 301] width 41 height 8
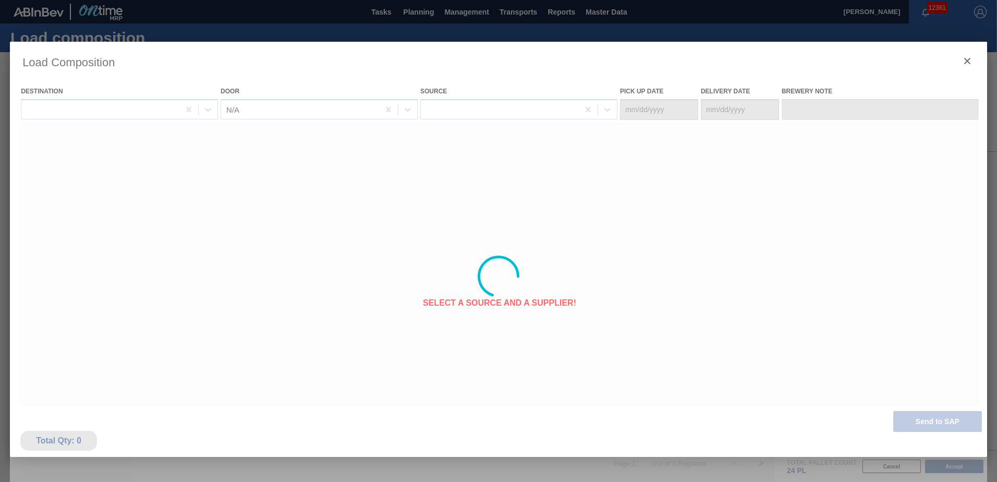
type Date "[DATE]"
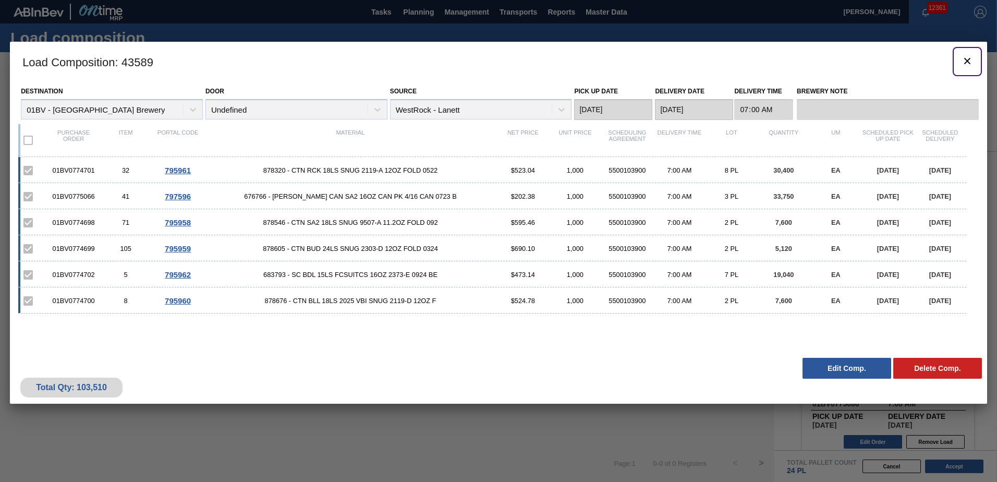
click at [965, 60] on icon "botão de ícone" at bounding box center [967, 61] width 13 height 13
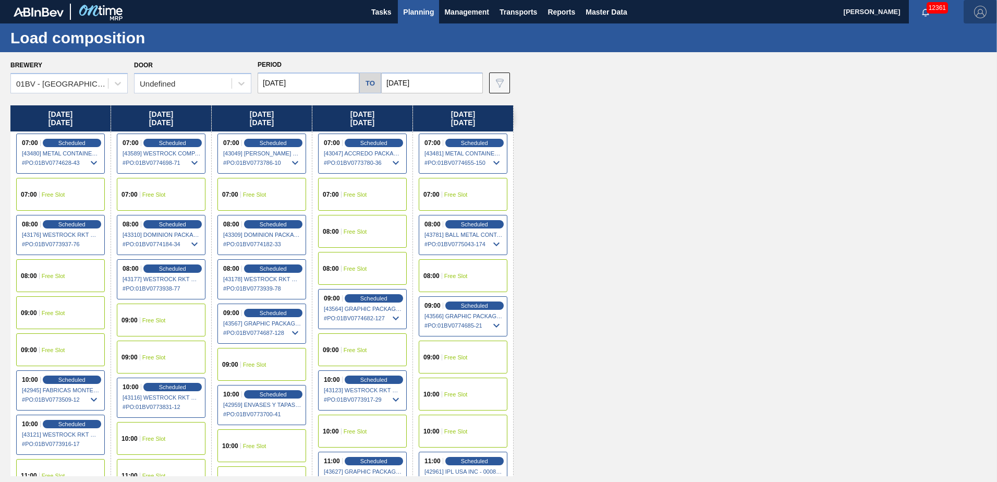
click at [980, 11] on img "button" at bounding box center [980, 12] width 13 height 13
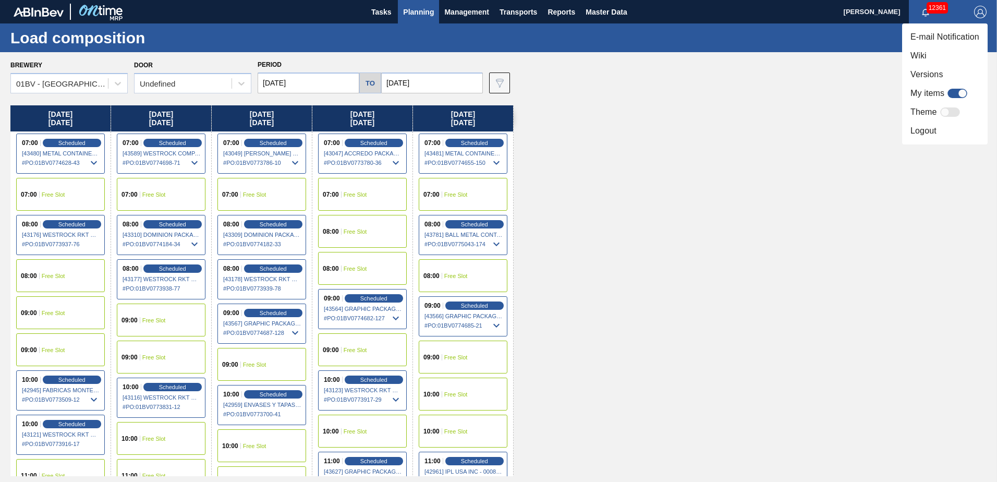
click at [930, 130] on li "Logout" at bounding box center [945, 130] width 86 height 19
